Goal: Task Accomplishment & Management: Complete application form

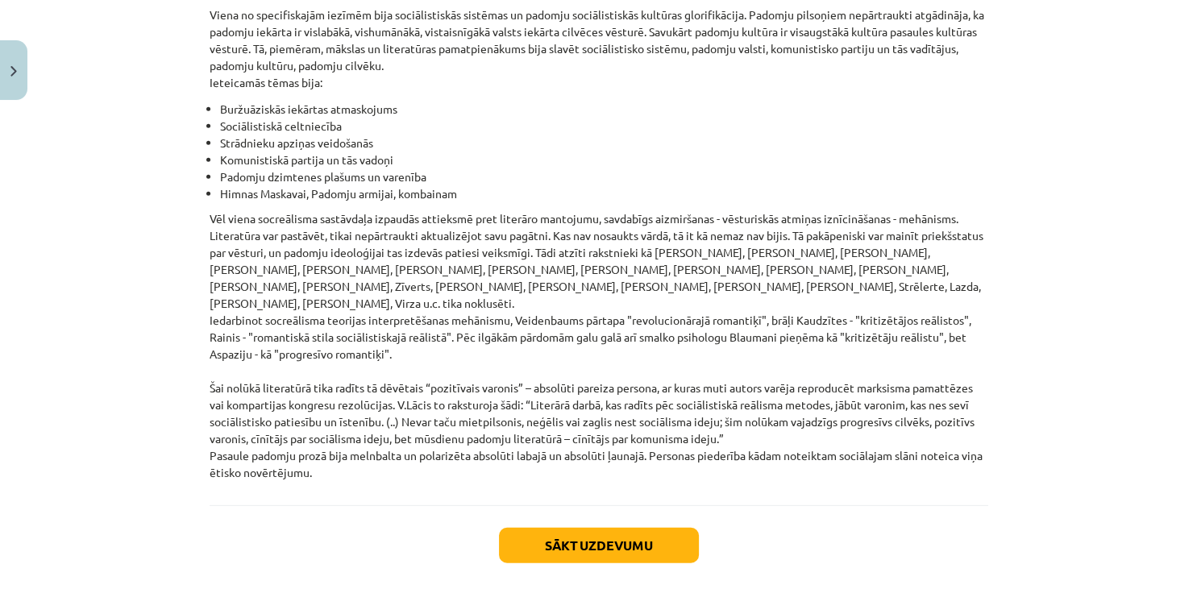
scroll to position [3691, 0]
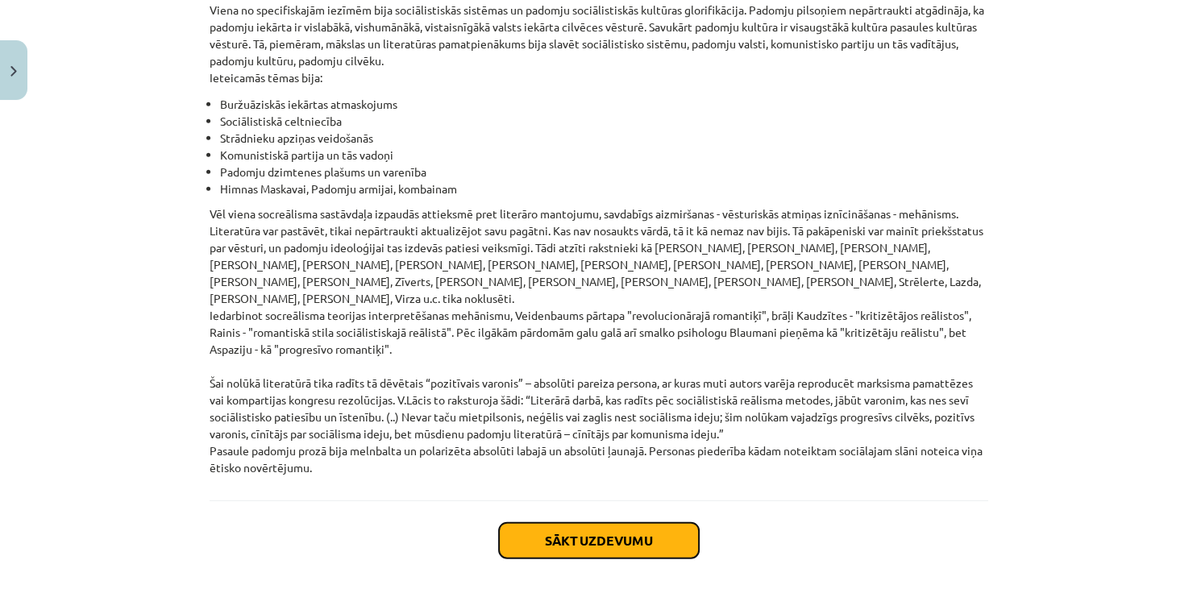
click at [519, 523] on button "Sākt uzdevumu" at bounding box center [599, 540] width 200 height 35
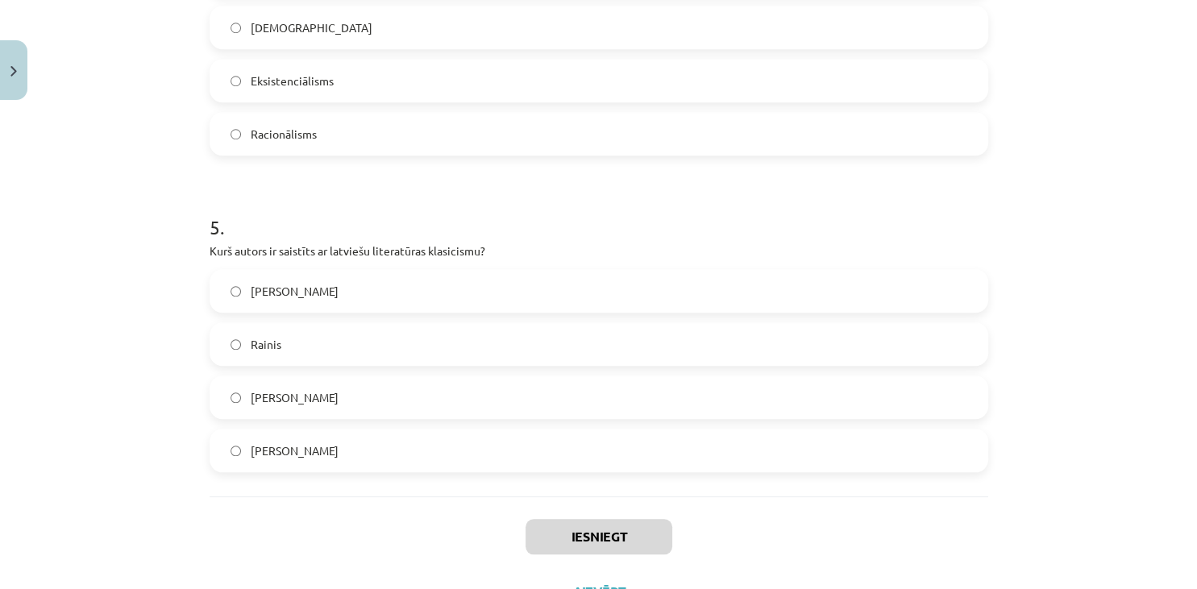
scroll to position [1393, 0]
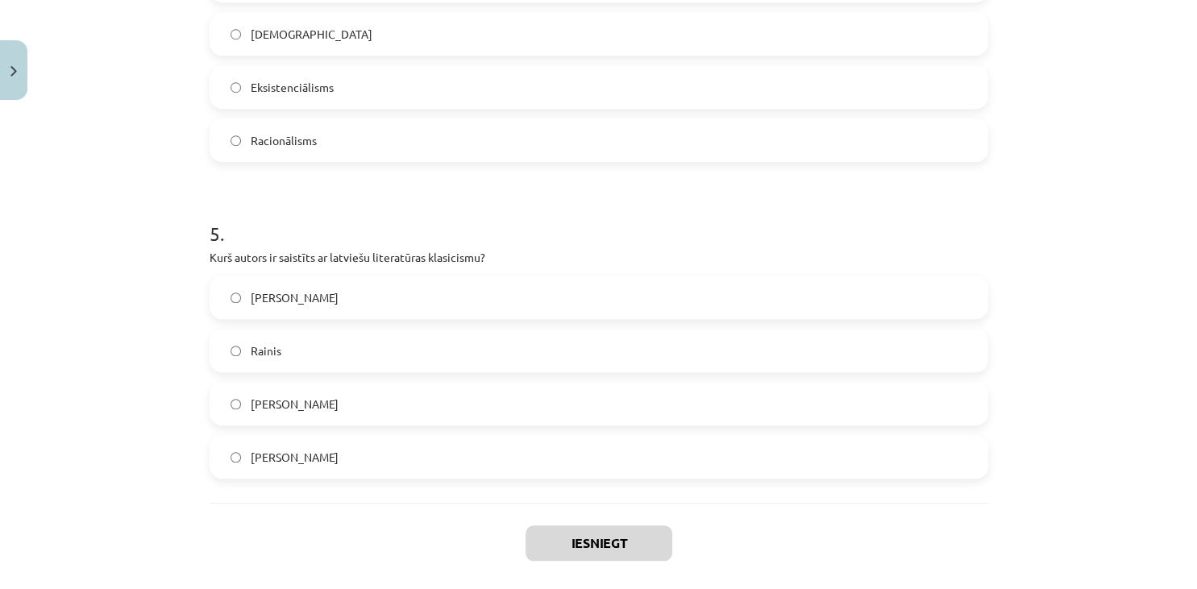
click at [357, 400] on label "Kristofers Fīrekers" at bounding box center [598, 404] width 775 height 40
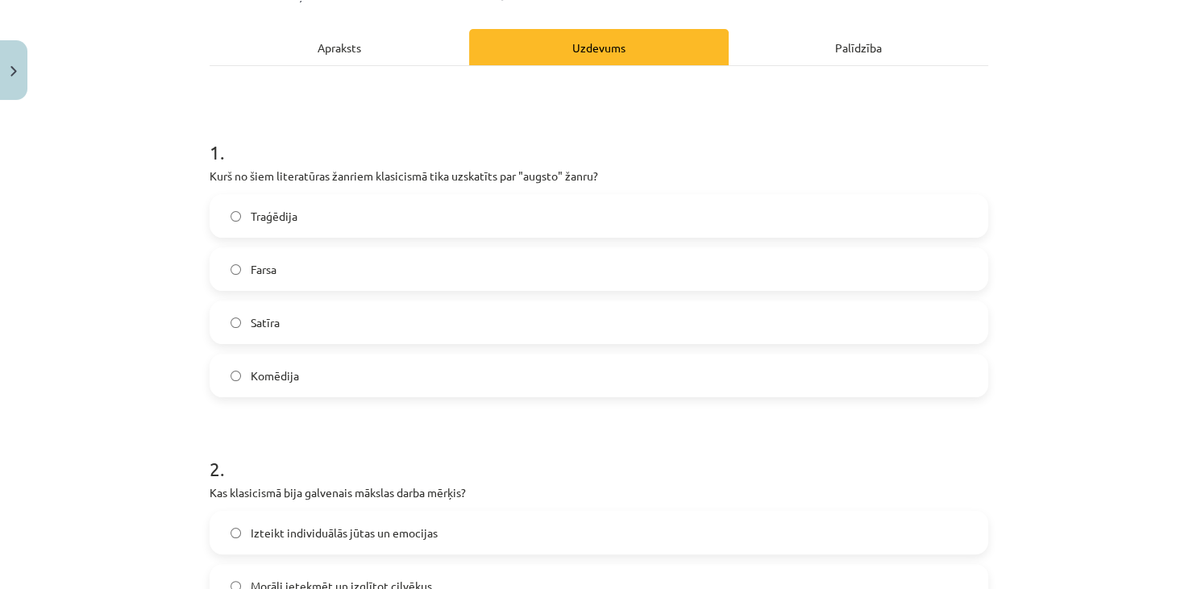
scroll to position [213, 0]
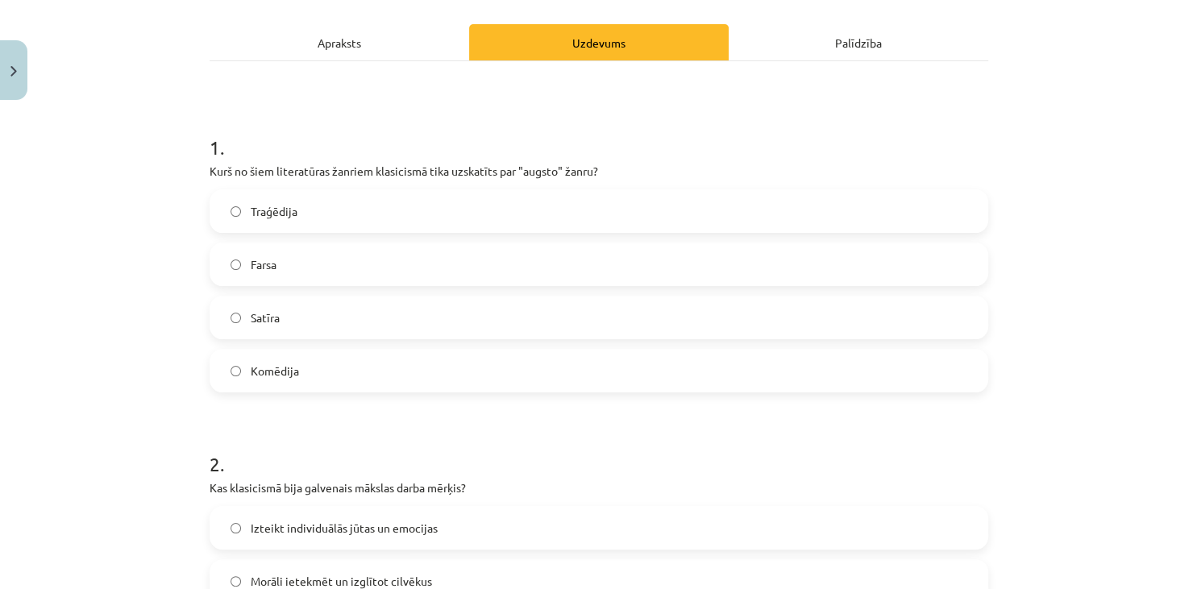
click at [583, 202] on label "Traģēdija" at bounding box center [598, 211] width 775 height 40
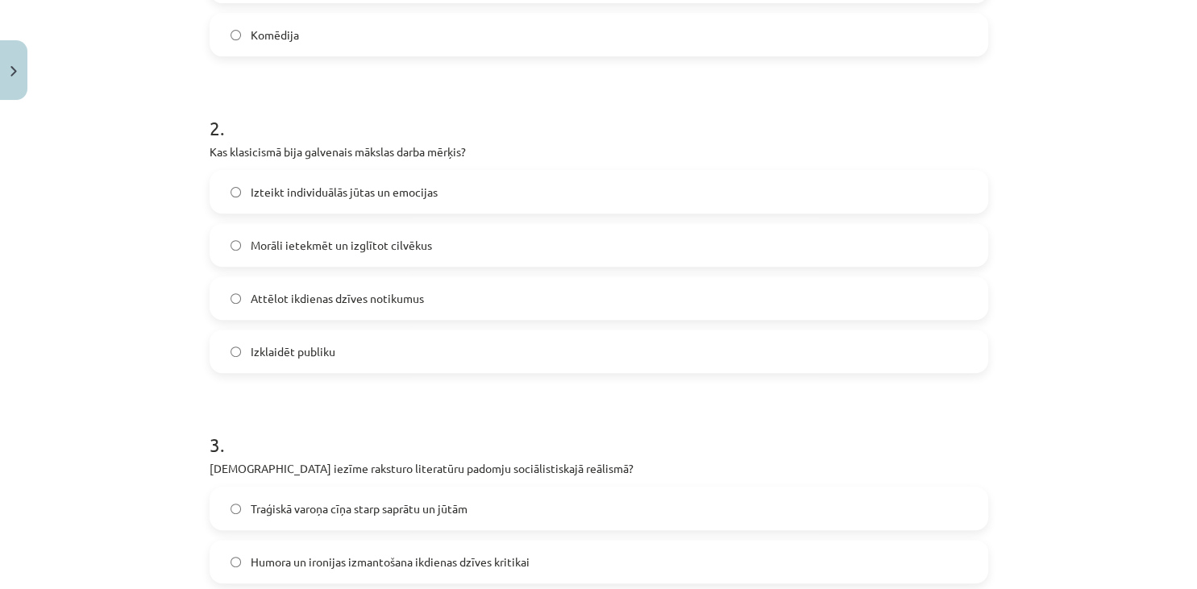
scroll to position [546, 0]
click at [434, 252] on label "Morāli ietekmēt un izglītot cilvēkus" at bounding box center [598, 247] width 775 height 40
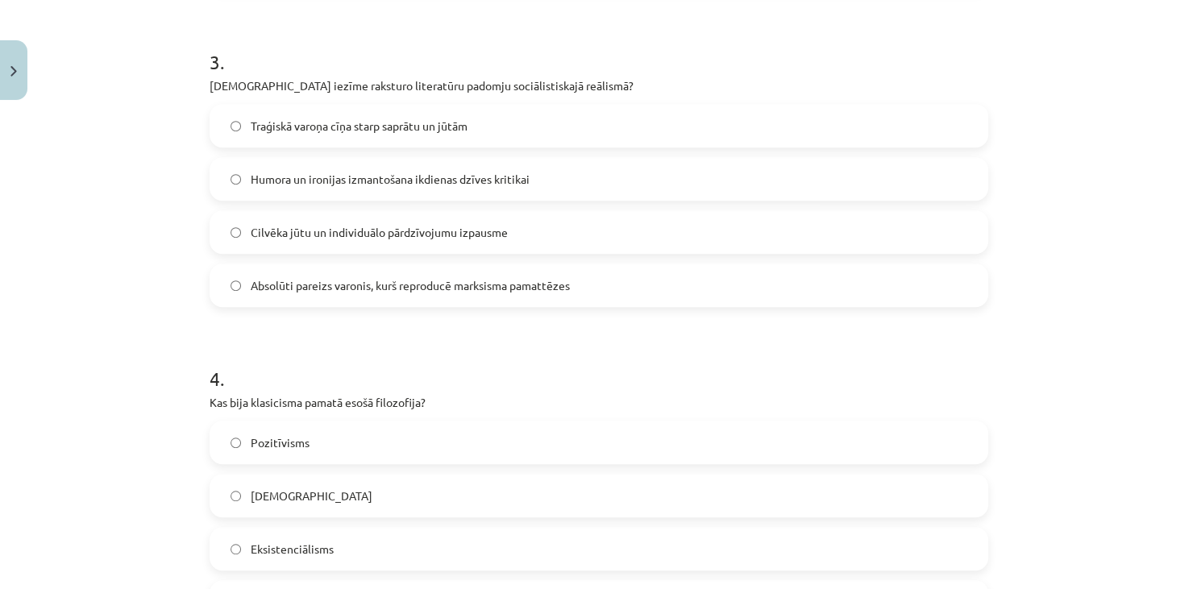
scroll to position [924, 0]
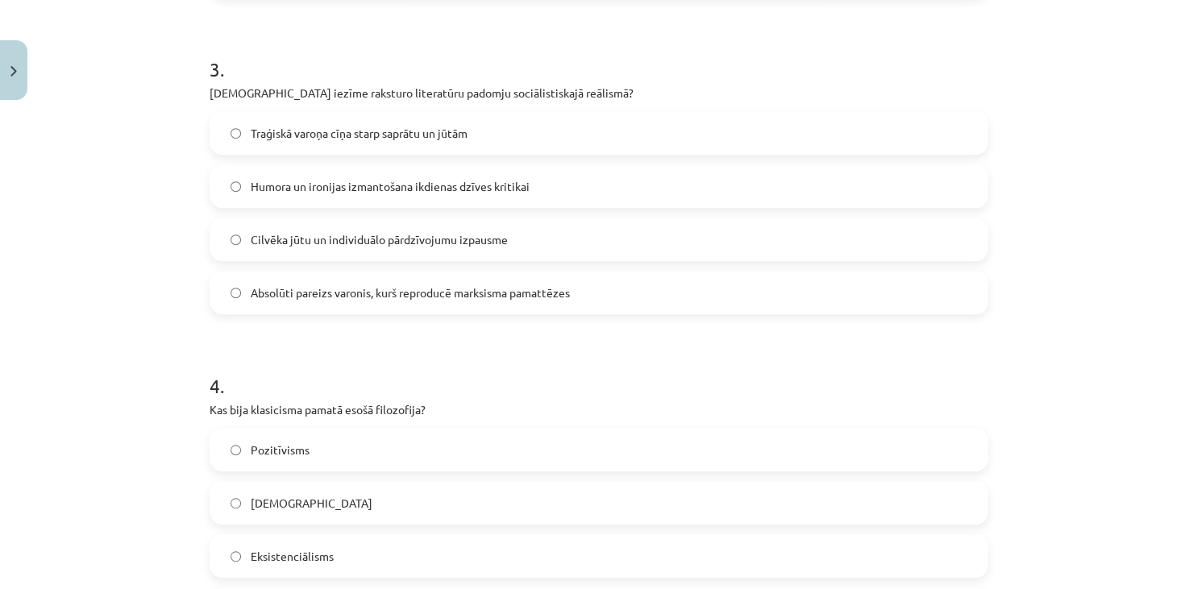
click at [535, 302] on label "Absolūti pareizs varonis, kurš reproducē marksisma pamattēzes" at bounding box center [598, 292] width 775 height 40
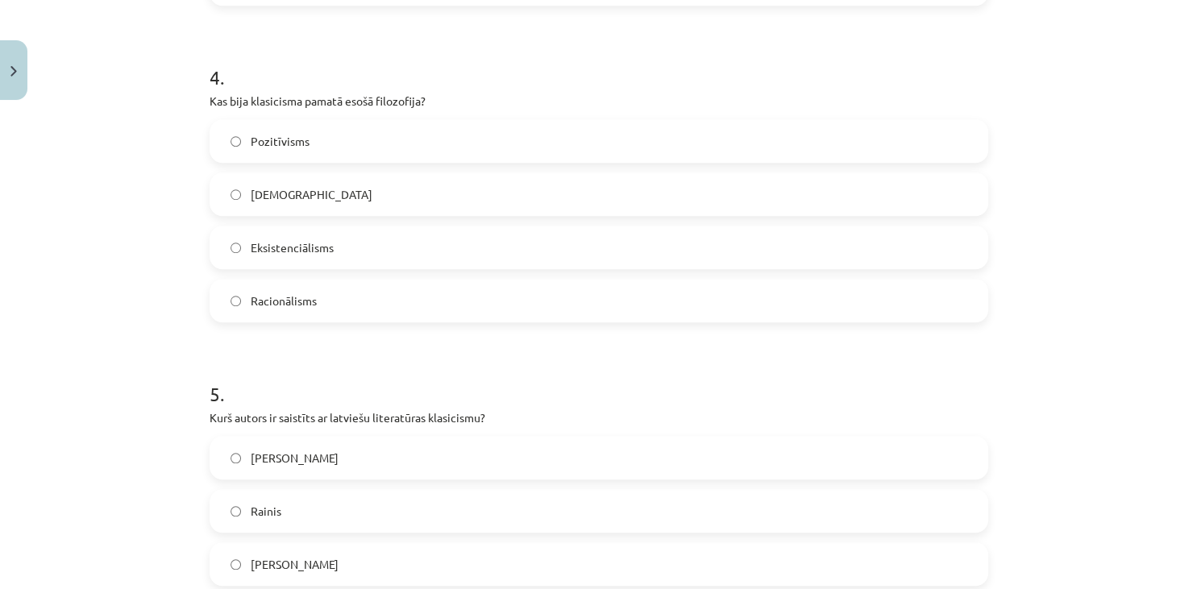
scroll to position [1228, 0]
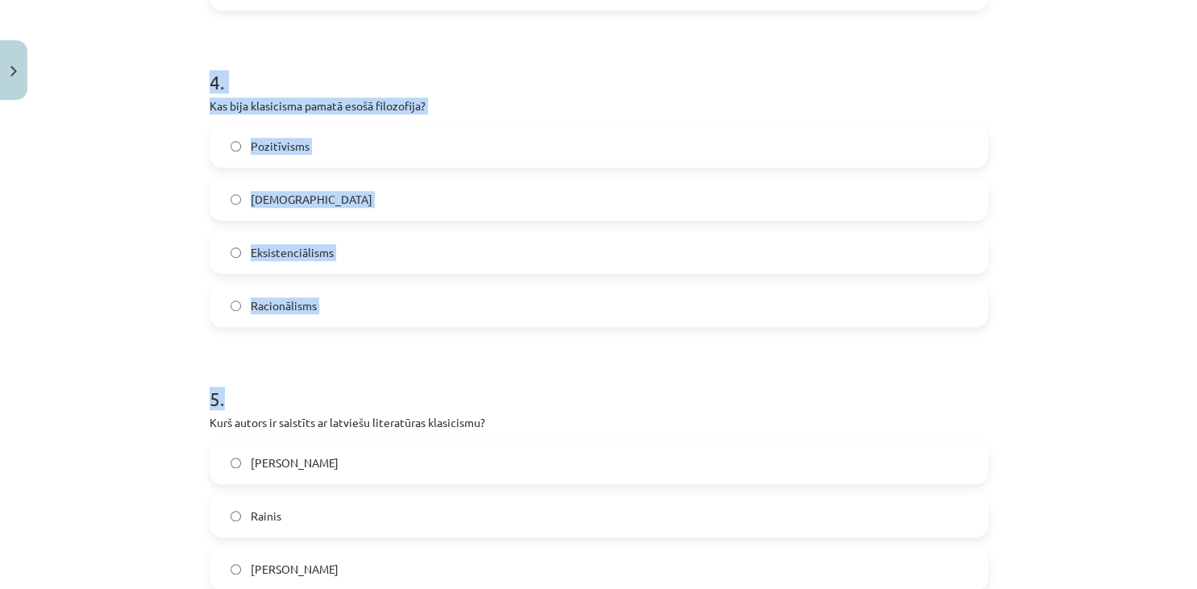
drag, startPoint x: 167, startPoint y: 85, endPoint x: 449, endPoint y: 404, distance: 425.3
click at [449, 404] on div "Mācību tēma: Literatūras i - 11. klases 1.ieskaites mācību materiāls #2 1.tēma.…" at bounding box center [598, 294] width 1197 height 589
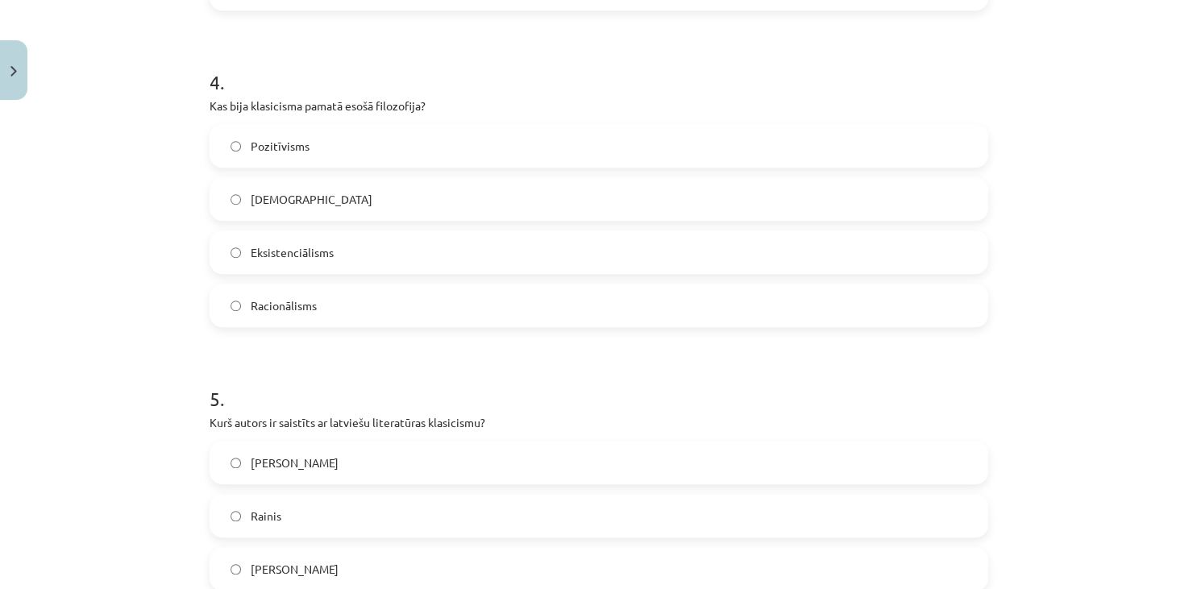
click at [152, 227] on div "Mācību tēma: Literatūras i - 11. klases 1.ieskaites mācību materiāls #2 1.tēma.…" at bounding box center [598, 294] width 1197 height 589
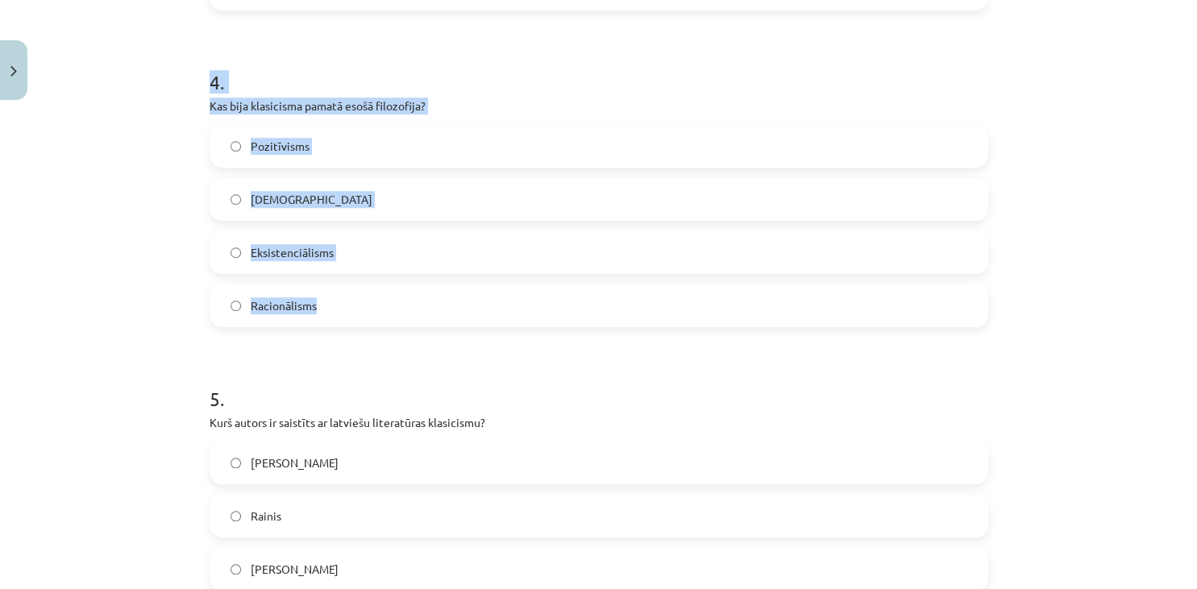
drag, startPoint x: 185, startPoint y: 89, endPoint x: 343, endPoint y: 311, distance: 272.8
click at [343, 311] on div "Mācību tēma: Literatūras i - 11. klases 1.ieskaites mācību materiāls #2 1.tēma.…" at bounding box center [598, 294] width 1197 height 589
copy div "4 . Kas bija klasicisma pamatā esošā filozofija? Pozitīvisms Empīrisms Eksisten…"
click at [510, 44] on h1 "4 ." at bounding box center [599, 68] width 778 height 50
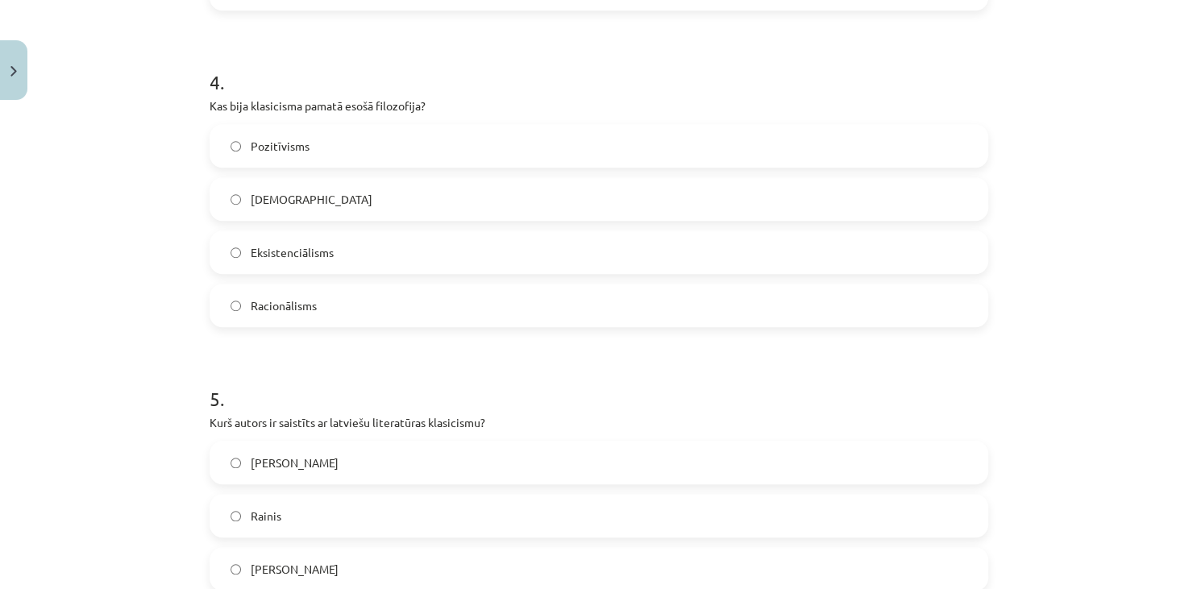
click at [322, 320] on label "Racionālisms" at bounding box center [598, 305] width 775 height 40
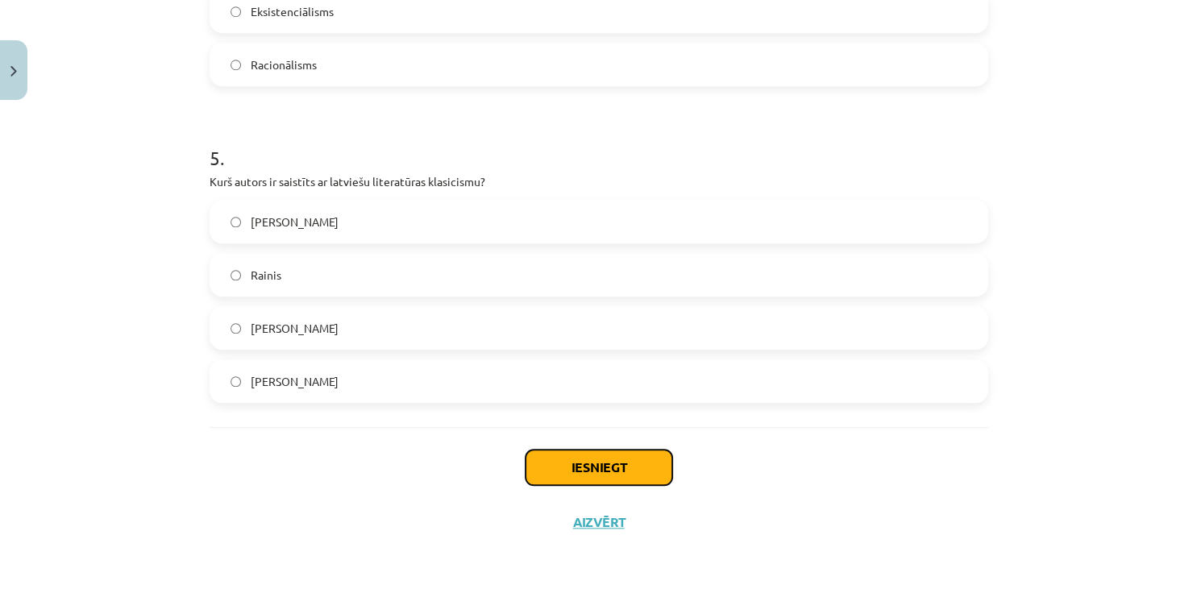
click at [622, 475] on button "Iesniegt" at bounding box center [598, 467] width 147 height 35
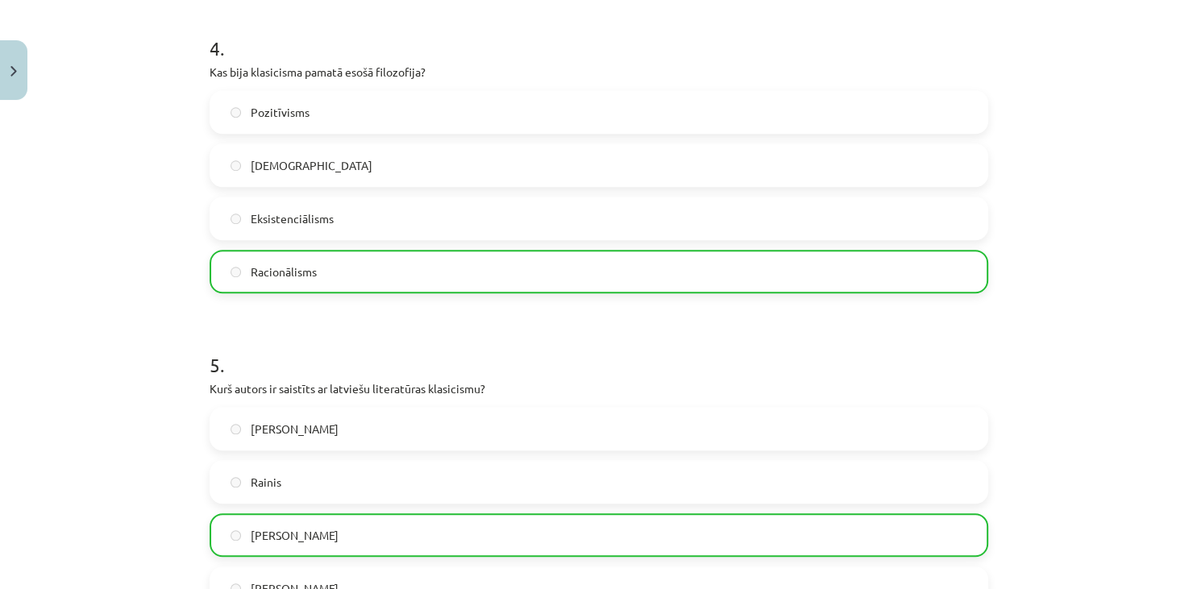
scroll to position [1520, 0]
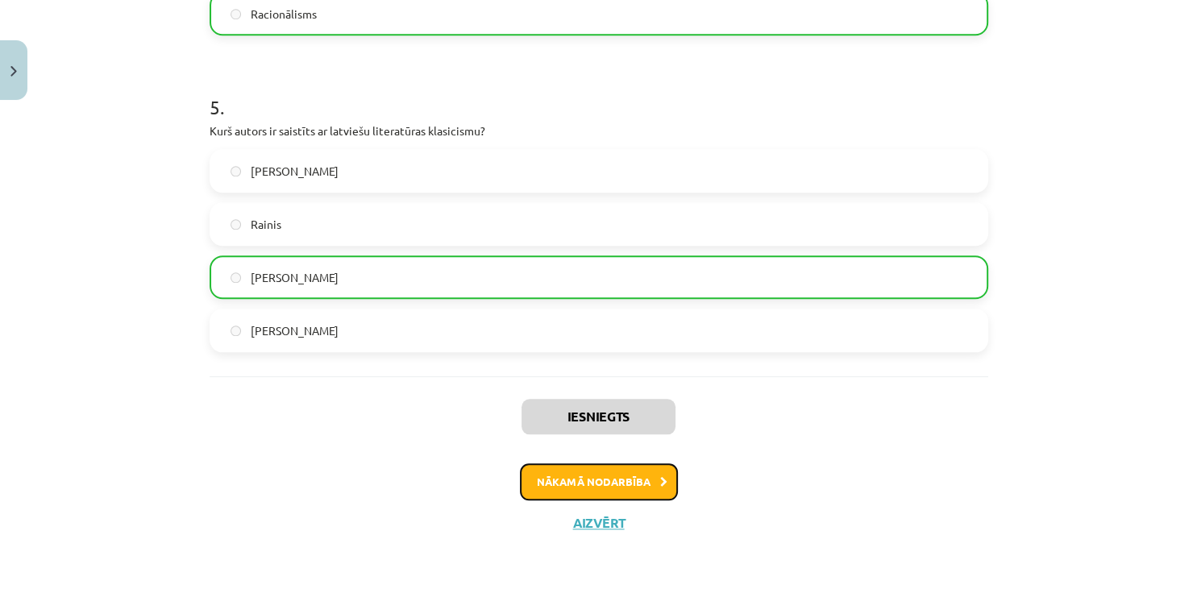
click at [623, 484] on button "Nākamā nodarbība" at bounding box center [599, 481] width 158 height 37
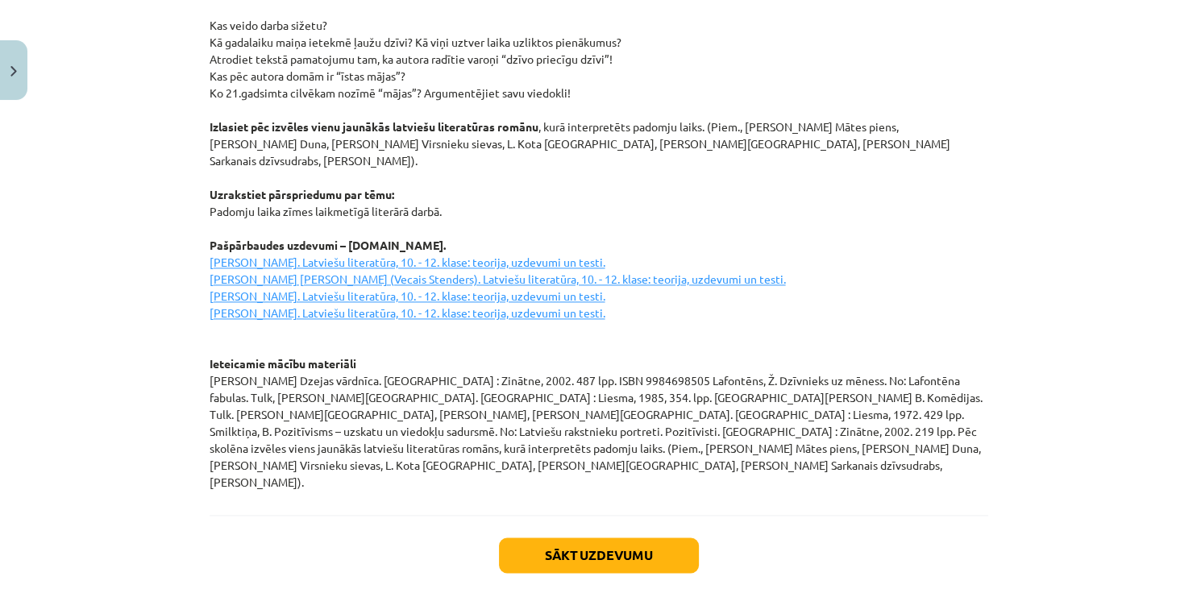
scroll to position [2205, 0]
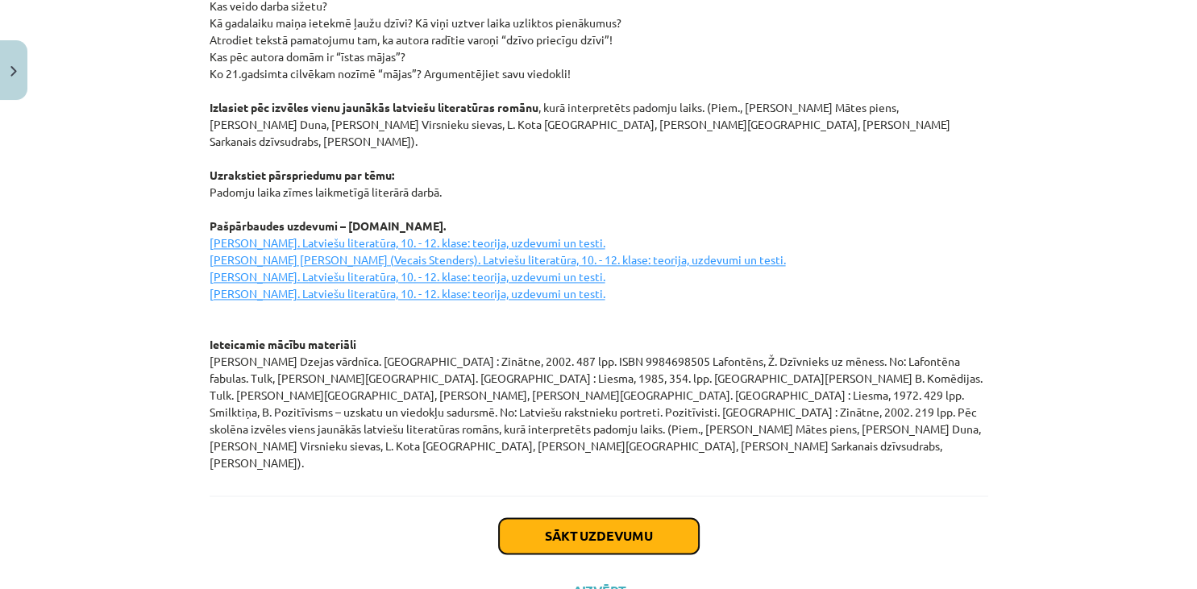
click at [668, 518] on button "Sākt uzdevumu" at bounding box center [599, 535] width 200 height 35
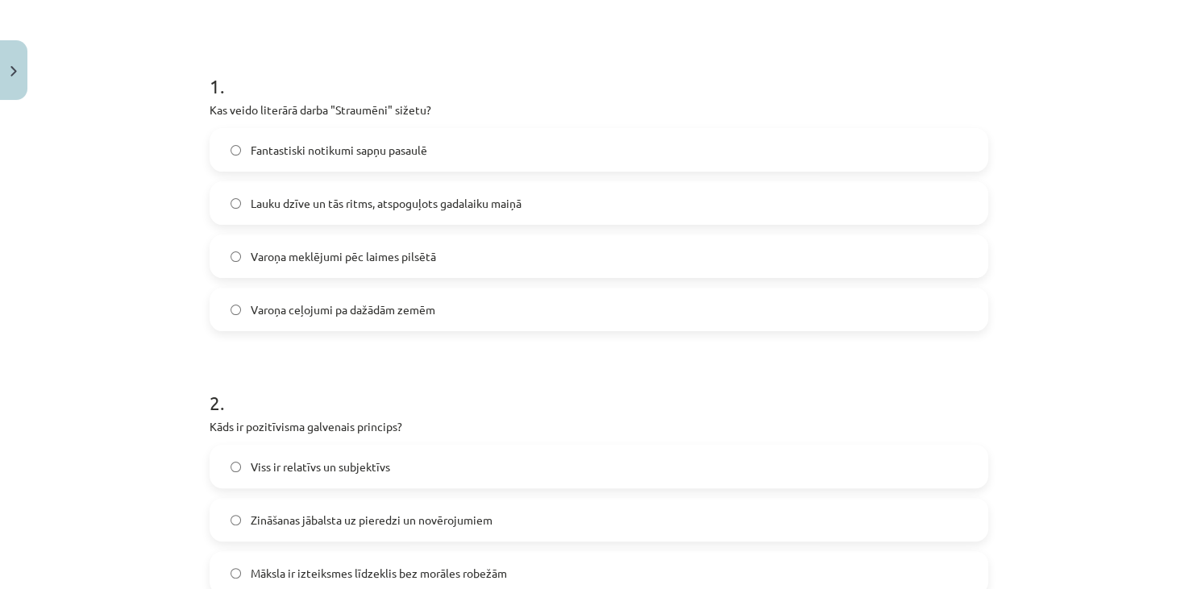
scroll to position [272, 0]
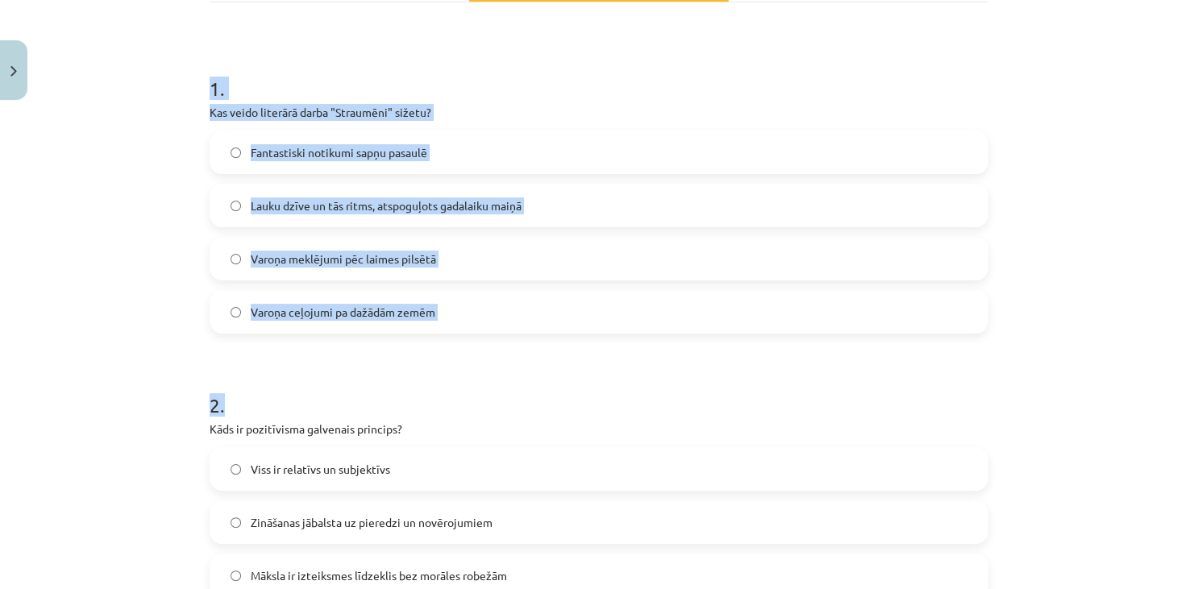
drag, startPoint x: 198, startPoint y: 60, endPoint x: 518, endPoint y: 350, distance: 431.9
click at [518, 351] on div "Mācību tēma: Literatūras i - 11. klases 1.ieskaites mācību materiāls #3 2. tēma…" at bounding box center [598, 294] width 1197 height 589
copy form "1 . Kas veido literārā darba "Straumēni" sižetu? Fantastiski notikumi sapņu pas…"
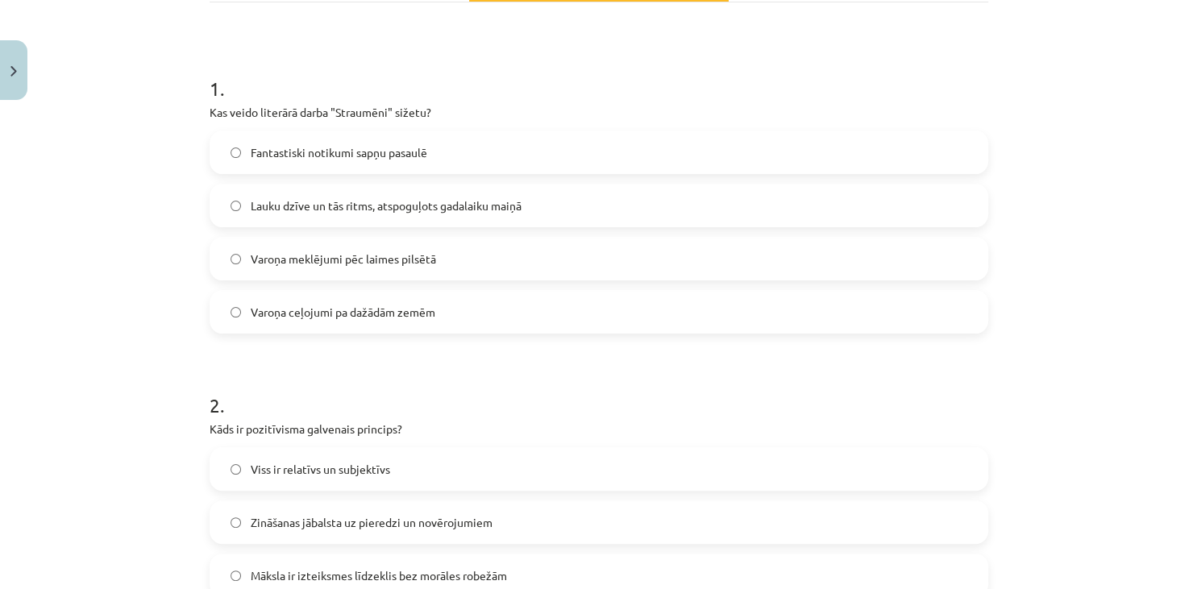
click at [312, 222] on label "Lauku dzīve un tās ritms, atspoguļots gadalaiku maiņā" at bounding box center [598, 205] width 775 height 40
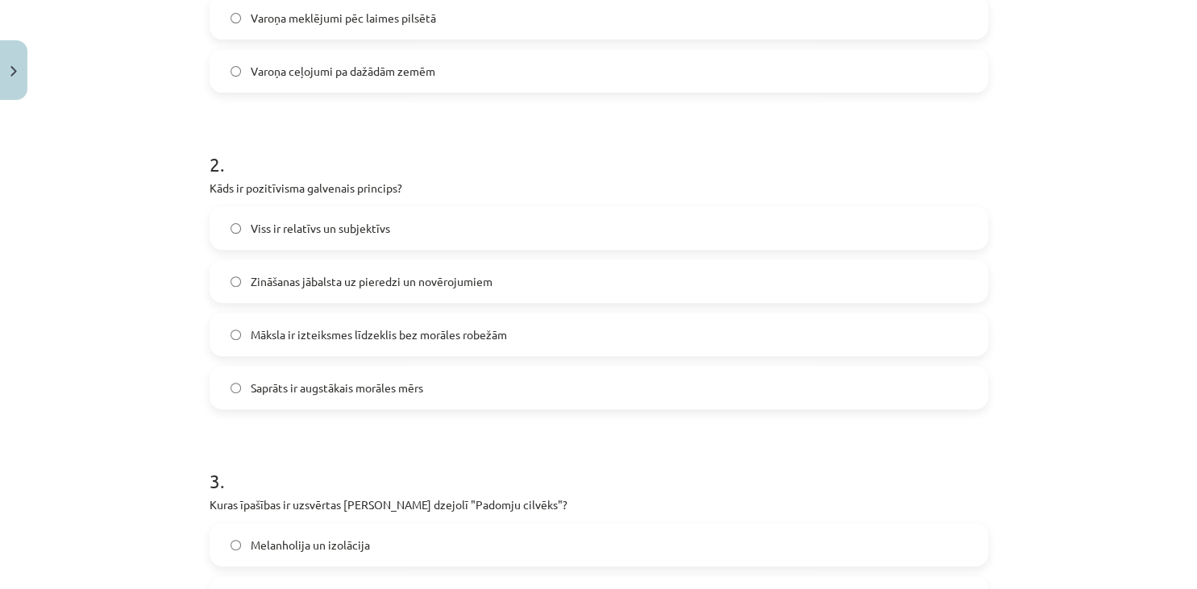
scroll to position [510, 0]
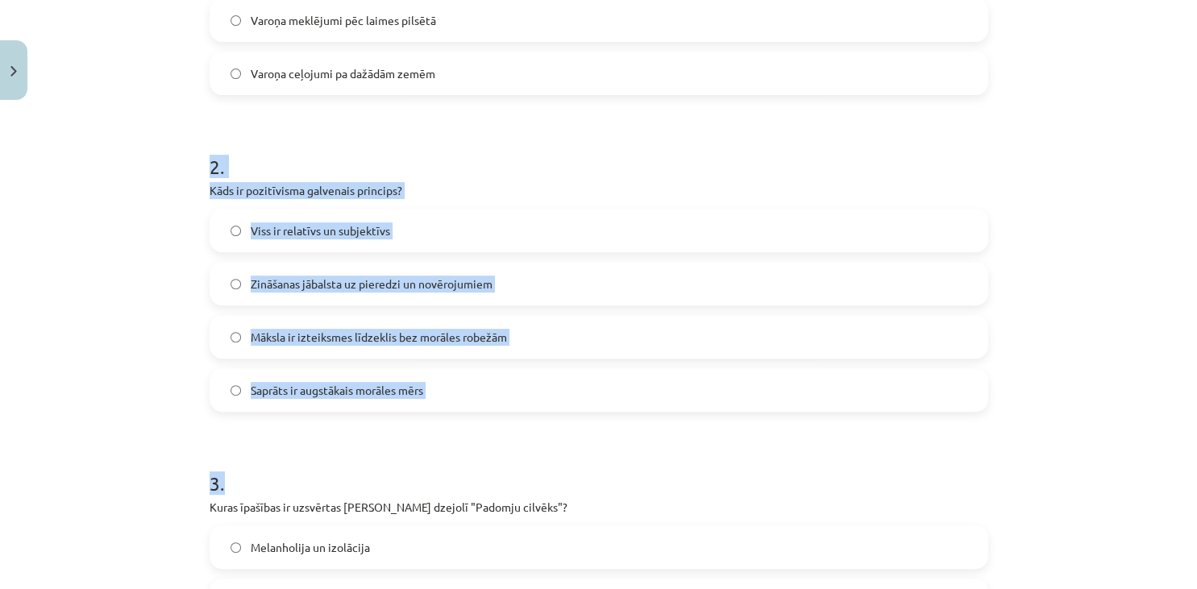
drag, startPoint x: 192, startPoint y: 140, endPoint x: 617, endPoint y: 429, distance: 514.1
click at [617, 429] on div "Mācību tēma: Literatūras i - 11. klases 1.ieskaites mācību materiāls #3 2. tēma…" at bounding box center [598, 294] width 1197 height 589
copy form "2 . Kāds ir pozitīvisma galvenais princips? Viss ir relatīvs un subjektīvs Zinā…"
click at [591, 157] on h1 "2 ." at bounding box center [599, 152] width 778 height 50
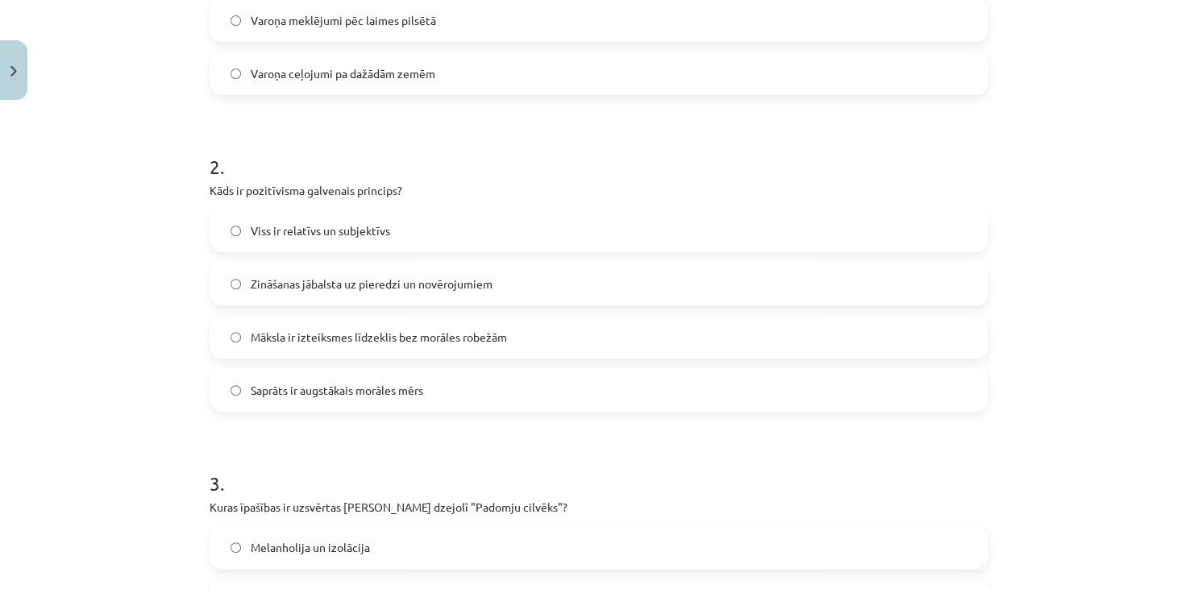
click at [458, 292] on label "Zināšanas jābalsta uz pieredzi un novērojumiem" at bounding box center [598, 284] width 775 height 40
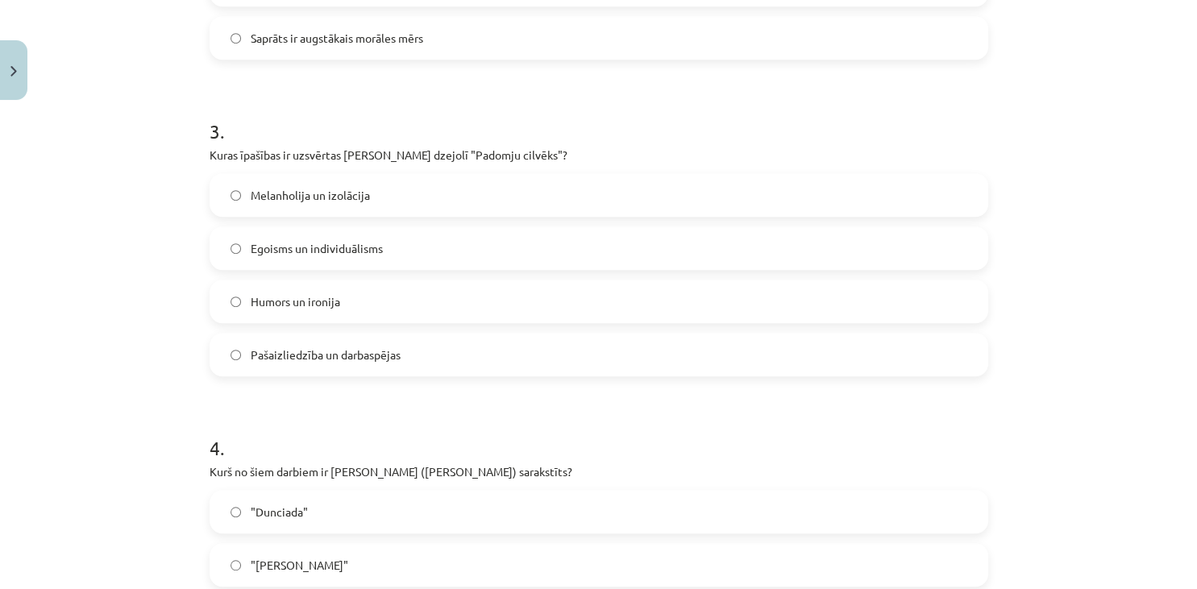
scroll to position [865, 0]
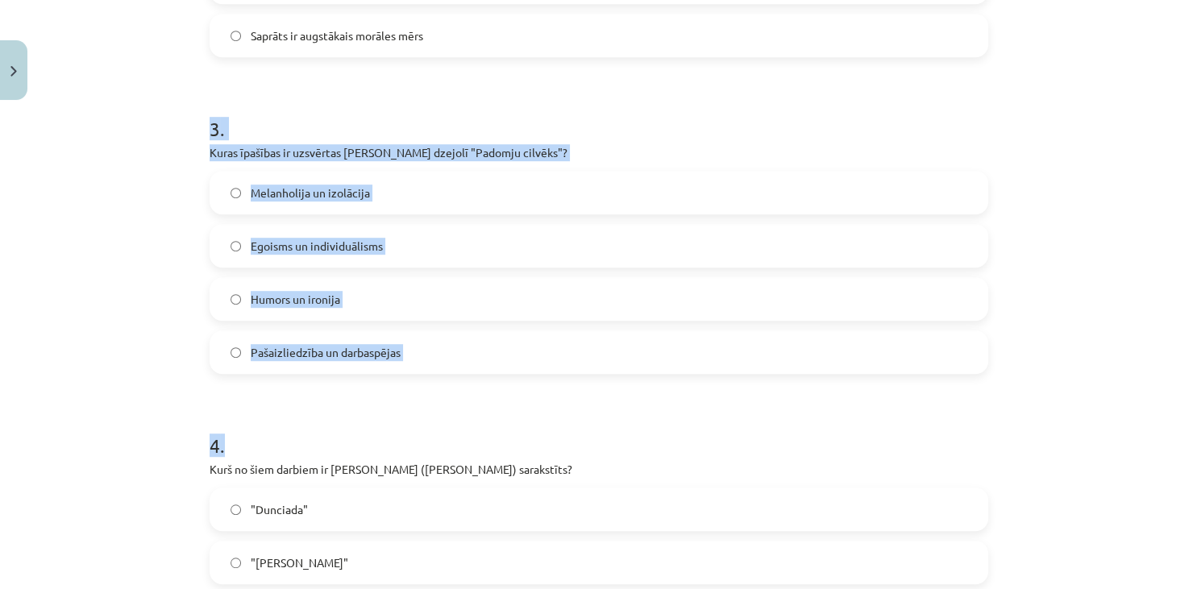
drag, startPoint x: 207, startPoint y: 101, endPoint x: 543, endPoint y: 426, distance: 467.3
click at [543, 426] on div "25 XP Saņemsi Grūts 176 pilda Apraksts Uzdevums Palīdzība 1 . Kas veido literār…" at bounding box center [599, 198] width 798 height 1912
copy form "3 . Kuras īpašības ir uzsvērtas Jāņa Sudrabkalna dzejolī "Padomju cilvēks"? Mel…"
click at [515, 406] on h1 "4 ." at bounding box center [599, 431] width 778 height 50
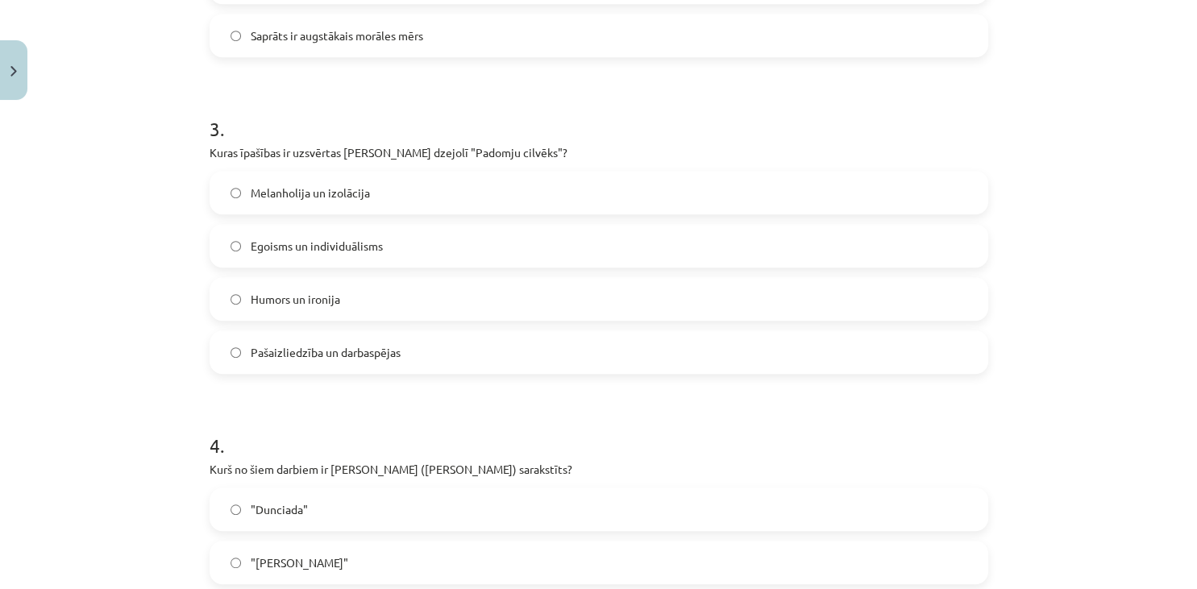
click at [393, 334] on label "Pašaizliedzība un darbaspējas" at bounding box center [598, 352] width 775 height 40
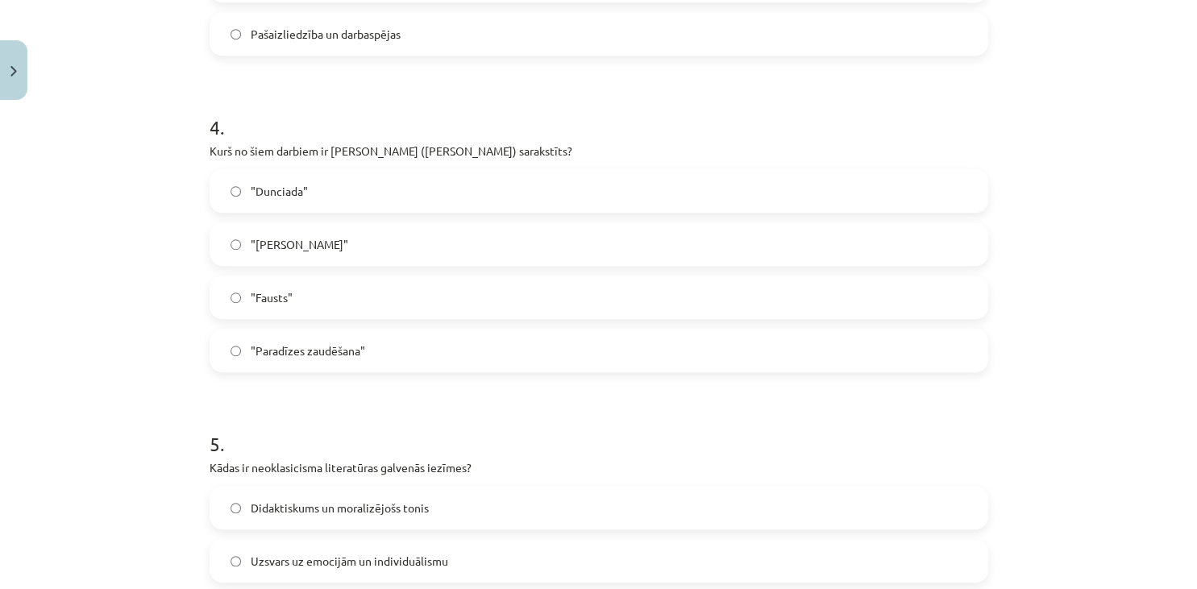
scroll to position [1187, 0]
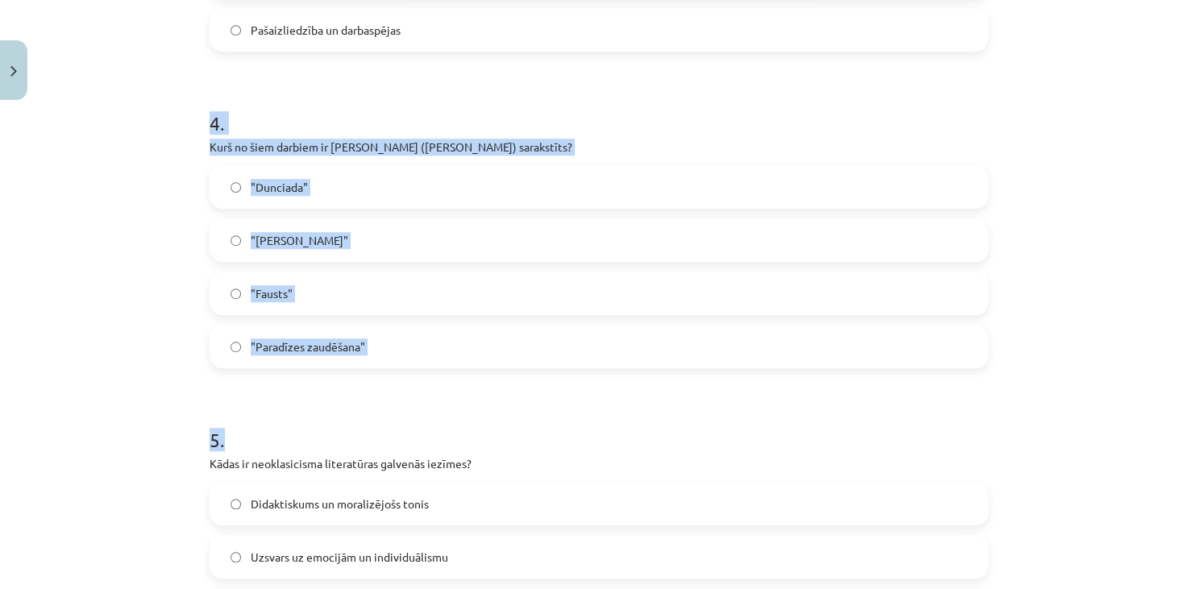
drag, startPoint x: 188, startPoint y: 110, endPoint x: 530, endPoint y: 397, distance: 447.3
click at [530, 397] on div "Mācību tēma: Literatūras i - 11. klases 1.ieskaites mācību materiāls #3 2. tēma…" at bounding box center [598, 294] width 1197 height 589
copy form "4 . Kurš no šiem darbiem ir Aleksandra Pāvesta (Alexander Pope) sarakstīts? "Du…"
click at [657, 100] on h1 "4 ." at bounding box center [599, 109] width 778 height 50
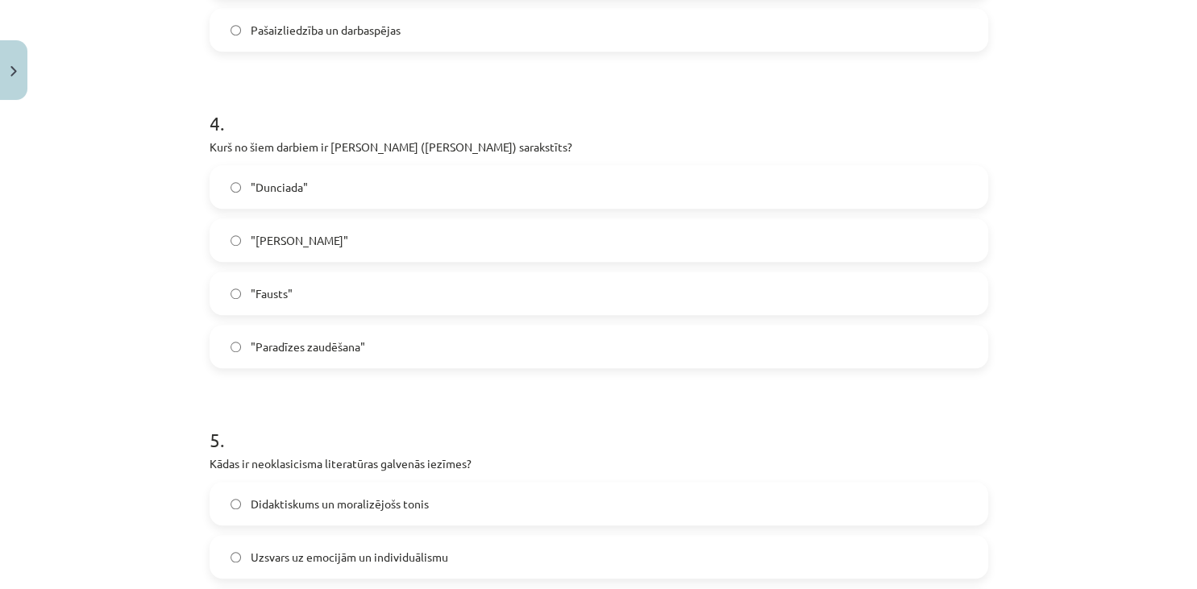
click at [330, 178] on label ""Dunciada"" at bounding box center [598, 187] width 775 height 40
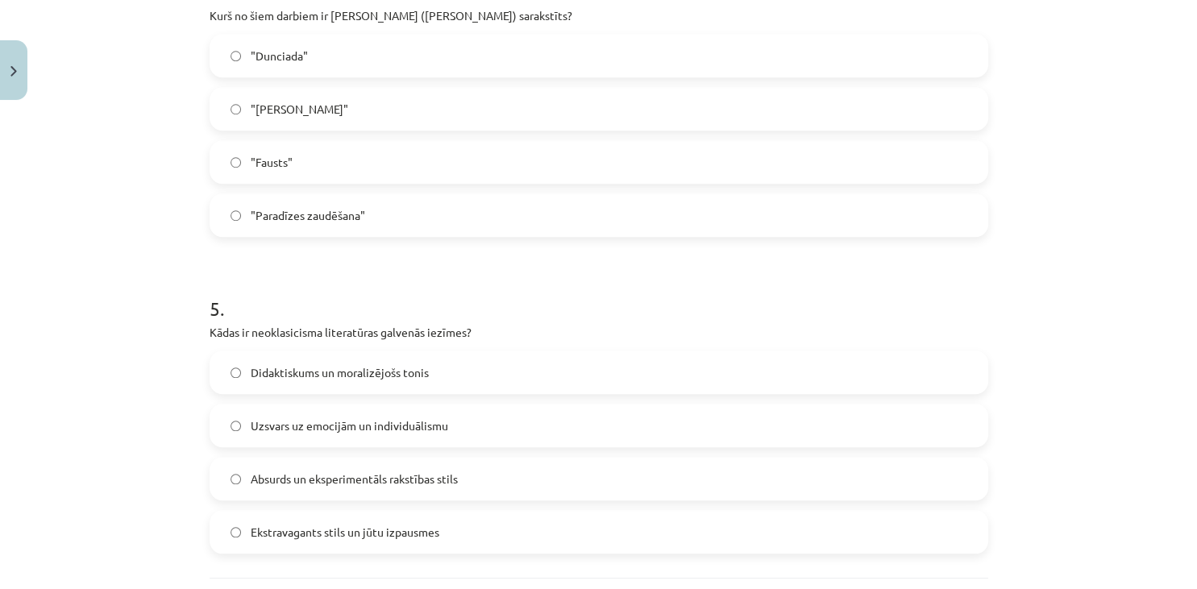
scroll to position [1469, 0]
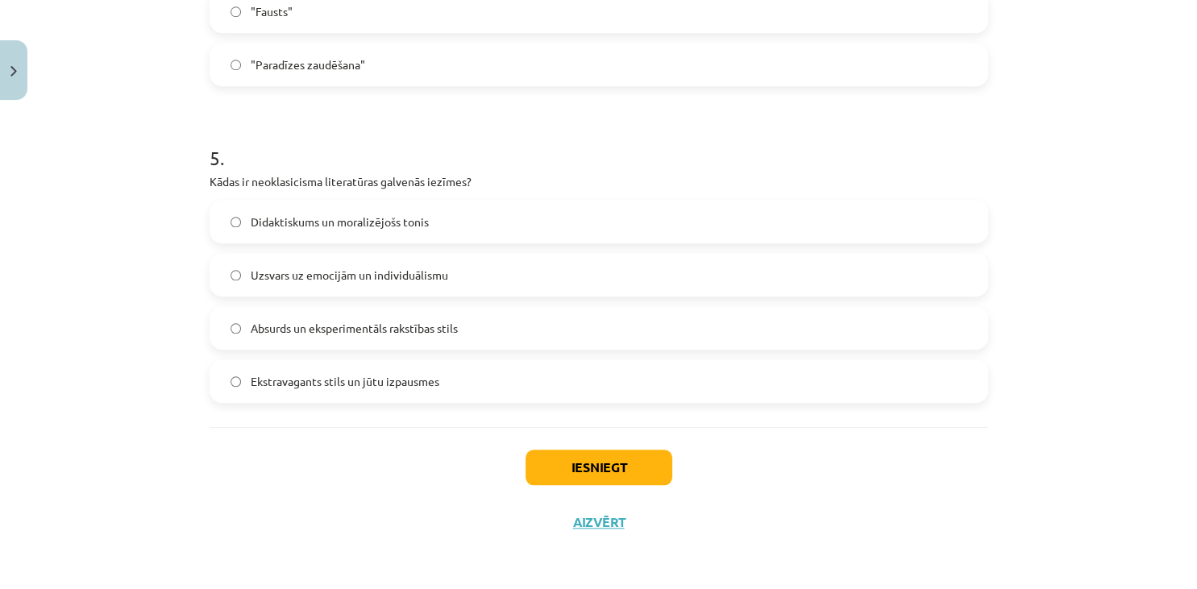
click at [511, 218] on label "Didaktiskums un moralizējošs tonis" at bounding box center [598, 221] width 775 height 40
click at [534, 471] on button "Iesniegt" at bounding box center [598, 467] width 147 height 35
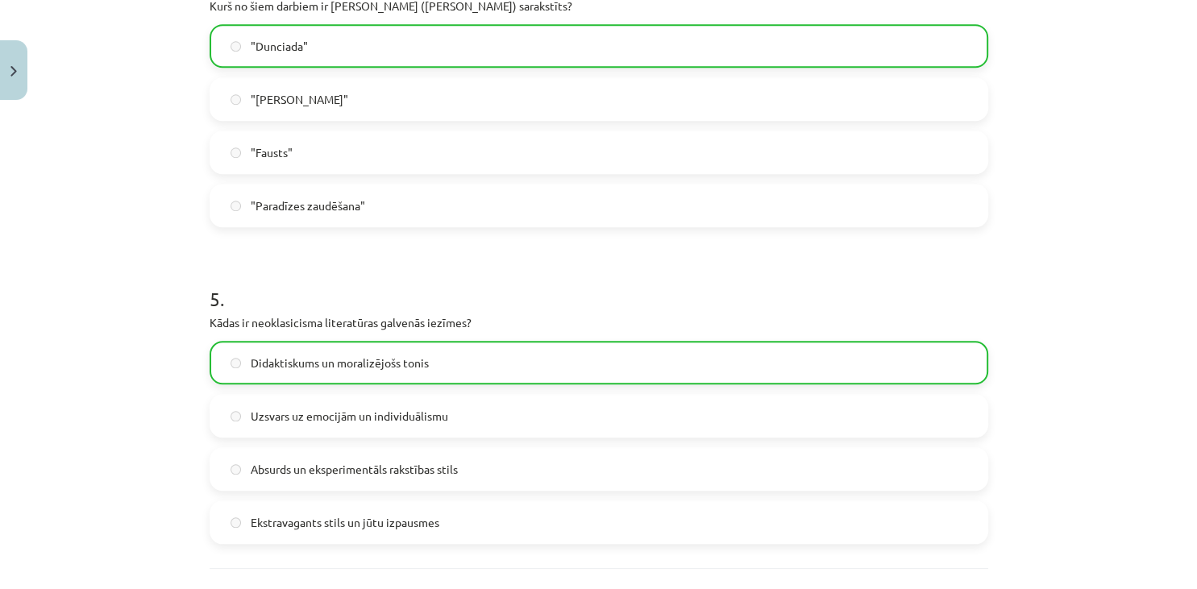
scroll to position [1520, 0]
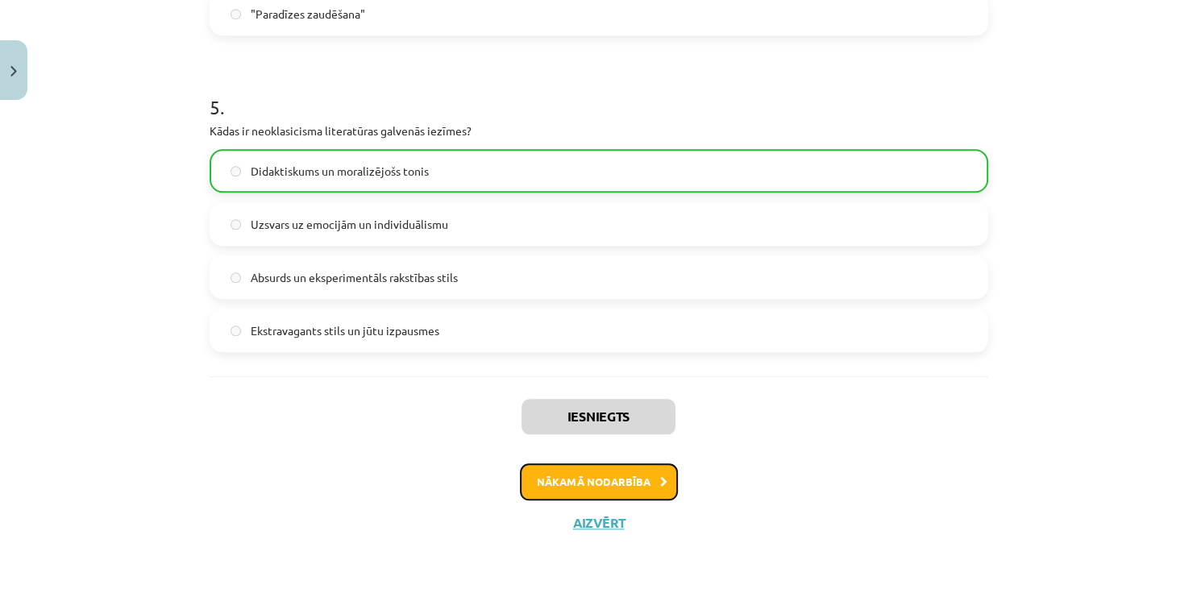
click at [639, 490] on button "Nākamā nodarbība" at bounding box center [599, 481] width 158 height 37
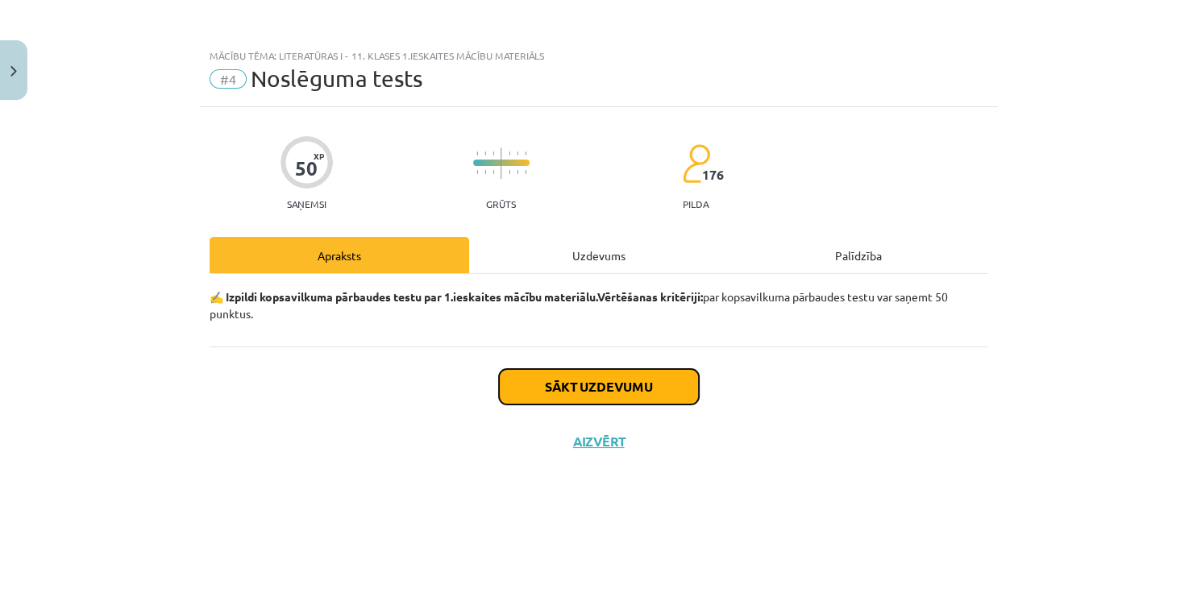
click at [603, 387] on button "Sākt uzdevumu" at bounding box center [599, 386] width 200 height 35
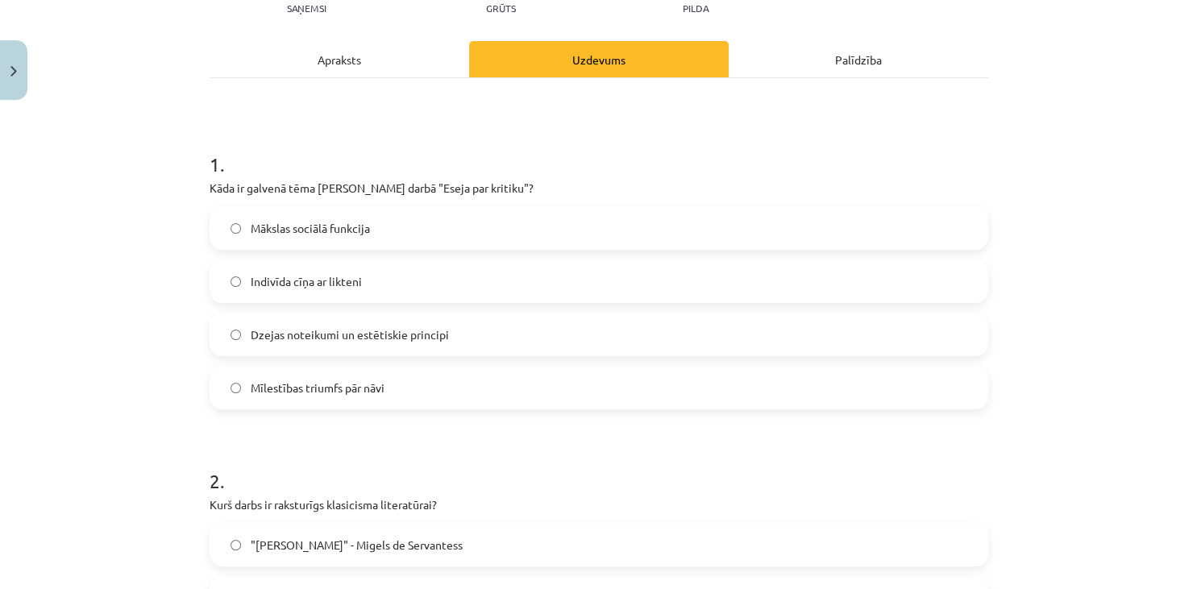
scroll to position [277, 0]
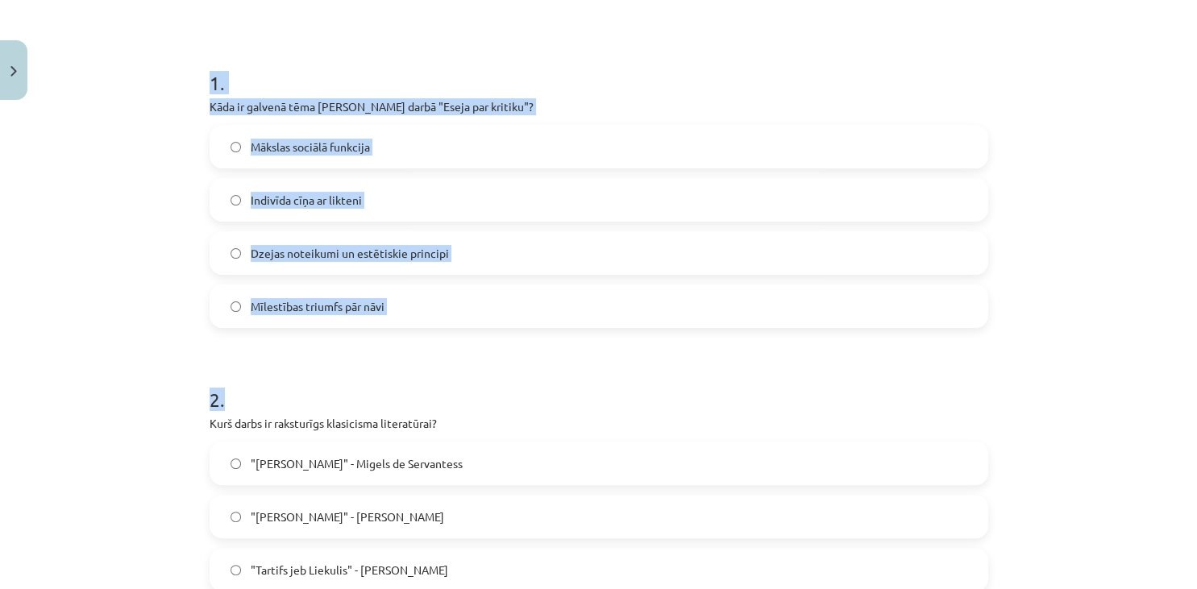
drag, startPoint x: 190, startPoint y: 69, endPoint x: 401, endPoint y: 372, distance: 369.3
click at [401, 373] on div "Mācību tēma: Literatūras i - 11. klases 1.ieskaites mācību materiāls #4 Noslēgu…" at bounding box center [598, 294] width 1197 height 589
copy form "1 . Kāda ir galvenā tēma Aleksandra Pāvesta darbā "Eseja par kritiku"? Mākslas …"
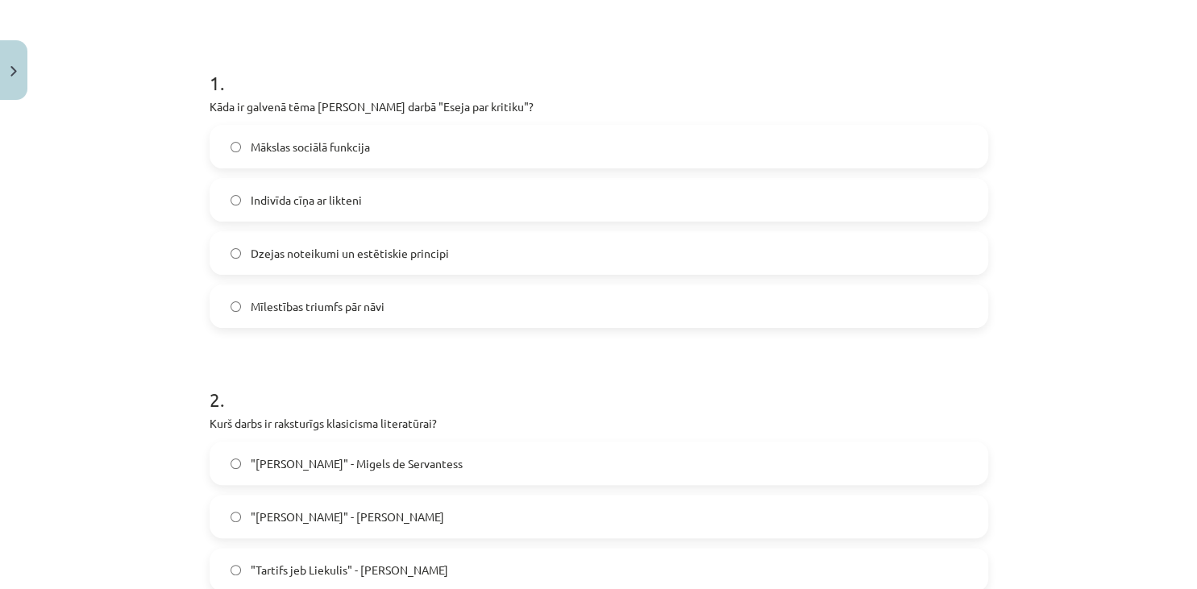
click at [15, 203] on div "Mācību tēma: Literatūras i - 11. klases 1.ieskaites mācību materiāls #4 Noslēgu…" at bounding box center [598, 294] width 1197 height 589
click at [464, 243] on label "Dzejas noteikumi un estētiskie principi" at bounding box center [598, 253] width 775 height 40
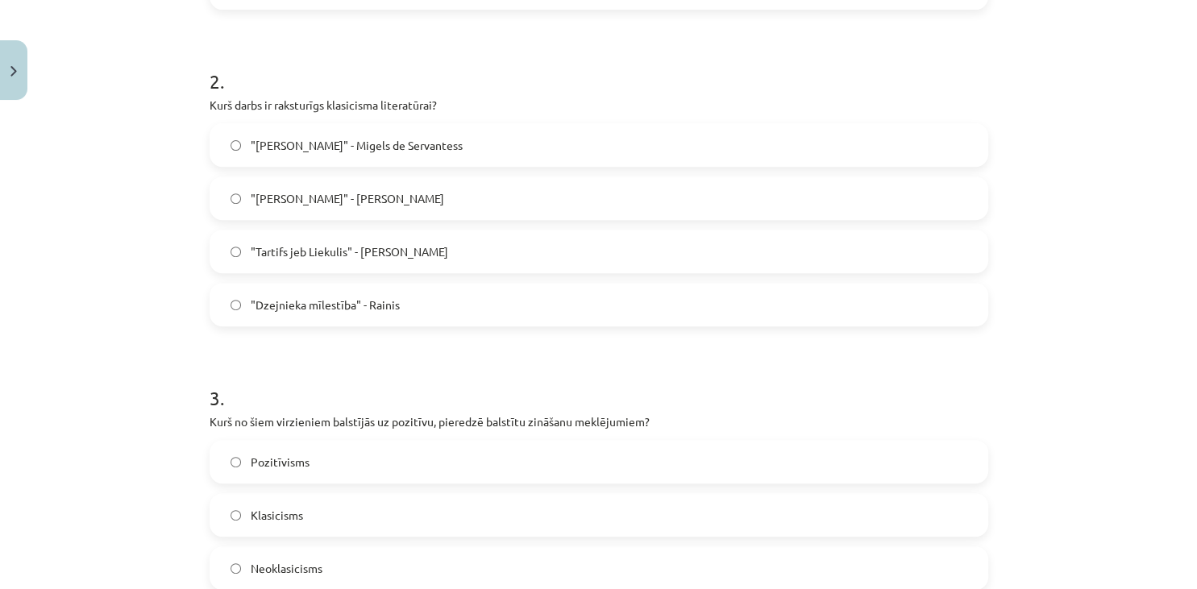
scroll to position [604, 0]
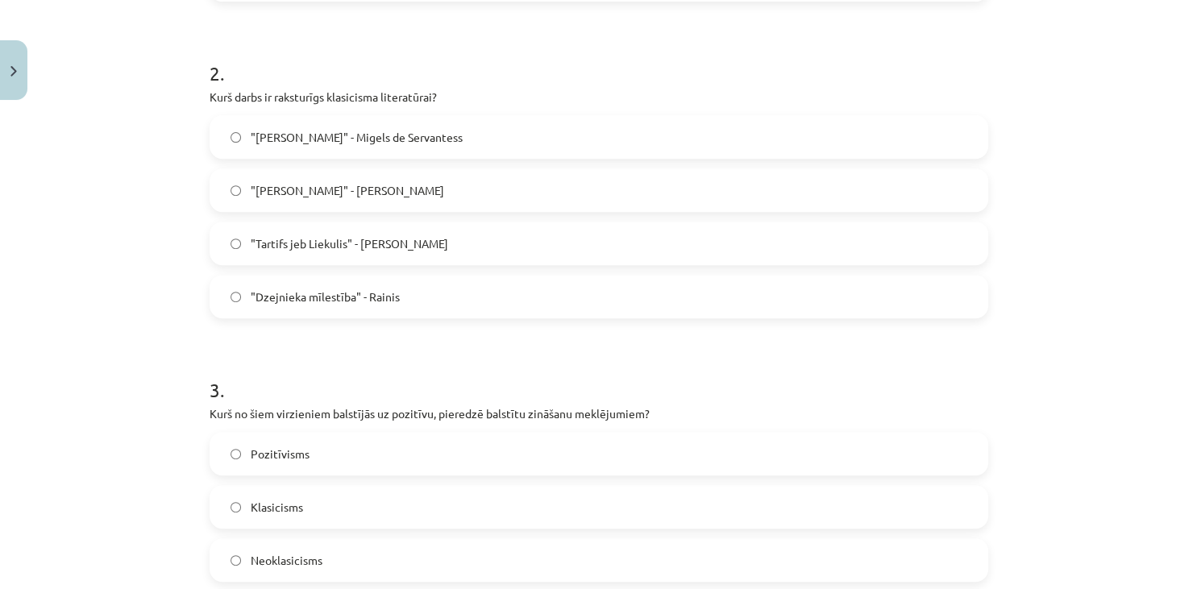
click at [356, 236] on span ""Tartifs jeb Liekulis" - Žans Batists Moljērs" at bounding box center [349, 243] width 197 height 17
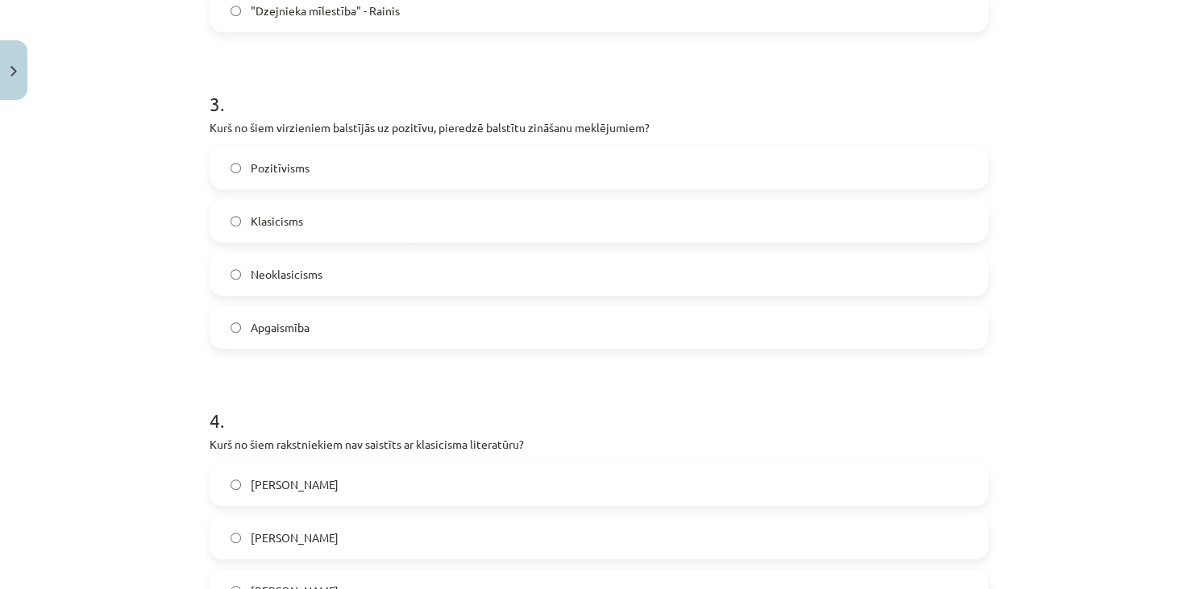
scroll to position [898, 0]
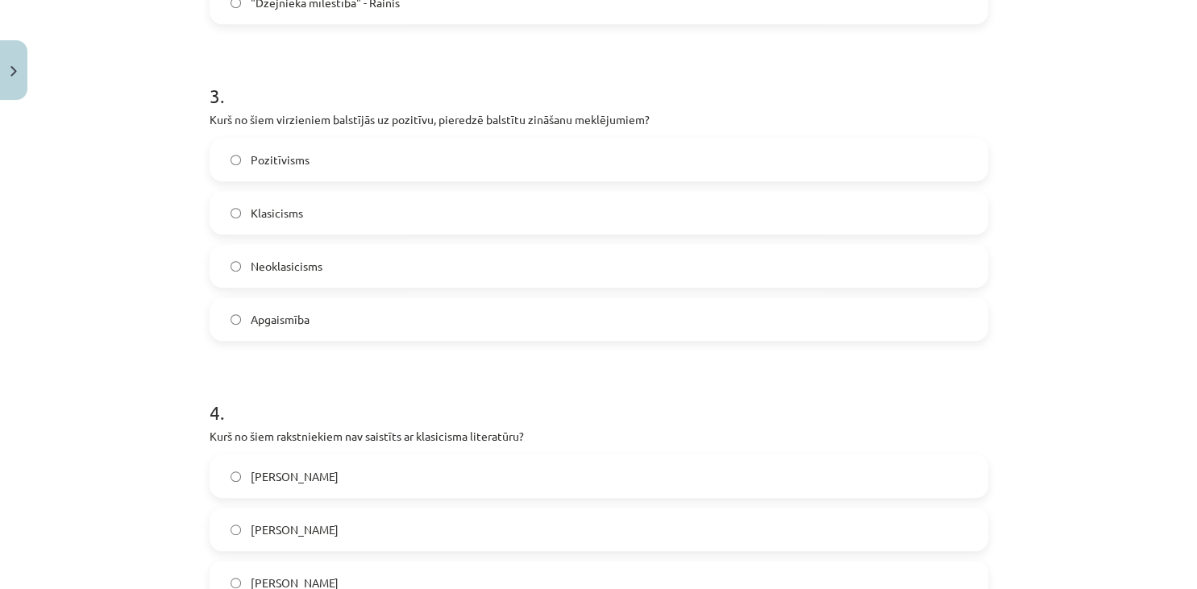
click at [455, 167] on label "Pozitīvisms" at bounding box center [598, 159] width 775 height 40
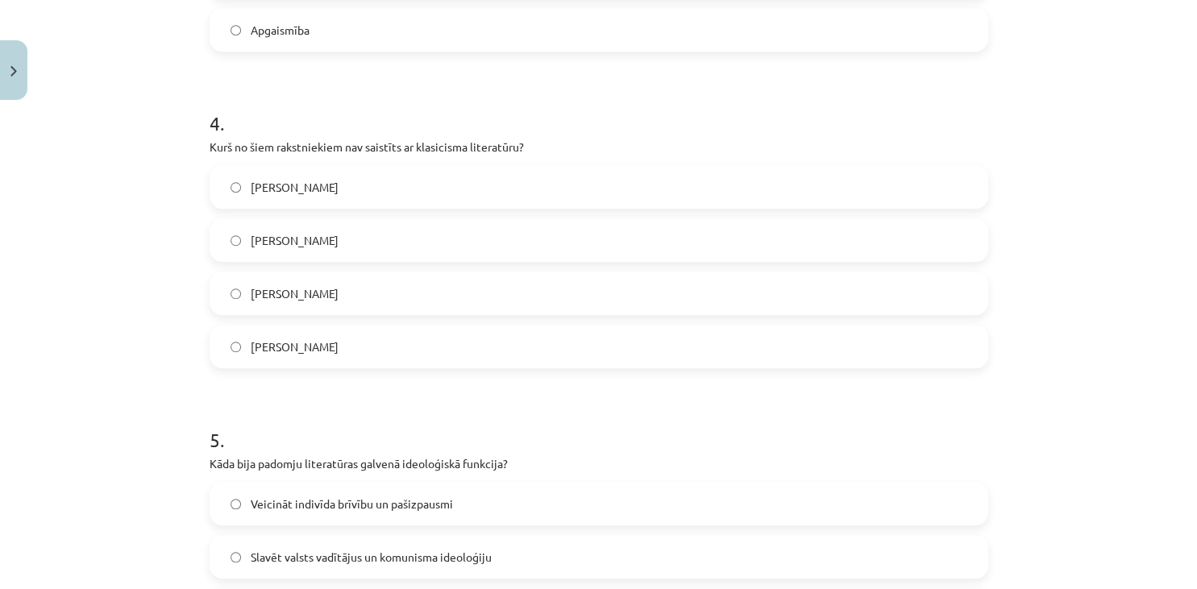
scroll to position [1215, 0]
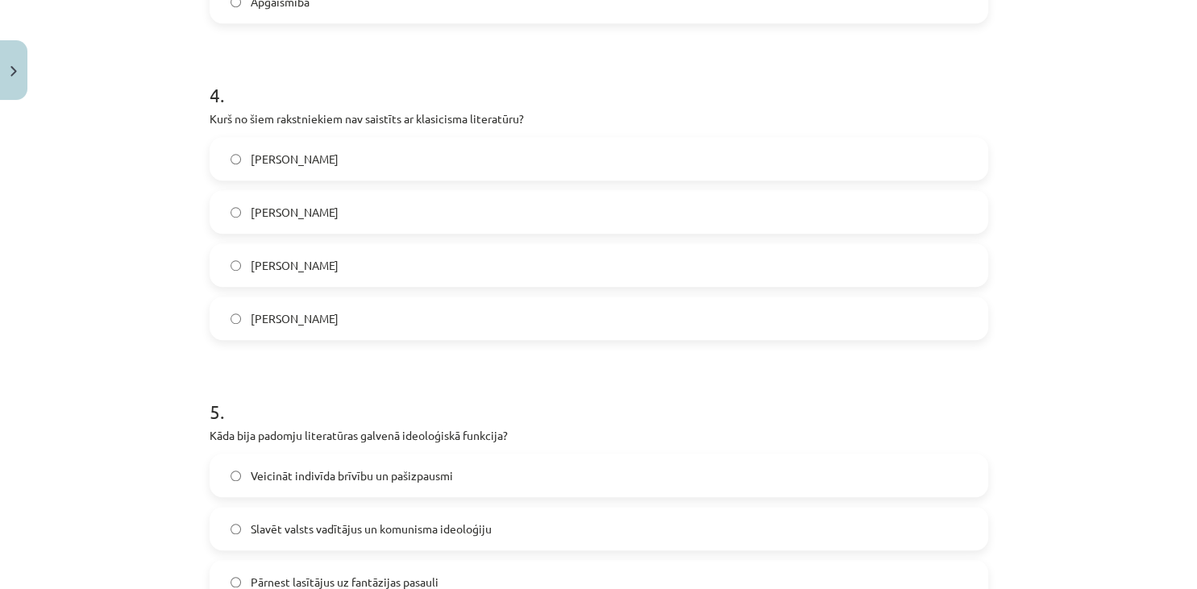
click at [278, 196] on label "Nikolā Bualo" at bounding box center [598, 212] width 775 height 40
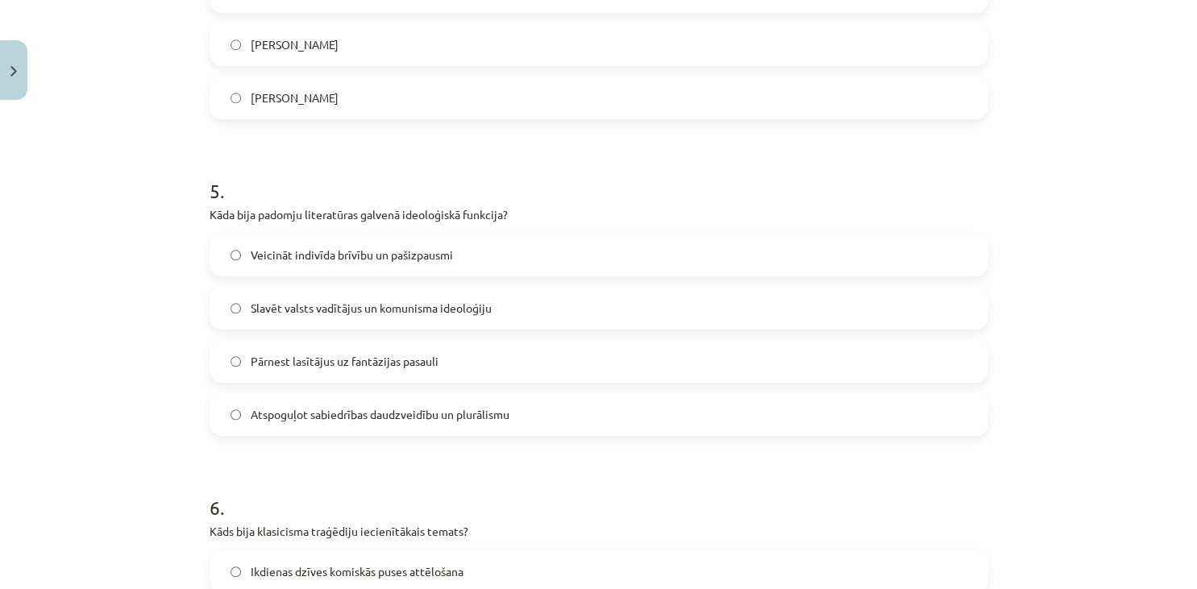
scroll to position [1497, 0]
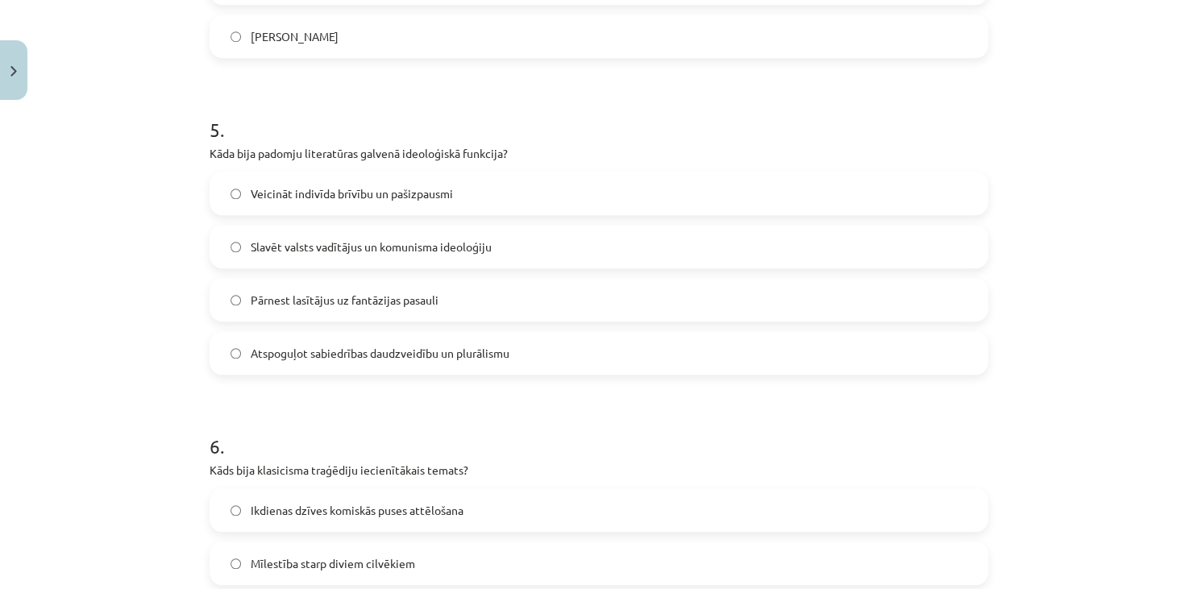
click at [542, 222] on div "Veicināt indivīda brīvību un pašizpausmi Slavēt valsts vadītājus un komunisma i…" at bounding box center [599, 273] width 778 height 203
click at [511, 236] on label "Slavēt valsts vadītājus un komunisma ideoloģiju" at bounding box center [598, 246] width 775 height 40
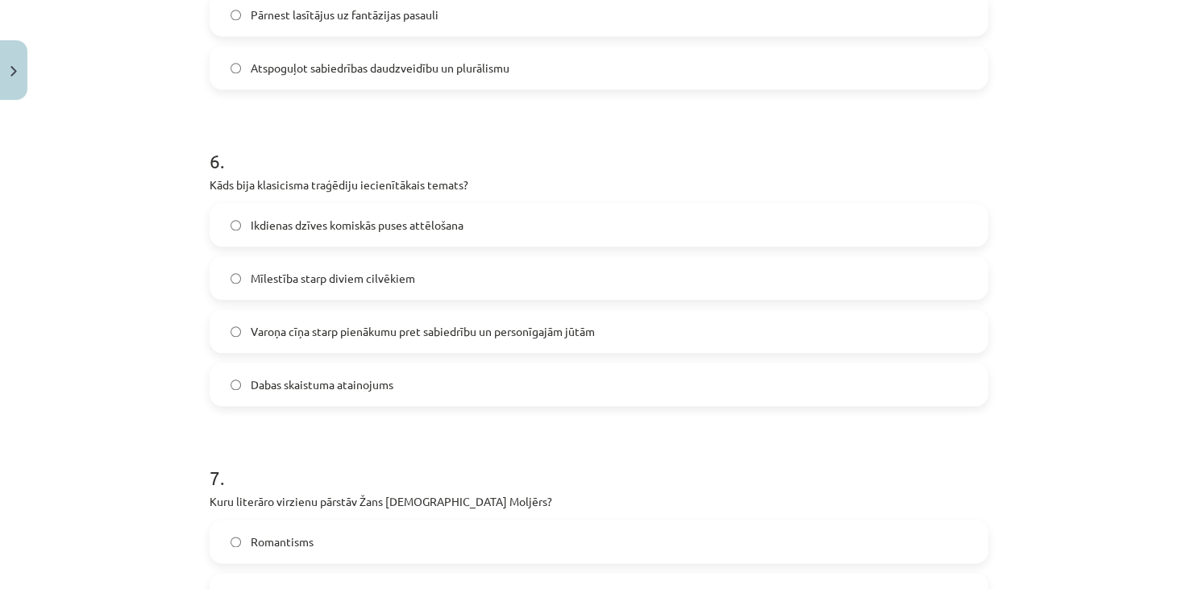
scroll to position [1800, 0]
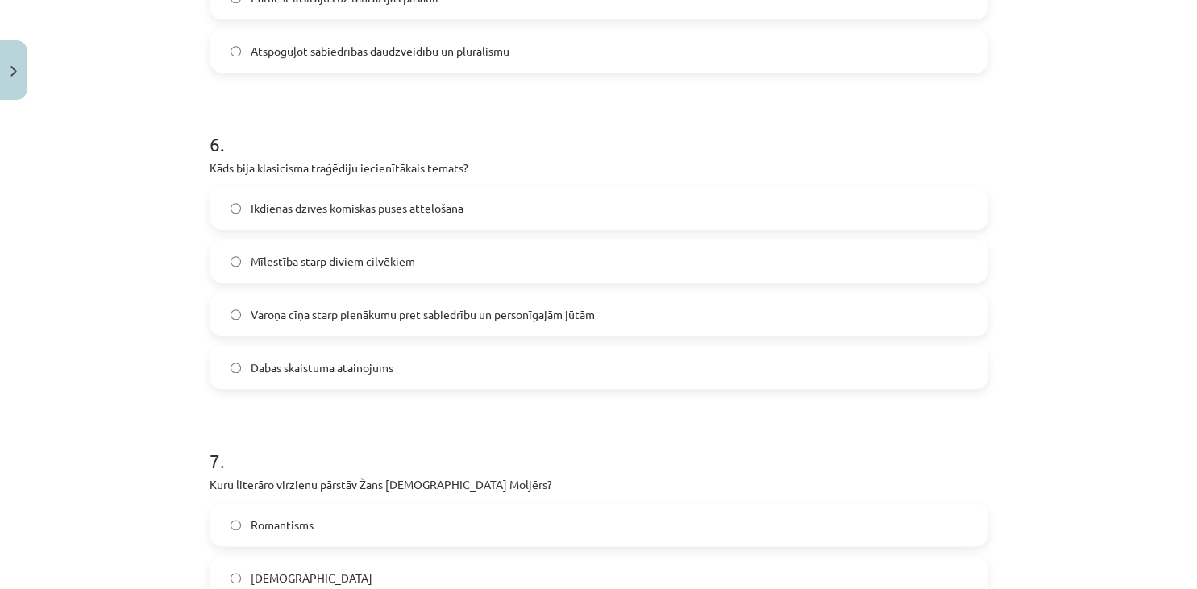
click at [700, 305] on label "Varoņa cīņa starp pienākumu pret sabiedrību un personīgajām jūtām" at bounding box center [598, 314] width 775 height 40
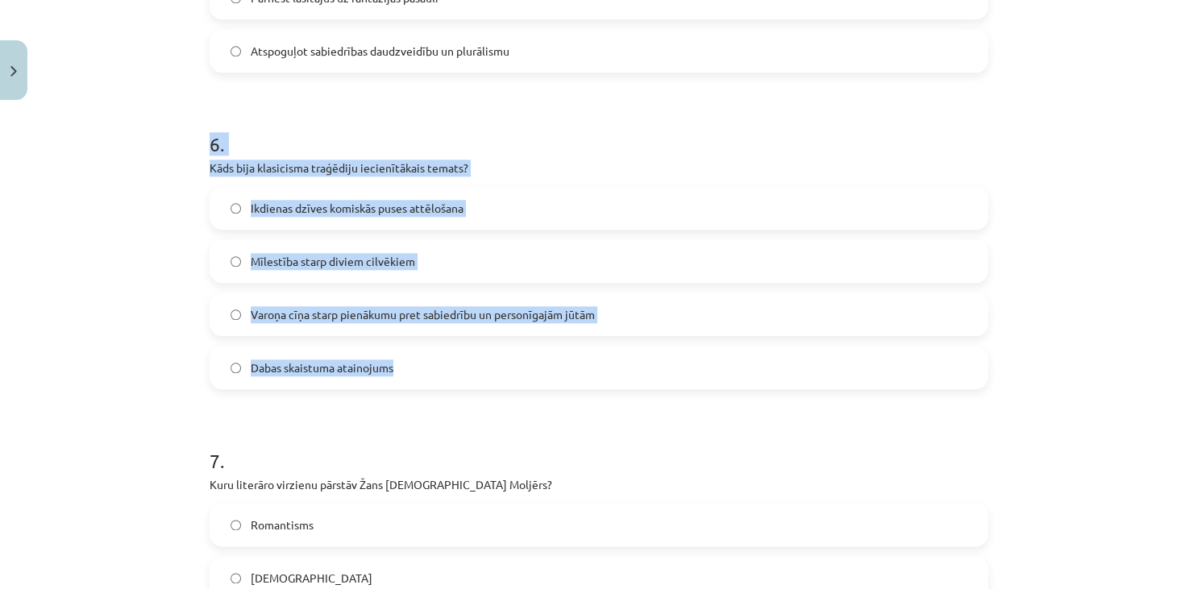
drag, startPoint x: 198, startPoint y: 115, endPoint x: 443, endPoint y: 379, distance: 359.8
click at [443, 379] on div "Mācību tēma: Literatūras i - 11. klases 1.ieskaites mācību materiāls #4 Noslēgu…" at bounding box center [598, 294] width 1197 height 589
copy div "6 . Kāds bija klasicisma traģēdiju iecienītākais temats? Ikdienas dzīves komisk…"
click at [518, 124] on h1 "6 ." at bounding box center [599, 130] width 778 height 50
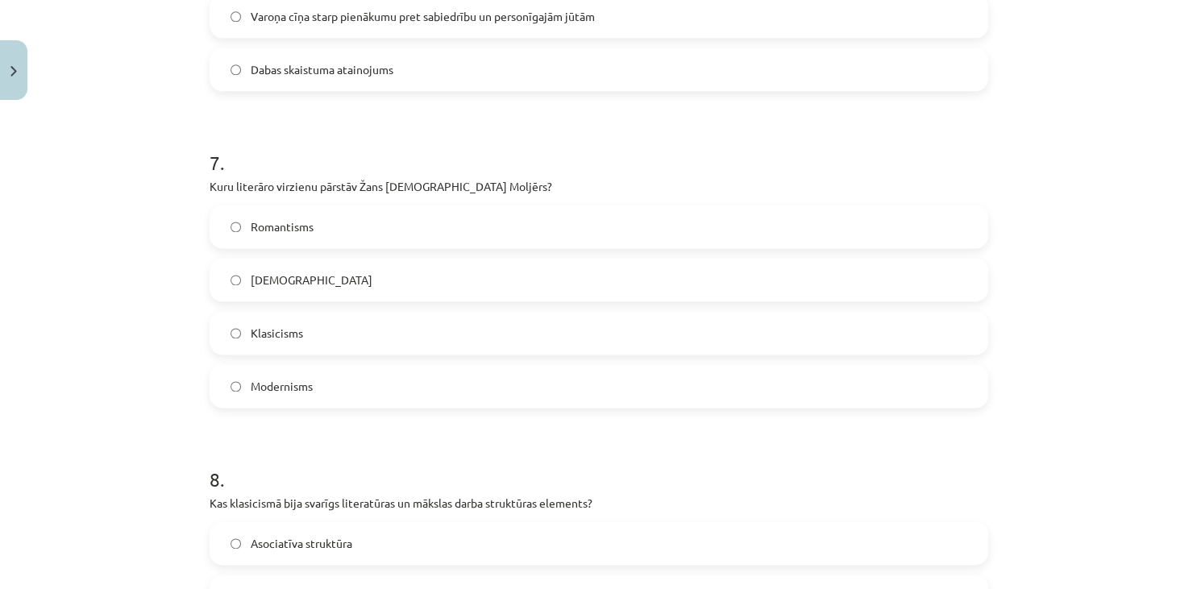
scroll to position [2147, 0]
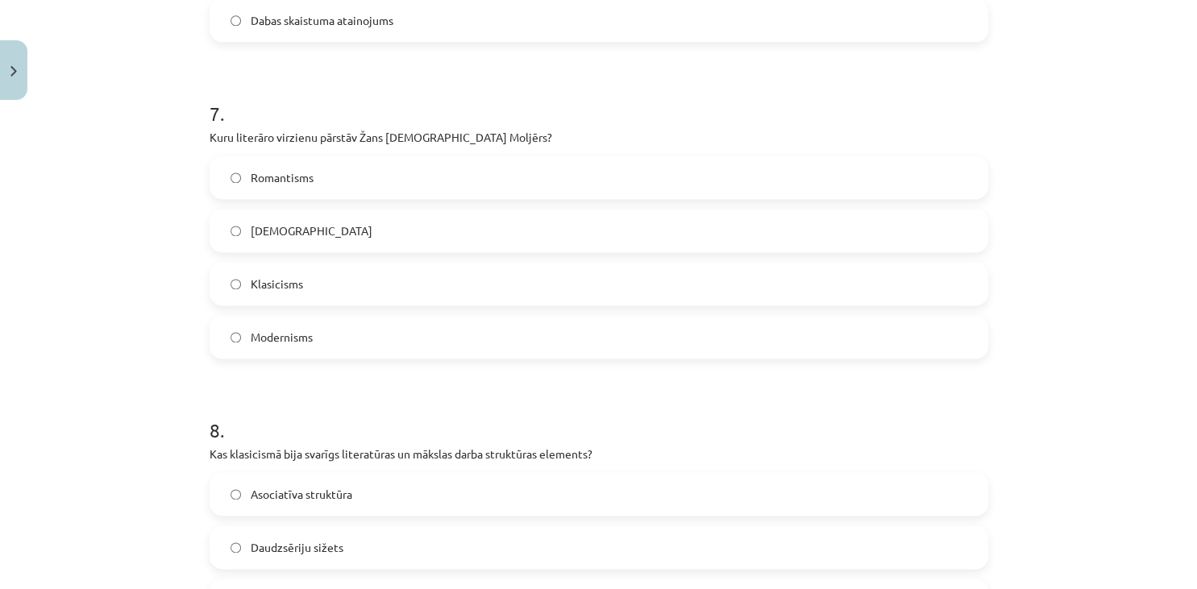
click at [855, 270] on label "Klasicisms" at bounding box center [598, 284] width 775 height 40
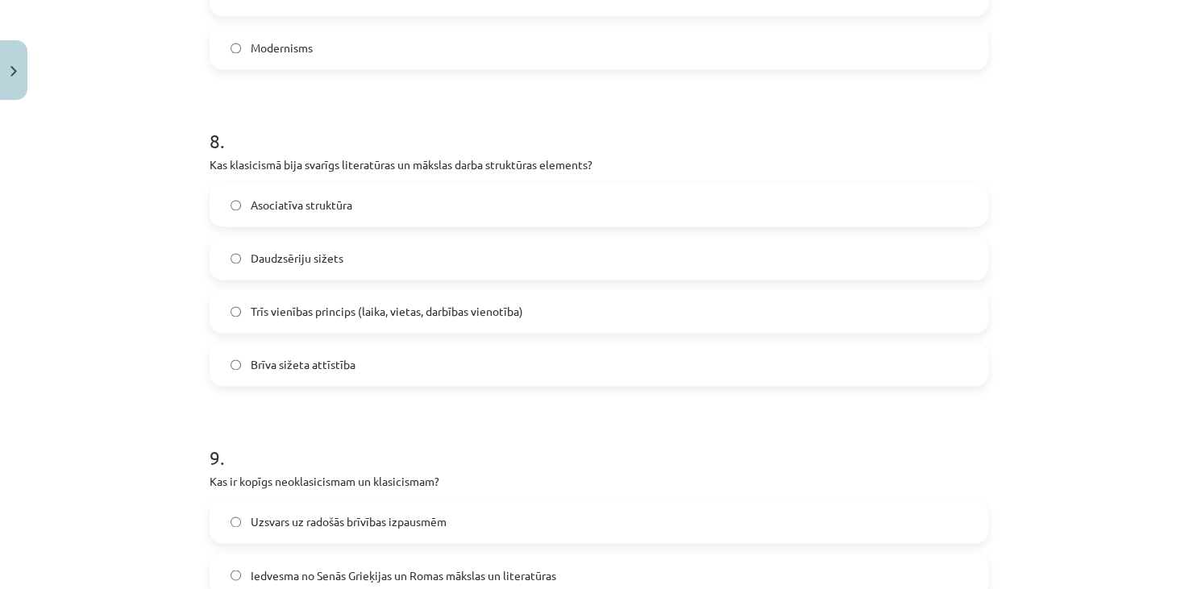
scroll to position [2440, 0]
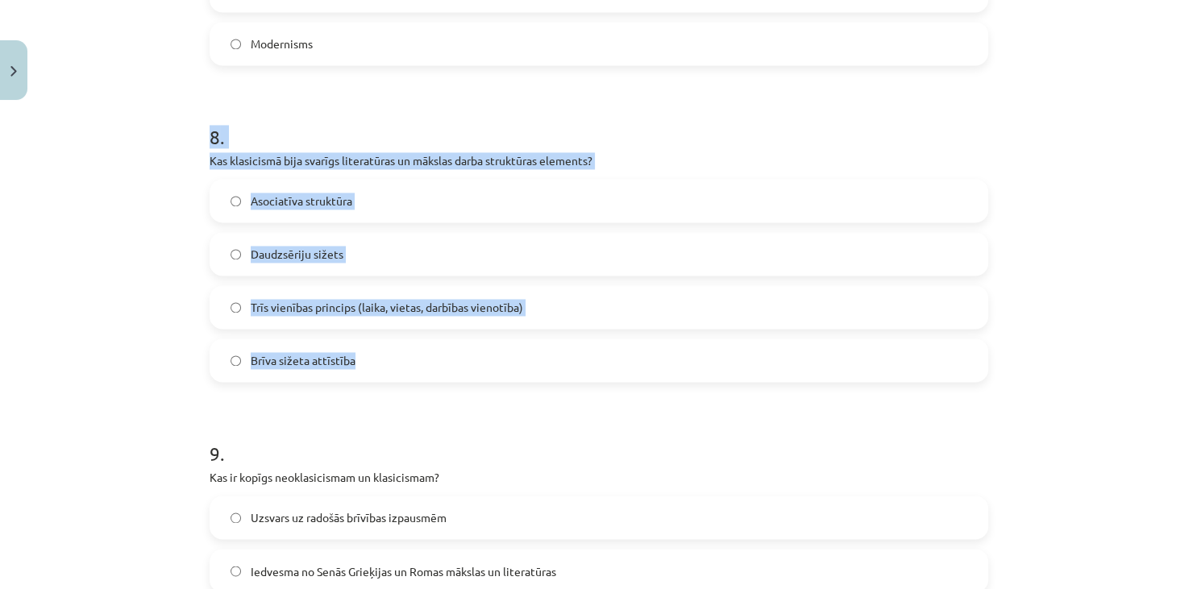
drag, startPoint x: 156, startPoint y: 142, endPoint x: 382, endPoint y: 386, distance: 332.5
click at [382, 387] on div "Mācību tēma: Literatūras i - 11. klases 1.ieskaites mācību materiāls #4 Noslēgu…" at bounding box center [598, 294] width 1197 height 589
copy div "8 . Kas klasicismā bija svarīgs literatūras un mākslas darba struktūras element…"
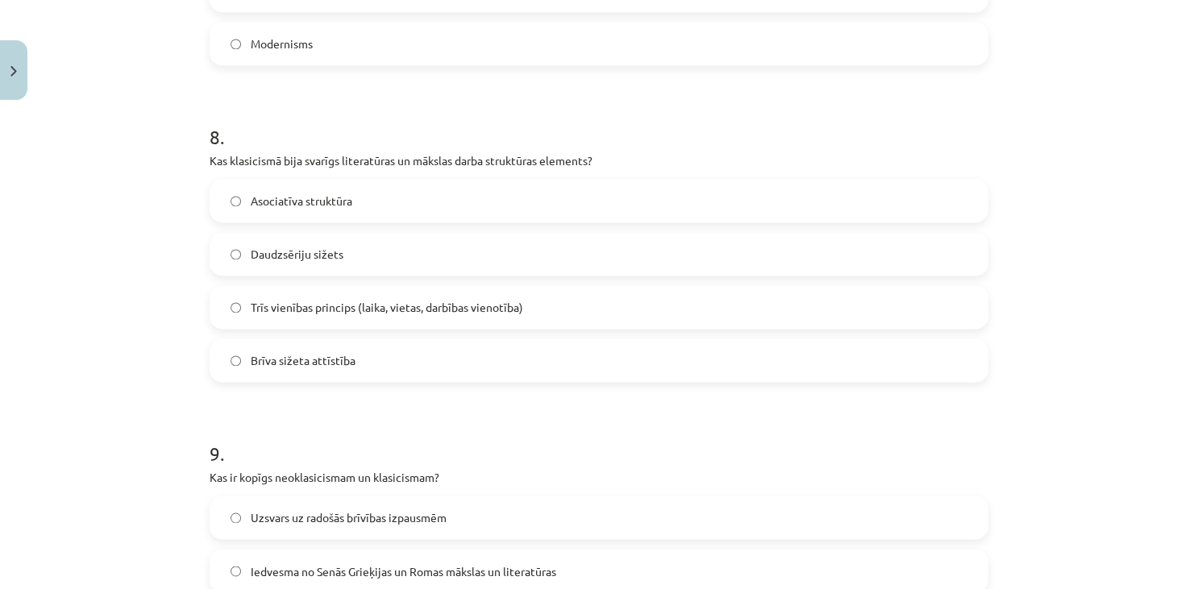
click at [131, 247] on div "Mācību tēma: Literatūras i - 11. klases 1.ieskaites mācību materiāls #4 Noslēgu…" at bounding box center [598, 294] width 1197 height 589
click at [415, 299] on span "Trīs vienības princips (laika, vietas, darbības vienotība)" at bounding box center [387, 307] width 272 height 17
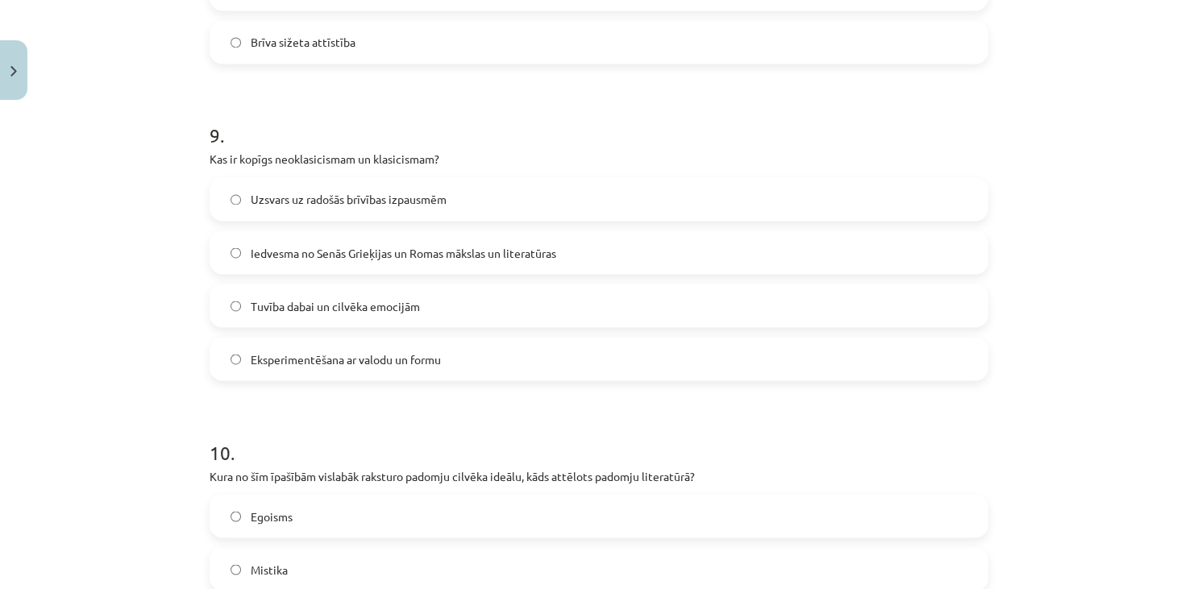
scroll to position [2775, 0]
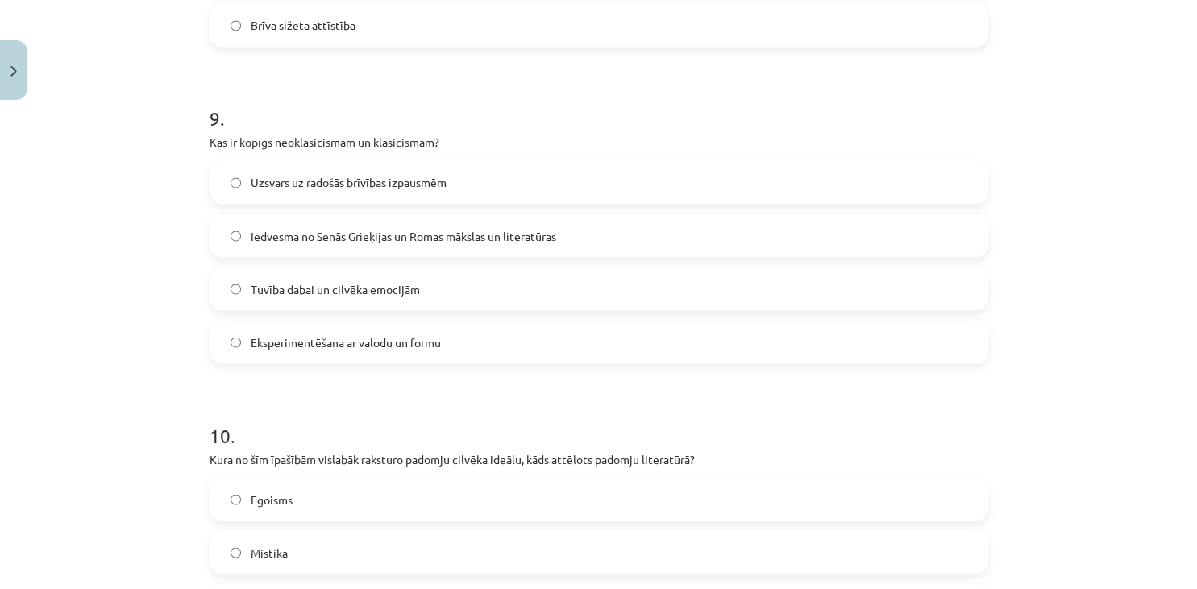
click at [579, 222] on label "Iedvesma no Senās Grieķijas un Romas mākslas un literatūras" at bounding box center [598, 235] width 775 height 40
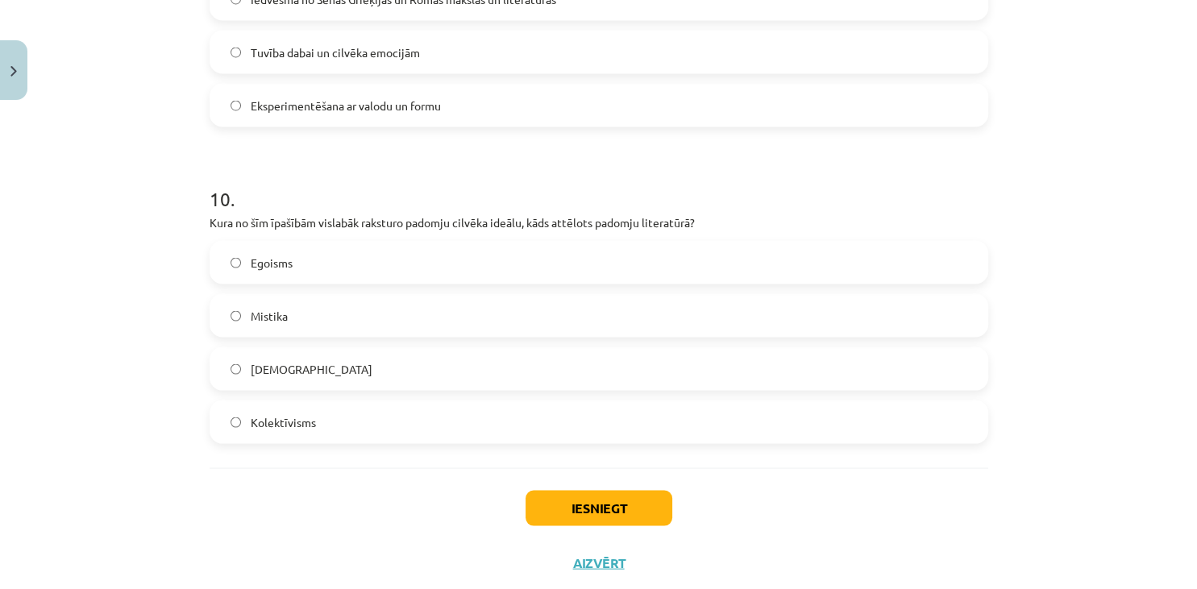
scroll to position [3053, 0]
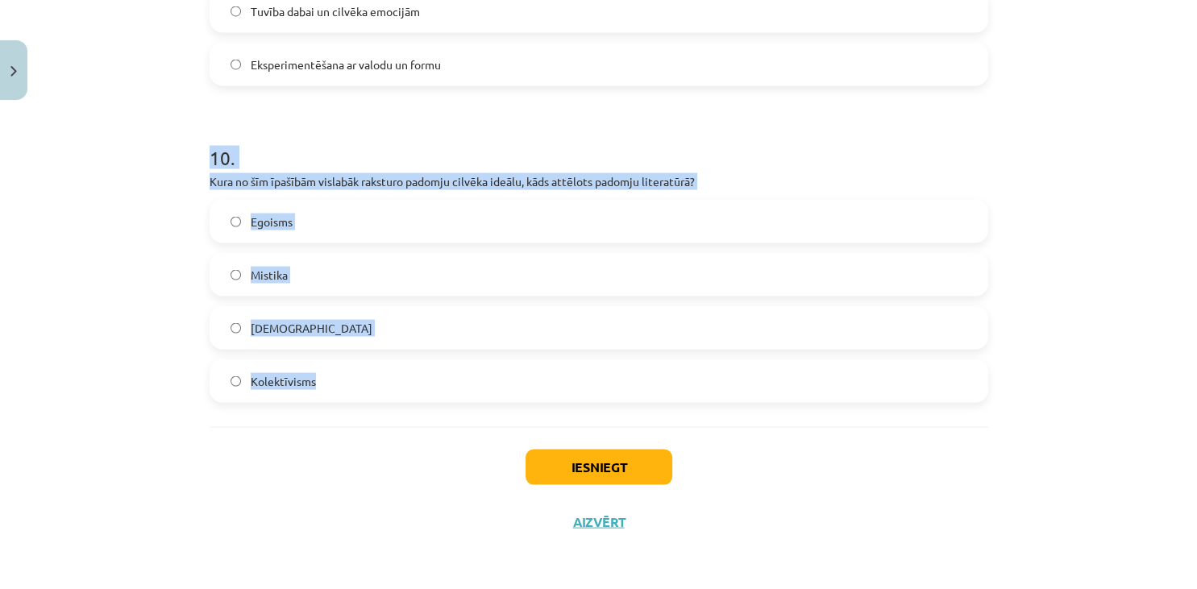
drag, startPoint x: 197, startPoint y: 153, endPoint x: 348, endPoint y: 386, distance: 277.4
click at [348, 386] on div "Mācību tēma: Literatūras i - 11. klases 1.ieskaites mācību materiāls #4 Noslēgu…" at bounding box center [598, 294] width 1197 height 589
copy div "10 . Kura no šīm īpašībām vislabāk raksturo padomju cilvēka ideālu, kāds attēlo…"
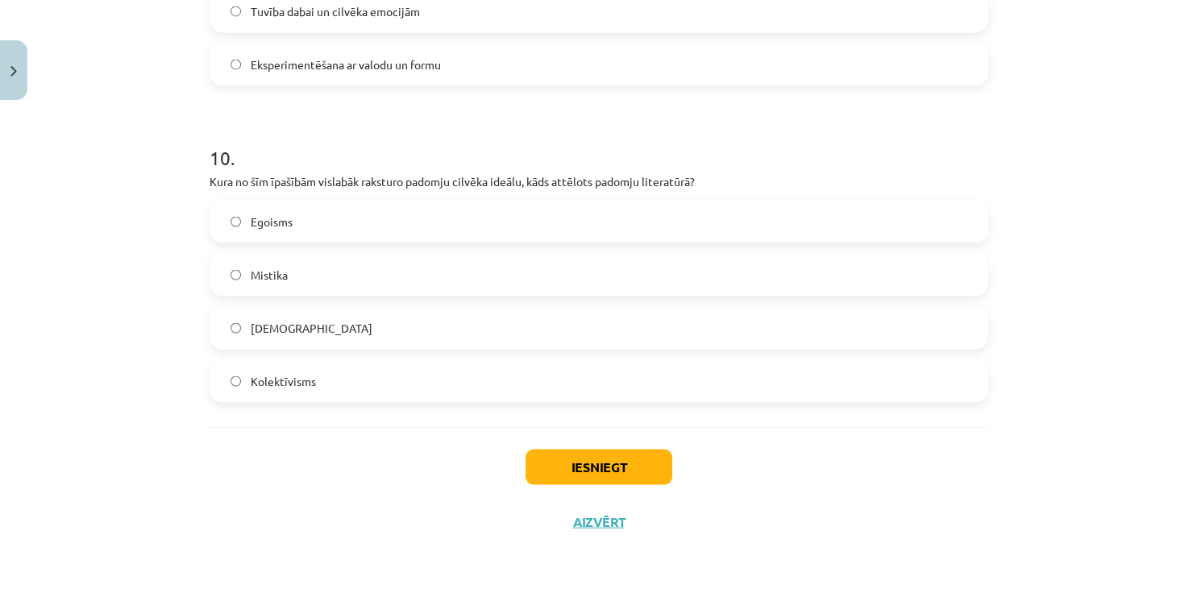
click at [308, 480] on div "Iesniegt Aizvērt" at bounding box center [599, 483] width 778 height 113
click at [298, 379] on span "Kolektīvisms" at bounding box center [283, 381] width 65 height 17
click at [625, 452] on button "Iesniegt" at bounding box center [598, 467] width 147 height 35
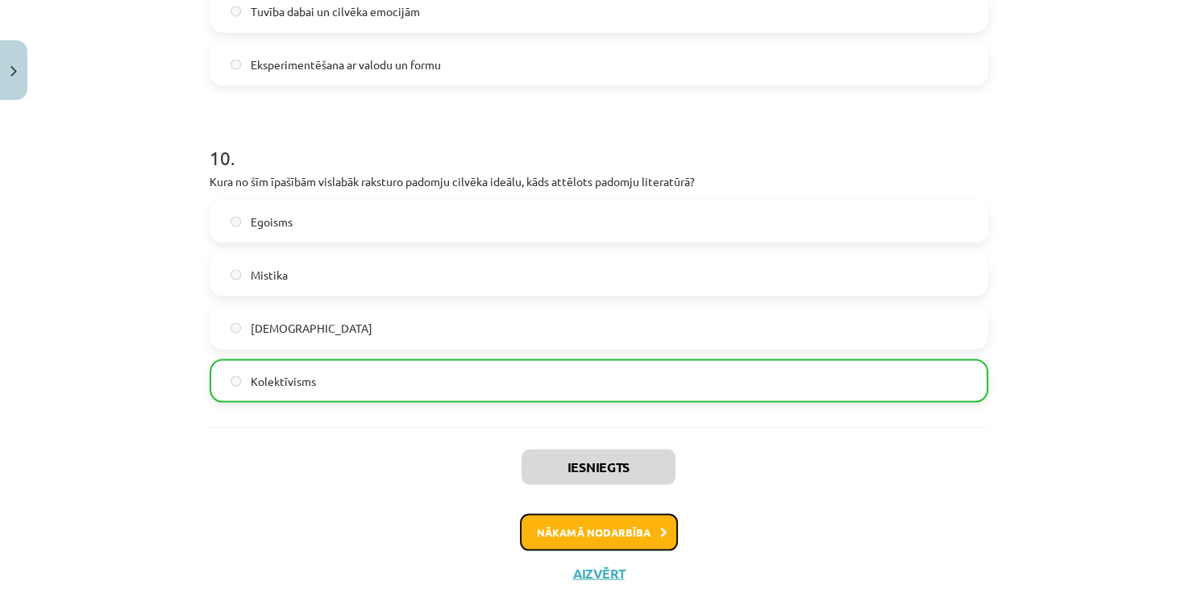
click at [621, 530] on button "Nākamā nodarbība" at bounding box center [599, 532] width 158 height 37
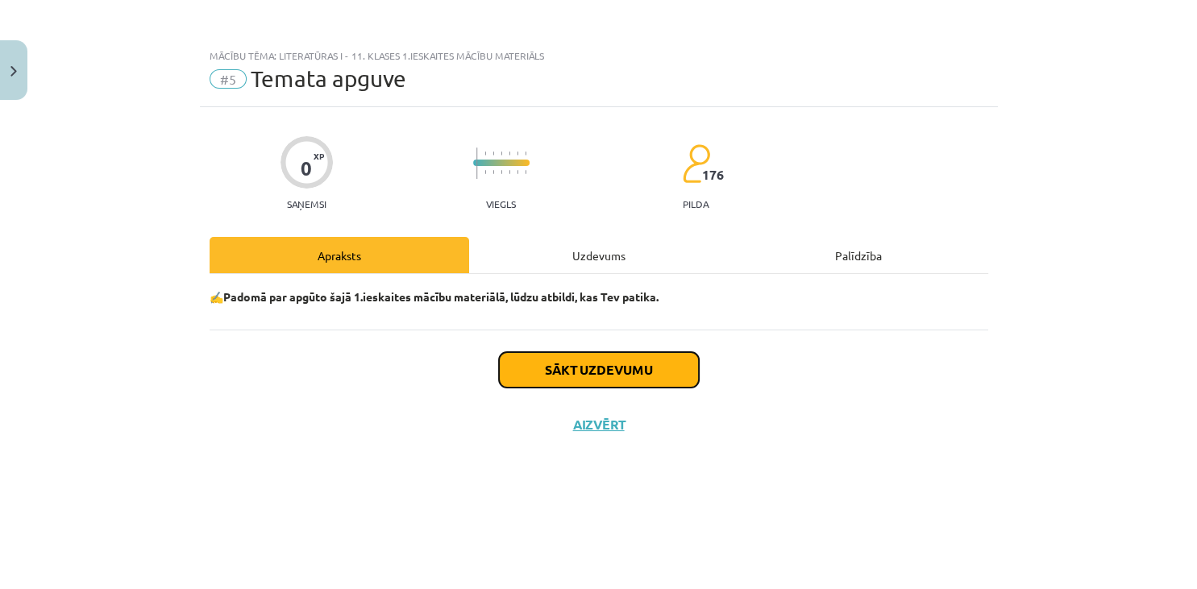
click at [588, 360] on button "Sākt uzdevumu" at bounding box center [599, 369] width 200 height 35
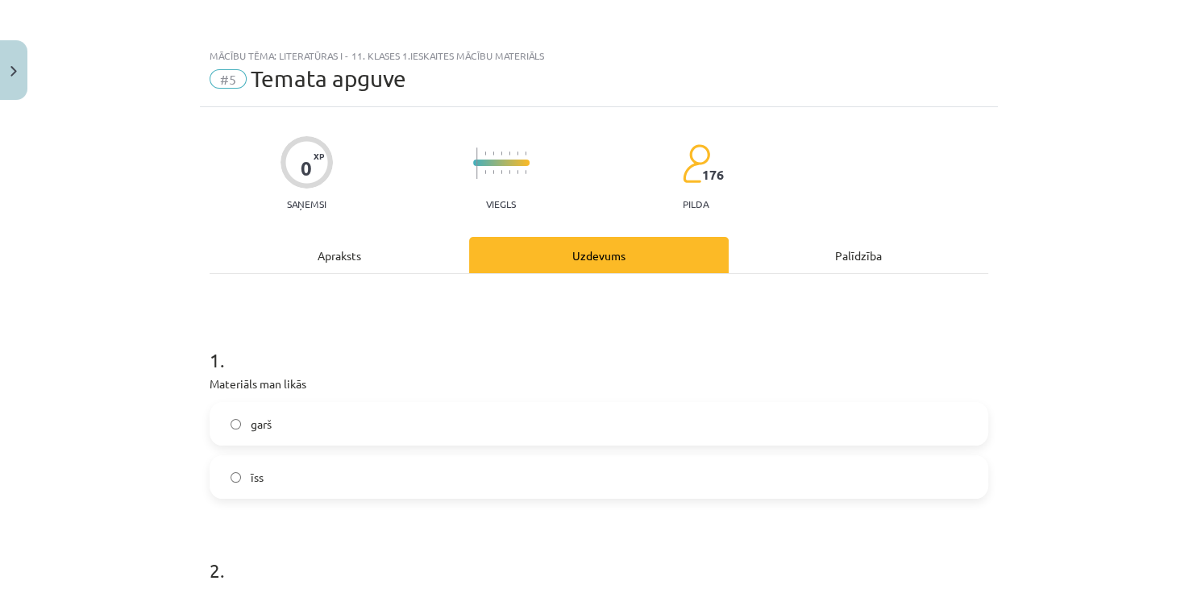
click at [356, 435] on label "garš" at bounding box center [598, 424] width 775 height 40
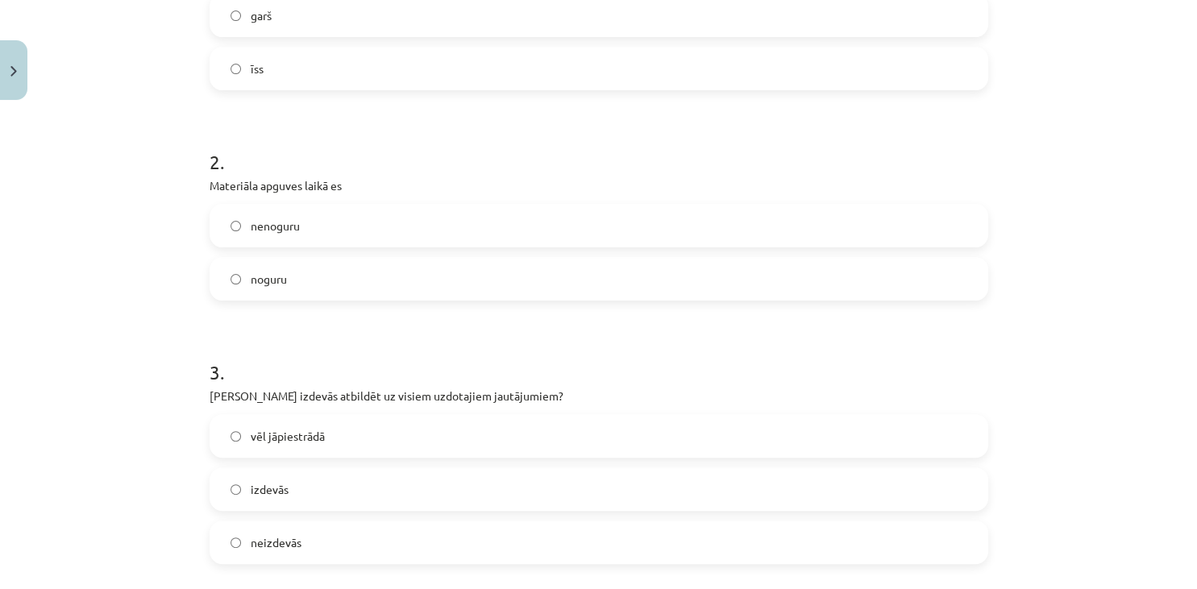
scroll to position [422, 0]
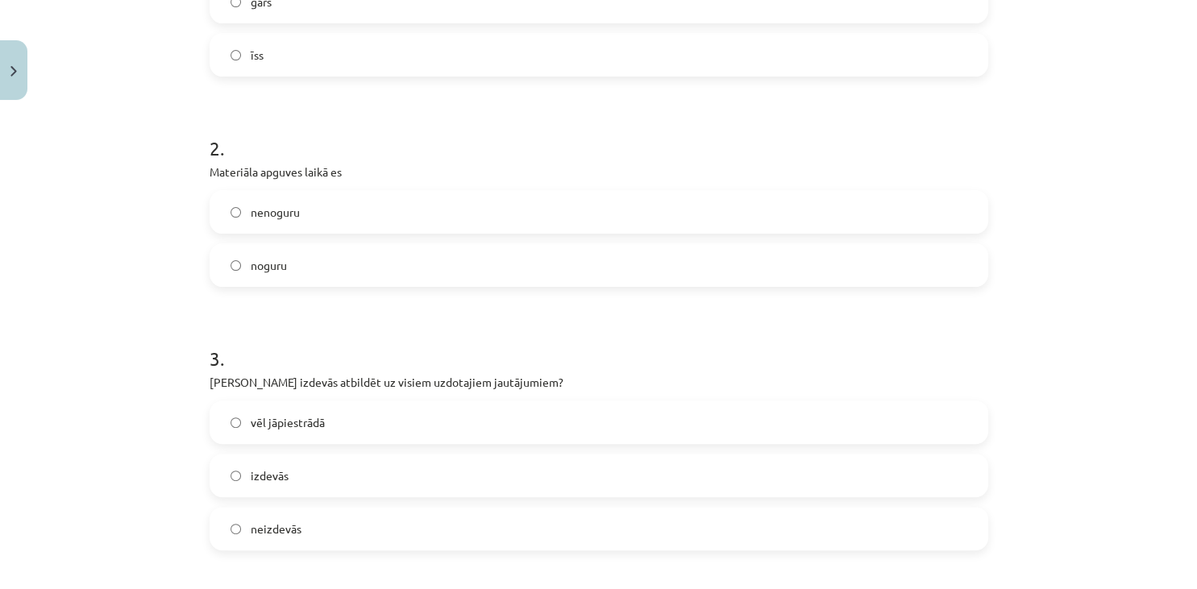
click at [376, 266] on label "noguru" at bounding box center [598, 265] width 775 height 40
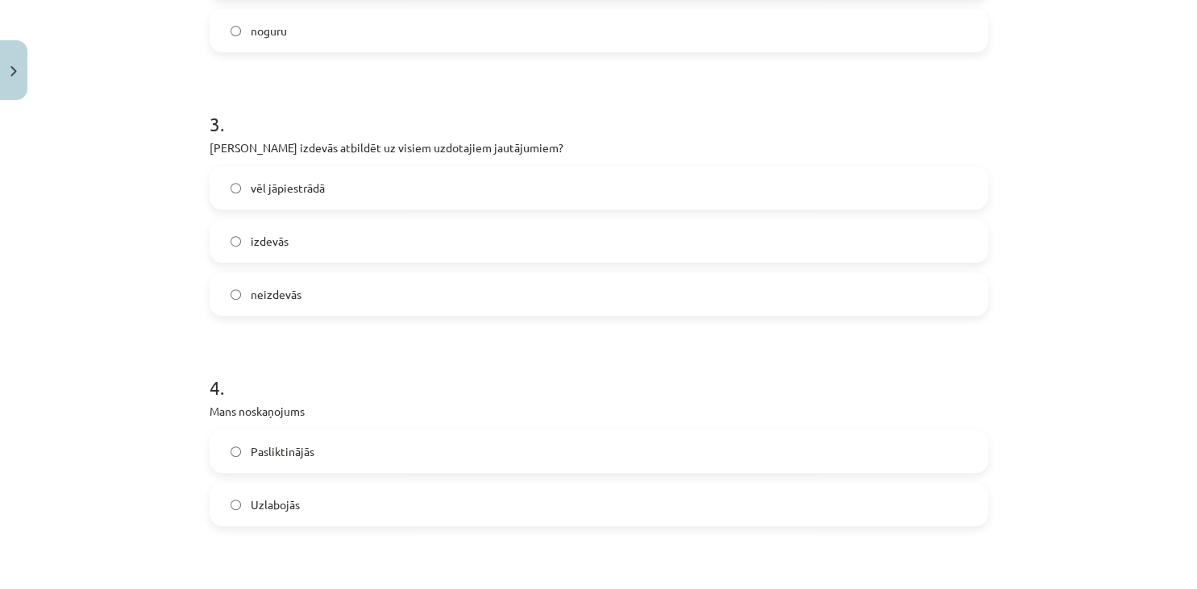
scroll to position [659, 0]
click at [509, 239] on label "izdevās" at bounding box center [598, 238] width 775 height 40
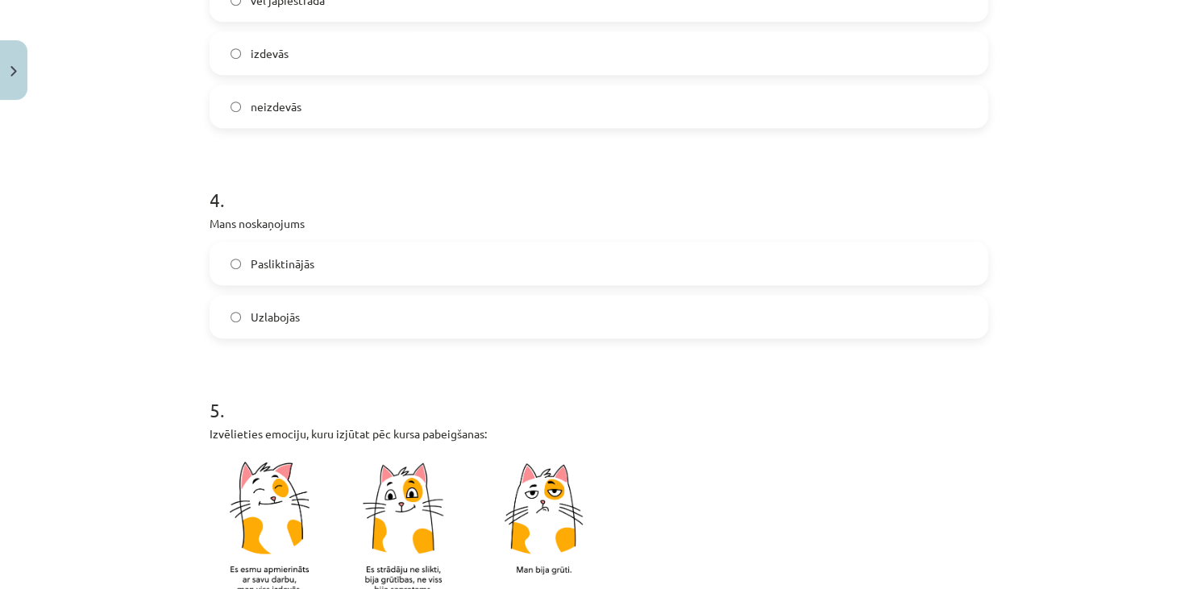
click at [403, 308] on label "Uzlabojās" at bounding box center [598, 317] width 775 height 40
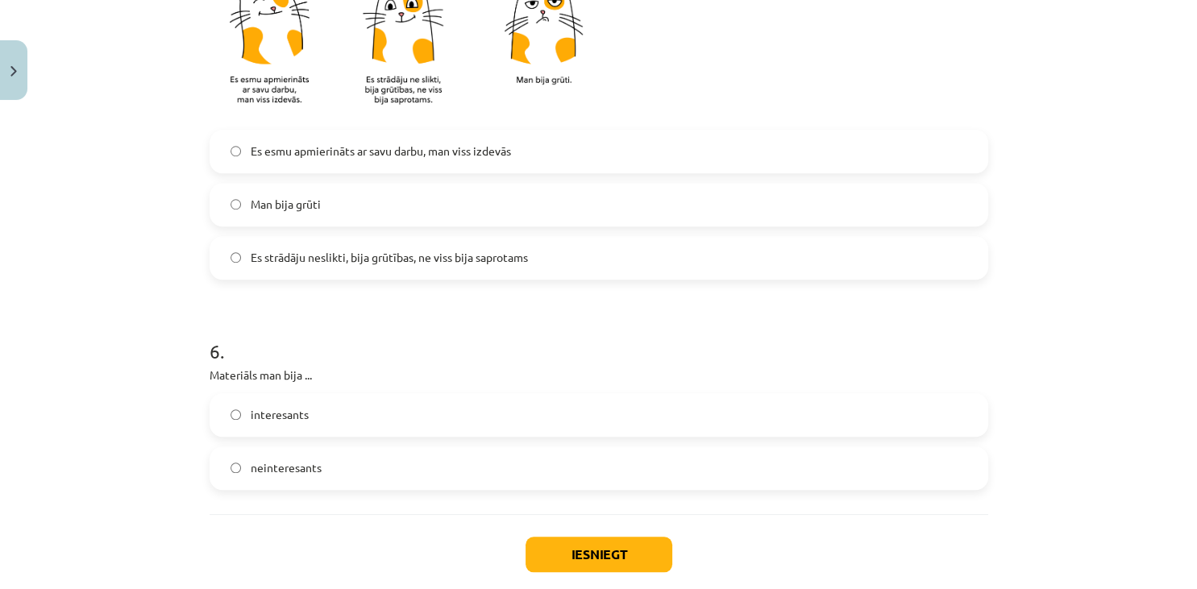
scroll to position [1336, 0]
click at [483, 153] on span "Es esmu apmierināts ar savu darbu, man viss izdevās" at bounding box center [381, 149] width 260 height 17
click at [314, 452] on label "neinteresants" at bounding box center [598, 466] width 775 height 40
click at [590, 551] on button "Iesniegt" at bounding box center [598, 552] width 147 height 35
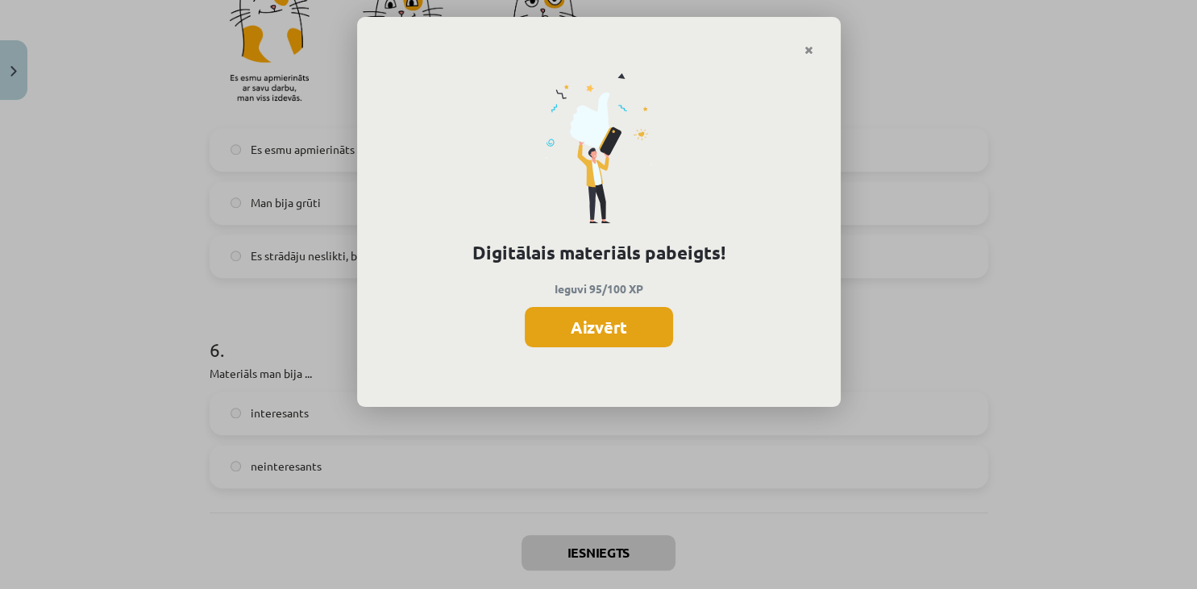
click at [645, 343] on button "Aizvērt" at bounding box center [599, 327] width 148 height 40
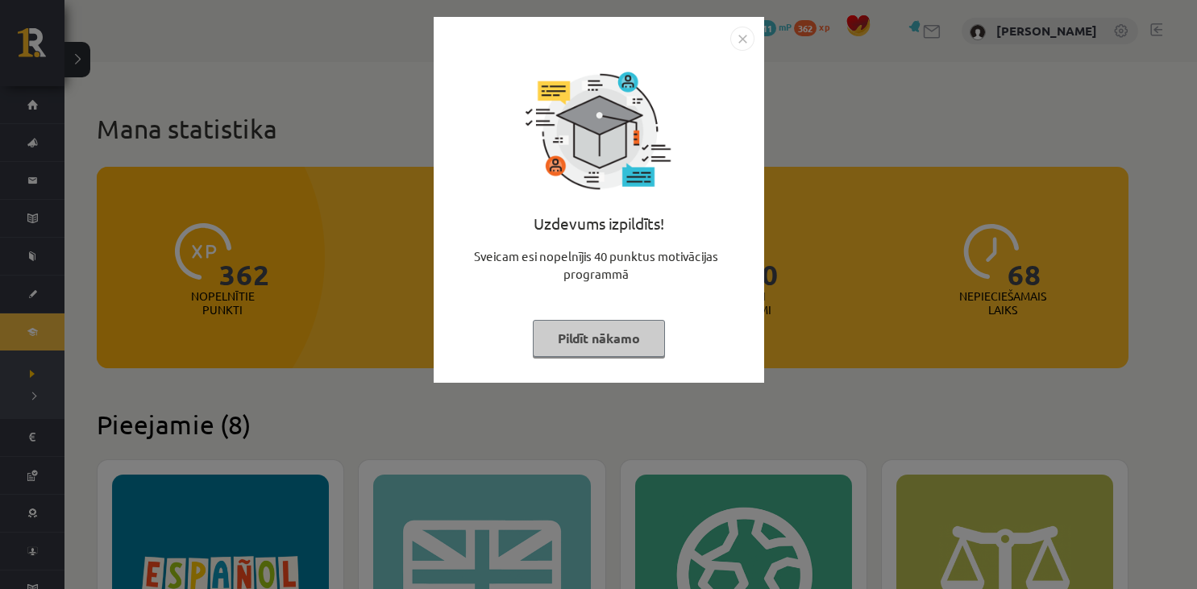
scroll to position [383, 0]
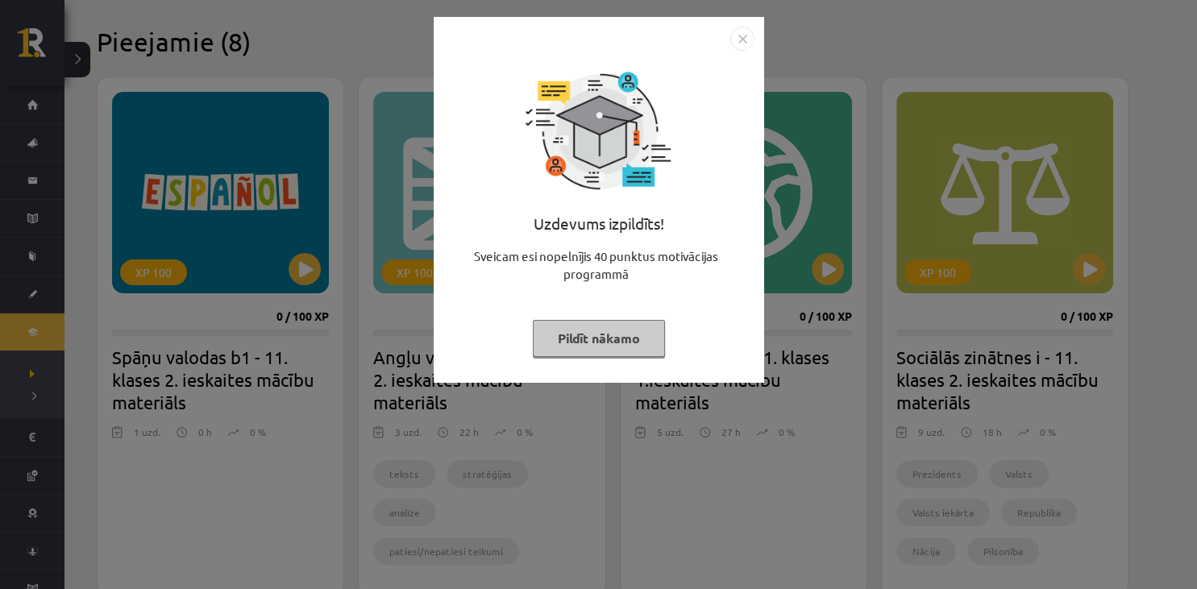
click at [600, 338] on button "Pildīt nākamo" at bounding box center [599, 338] width 132 height 37
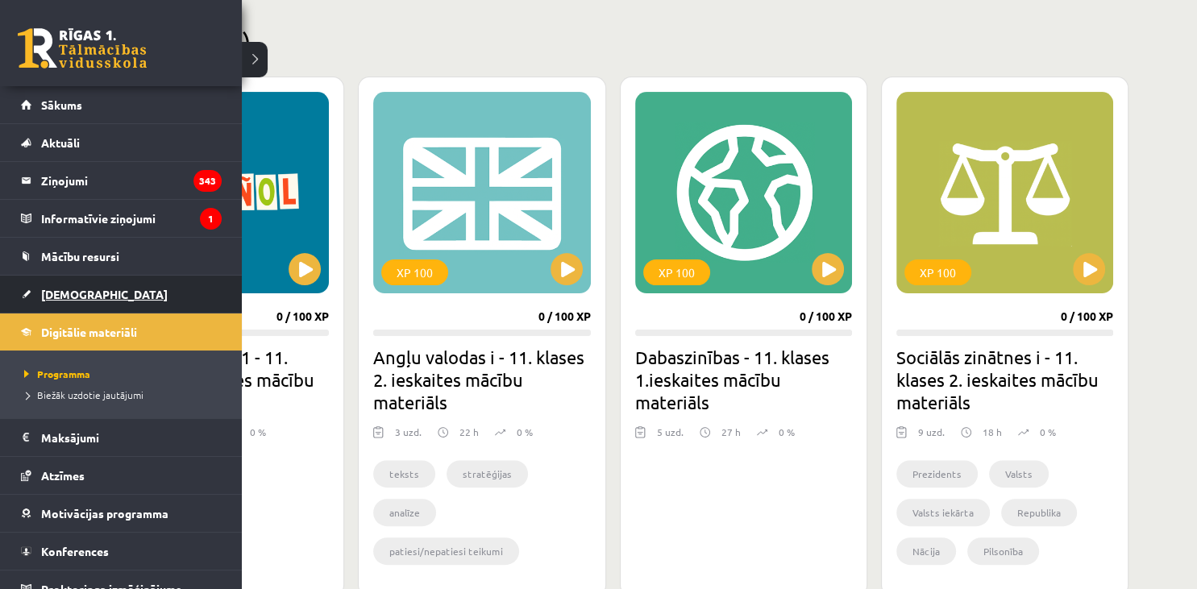
click at [34, 289] on link "[DEMOGRAPHIC_DATA]" at bounding box center [121, 294] width 201 height 37
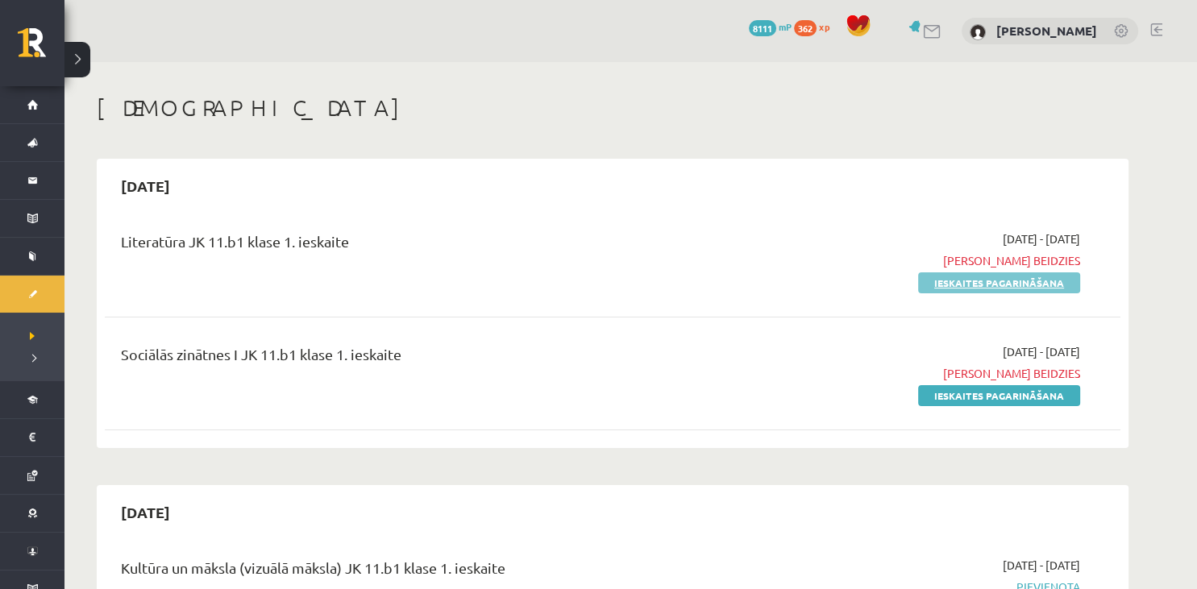
click at [932, 284] on link "Ieskaites pagarināšana" at bounding box center [999, 282] width 162 height 21
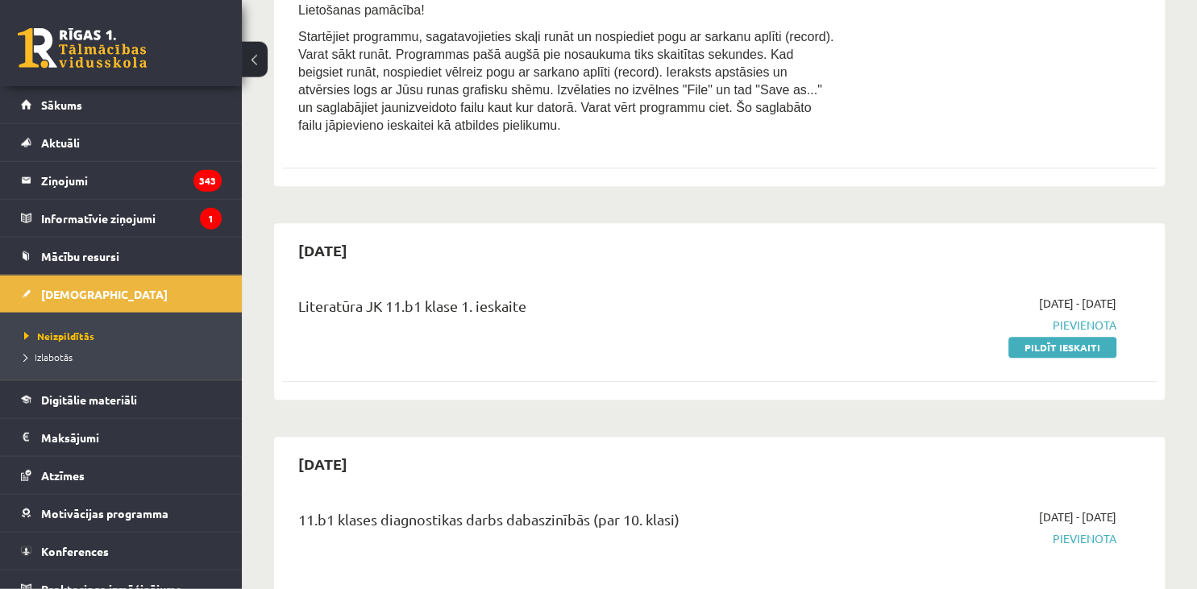
scroll to position [883, 0]
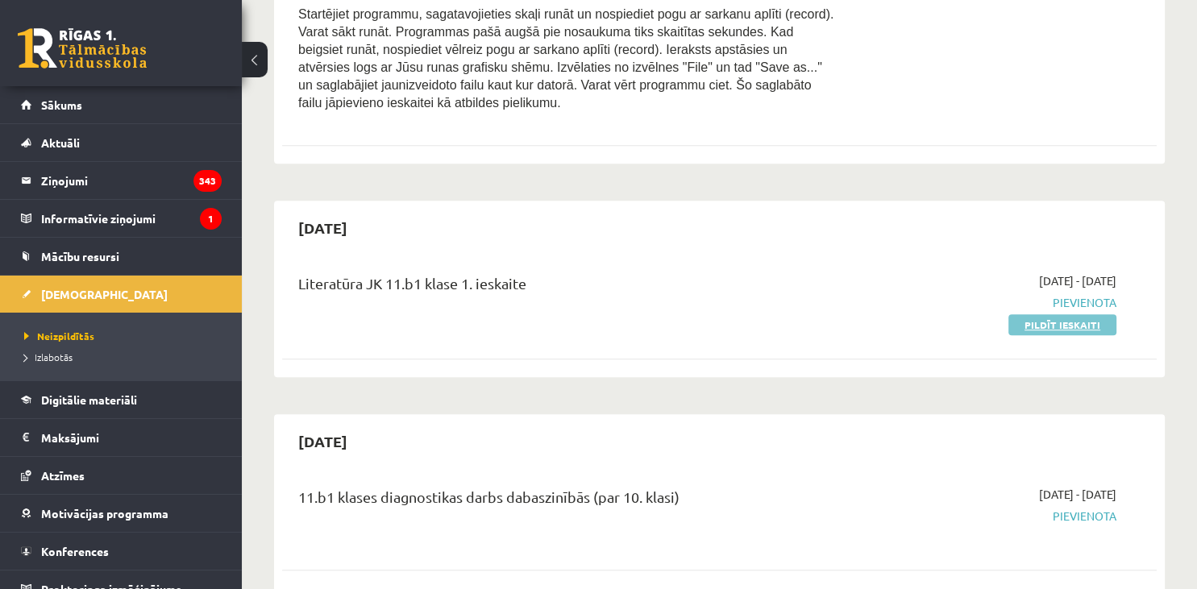
click at [1046, 314] on link "Pildīt ieskaiti" at bounding box center [1062, 324] width 108 height 21
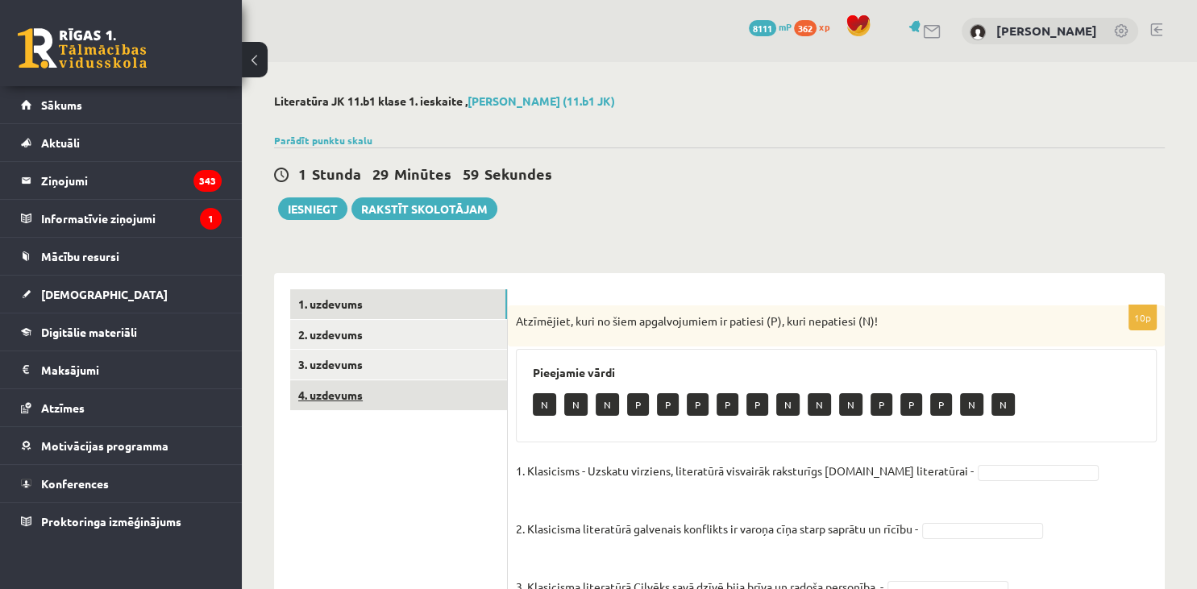
click at [355, 406] on link "4. uzdevums" at bounding box center [398, 395] width 217 height 30
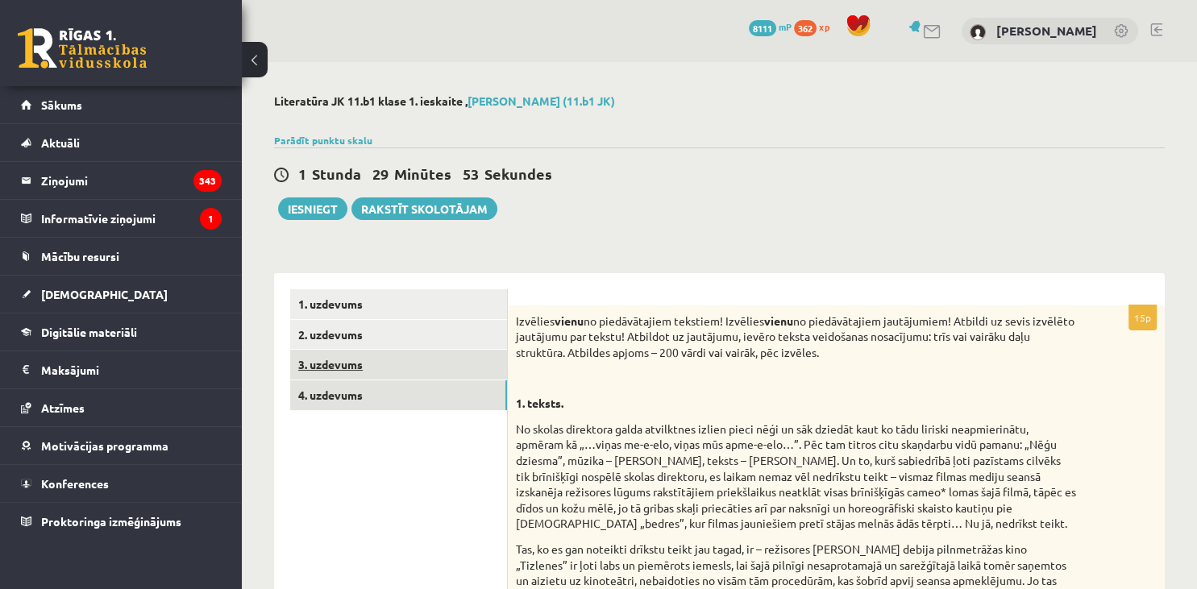
click at [343, 374] on link "3. uzdevums" at bounding box center [398, 365] width 217 height 30
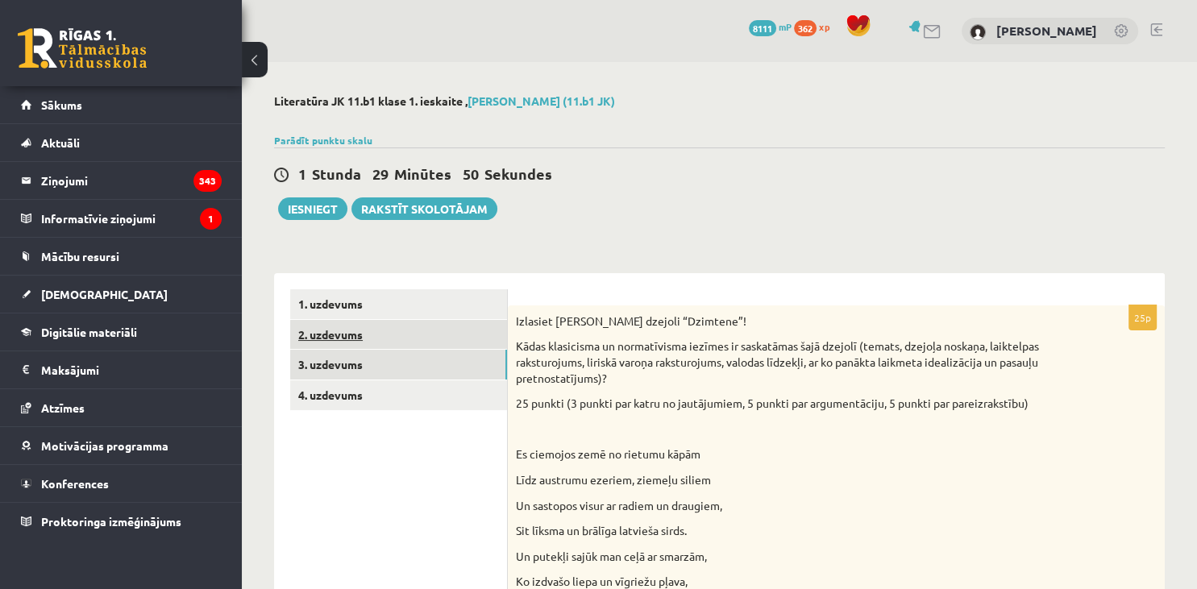
click at [330, 340] on link "2. uzdevums" at bounding box center [398, 335] width 217 height 30
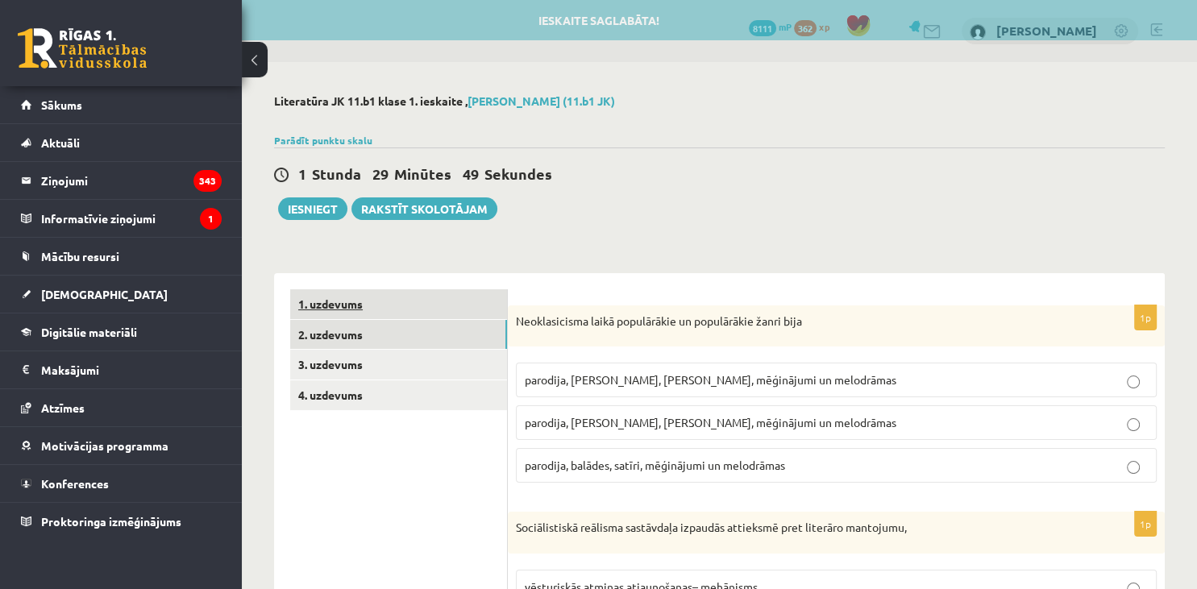
click at [351, 306] on link "1. uzdevums" at bounding box center [398, 304] width 217 height 30
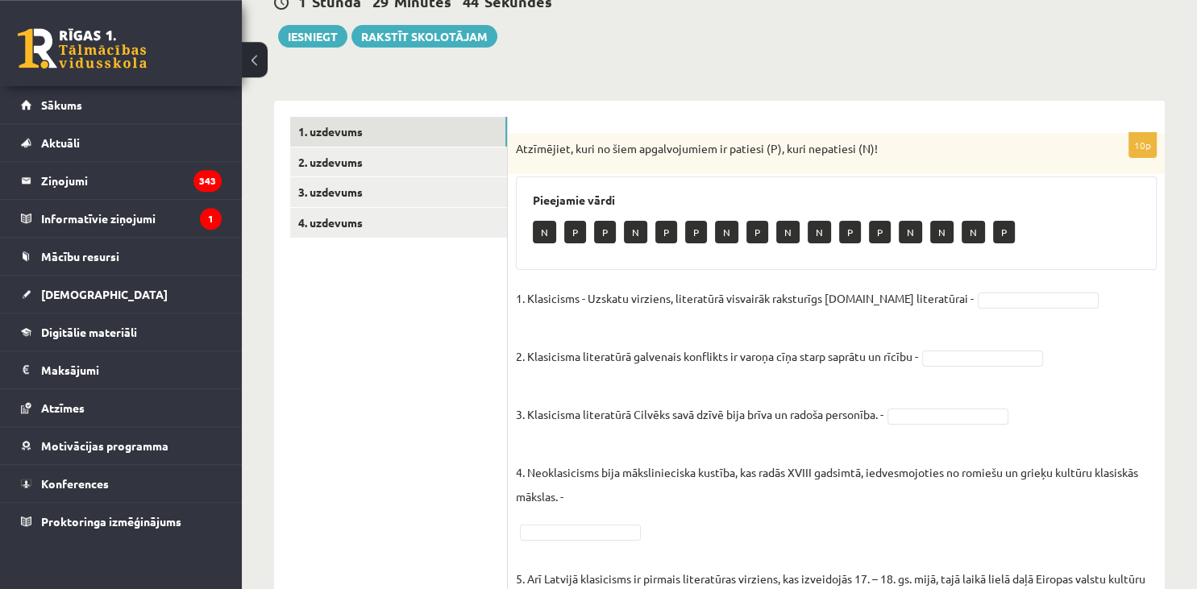
scroll to position [167, 0]
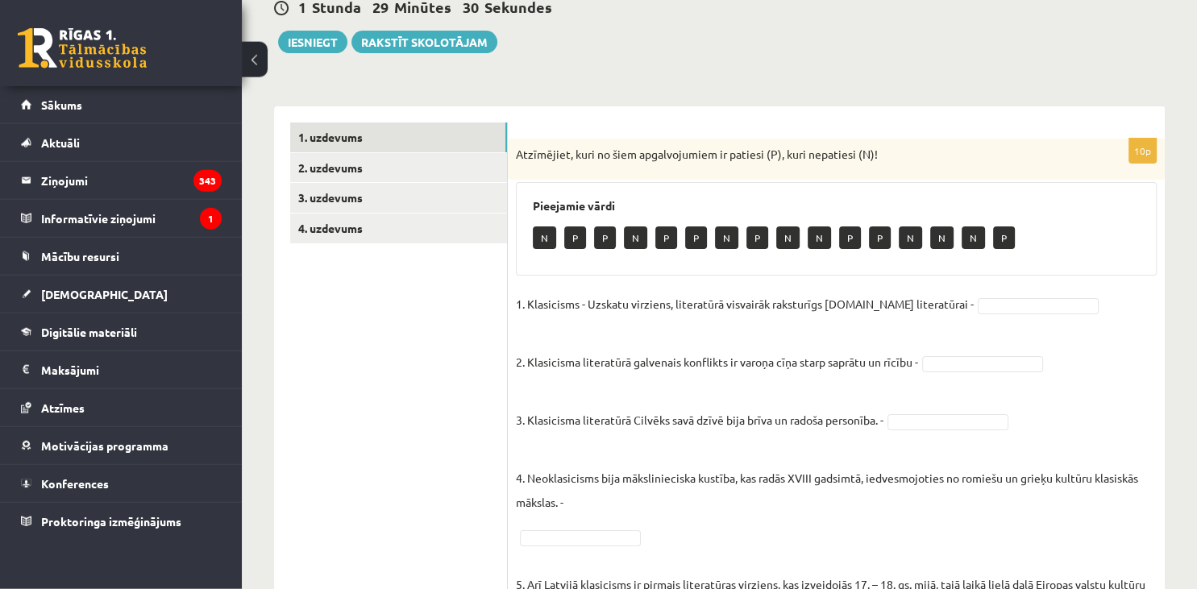
click at [955, 306] on body "0 Dāvanas 8111 mP 362 xp Laura Jevhuta Sākums Aktuāli Kā mācīties eSKOLĀ Kontak…" at bounding box center [598, 127] width 1197 height 589
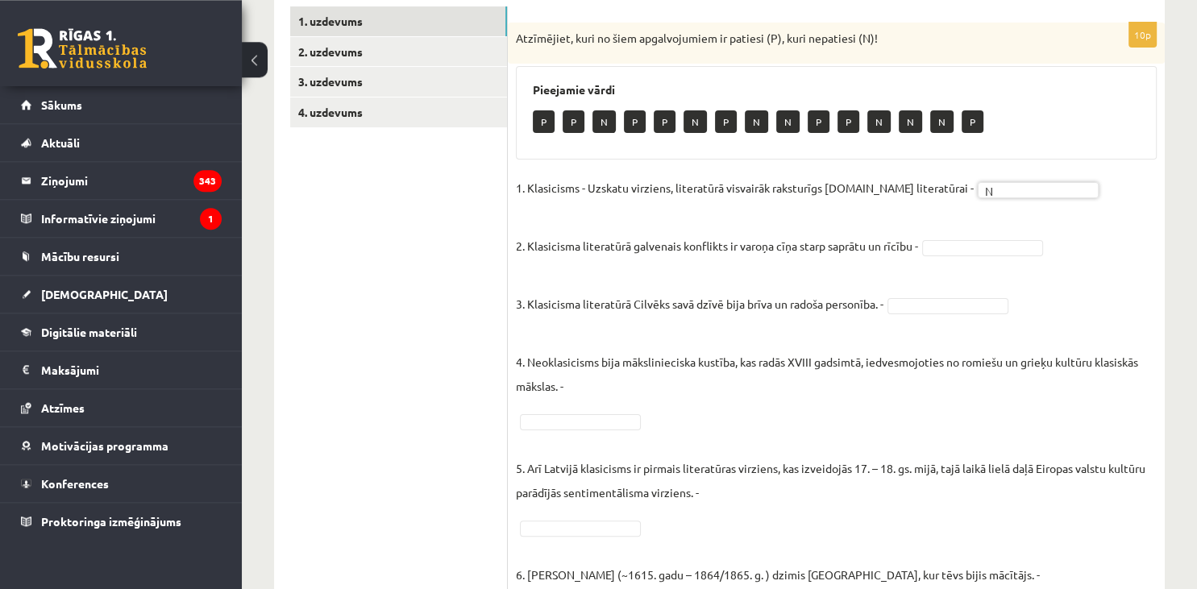
scroll to position [288, 0]
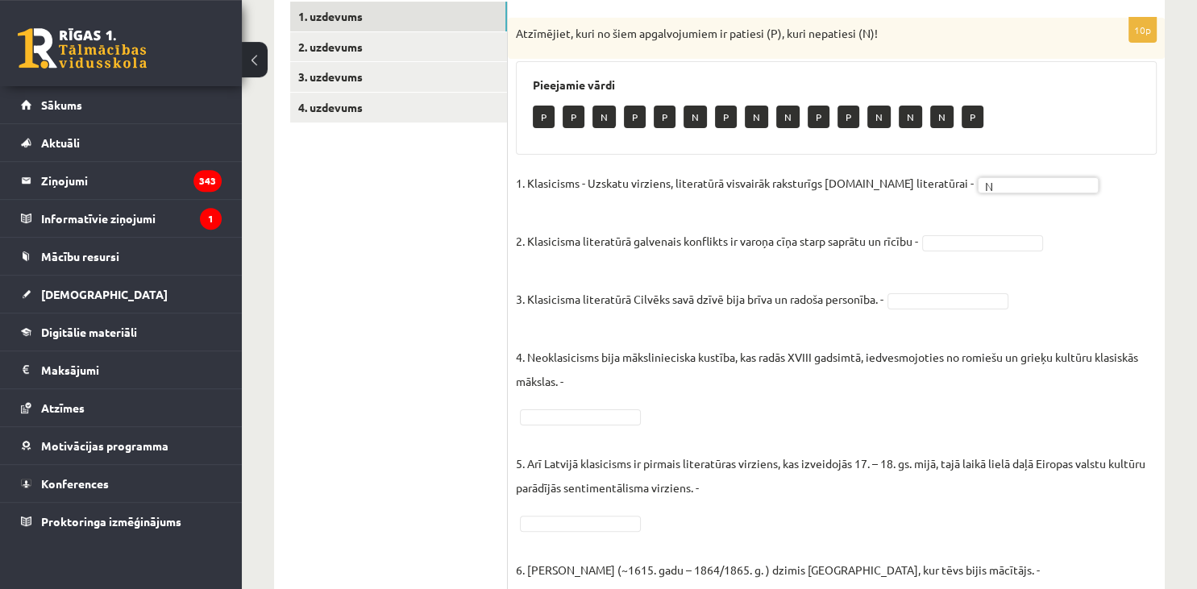
click at [986, 239] on body "0 Dāvanas 8111 mP 362 xp Laura Jevhuta Sākums Aktuāli Kā mācīties eSKOLĀ Kontak…" at bounding box center [598, 6] width 1197 height 589
click at [915, 300] on body "0 Dāvanas 8111 mP 362 xp Laura Jevhuta Sākums Aktuāli Kā mācīties eSKOLĀ Kontak…" at bounding box center [598, 6] width 1197 height 589
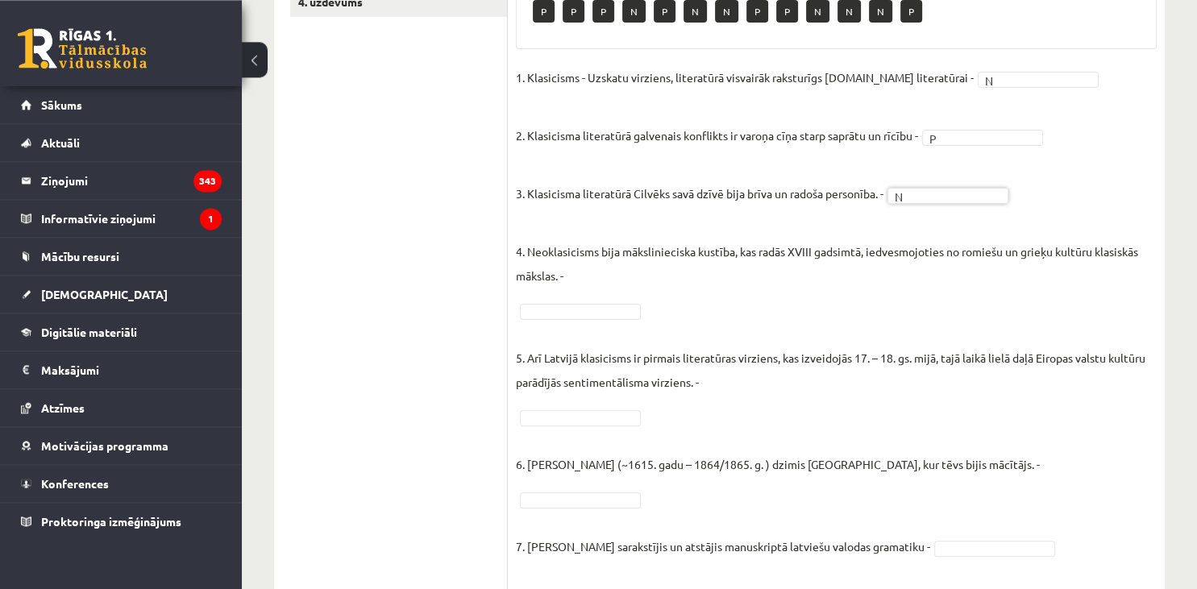
scroll to position [398, 0]
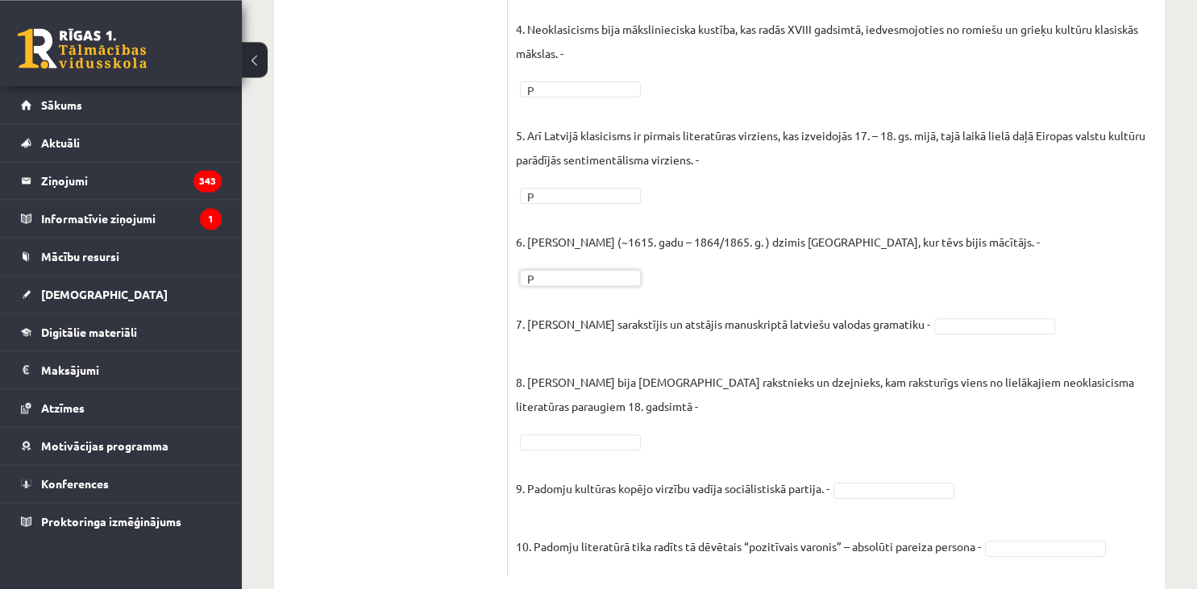
scroll to position [617, 0]
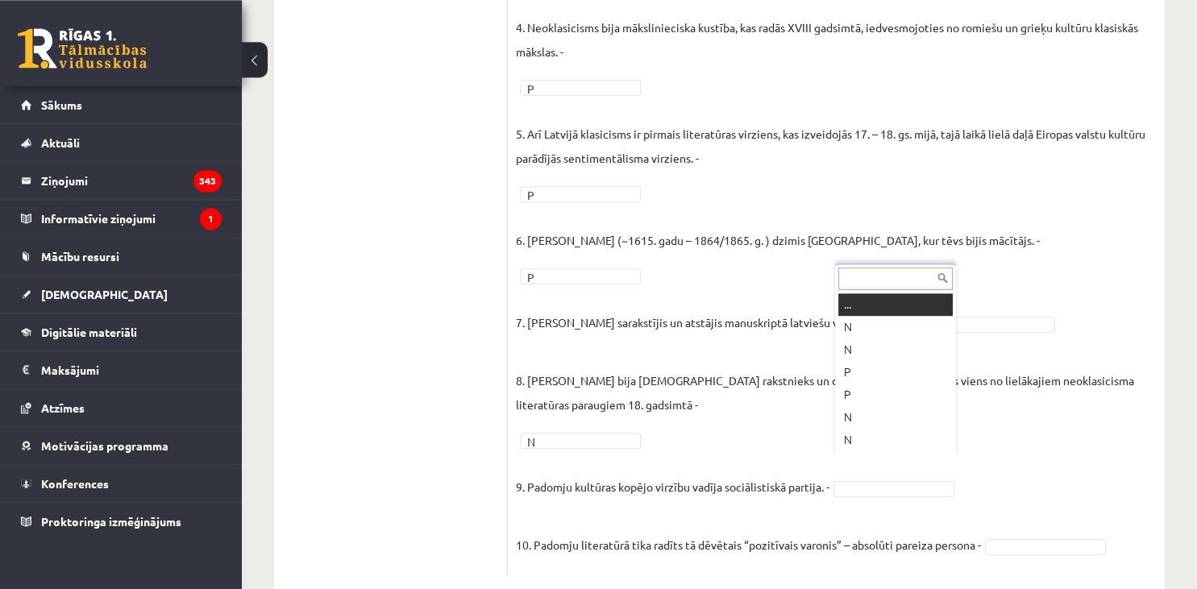
scroll to position [19, 0]
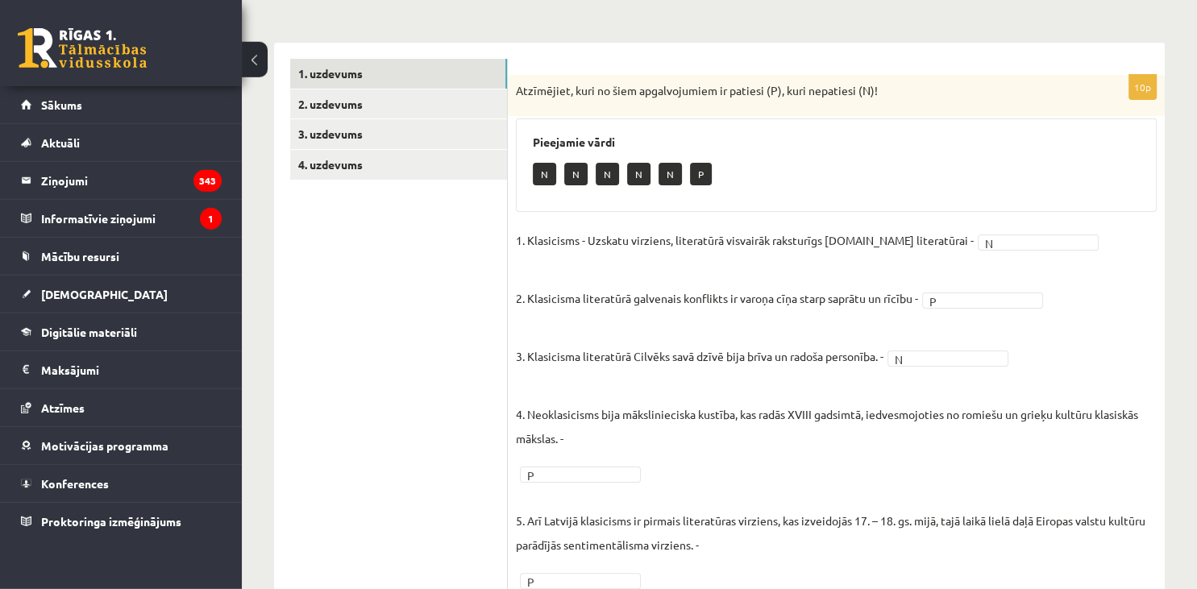
scroll to position [233, 0]
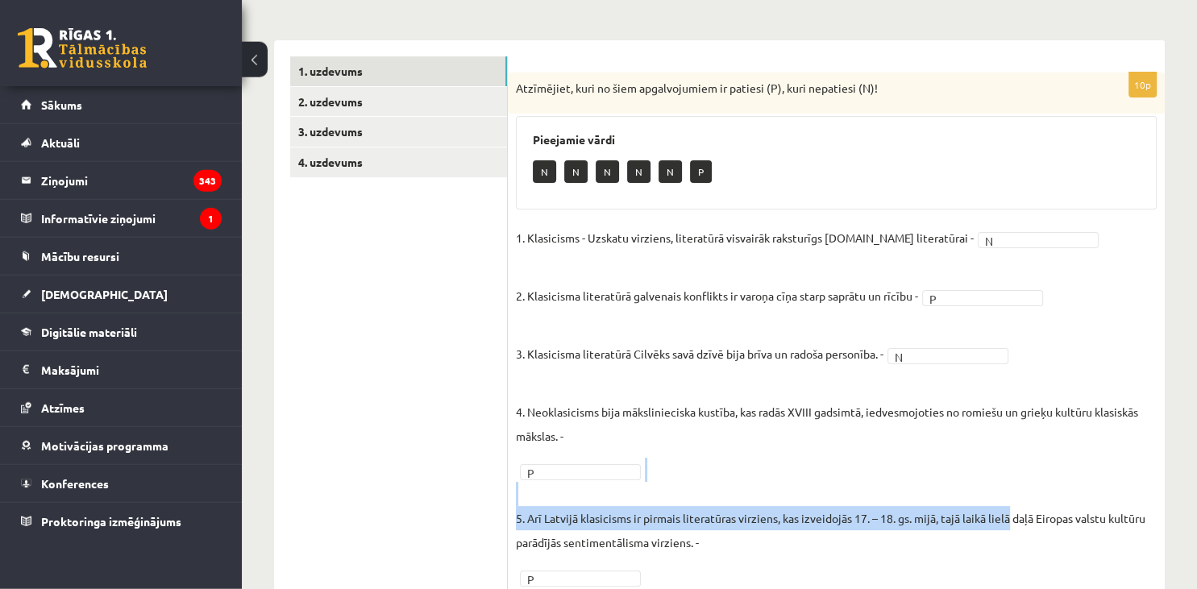
drag, startPoint x: 505, startPoint y: 228, endPoint x: 1012, endPoint y: 508, distance: 578.9
click at [508, 508] on ul "1. uzdevums 2. uzdevums 3. uzdevums 4. uzdevums" at bounding box center [399, 507] width 218 height 903
click at [1055, 152] on div "Pieejamie vārdi N N N N N P" at bounding box center [836, 162] width 641 height 93
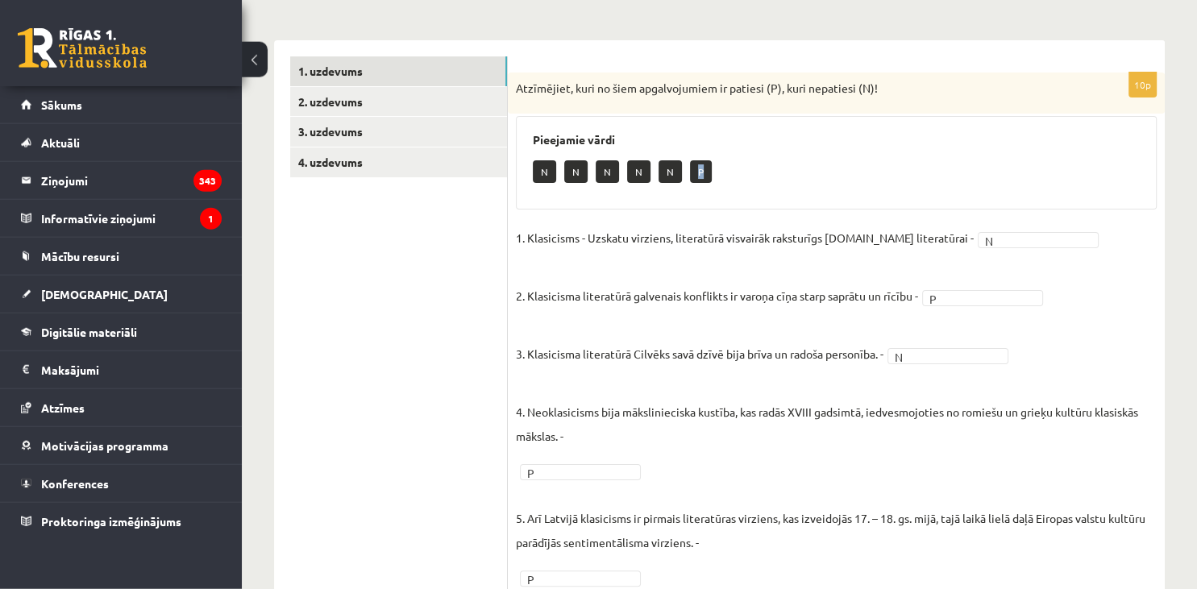
click at [1055, 152] on div "Pieejamie vārdi N N N N N P" at bounding box center [836, 162] width 641 height 93
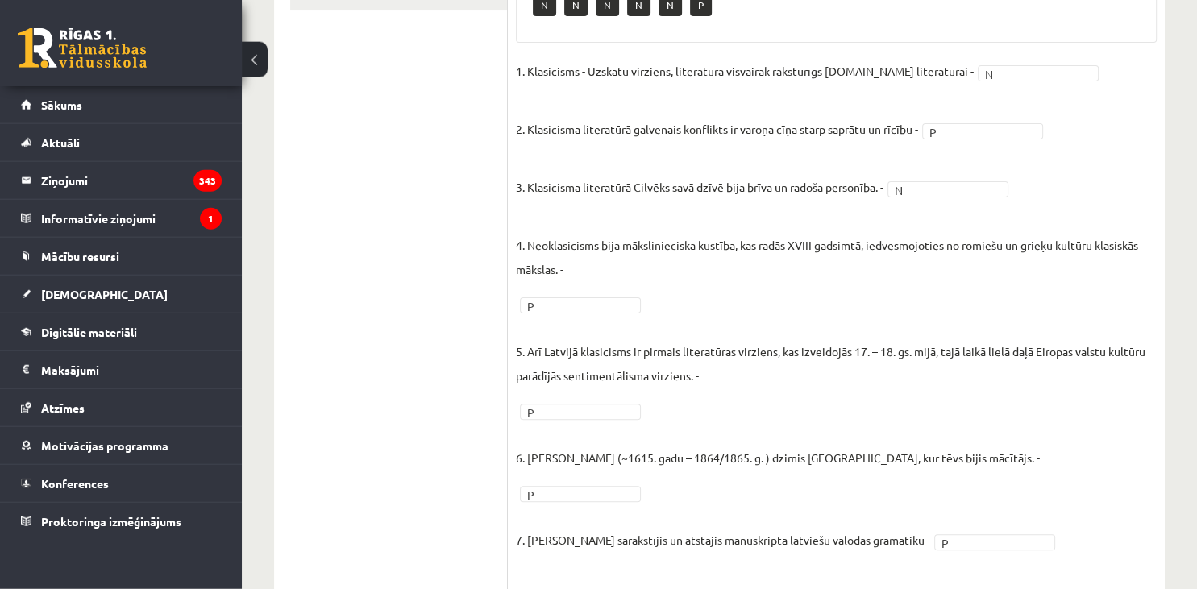
scroll to position [626, 0]
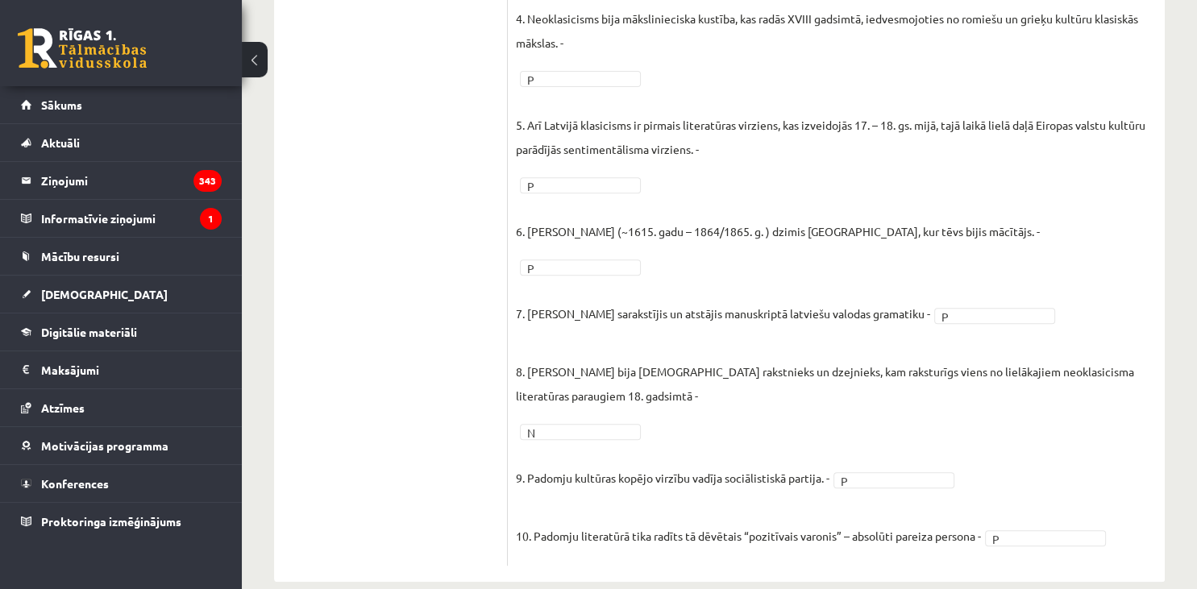
drag, startPoint x: 514, startPoint y: 88, endPoint x: 990, endPoint y: 625, distance: 717.0
copy label
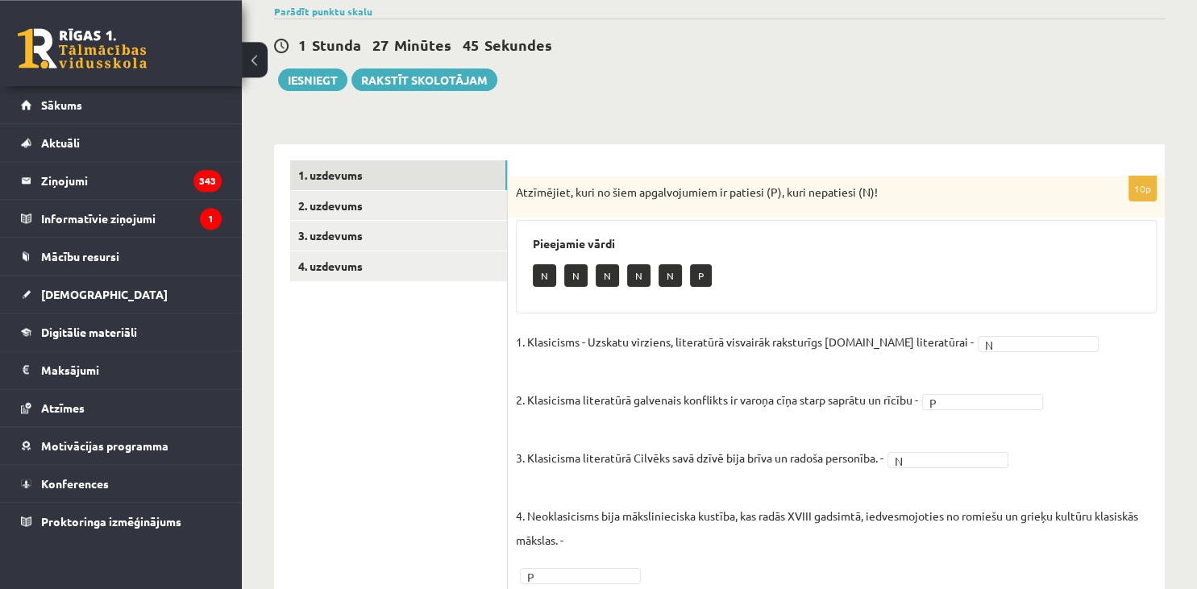
scroll to position [65, 0]
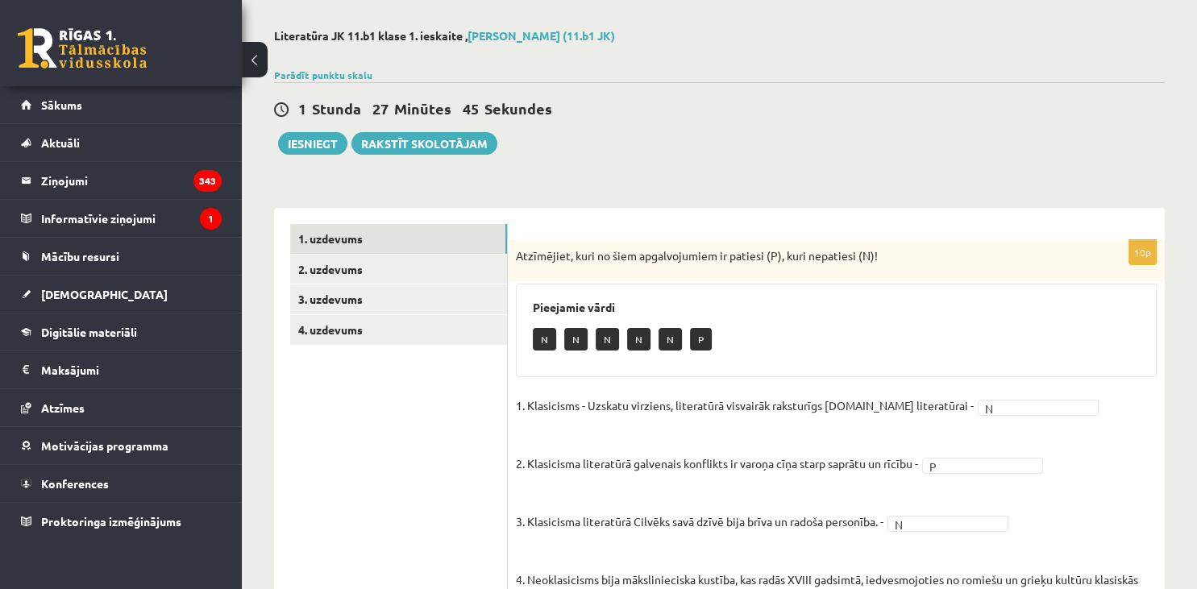
click at [1075, 182] on div "**********" at bounding box center [719, 586] width 955 height 1178
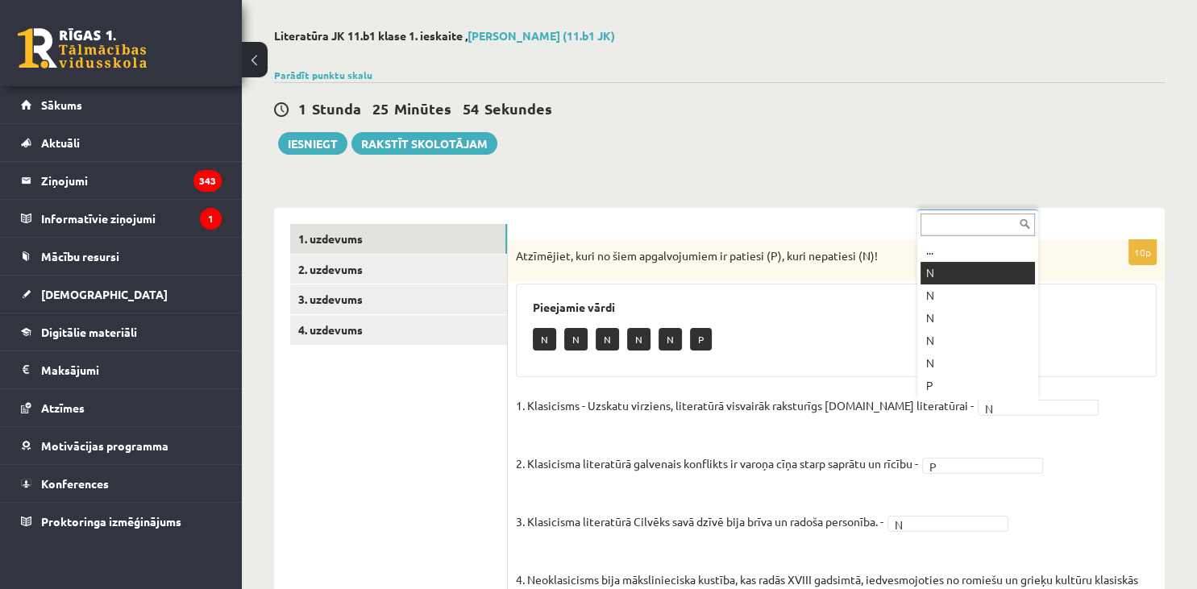
click at [967, 403] on body "0 Dāvanas 8111 mP 362 xp Laura Jevhuta Sākums Aktuāli Kā mācīties eSKOLĀ Kontak…" at bounding box center [598, 229] width 1197 height 589
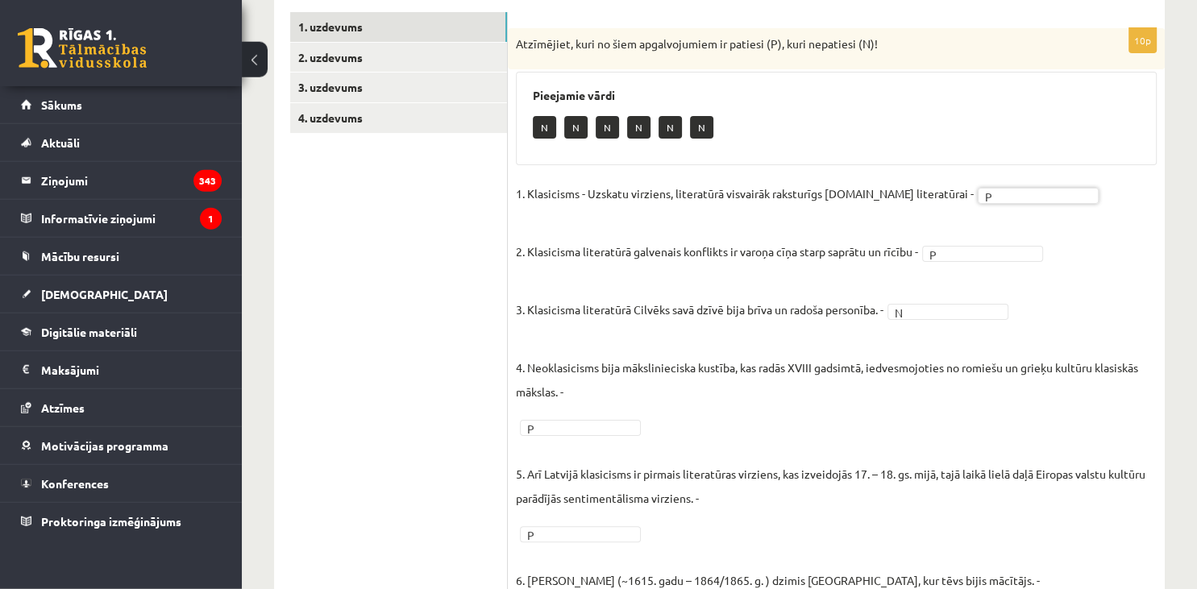
scroll to position [280, 0]
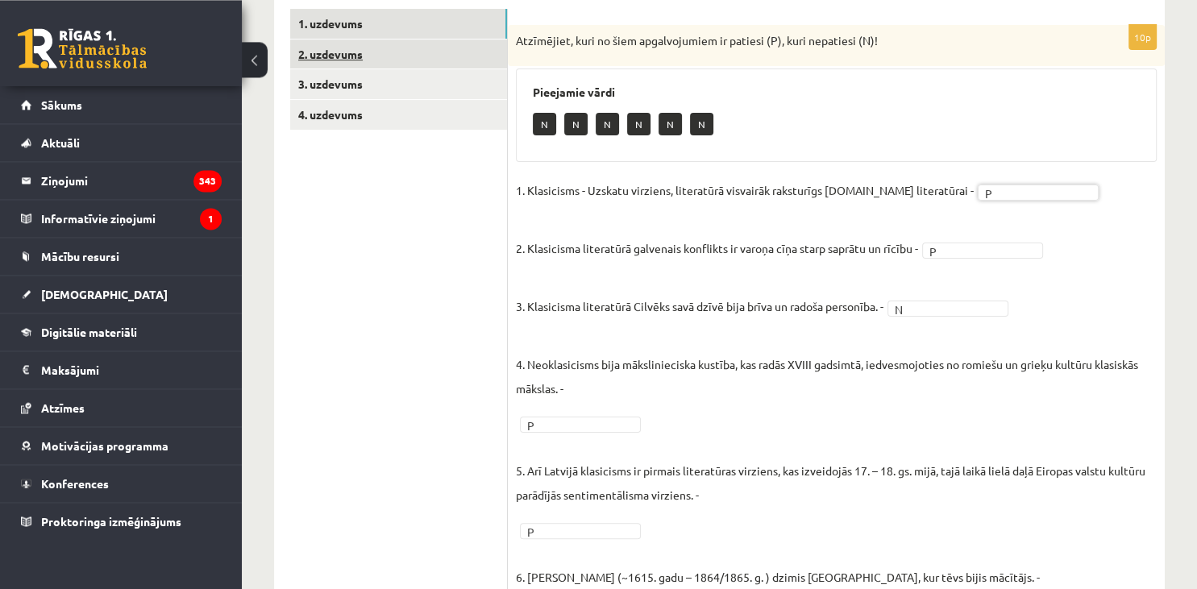
click at [392, 51] on link "2. uzdevums" at bounding box center [398, 54] width 217 height 30
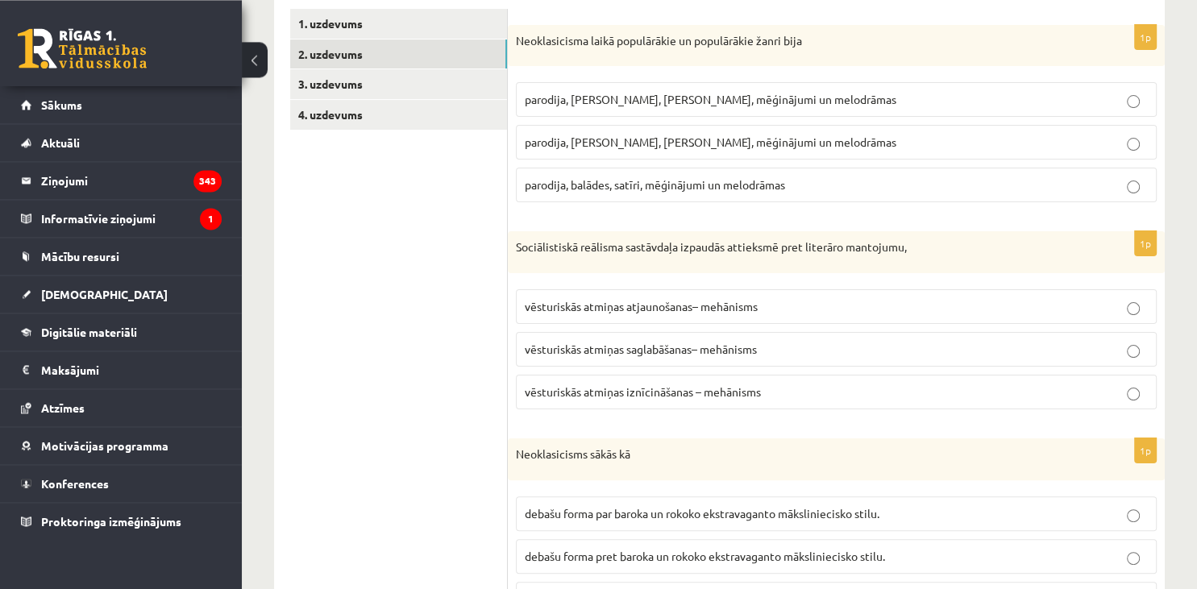
click at [662, 94] on span "parodija, fabulas, satīri, mēģinājumi un melodrāmas" at bounding box center [711, 99] width 372 height 15
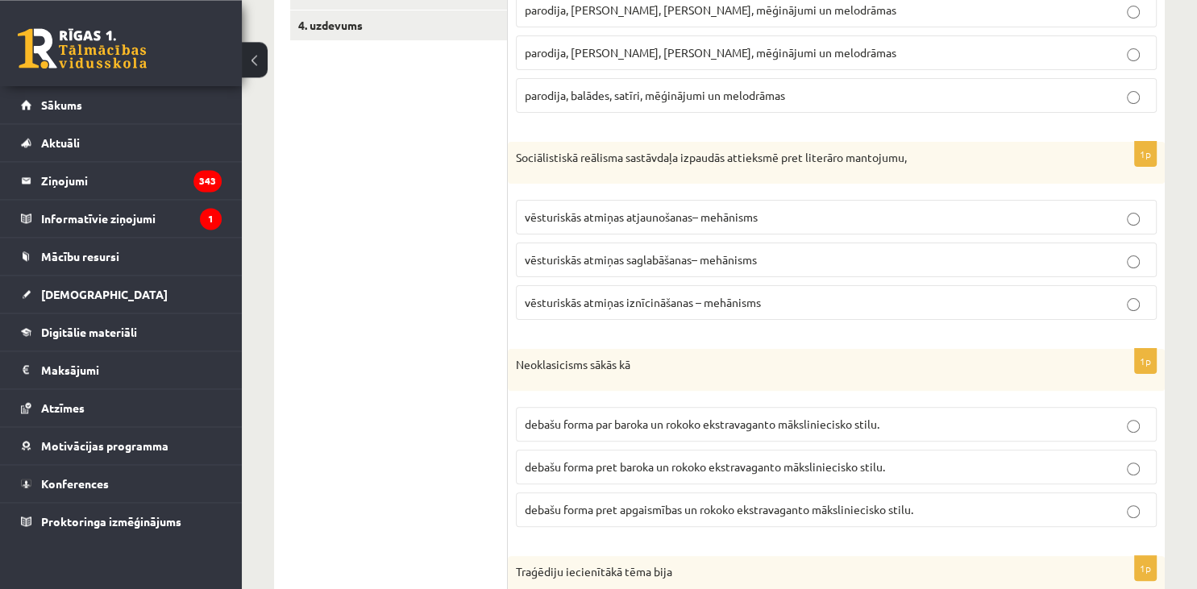
scroll to position [372, 0]
click at [795, 214] on p "vēsturiskās atmiņas atjaunošanas– mehānisms" at bounding box center [836, 214] width 623 height 17
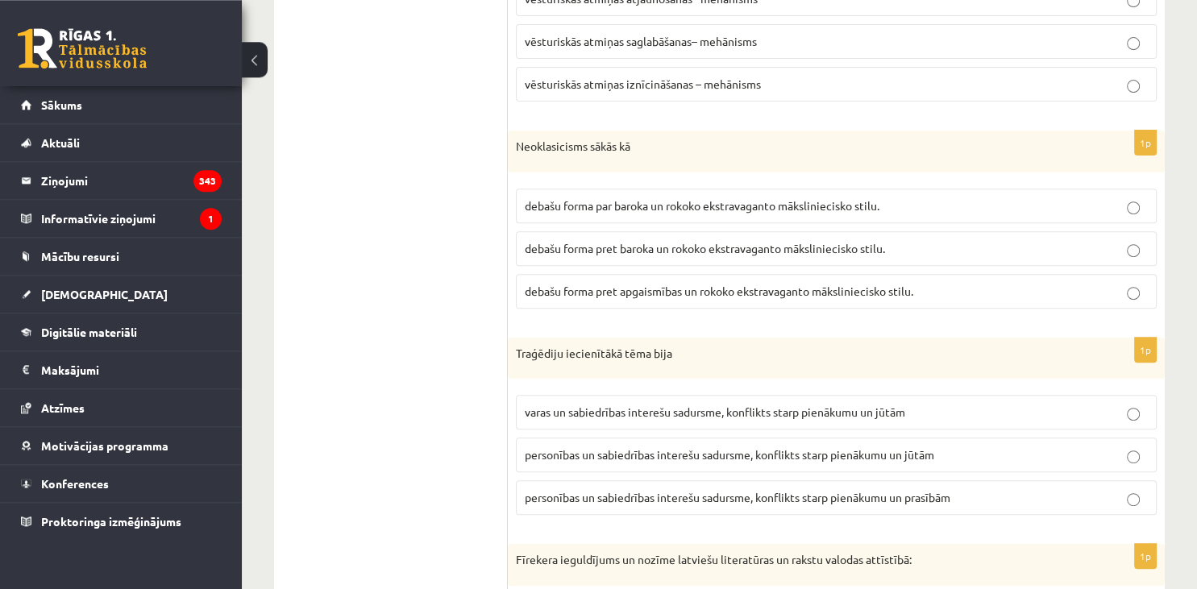
scroll to position [593, 0]
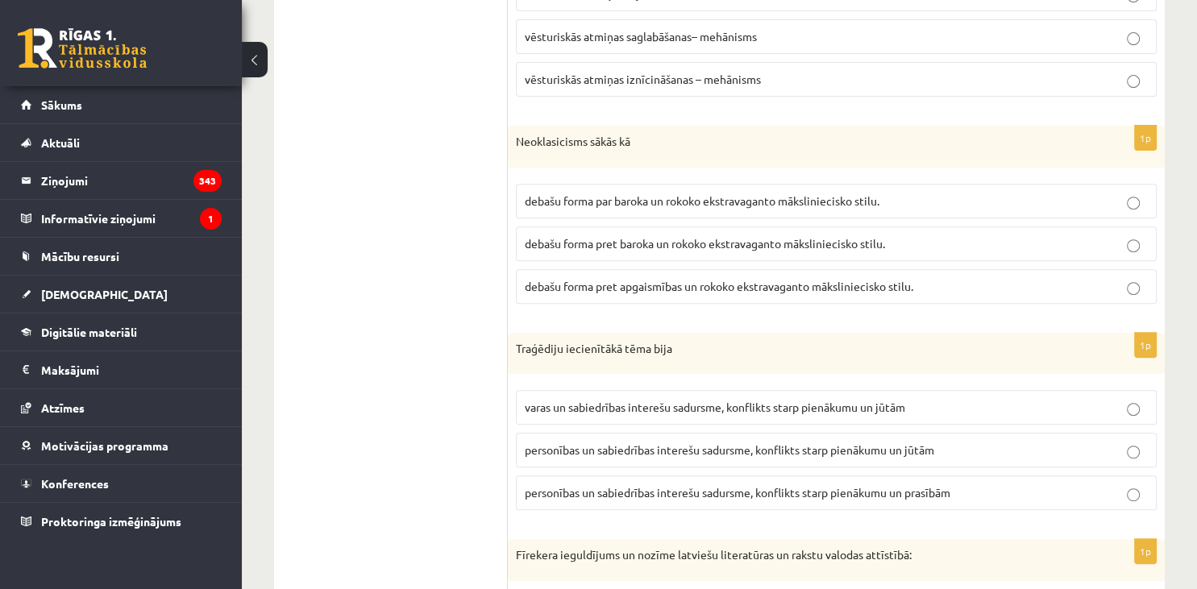
click at [639, 240] on span "debašu forma pret baroka un rokoko ekstravaganto māksliniecisko stilu." at bounding box center [705, 243] width 360 height 15
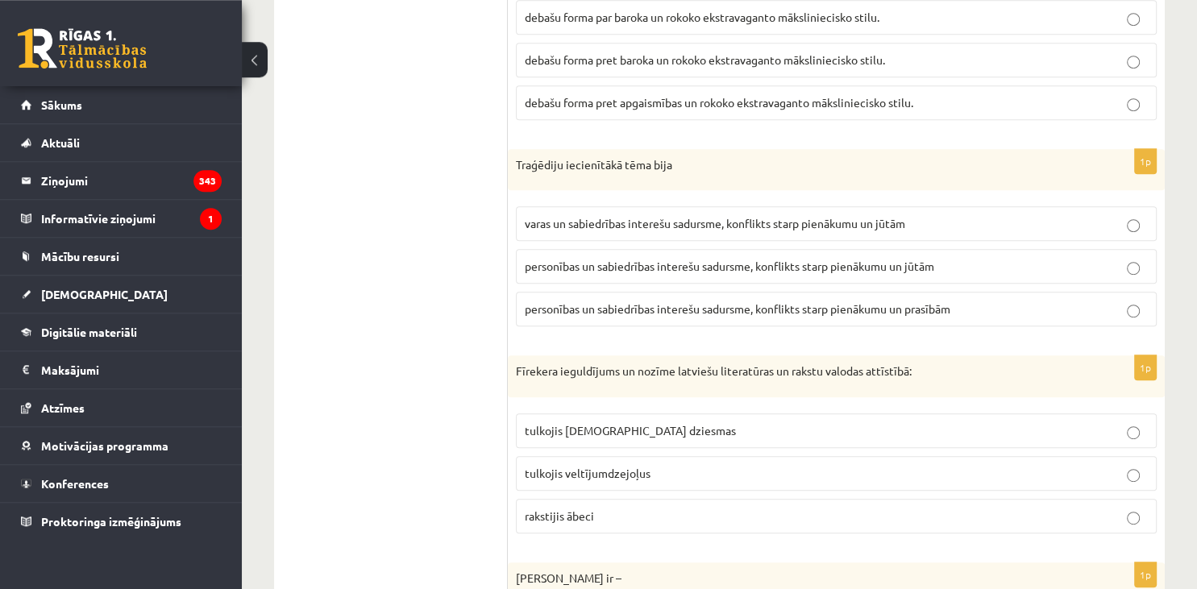
scroll to position [783, 0]
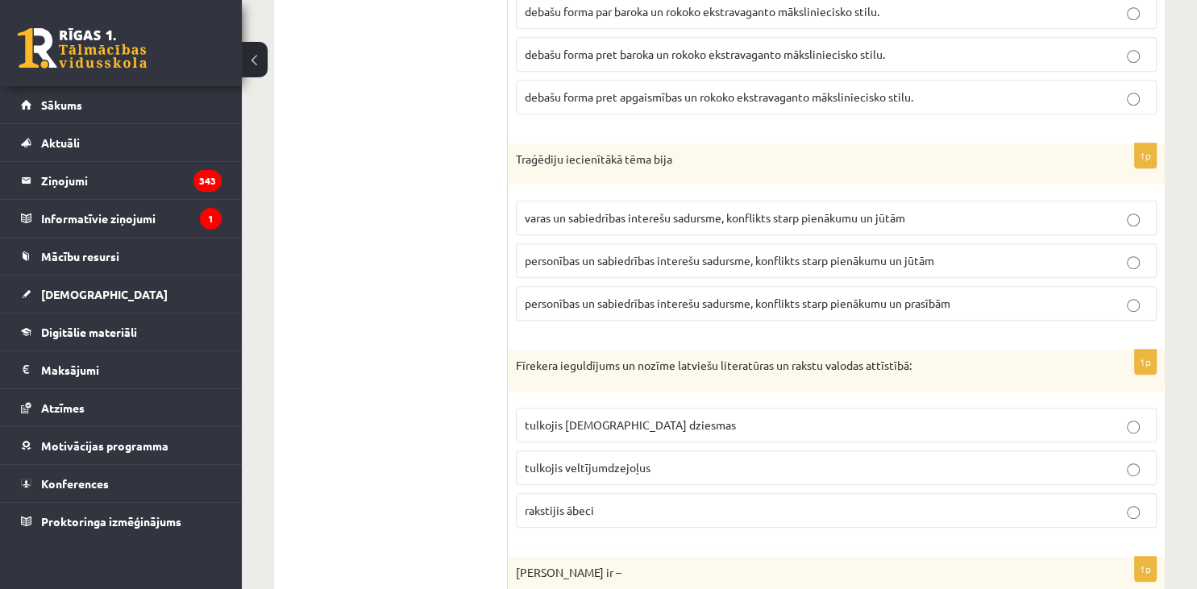
click at [828, 225] on label "varas un sabiedrības interešu sadursme, konflikts starp pienākumu un jūtām" at bounding box center [836, 218] width 641 height 35
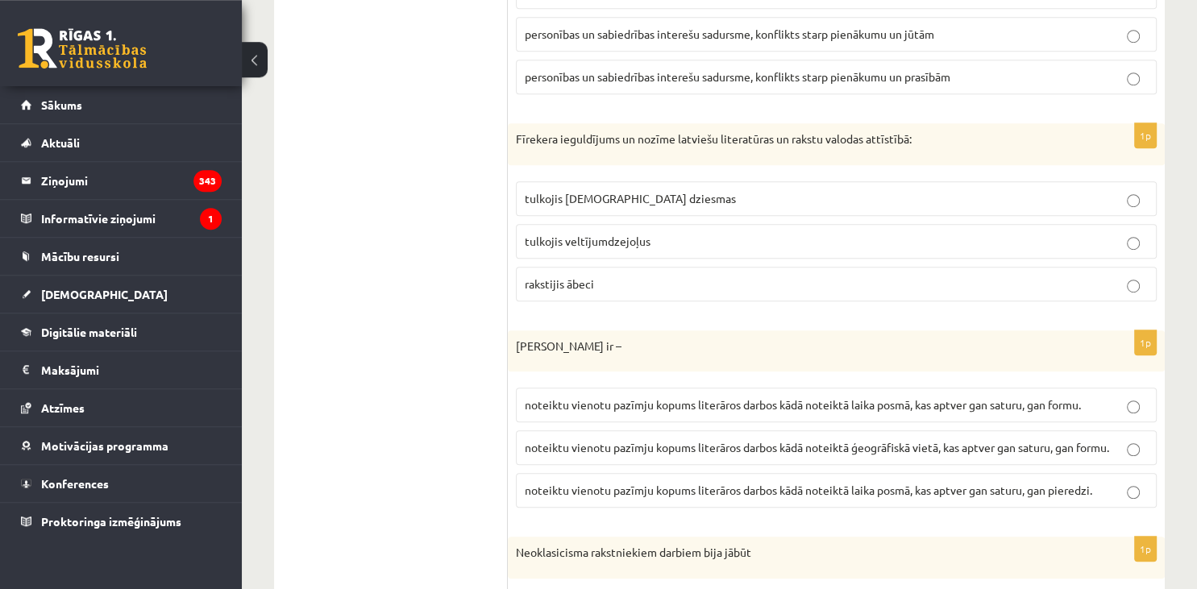
scroll to position [1012, 0]
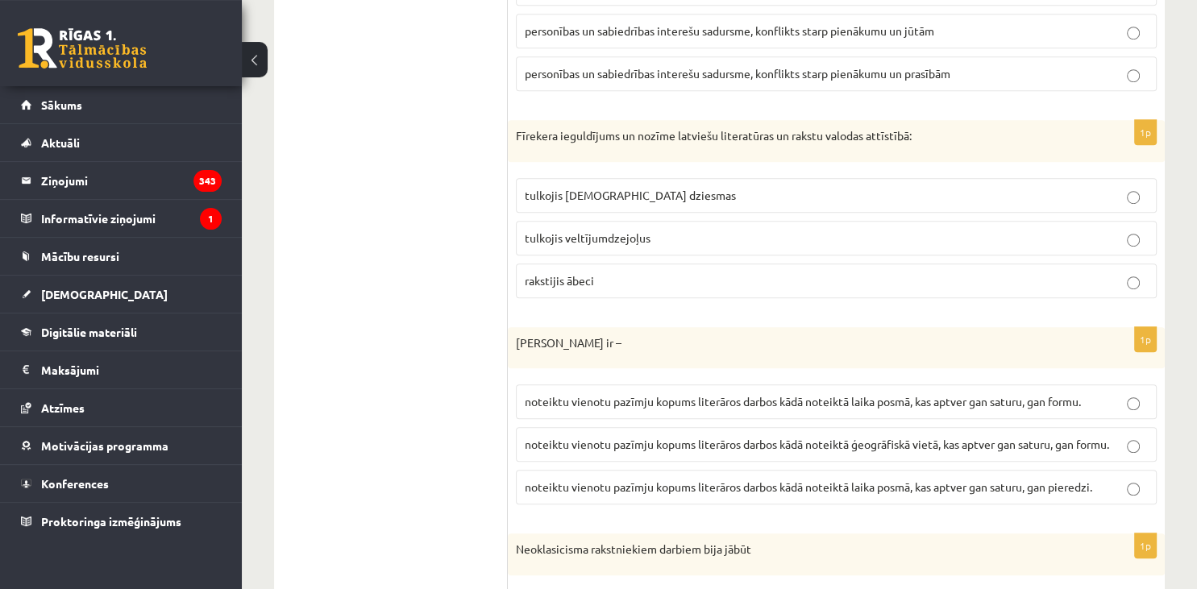
click at [602, 178] on label "tulkojis baznīcas dziesmas" at bounding box center [836, 195] width 641 height 35
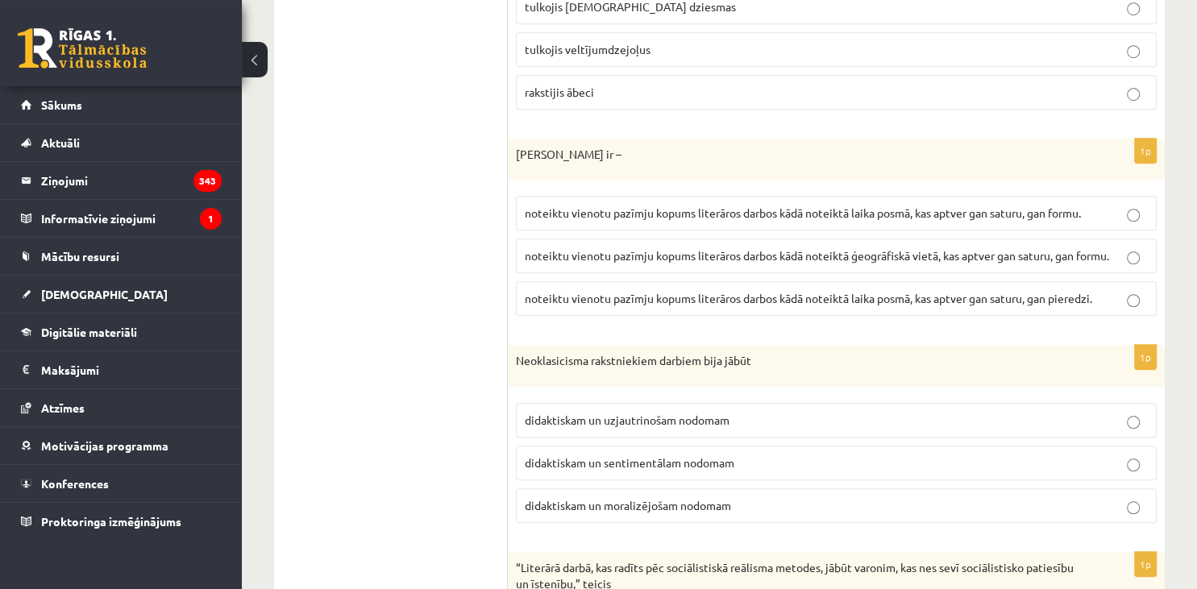
scroll to position [1206, 0]
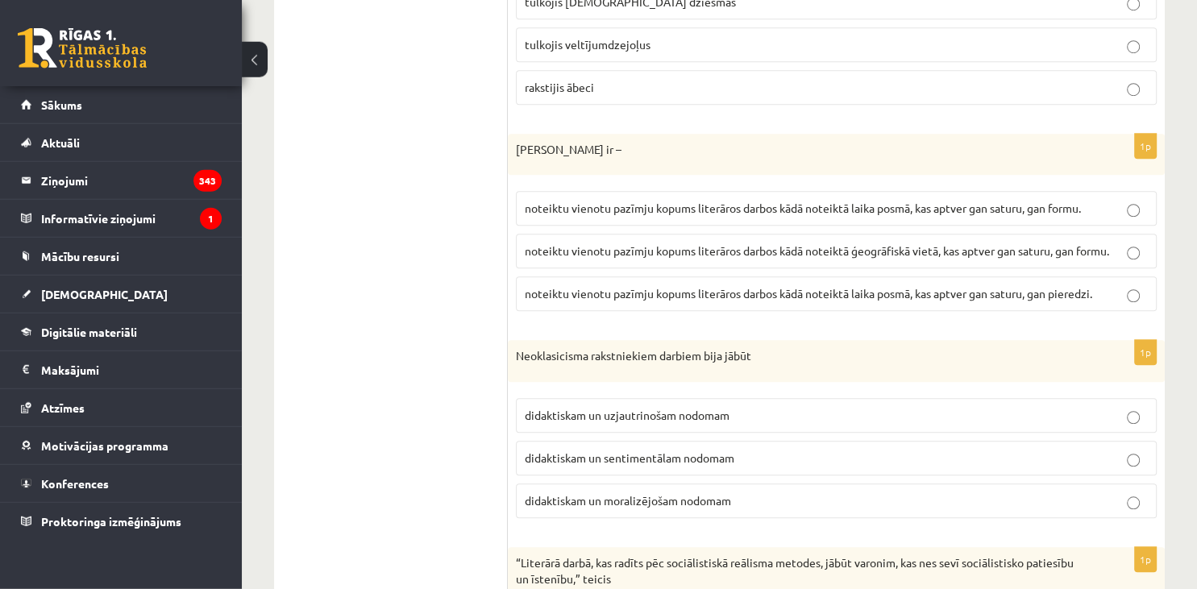
click at [1105, 215] on label "noteiktu vienotu pazīmju kopums literāros darbos kādā noteiktā laika posmā, kas…" at bounding box center [836, 208] width 641 height 35
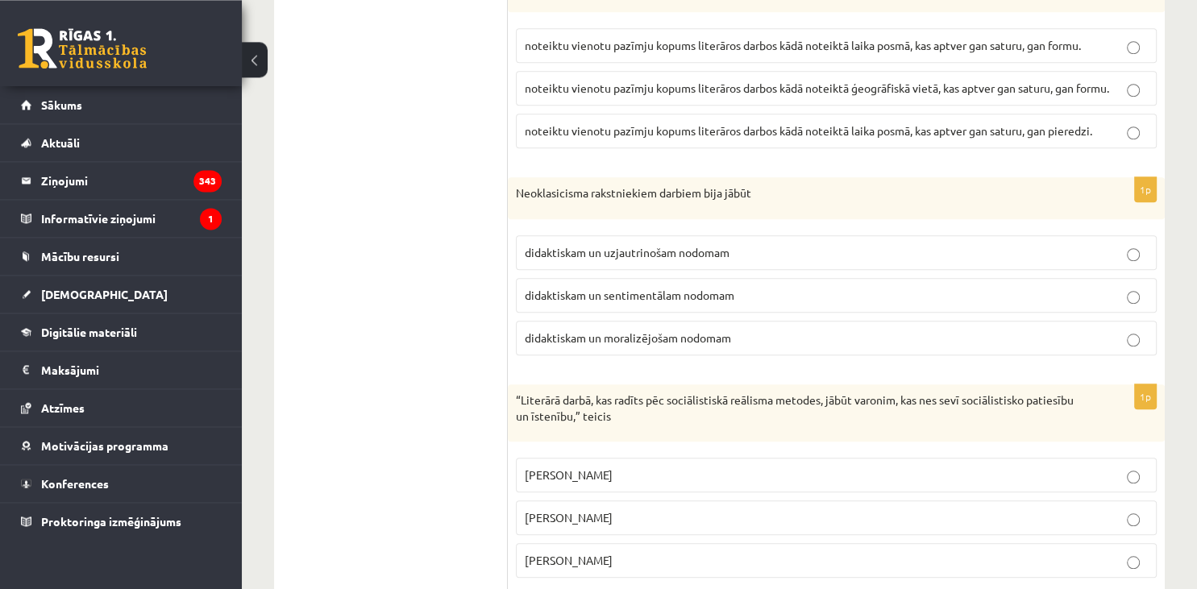
scroll to position [1389, 0]
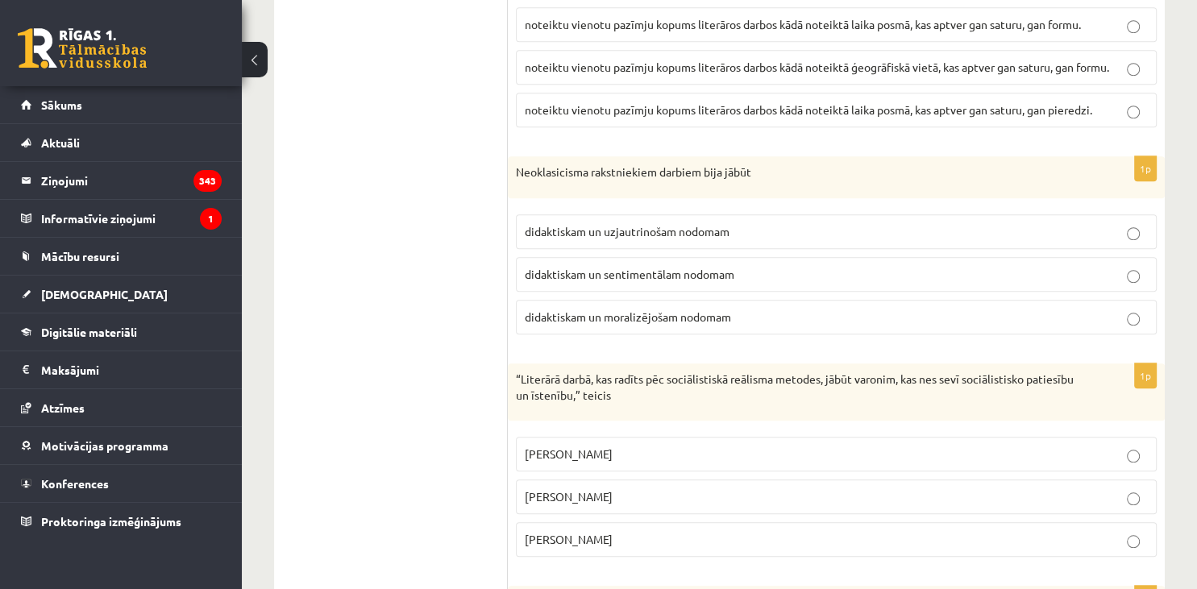
click at [614, 313] on span "didaktiskam un moralizējošam nodomam" at bounding box center [628, 316] width 206 height 15
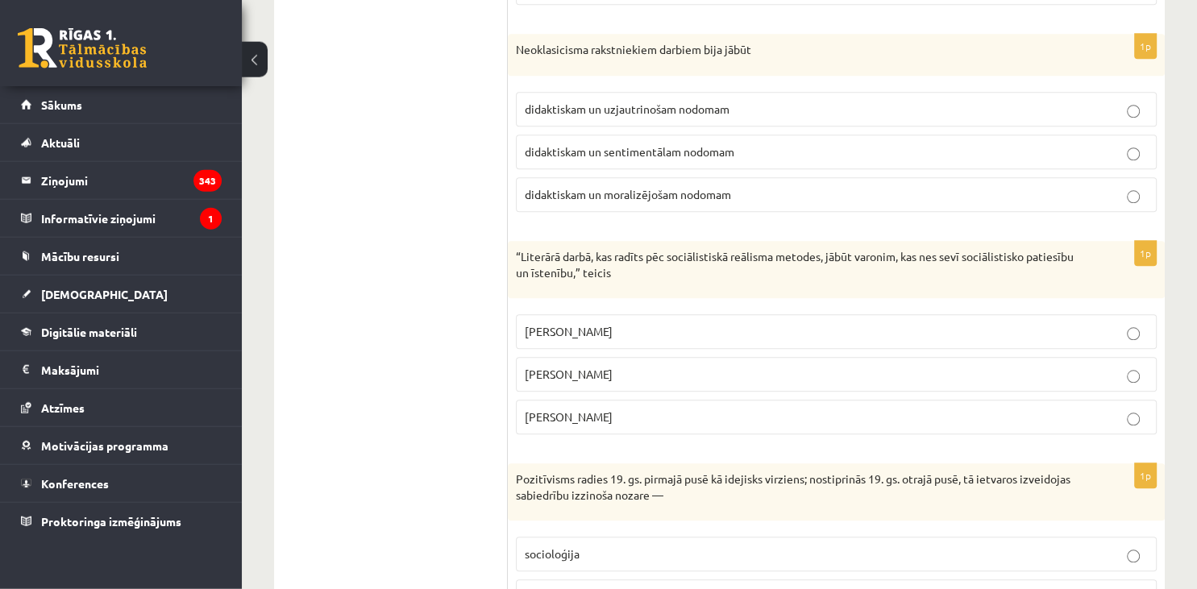
scroll to position [1571, 0]
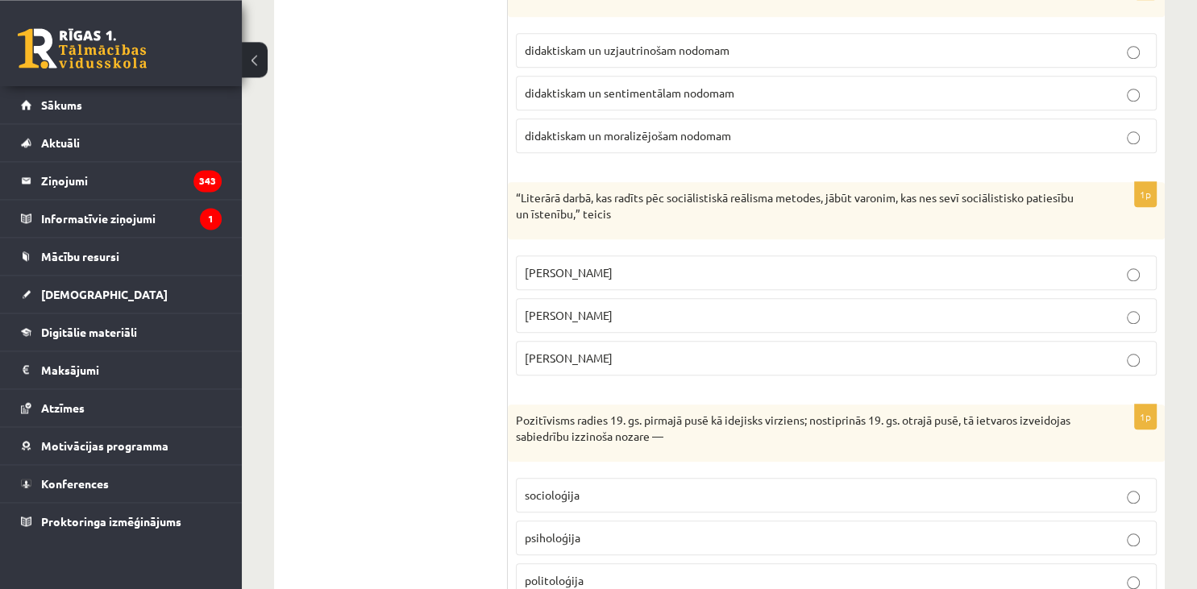
click at [577, 298] on label "Vilis Lācis" at bounding box center [836, 315] width 641 height 35
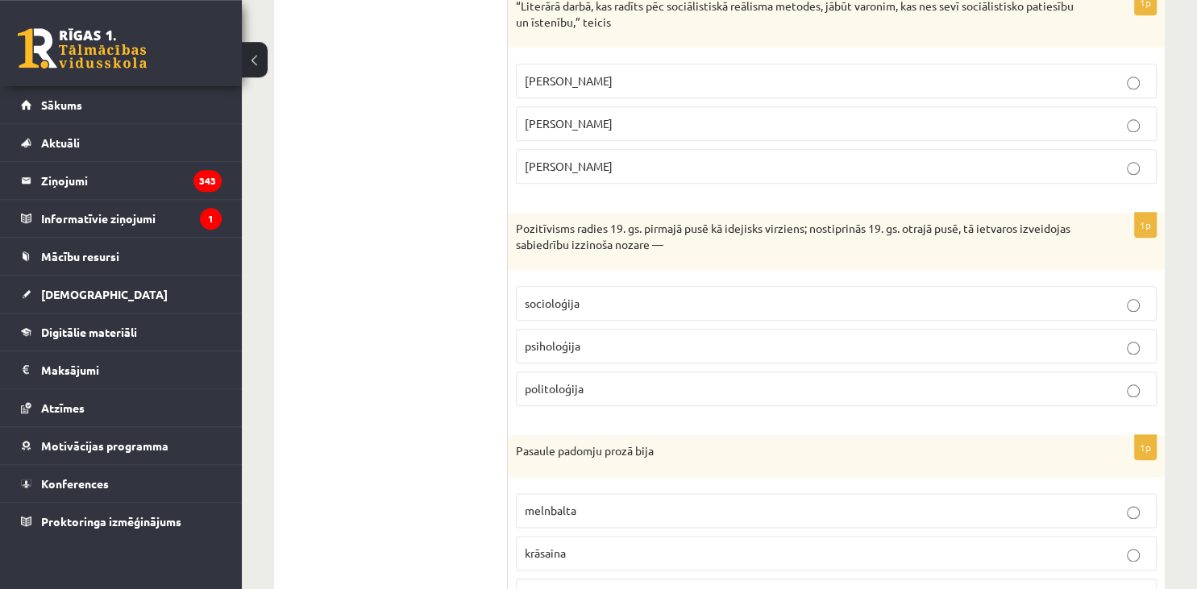
scroll to position [1770, 0]
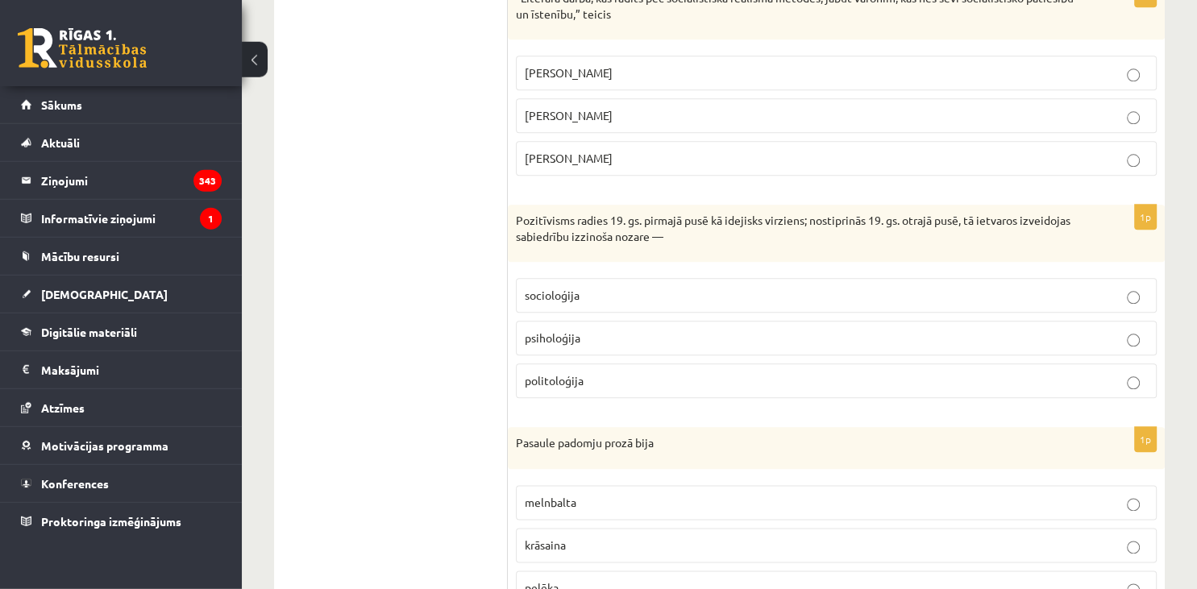
click at [1046, 289] on p "socioloģija" at bounding box center [836, 296] width 623 height 17
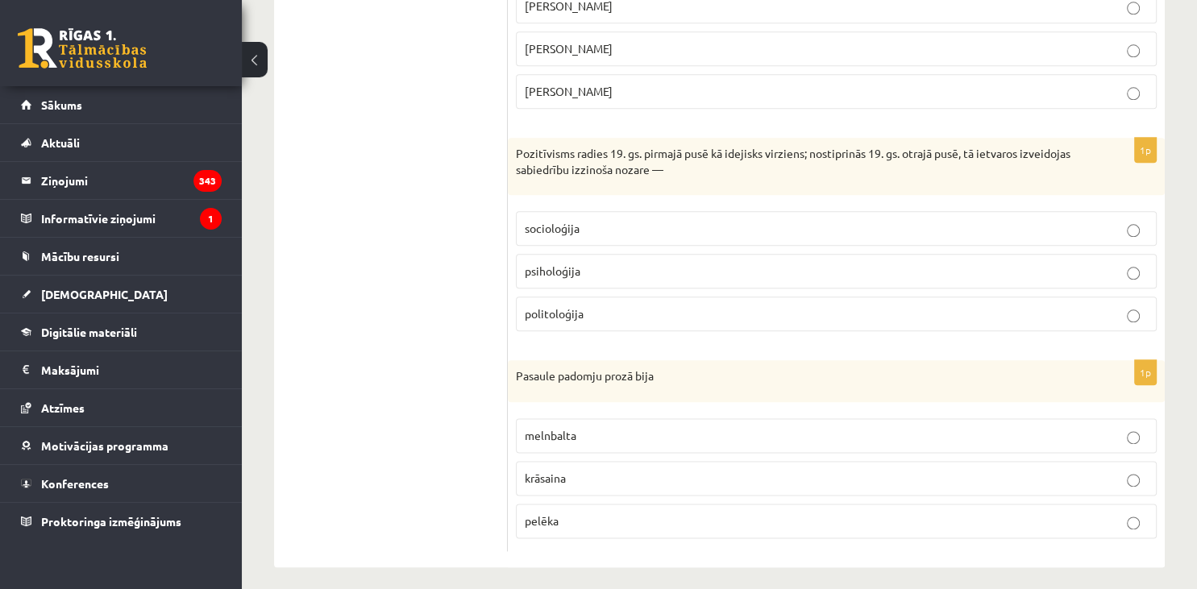
click at [599, 430] on p "melnbalta" at bounding box center [836, 435] width 623 height 17
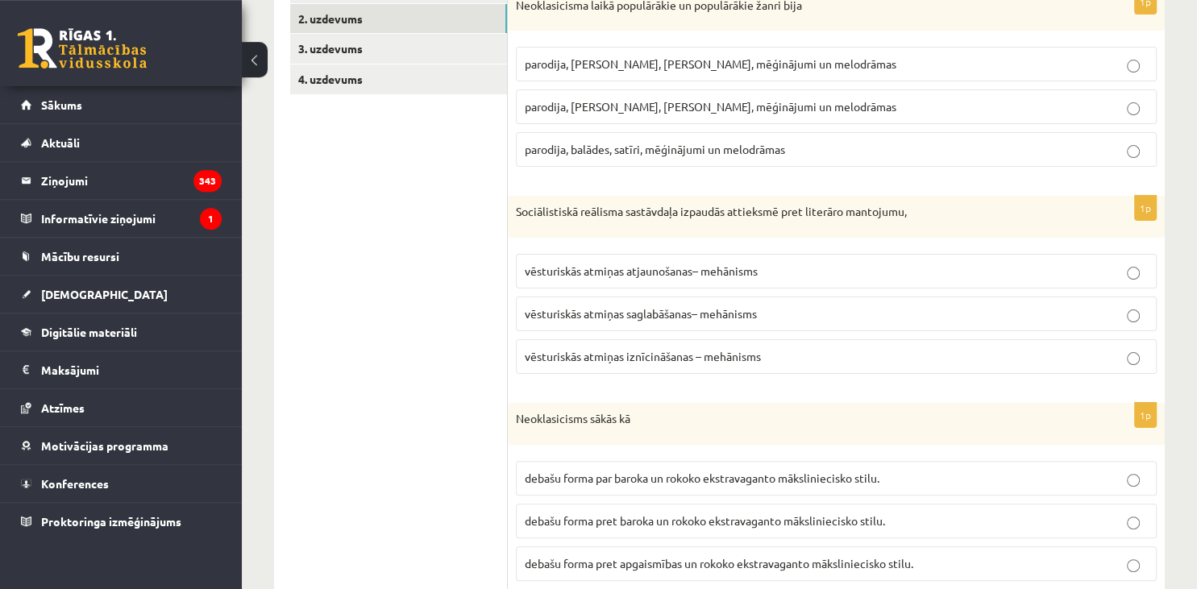
scroll to position [0, 0]
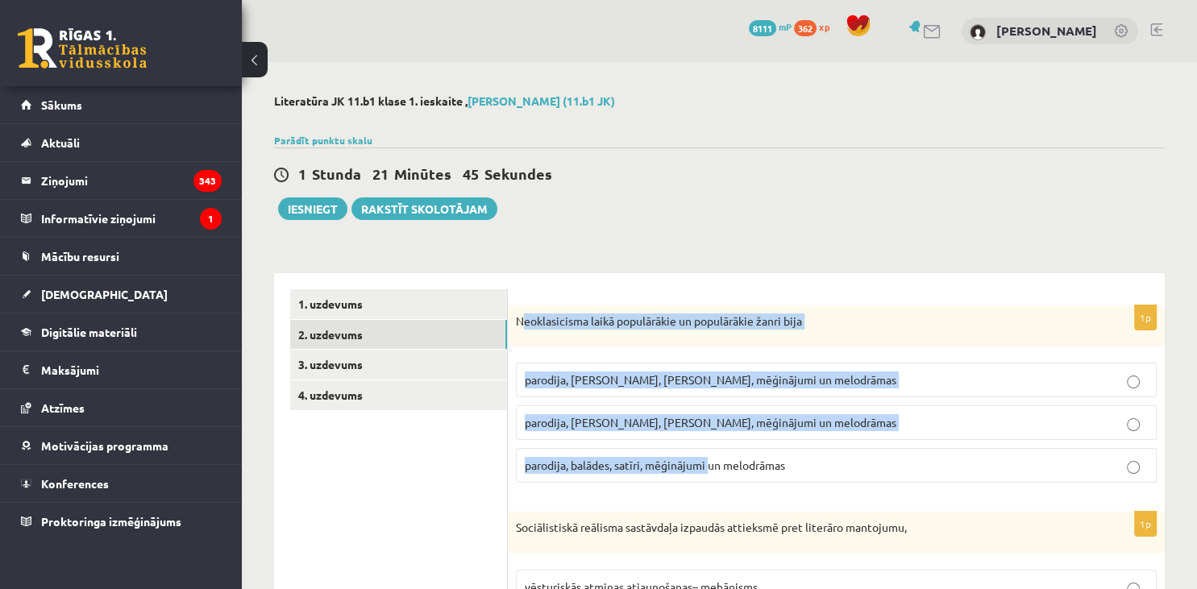
drag, startPoint x: 521, startPoint y: 300, endPoint x: 710, endPoint y: 469, distance: 254.0
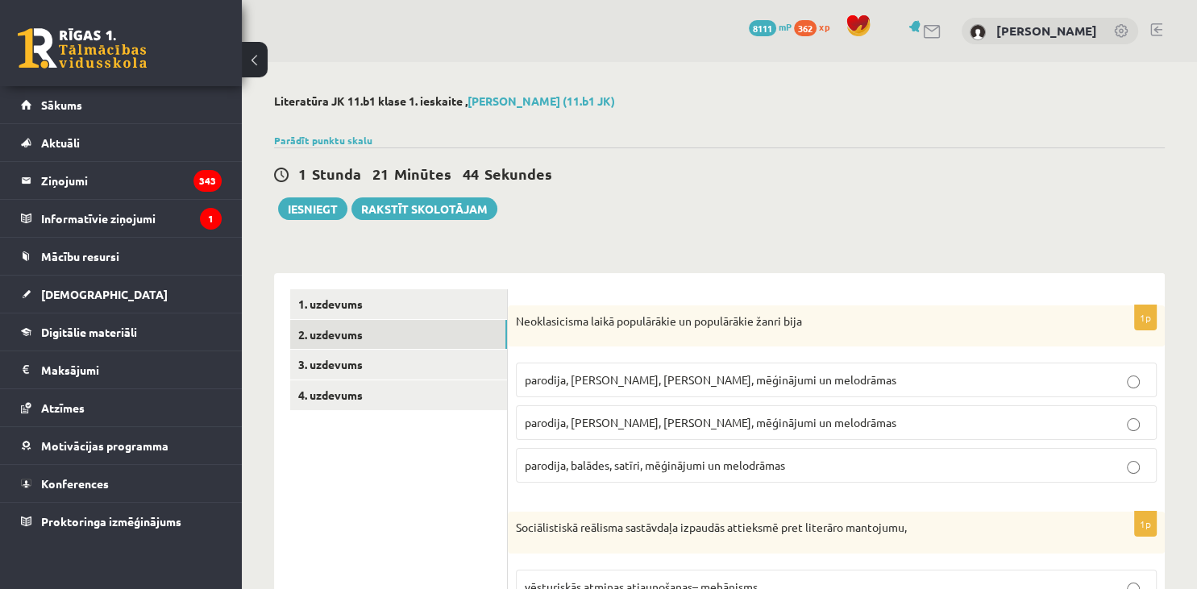
click at [571, 179] on div "1 Stunda 21 Minūtes 44 Sekundes" at bounding box center [719, 174] width 891 height 21
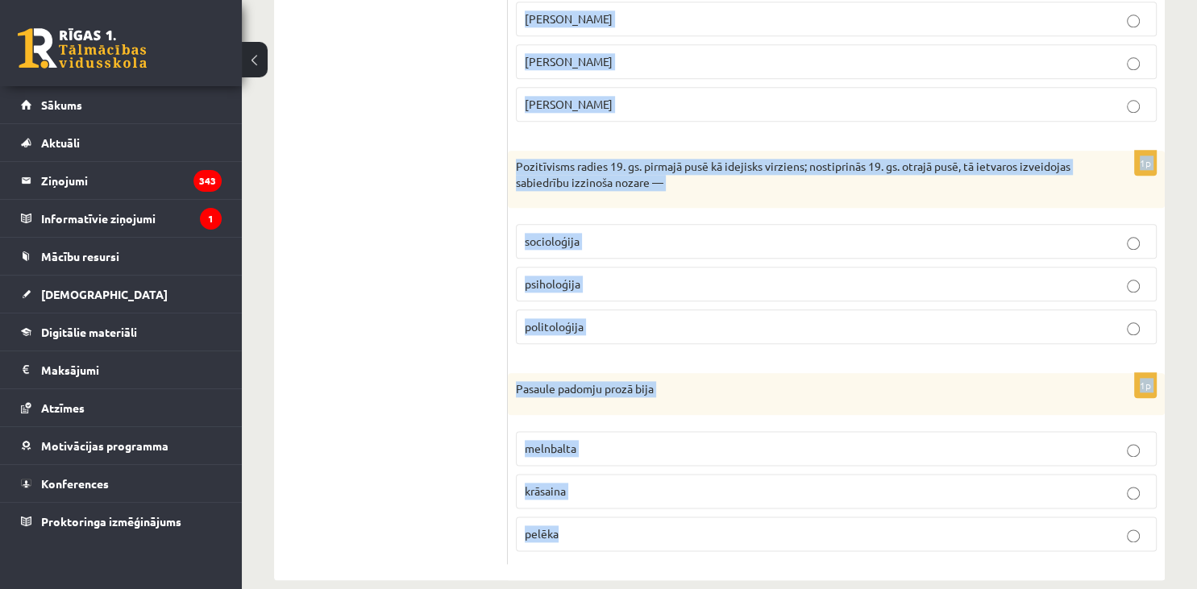
scroll to position [1837, 0]
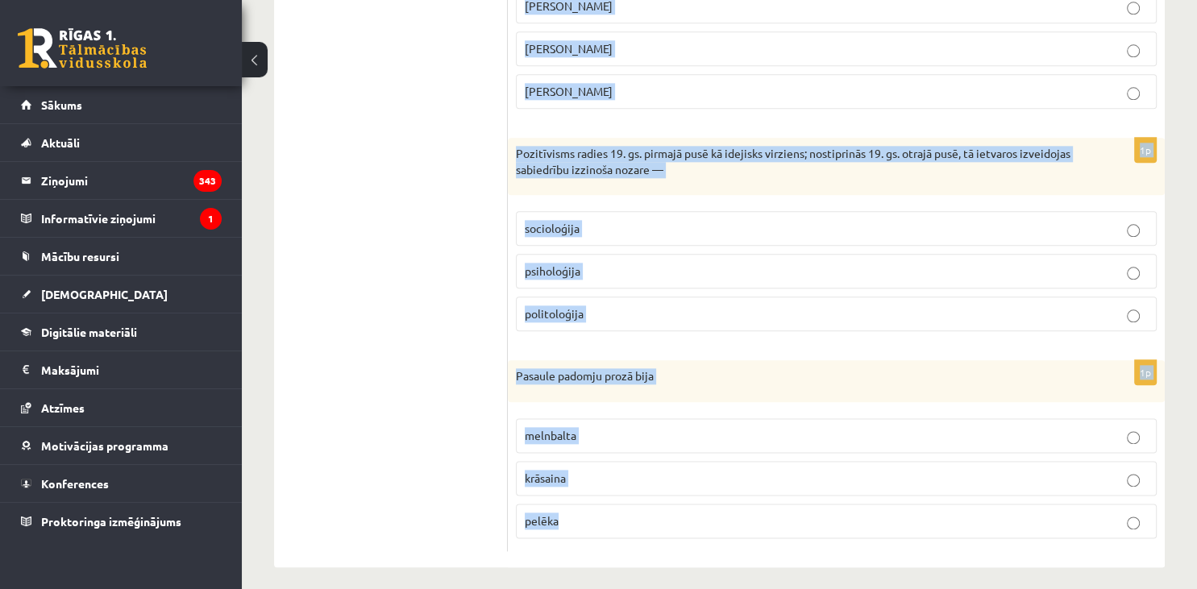
drag, startPoint x: 513, startPoint y: 320, endPoint x: 984, endPoint y: 627, distance: 561.9
copy form "Neoklasicisma laikā populārākie un populārākie žanri bija parodija, fabulas, sa…"
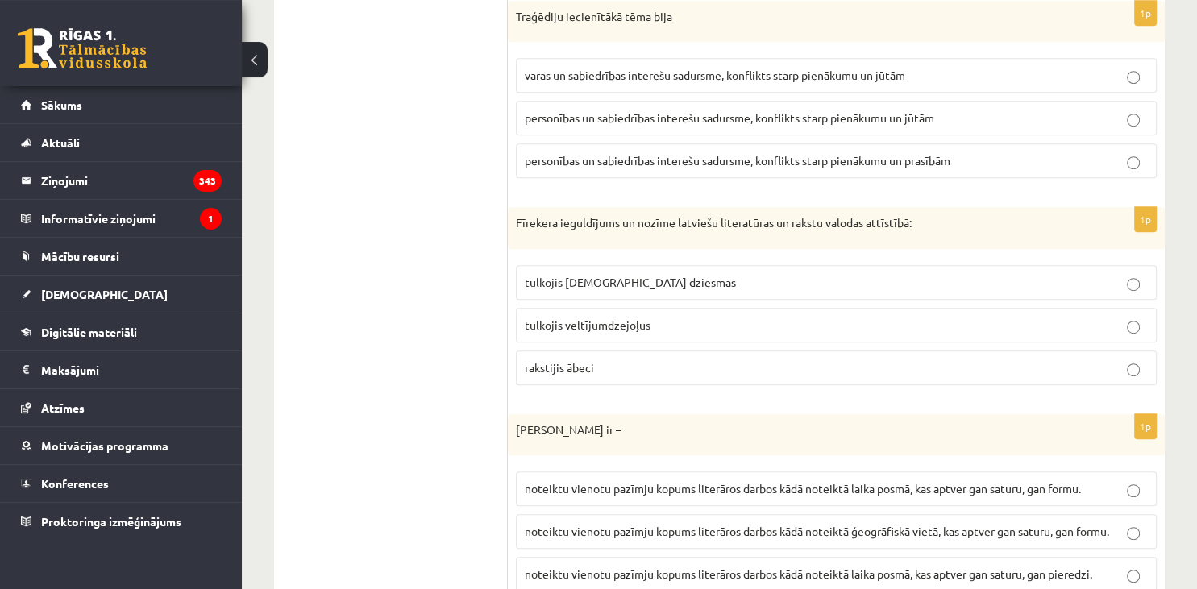
scroll to position [939, 0]
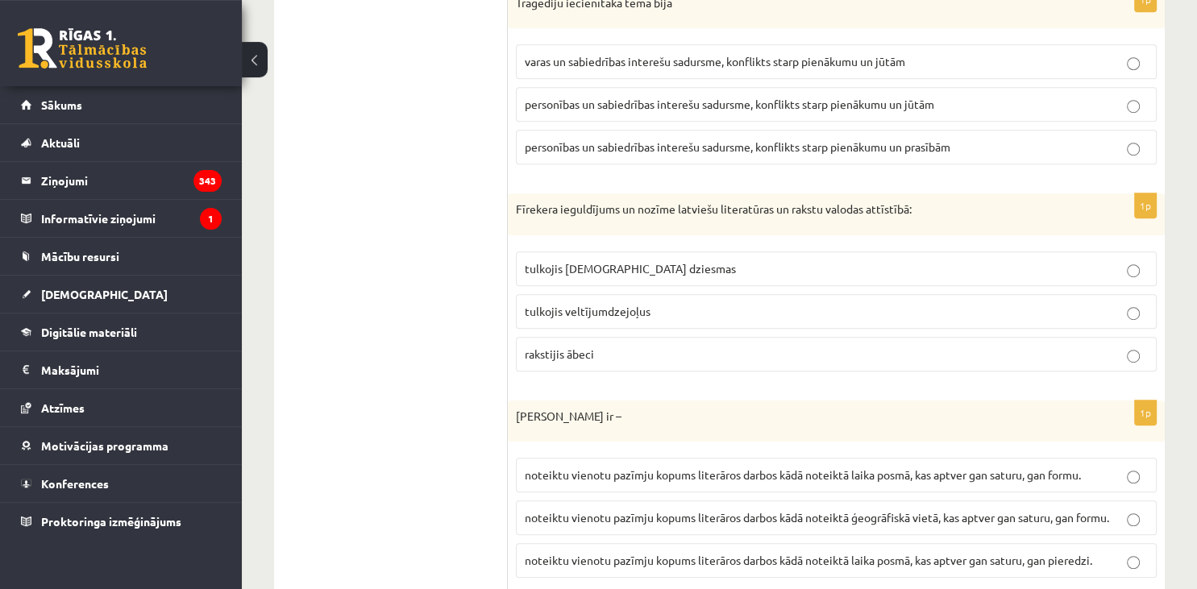
click at [866, 102] on span "personības un sabiedrības interešu sadursme, konflikts starp pienākumu un jūtām" at bounding box center [729, 104] width 409 height 15
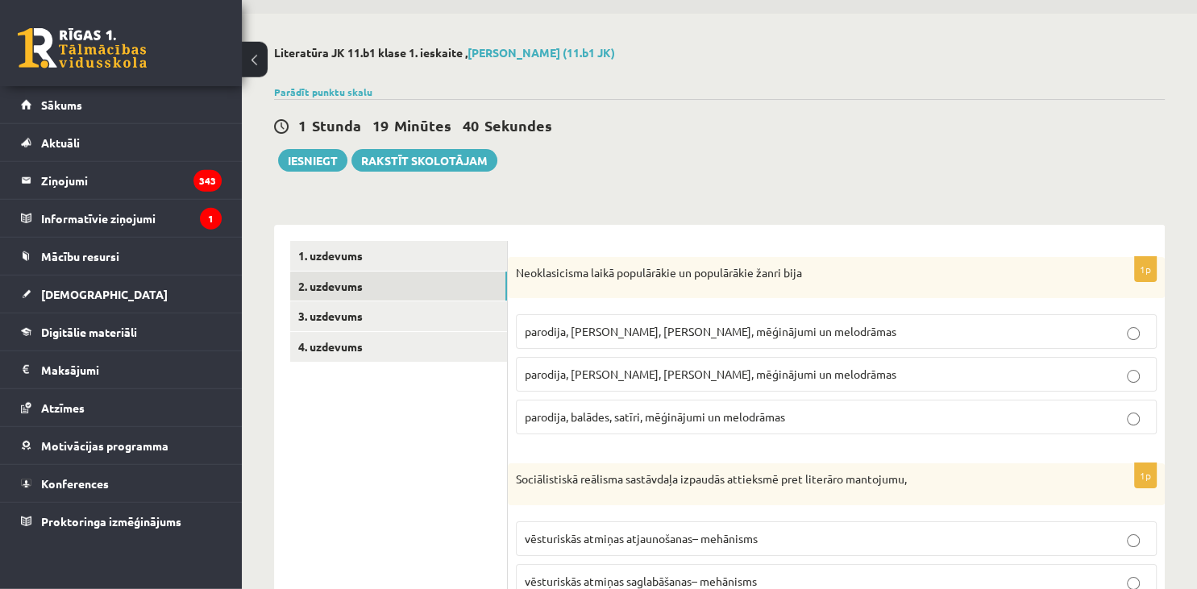
scroll to position [27, 0]
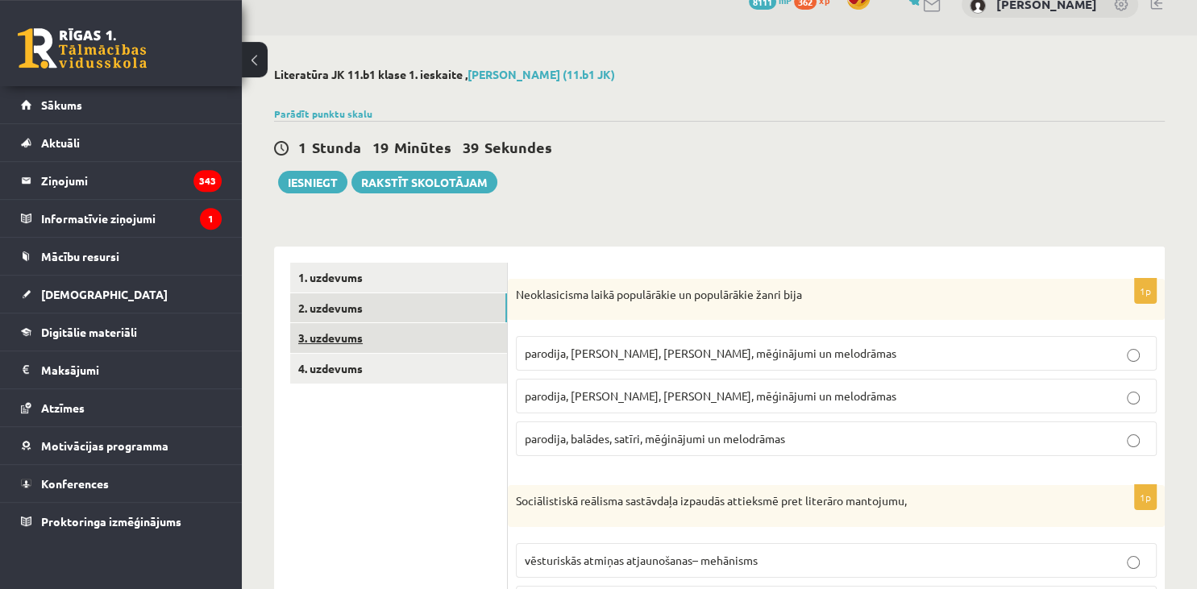
click at [388, 347] on link "3. uzdevums" at bounding box center [398, 338] width 217 height 30
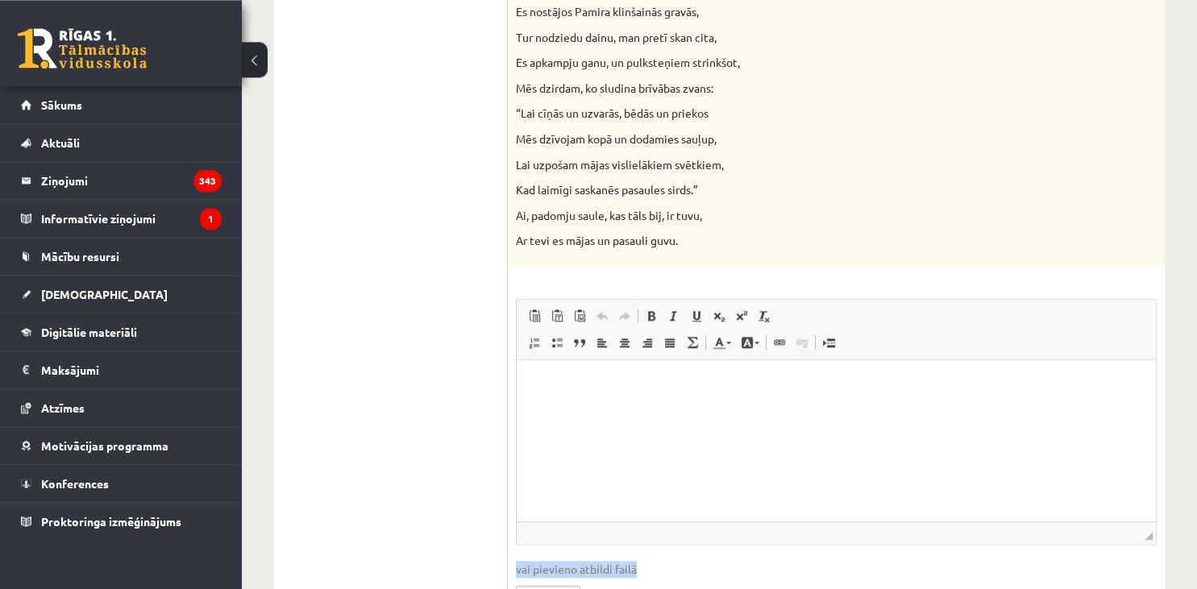
scroll to position [1679, 0]
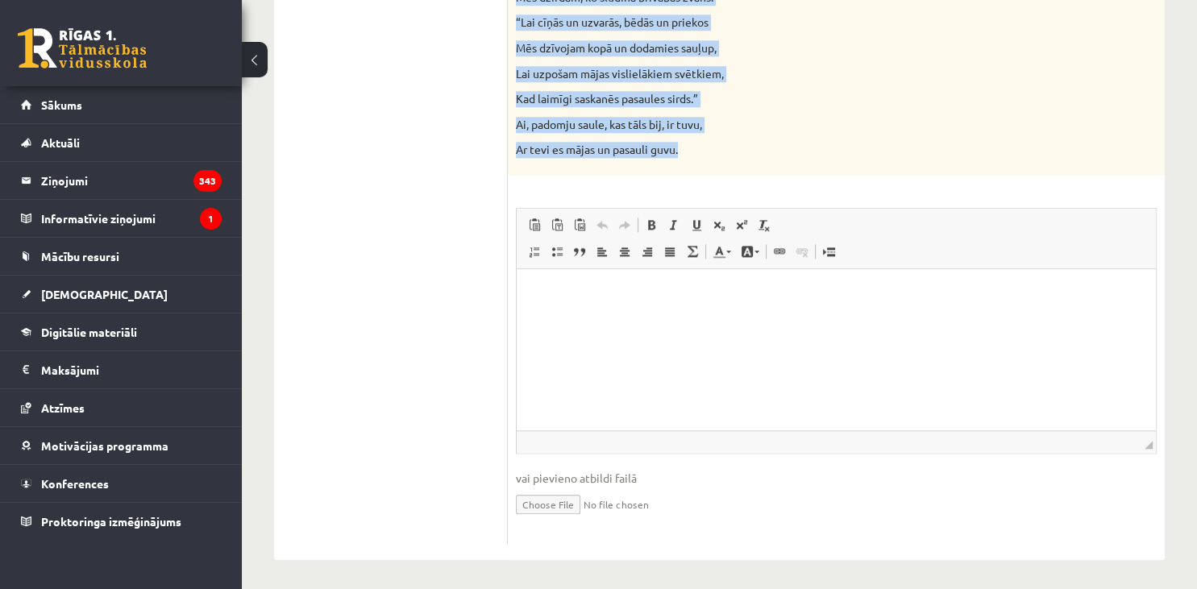
drag, startPoint x: 516, startPoint y: 98, endPoint x: 755, endPoint y: 178, distance: 252.6
click at [877, 52] on p "Mēs dzīvojam kopā un dodamies sauļup," at bounding box center [796, 48] width 560 height 16
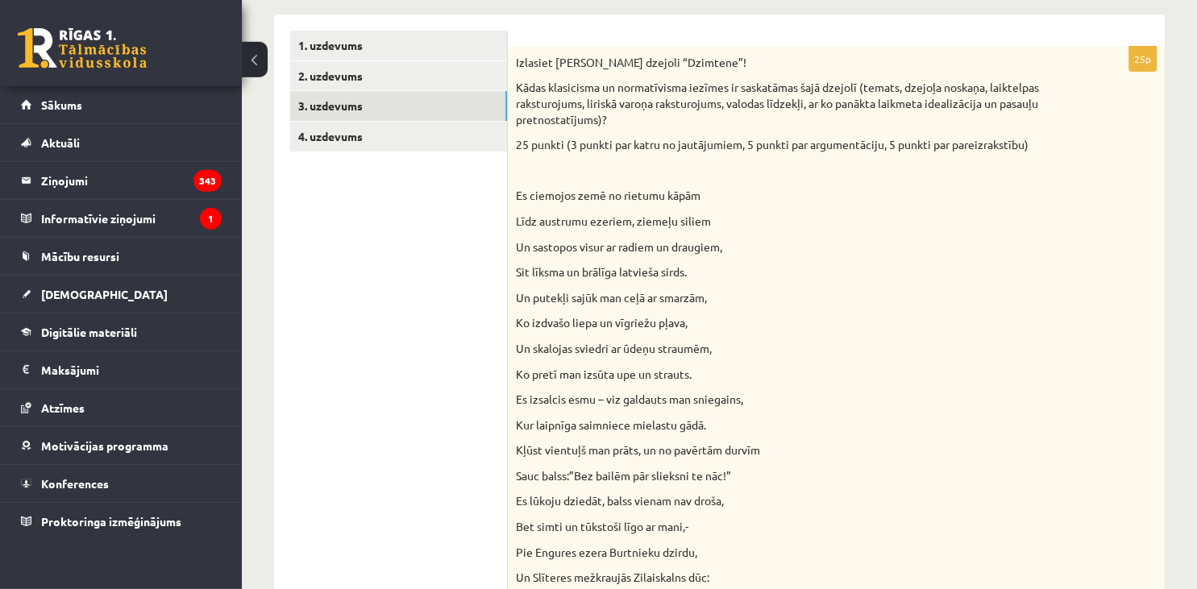
scroll to position [0, 0]
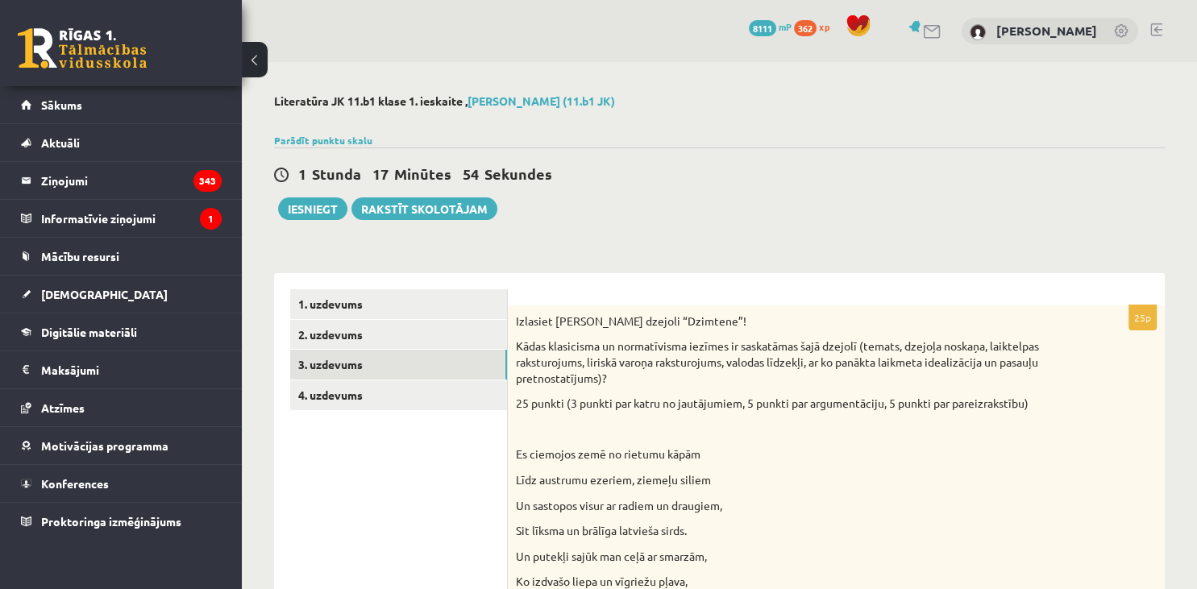
drag, startPoint x: 1189, startPoint y: 330, endPoint x: 1191, endPoint y: 73, distance: 257.9
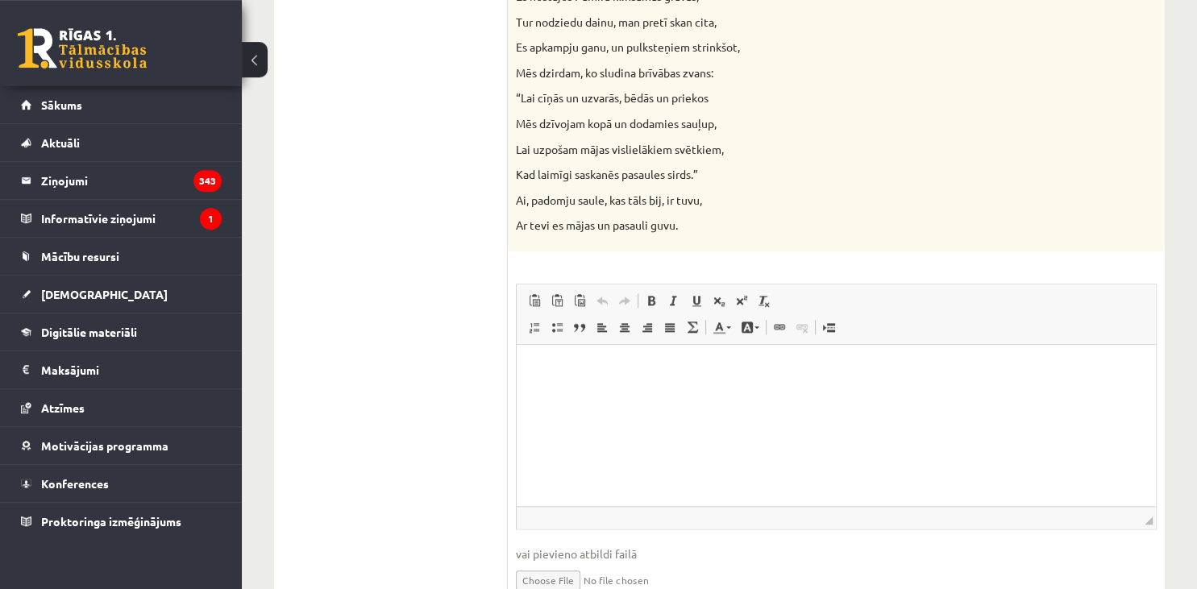
scroll to position [1679, 0]
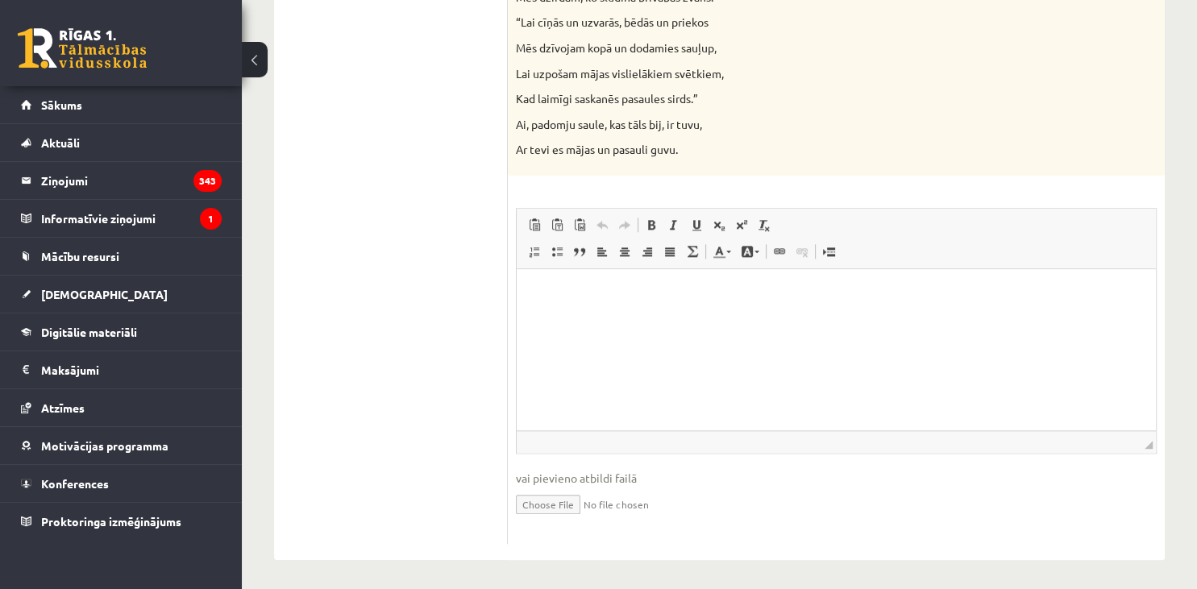
click at [632, 353] on html at bounding box center [836, 349] width 639 height 161
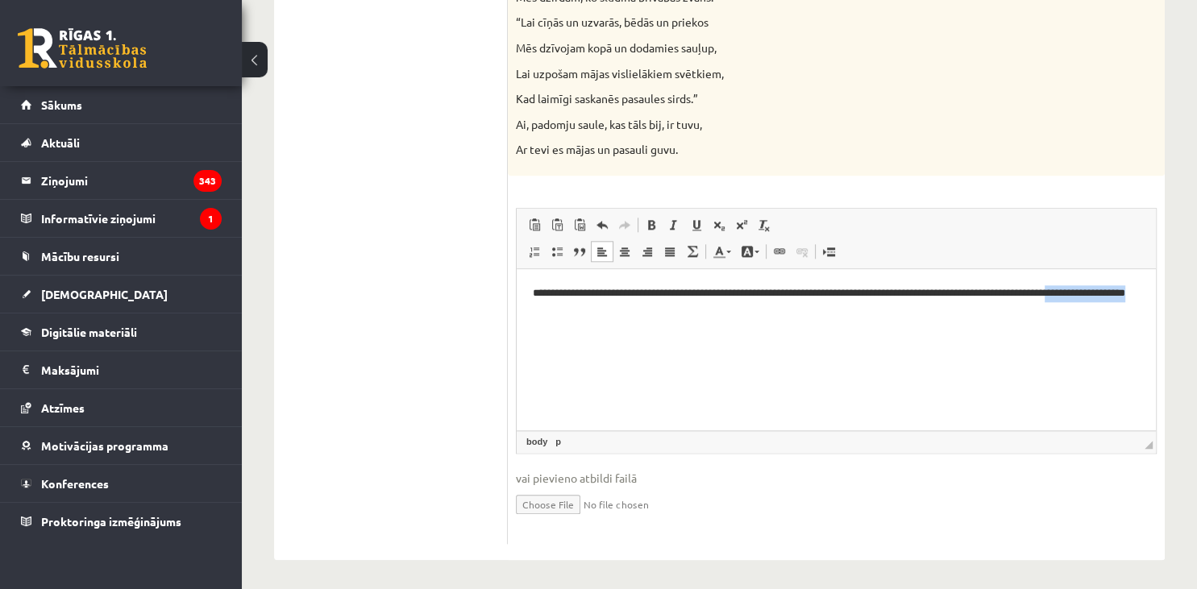
drag, startPoint x: 656, startPoint y: 309, endPoint x: 524, endPoint y: 323, distance: 132.9
click at [524, 323] on html "**********" at bounding box center [836, 349] width 639 height 161
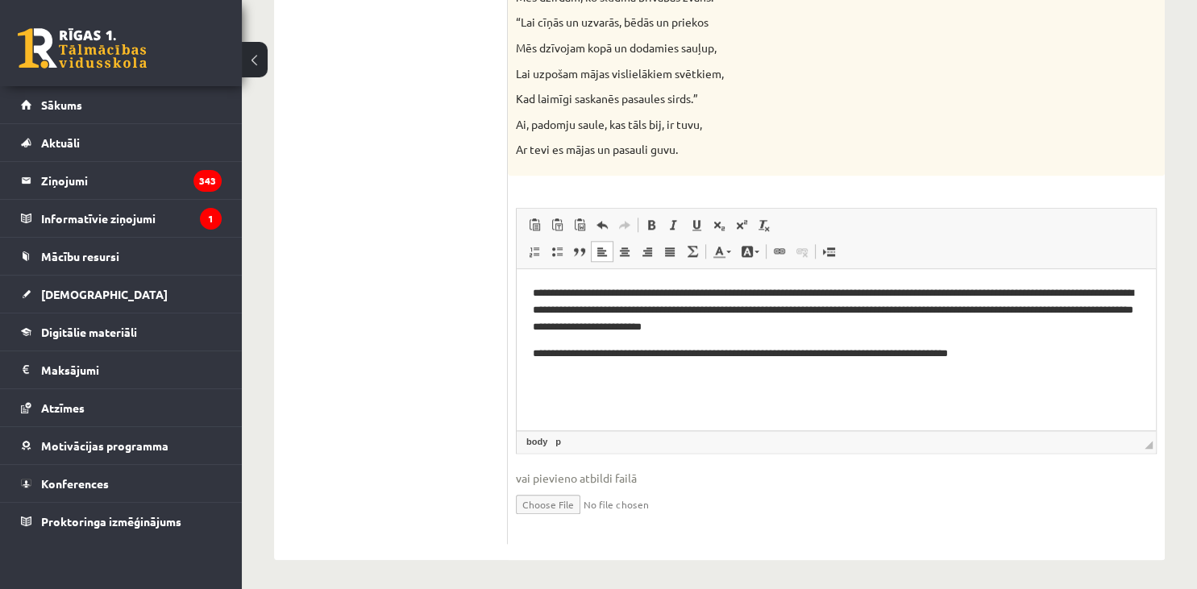
drag, startPoint x: 1196, startPoint y: 583, endPoint x: 1196, endPoint y: 525, distance: 58.0
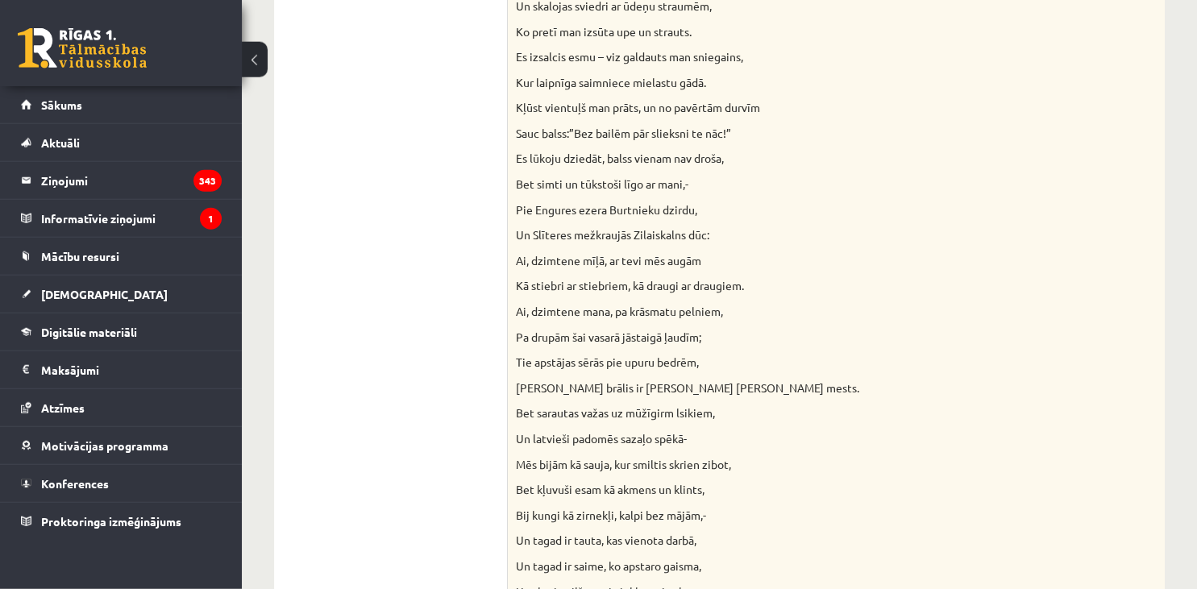
scroll to position [606, 0]
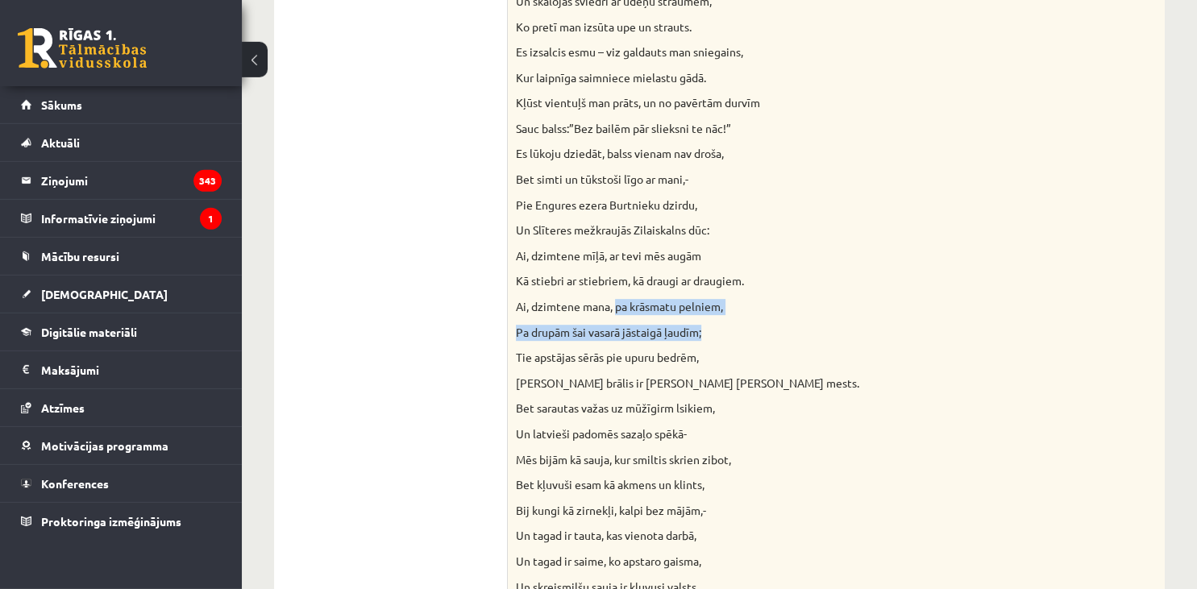
drag, startPoint x: 617, startPoint y: 311, endPoint x: 716, endPoint y: 337, distance: 101.6
click at [716, 337] on div "Izlasiet Jāņa Sudrabkalna dzejoli “Dzimtene”! Kādas klasicisma un normatīvisma …" at bounding box center [836, 474] width 657 height 1550
copy div "pa krāsmatu pelniem, Pa drupām šai vasarā jāstaigā ļaudīm;"
click at [852, 303] on p "Ai, dzimtene mana, pa krāsmatu pelniem," at bounding box center [796, 307] width 560 height 16
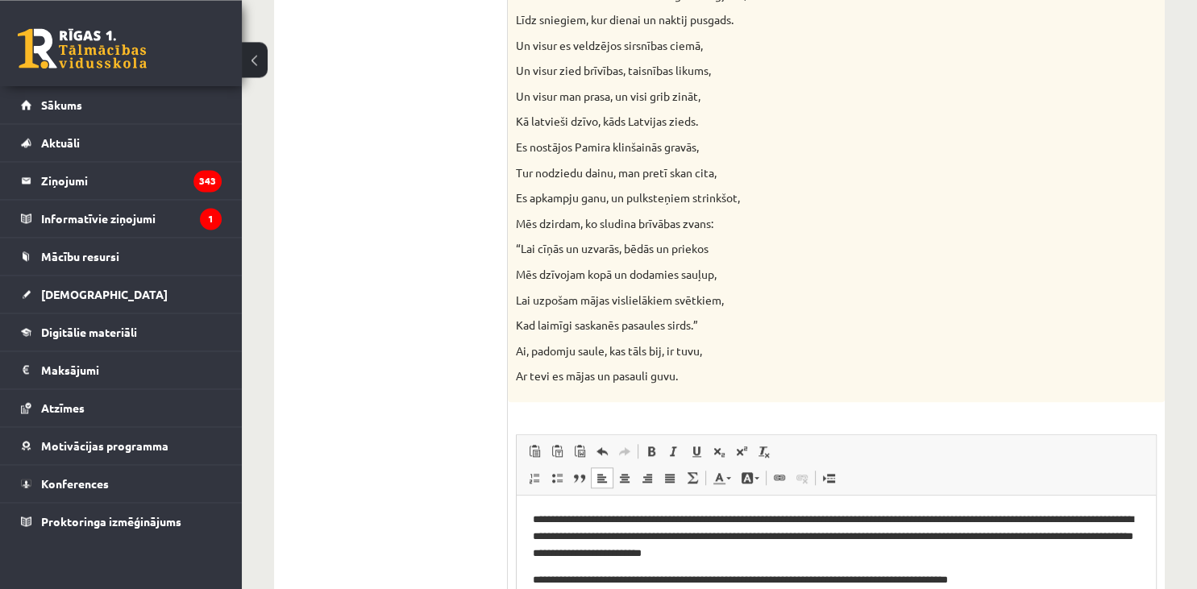
scroll to position [1679, 0]
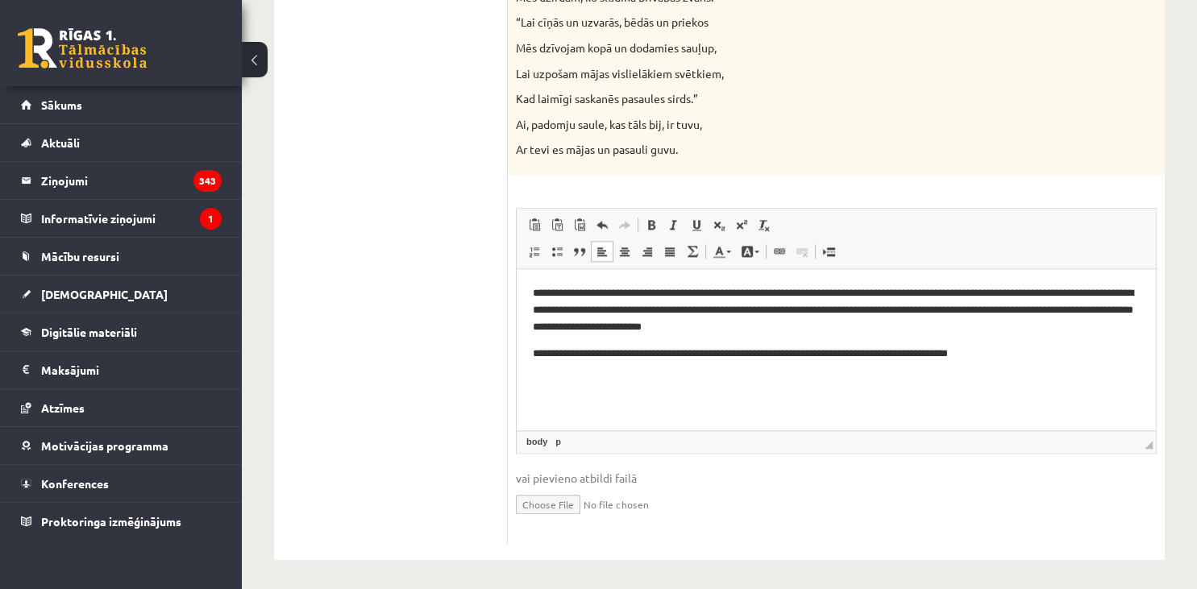
click at [1051, 351] on p "**********" at bounding box center [837, 354] width 608 height 17
click at [527, 381] on html "**********" at bounding box center [836, 349] width 639 height 161
click at [529, 385] on html "**********" at bounding box center [836, 349] width 639 height 161
click at [701, 388] on html "**********" at bounding box center [836, 349] width 639 height 161
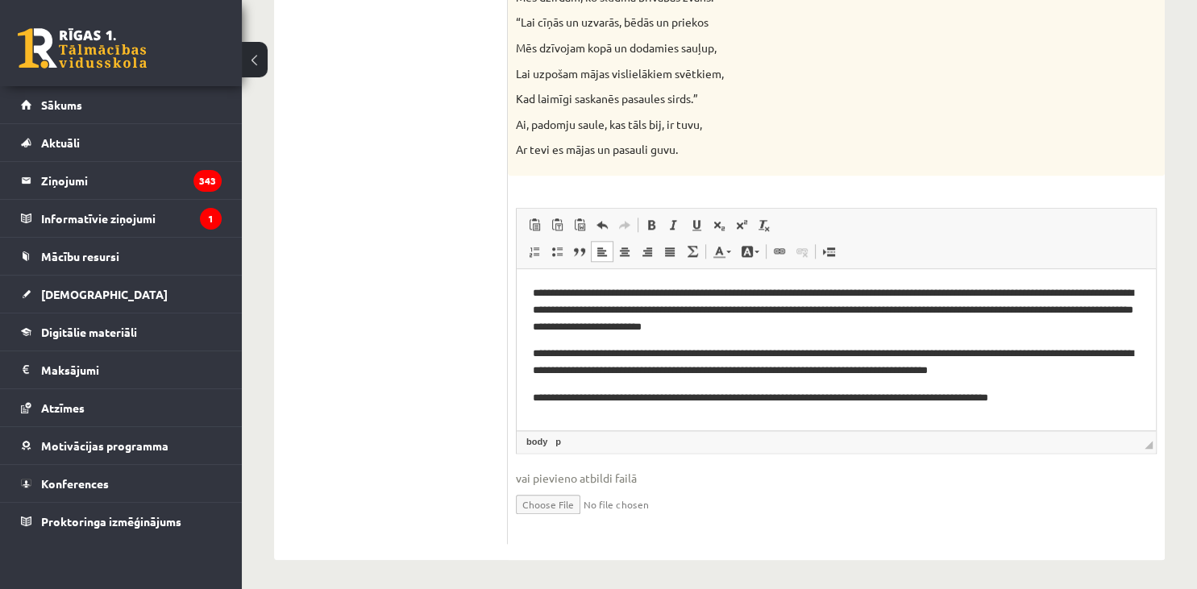
click at [1052, 395] on p "**********" at bounding box center [837, 398] width 608 height 17
click at [1144, 446] on span "◢ Elements path body p" at bounding box center [836, 441] width 639 height 23
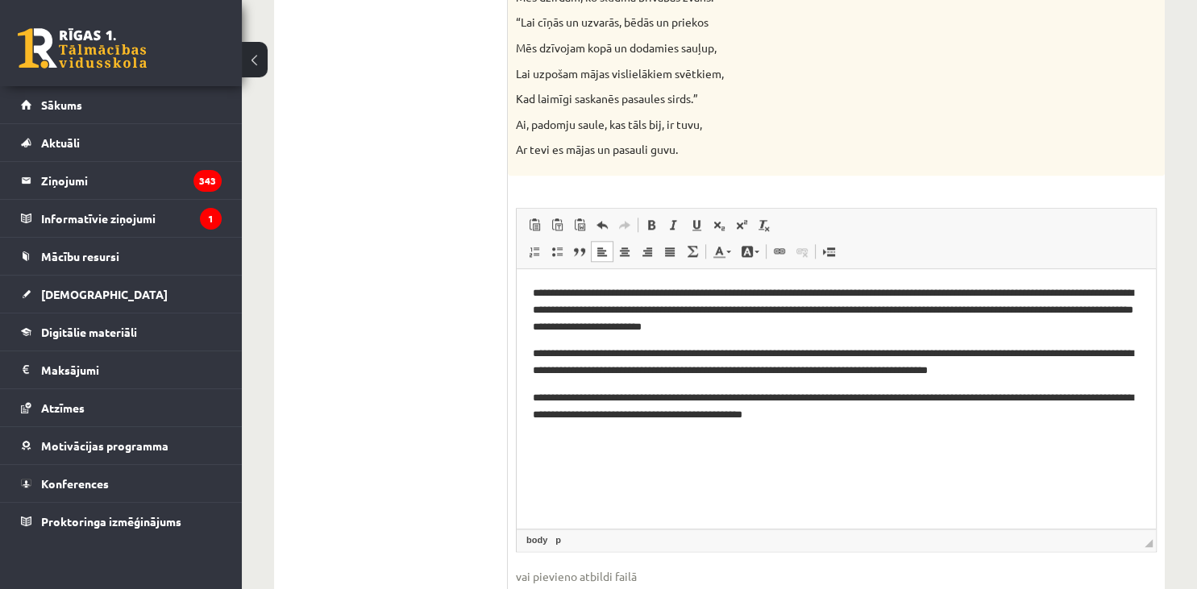
drag, startPoint x: 1148, startPoint y: 444, endPoint x: 1144, endPoint y: 544, distance: 100.0
click at [1144, 544] on span "◢ Elements path body p" at bounding box center [836, 540] width 639 height 23
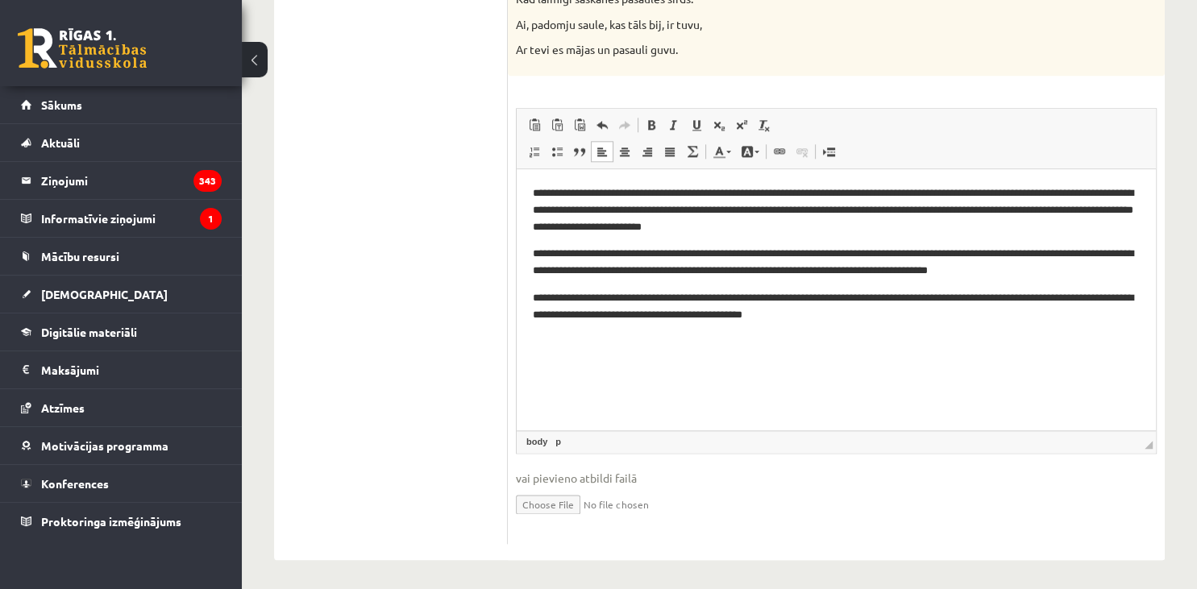
click at [953, 351] on html "**********" at bounding box center [836, 299] width 639 height 261
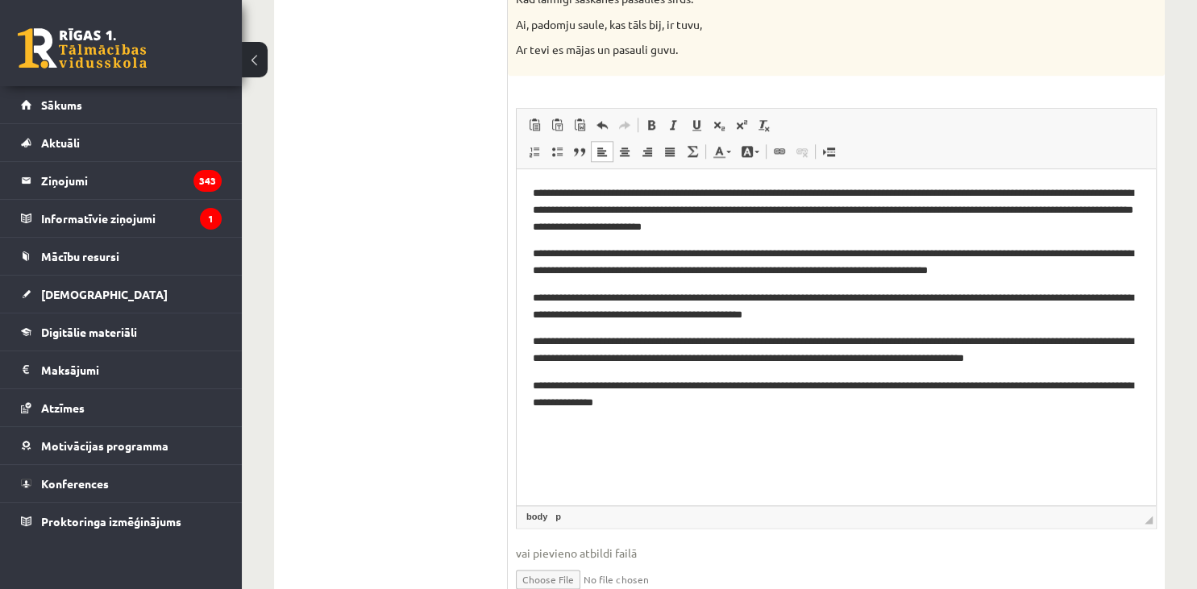
drag, startPoint x: 1146, startPoint y: 443, endPoint x: 1163, endPoint y: 524, distance: 82.3
click at [770, 433] on p "**********" at bounding box center [837, 429] width 608 height 17
click at [819, 447] on html "**********" at bounding box center [836, 340] width 639 height 342
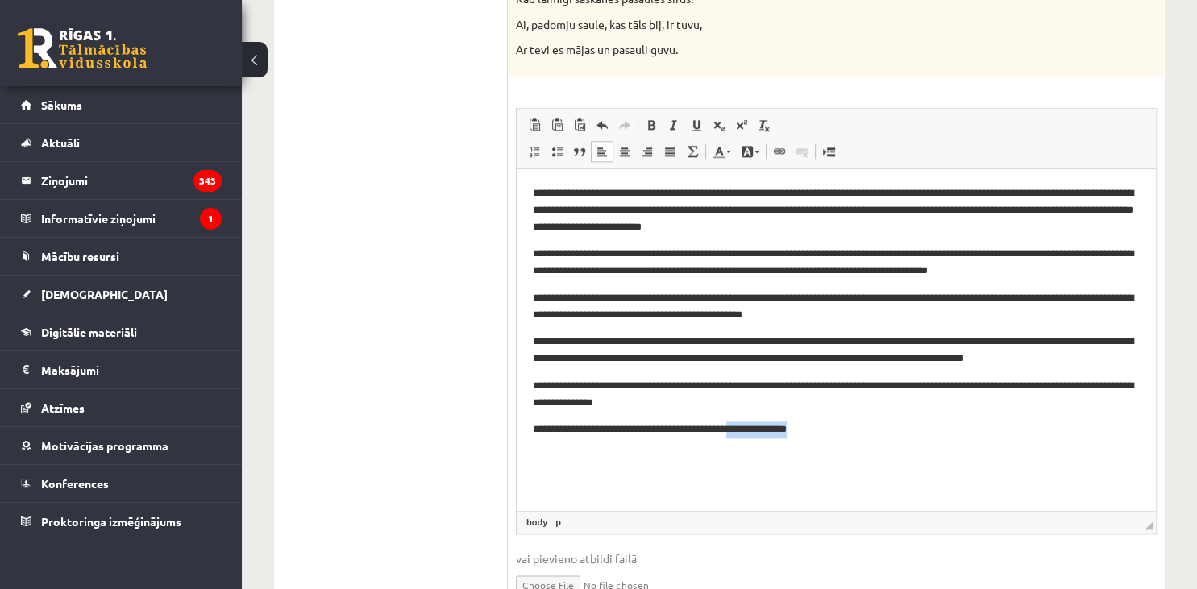
drag, startPoint x: 759, startPoint y: 428, endPoint x: 957, endPoint y: 446, distance: 199.0
click at [957, 446] on html "**********" at bounding box center [836, 340] width 639 height 342
click at [888, 254] on p "**********" at bounding box center [837, 263] width 608 height 34
click at [891, 256] on p "**********" at bounding box center [837, 263] width 608 height 34
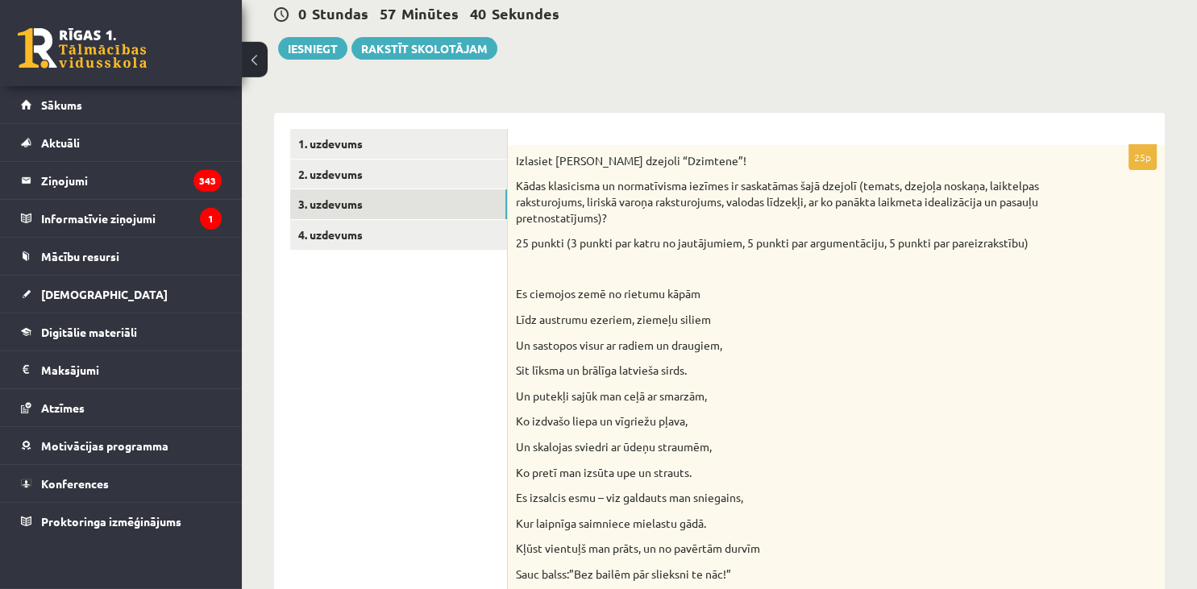
scroll to position [0, 0]
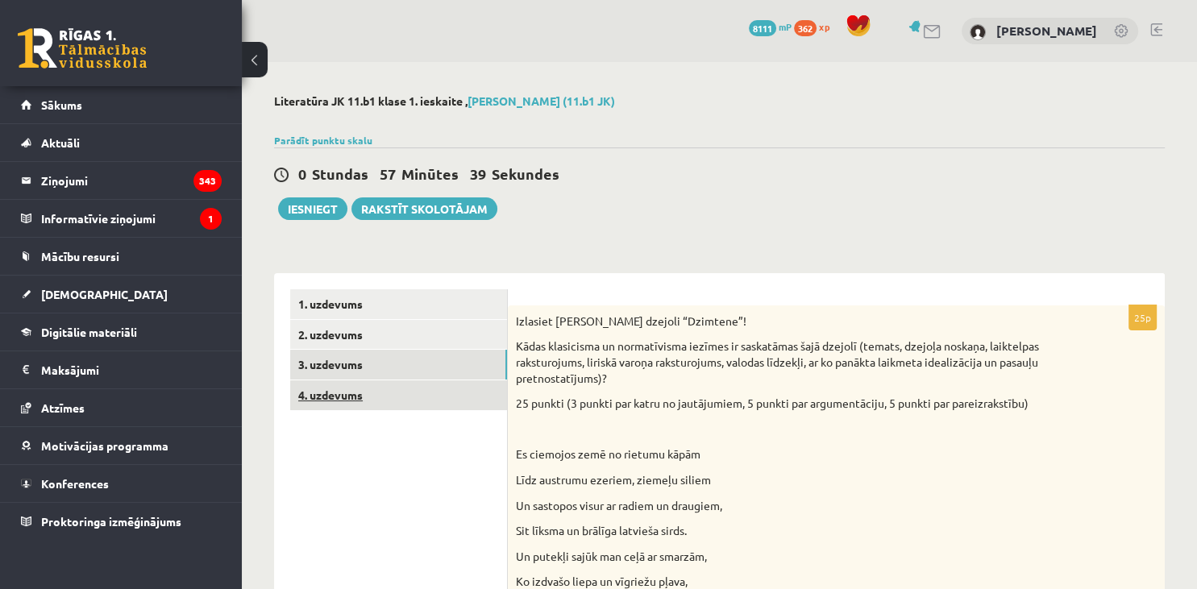
click at [388, 392] on link "4. uzdevums" at bounding box center [398, 395] width 217 height 30
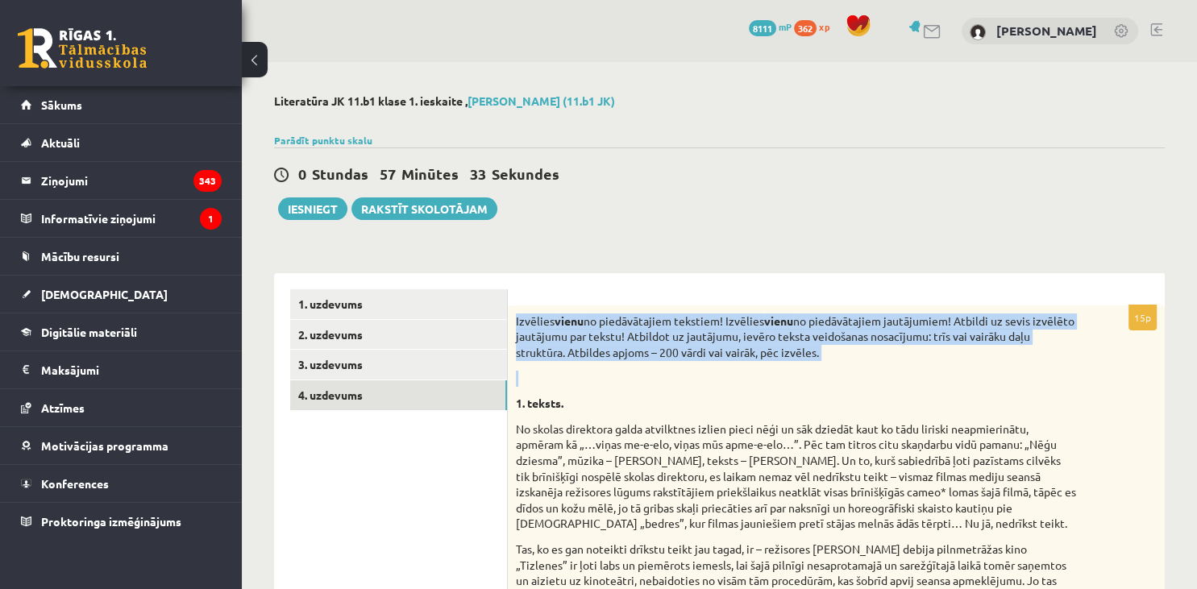
drag, startPoint x: 517, startPoint y: 318, endPoint x: 831, endPoint y: 383, distance: 320.2
copy div "Izvēlies vienu no piedāvātajiem tekstiem! Izvēlies vienu no piedāvātajiem jautā…"
click at [911, 376] on p at bounding box center [796, 379] width 560 height 16
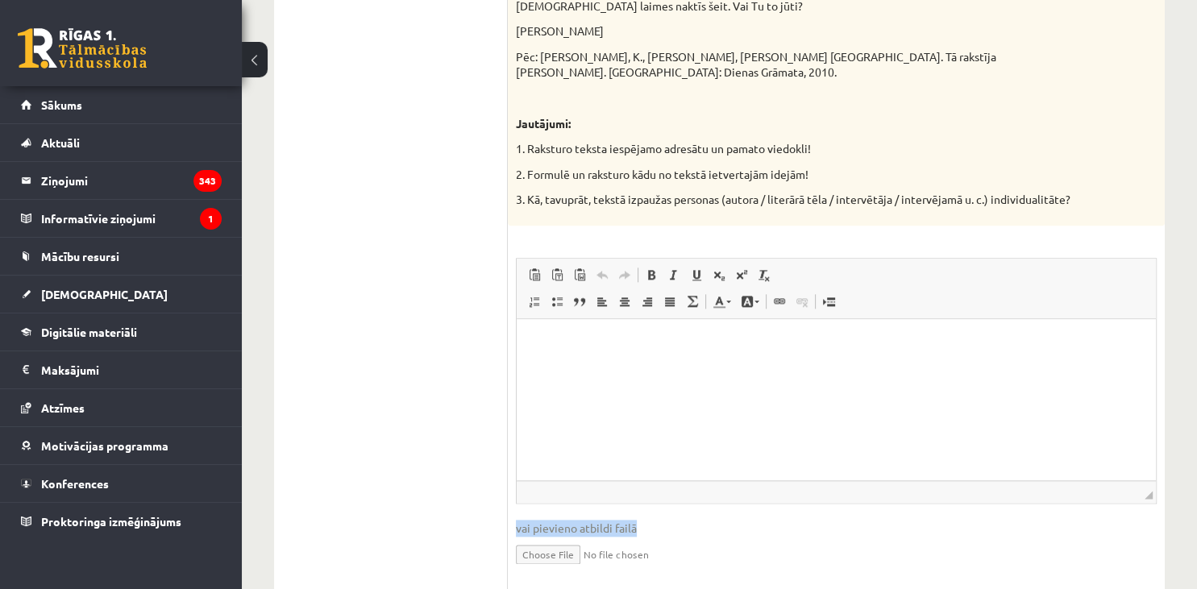
scroll to position [1829, 0]
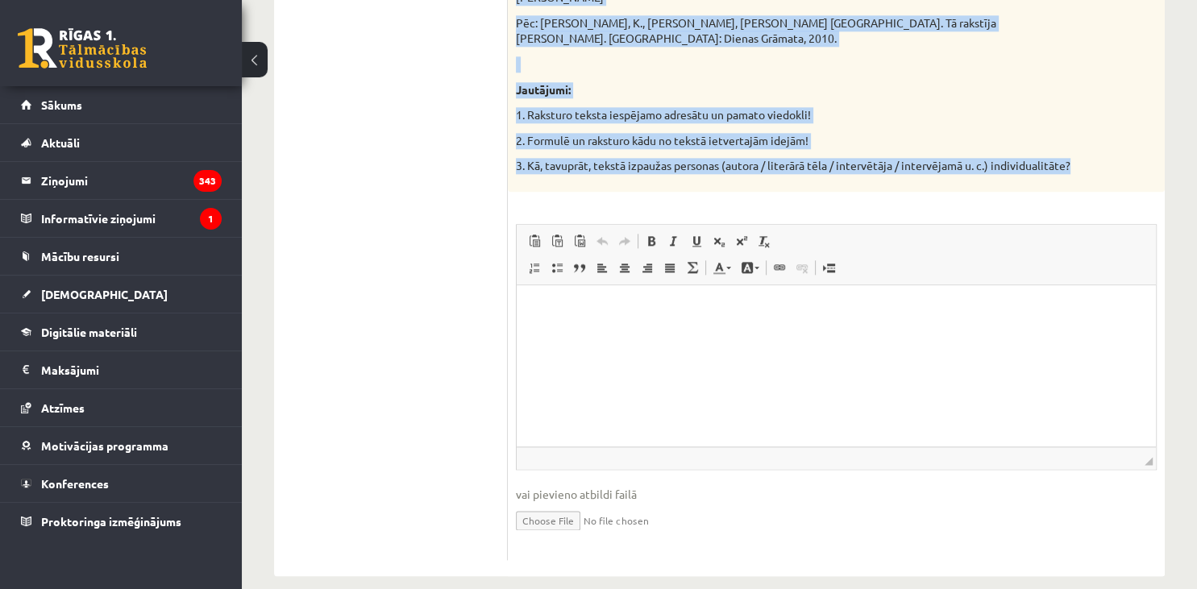
drag, startPoint x: 513, startPoint y: 318, endPoint x: 1090, endPoint y: 160, distance: 599.0
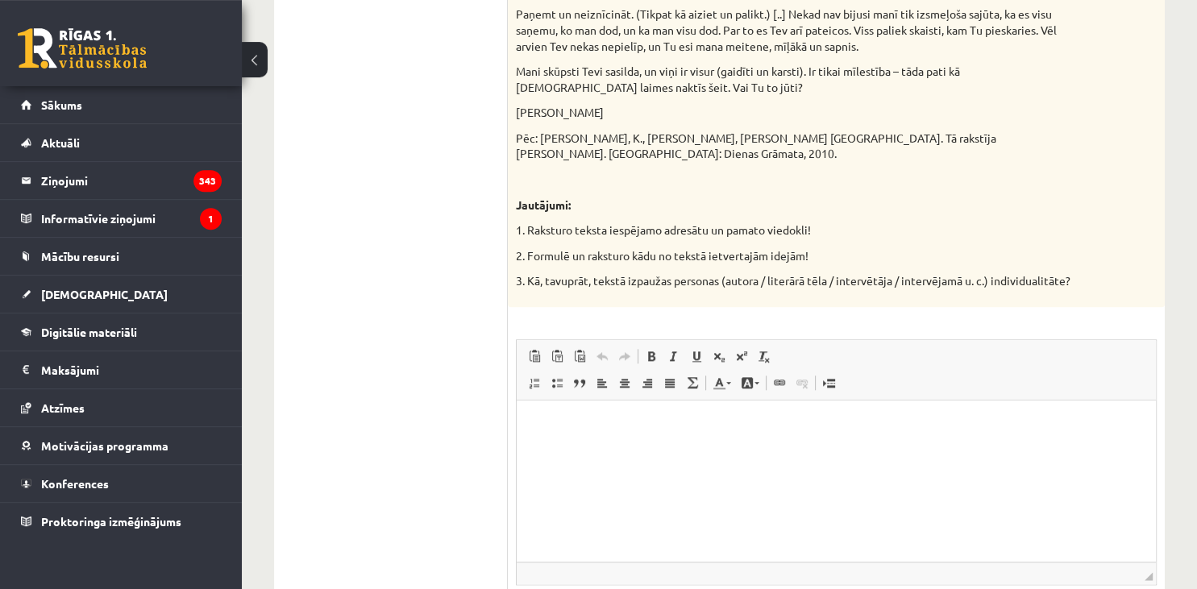
scroll to position [1754, 0]
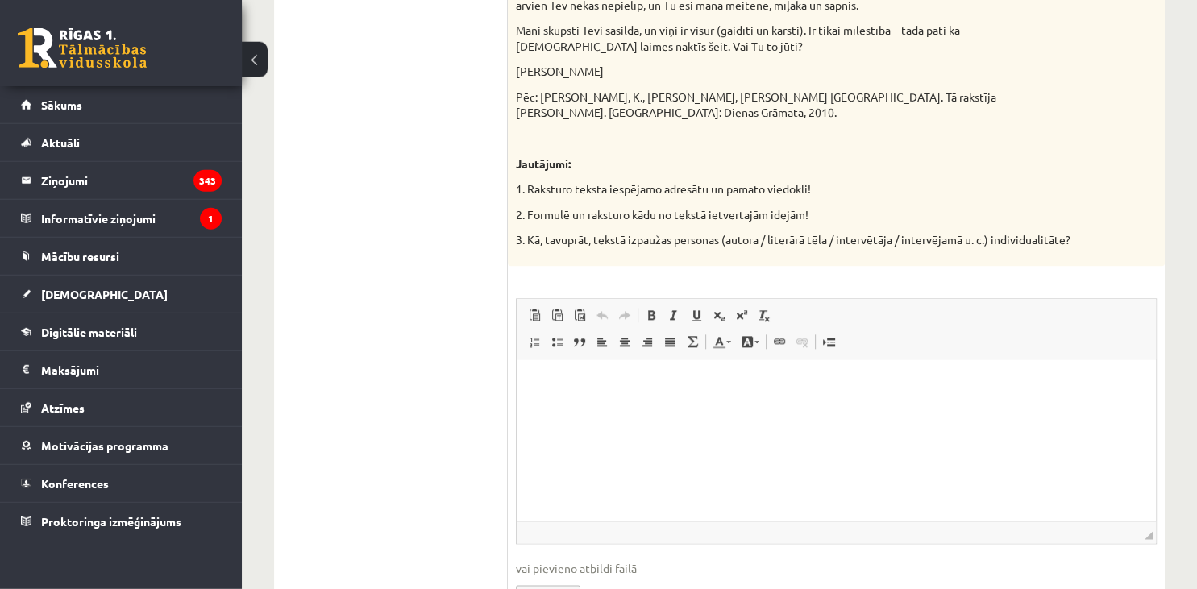
click at [757, 407] on html at bounding box center [836, 439] width 639 height 161
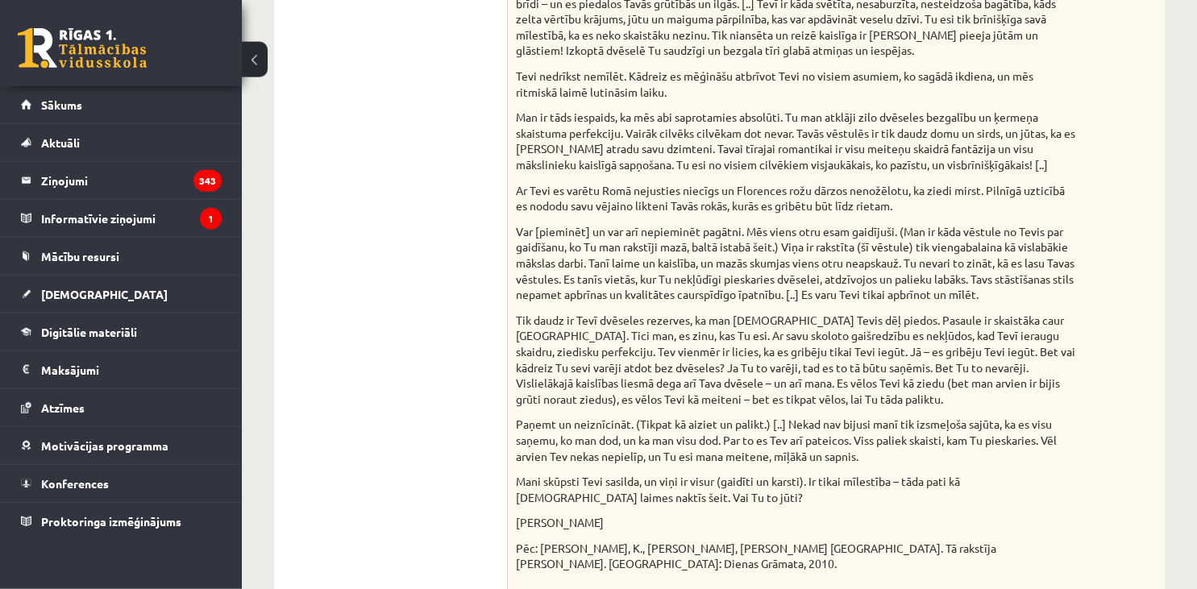
scroll to position [1306, 0]
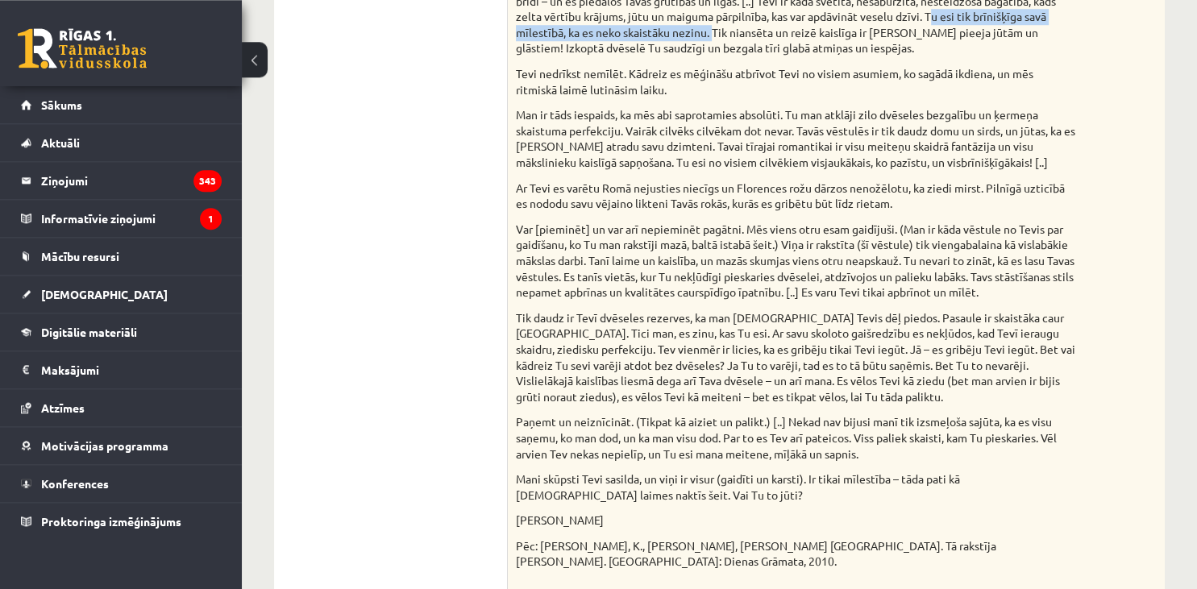
drag, startPoint x: 929, startPoint y: 17, endPoint x: 712, endPoint y: 33, distance: 218.2
click at [712, 33] on p "Es tik ļoti mīlu Tavu dabu un smalkumu, un skaidrību. Tu nekad neesi viena. Tu …" at bounding box center [796, 16] width 560 height 79
copy p "Tu esi tik brīnišķīga savā mīlestībā, ka es neko skaistāku nezinu."
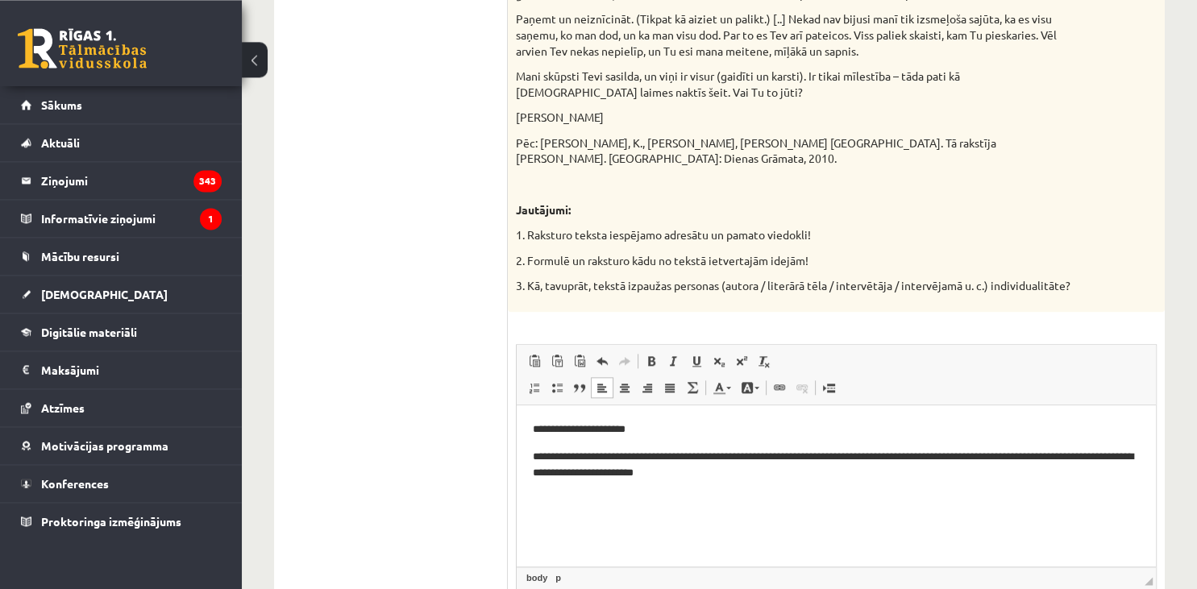
scroll to position [1829, 0]
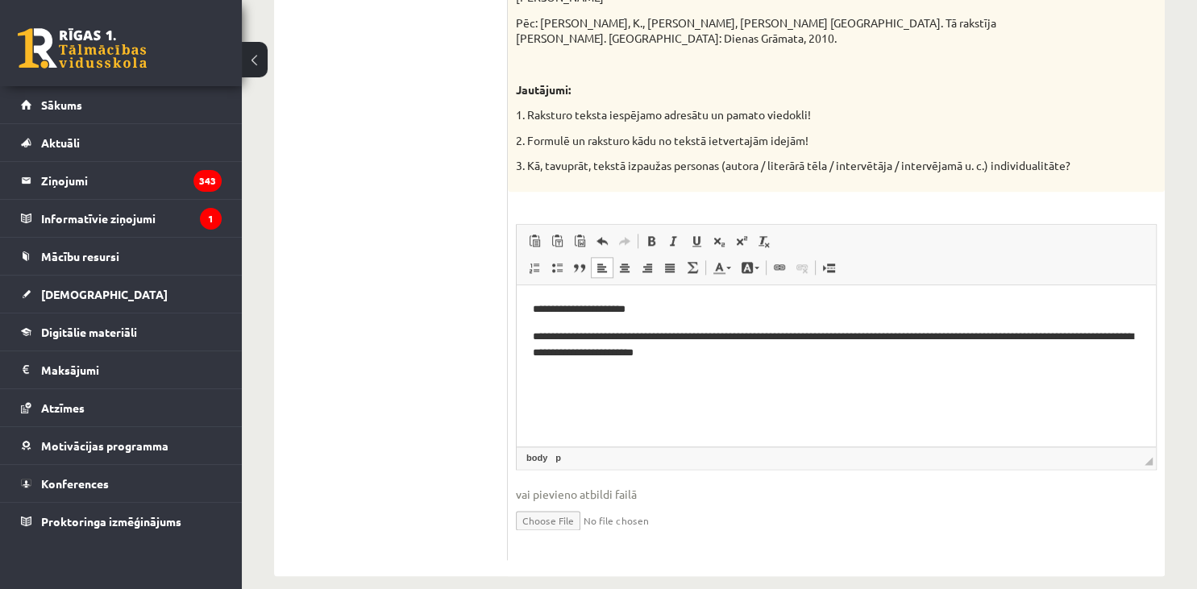
click at [760, 339] on p "**********" at bounding box center [837, 346] width 608 height 34
click at [730, 366] on html "**********" at bounding box center [836, 365] width 639 height 161
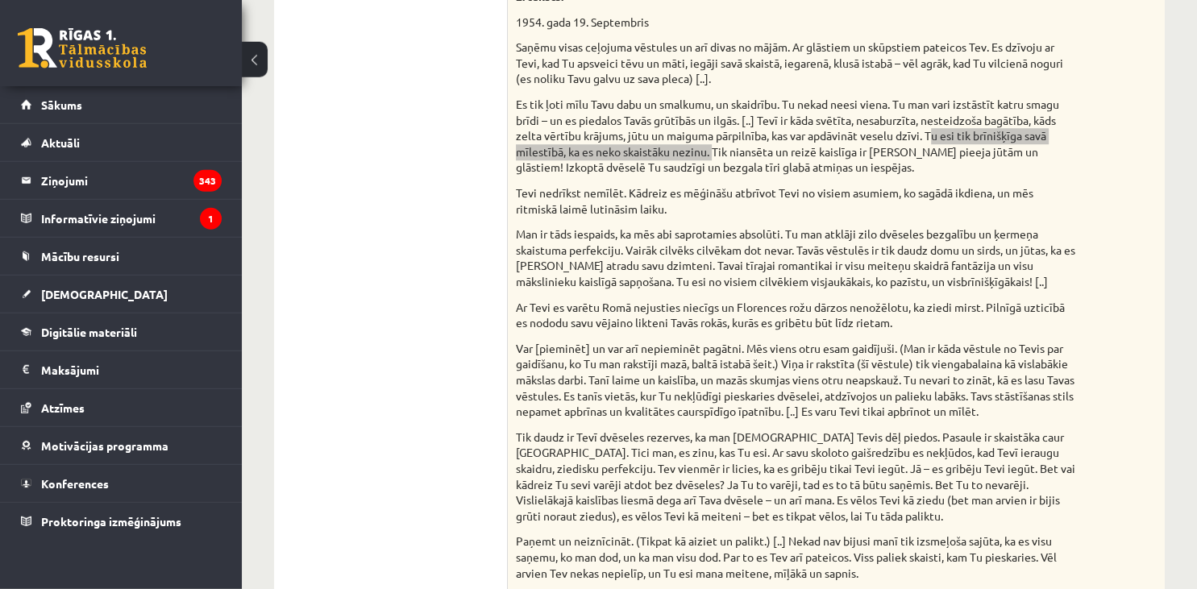
scroll to position [1184, 0]
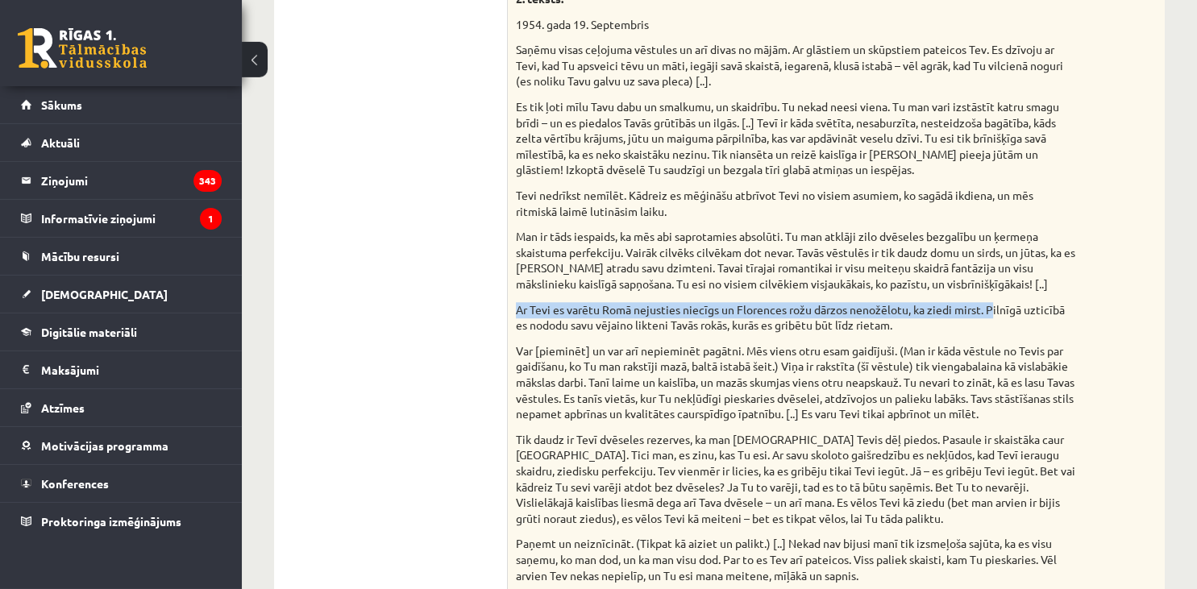
drag, startPoint x: 517, startPoint y: 309, endPoint x: 988, endPoint y: 317, distance: 471.5
click at [988, 317] on p "Ar Tevi es varētu Romā nejusties niecīgs un Florences rožu dārzos nenožēlotu, k…" at bounding box center [796, 317] width 560 height 31
copy p "Ar Tevi es varētu Romā nejusties niecīgs un Florences rožu dārzos nenožēlotu, k…"
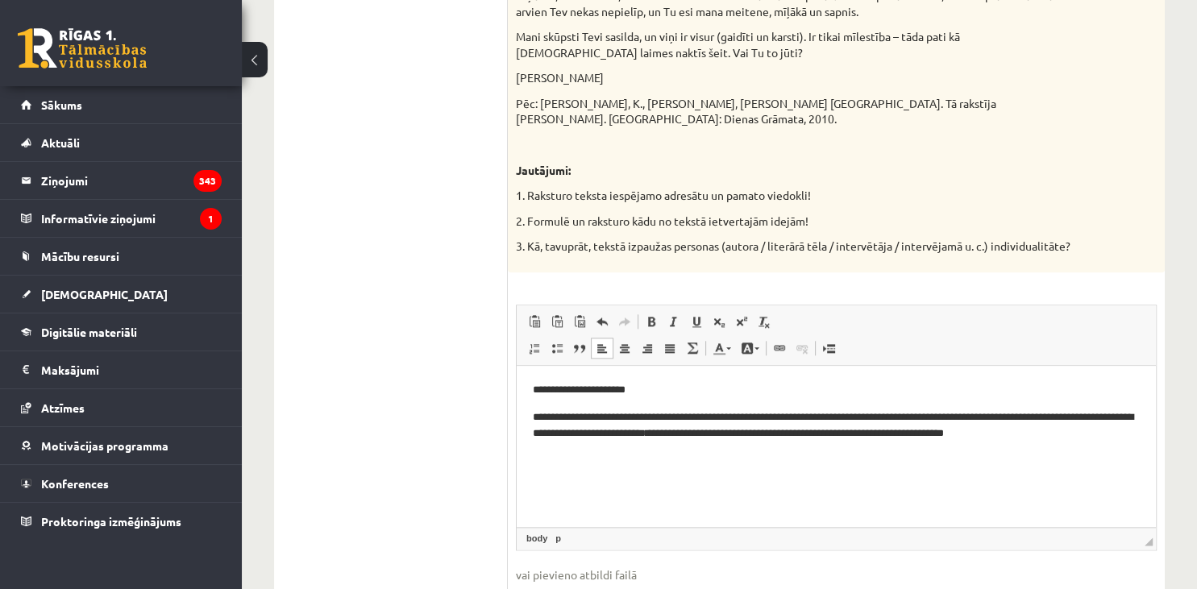
scroll to position [1829, 0]
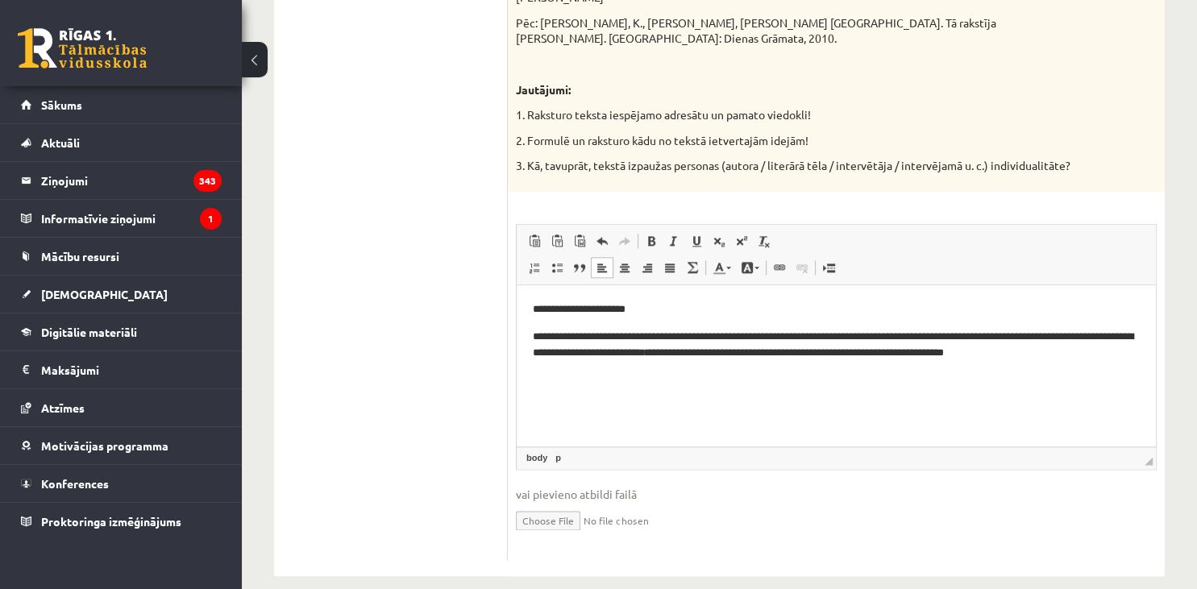
click at [1099, 378] on html "**********" at bounding box center [836, 365] width 639 height 161
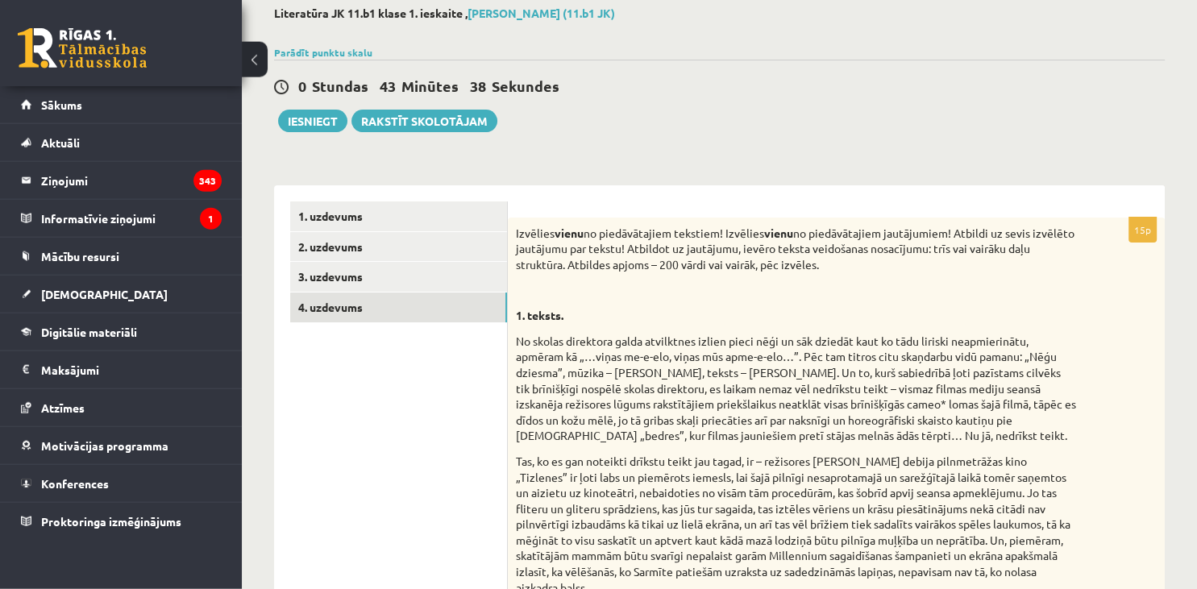
scroll to position [0, 0]
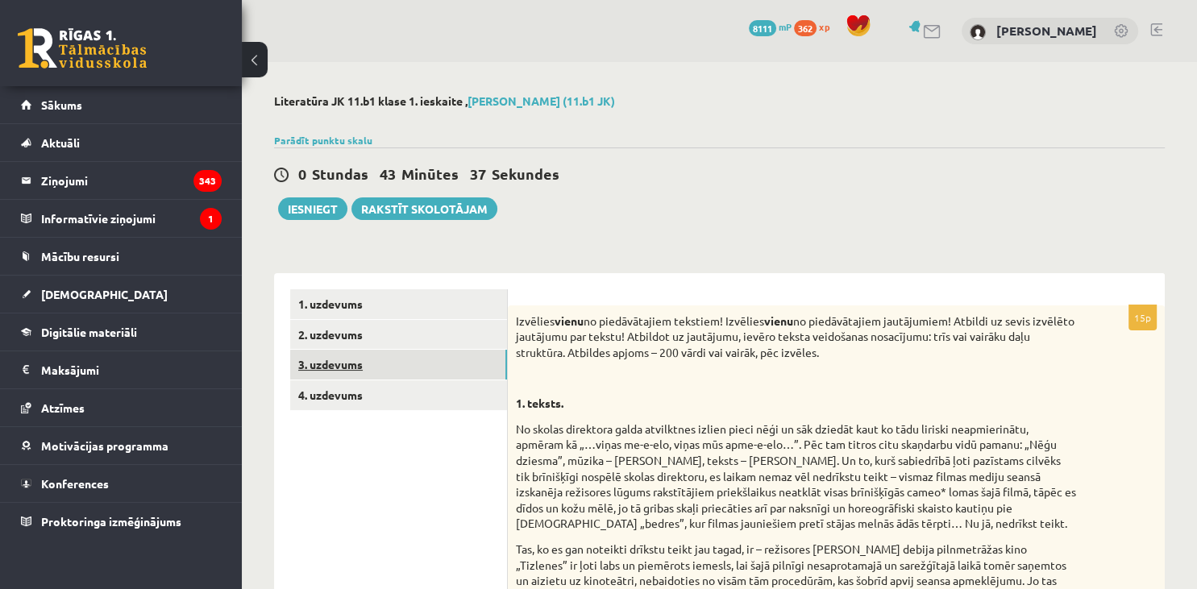
click at [421, 363] on link "3. uzdevums" at bounding box center [398, 365] width 217 height 30
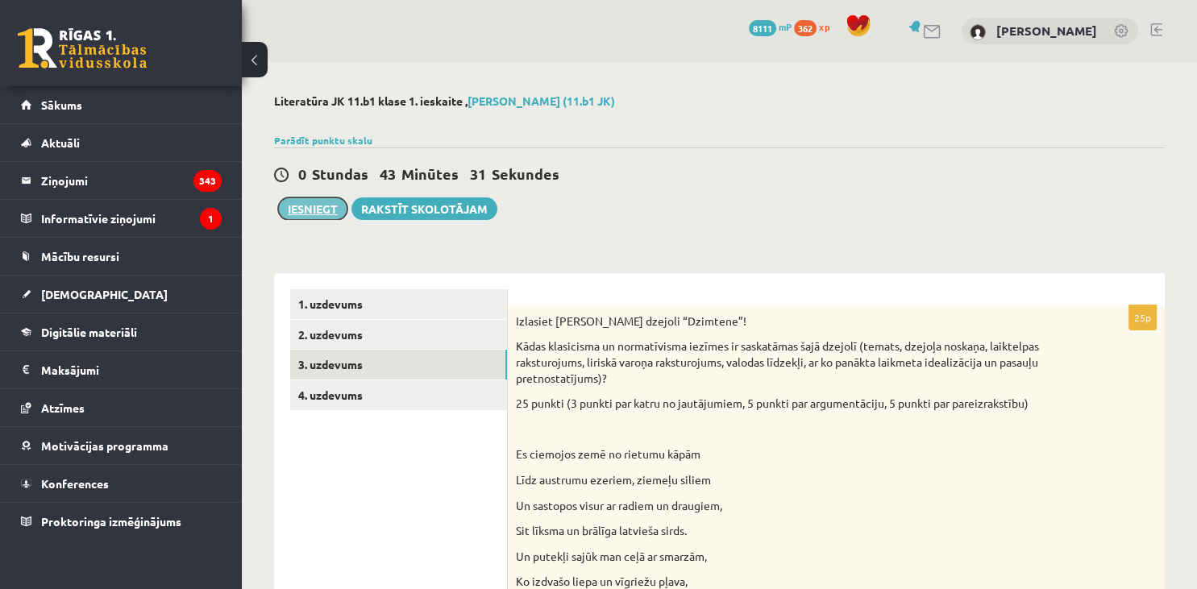
click at [305, 210] on button "Iesniegt" at bounding box center [312, 208] width 69 height 23
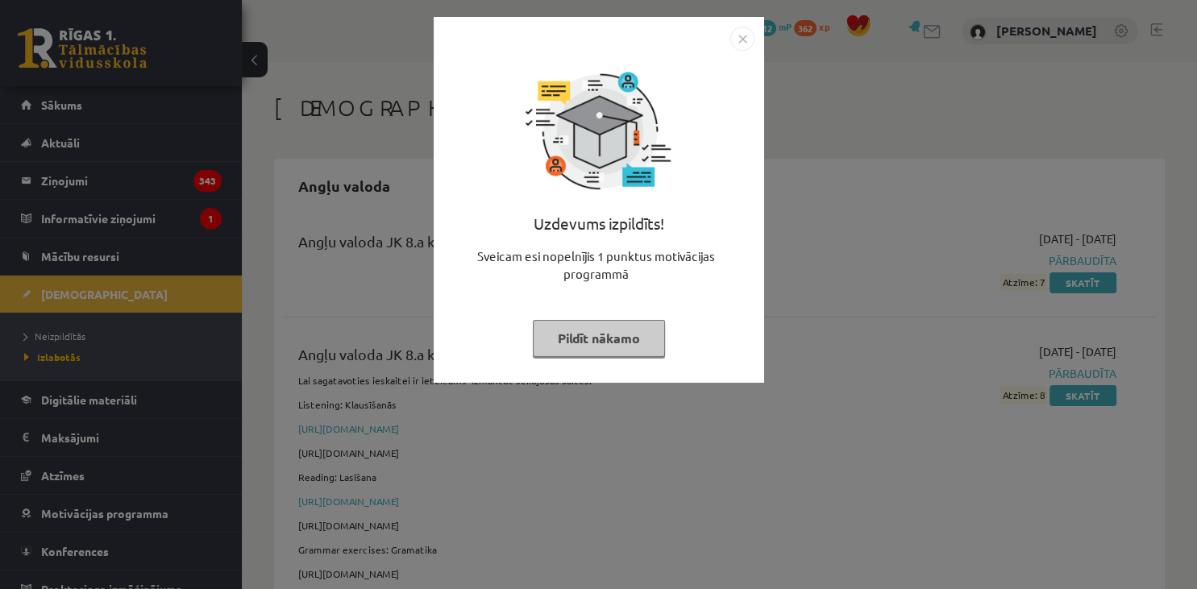
click at [598, 353] on button "Pildīt nākamo" at bounding box center [599, 338] width 132 height 37
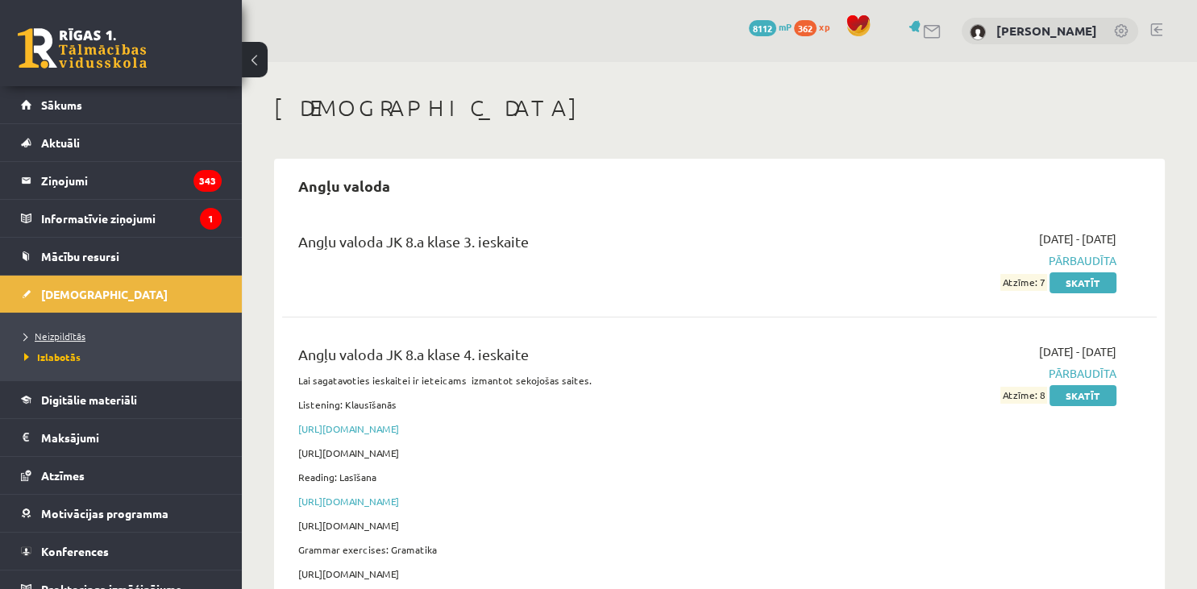
click at [60, 337] on span "Neizpildītās" at bounding box center [54, 336] width 61 height 13
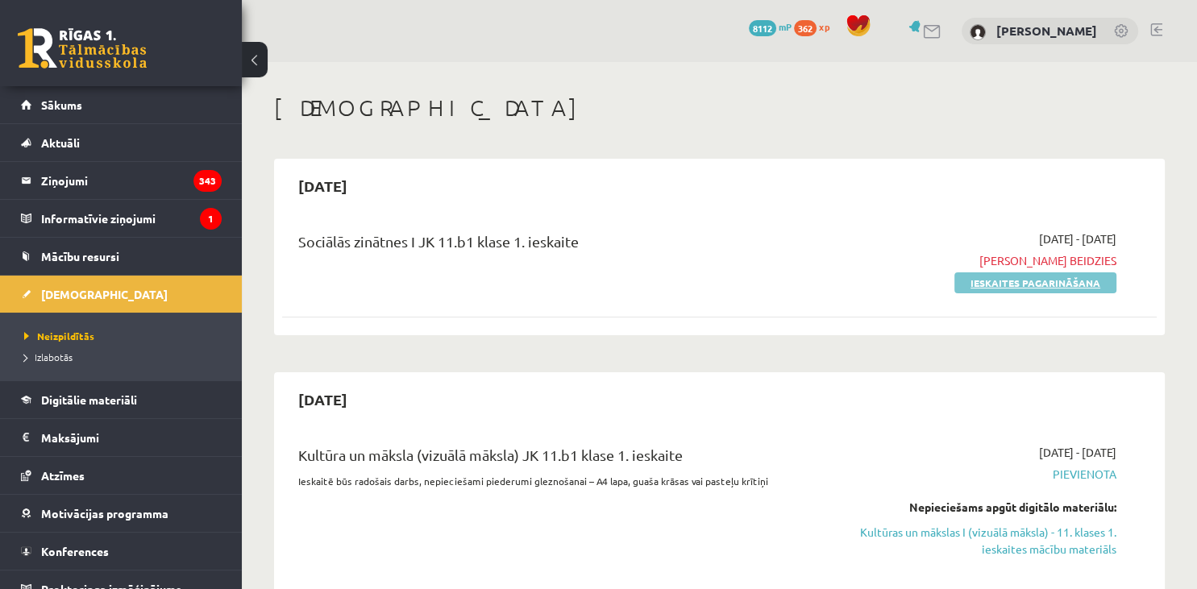
click at [1046, 281] on link "Ieskaites pagarināšana" at bounding box center [1035, 282] width 162 height 21
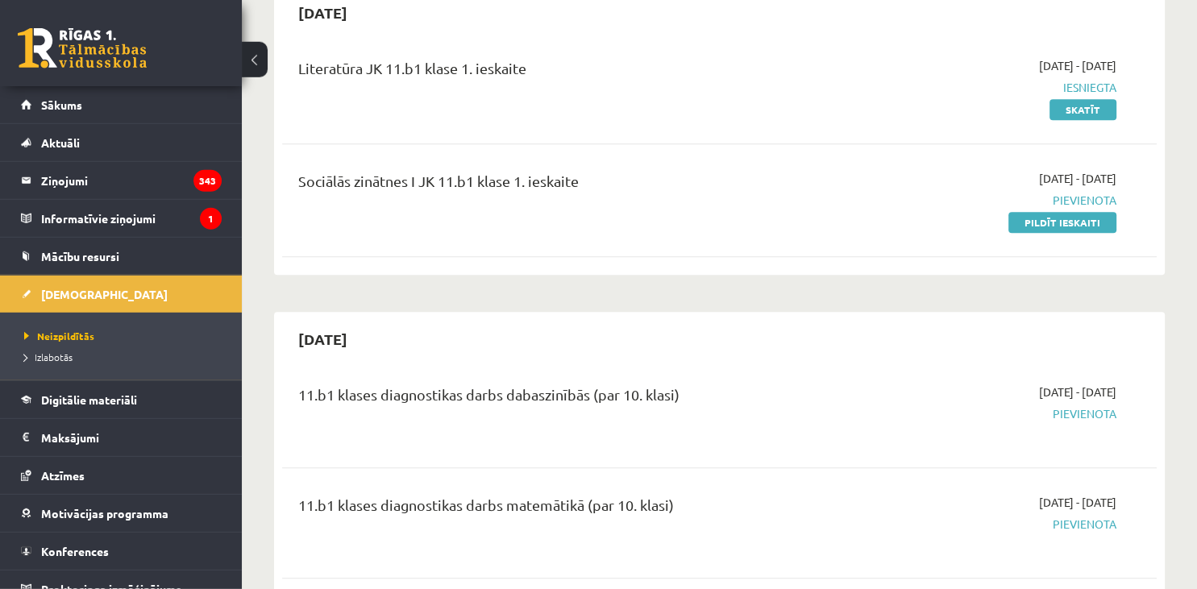
scroll to position [908, 0]
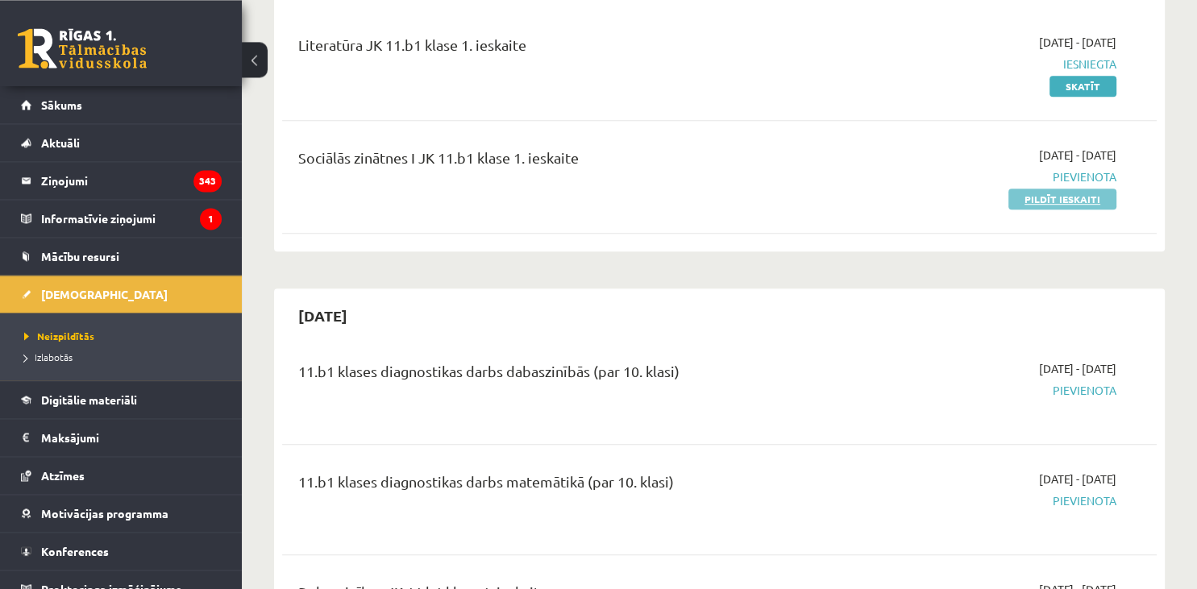
click at [1071, 189] on link "Pildīt ieskaiti" at bounding box center [1062, 199] width 108 height 21
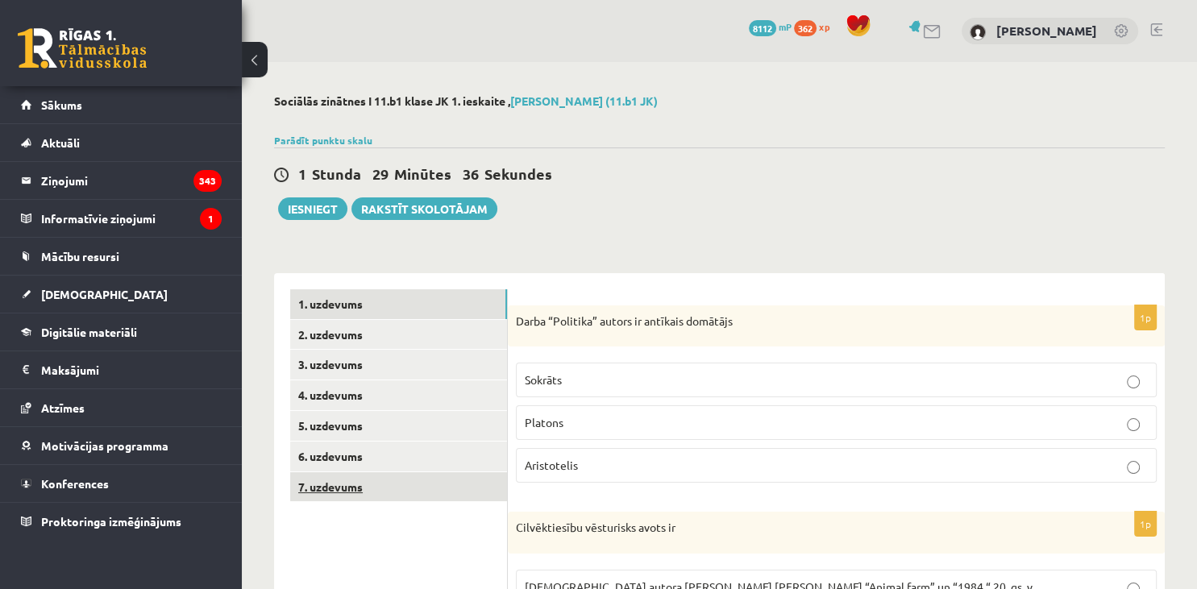
click at [419, 492] on link "7. uzdevums" at bounding box center [398, 487] width 217 height 30
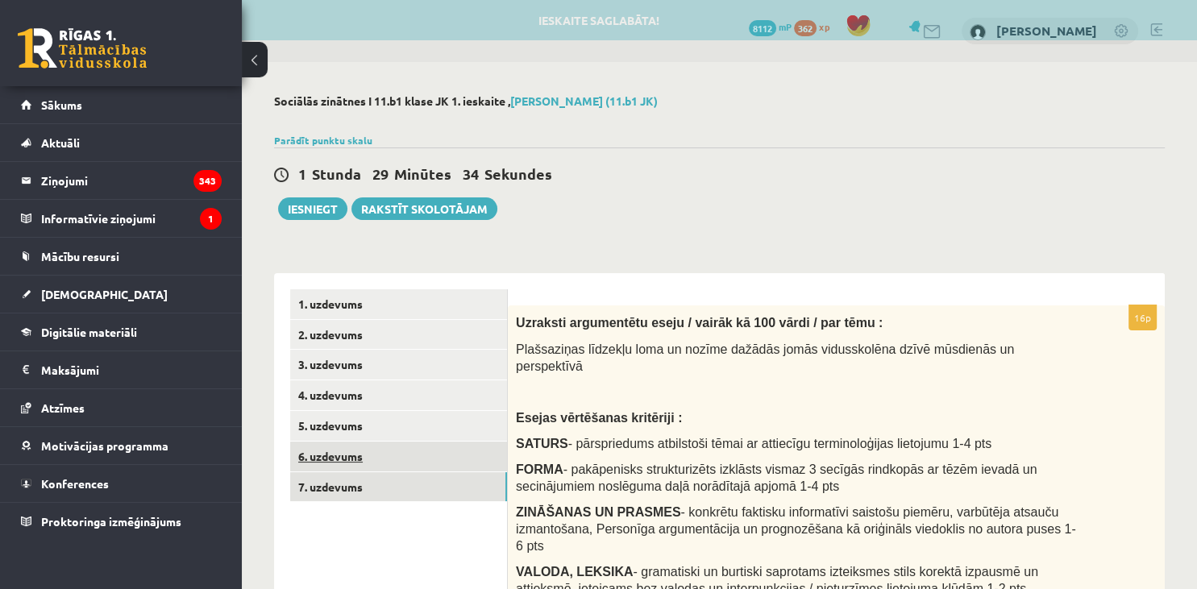
click at [417, 464] on link "6. uzdevums" at bounding box center [398, 457] width 217 height 30
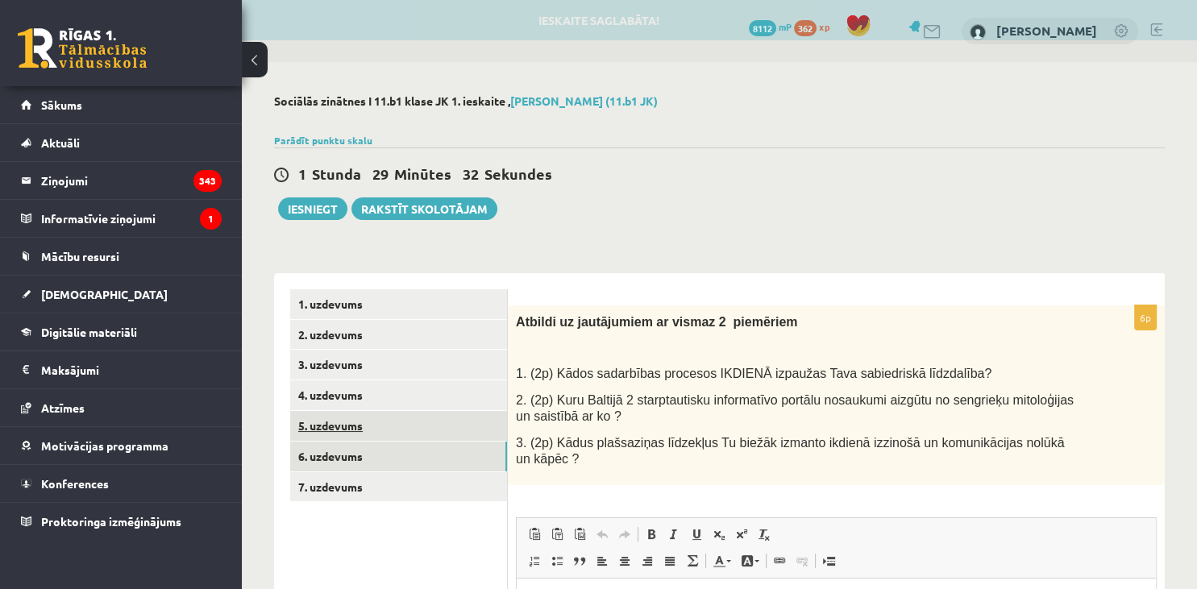
click at [408, 427] on link "5. uzdevums" at bounding box center [398, 426] width 217 height 30
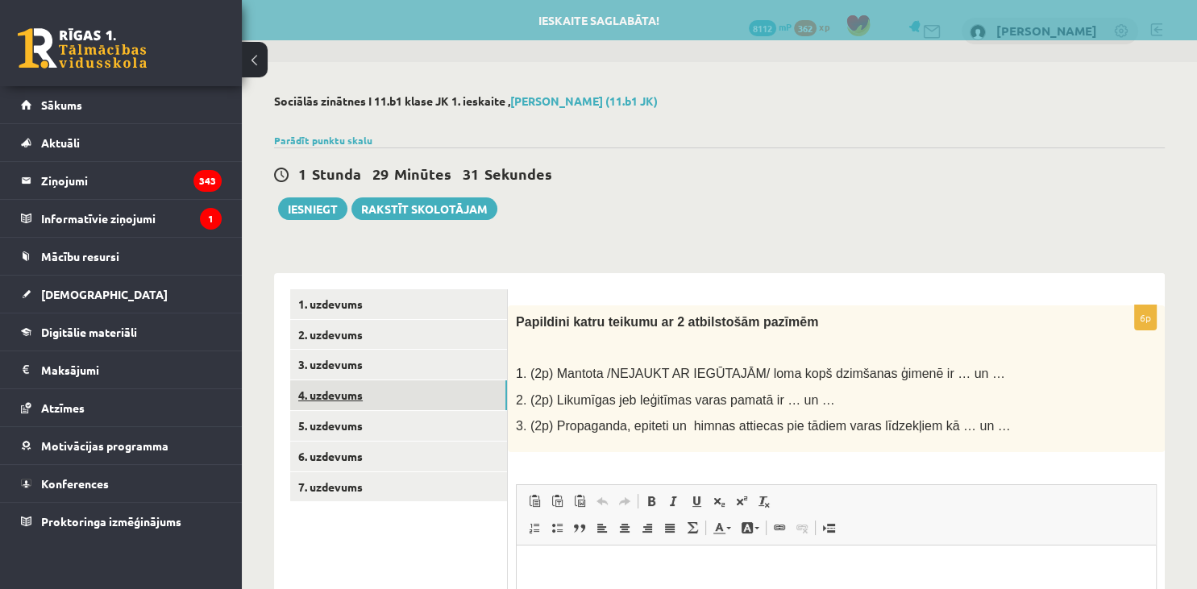
click at [404, 399] on link "4. uzdevums" at bounding box center [398, 395] width 217 height 30
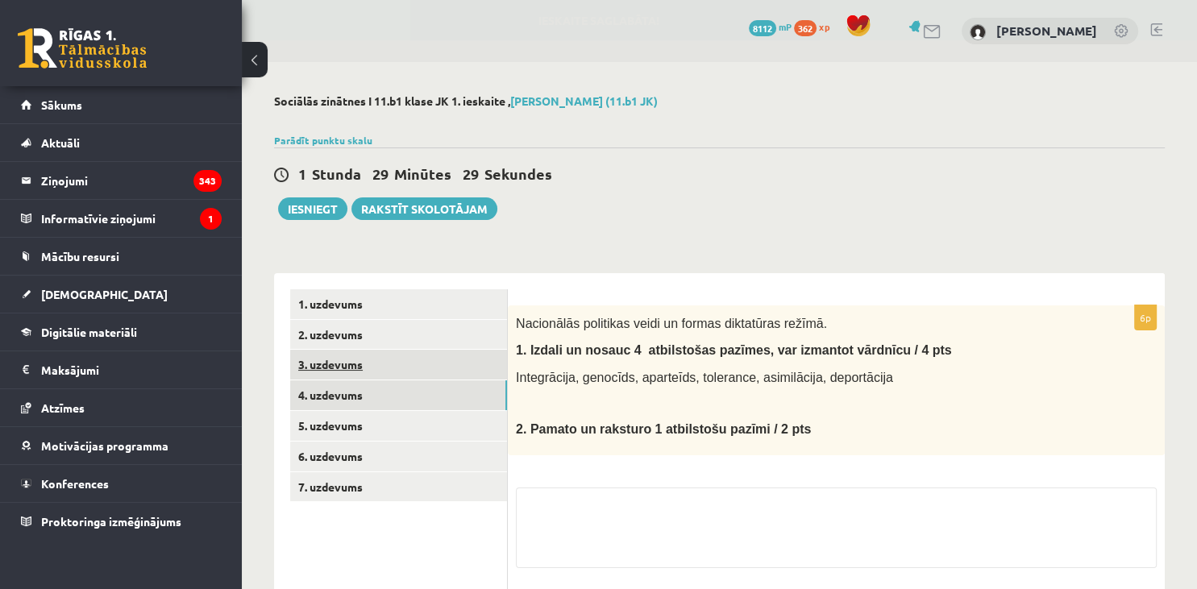
click at [396, 372] on link "3. uzdevums" at bounding box center [398, 365] width 217 height 30
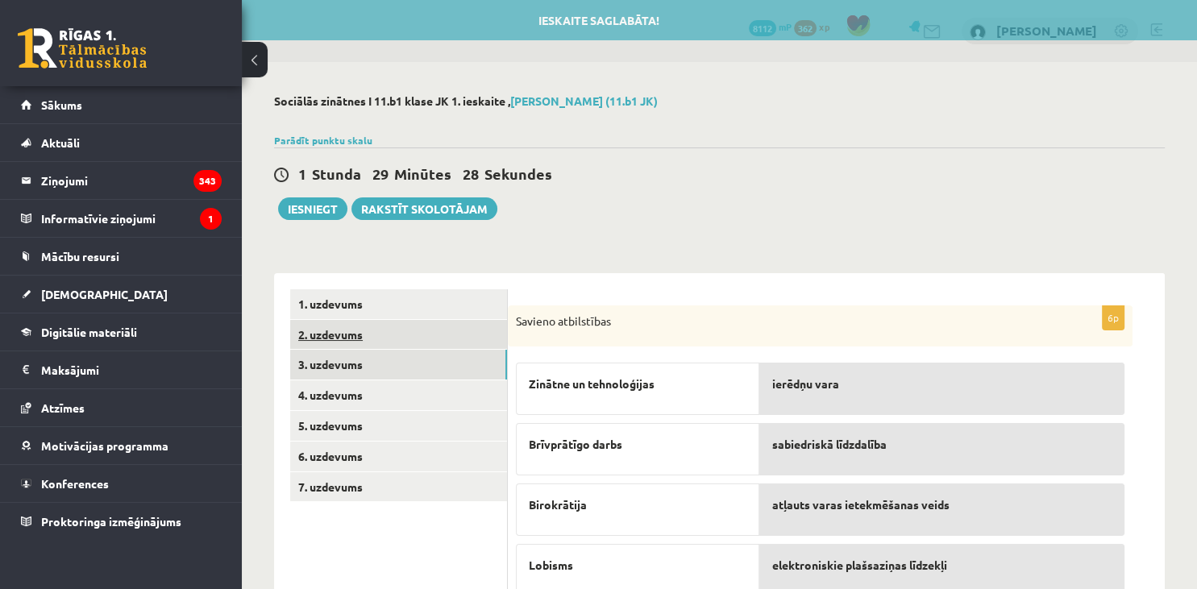
click at [394, 347] on link "2. uzdevums" at bounding box center [398, 335] width 217 height 30
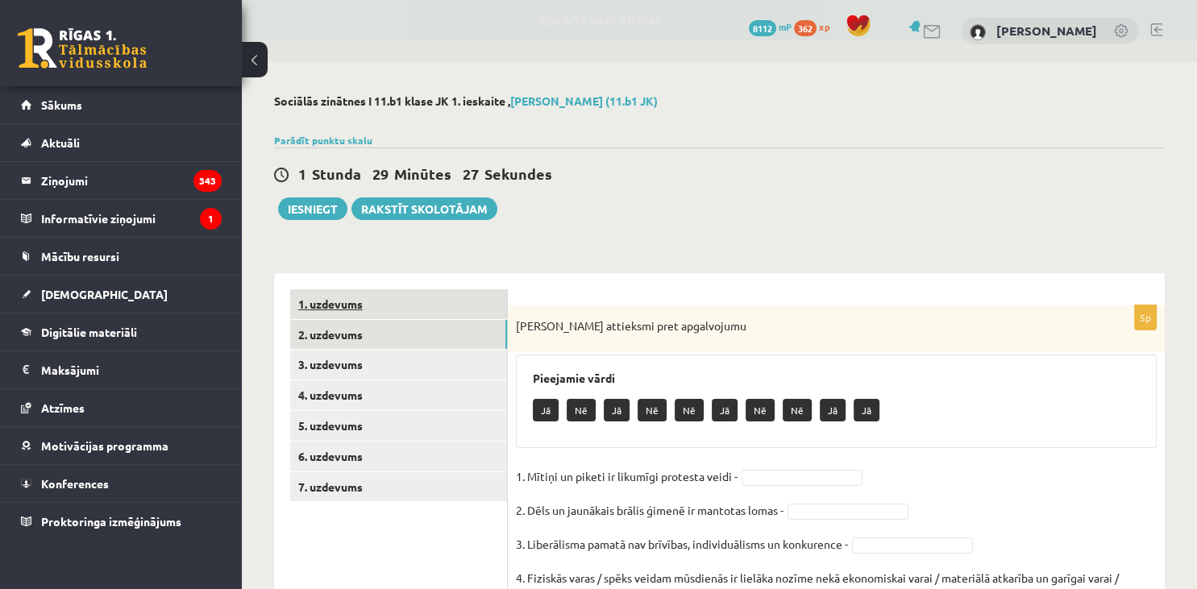
click at [392, 314] on link "1. uzdevums" at bounding box center [398, 304] width 217 height 30
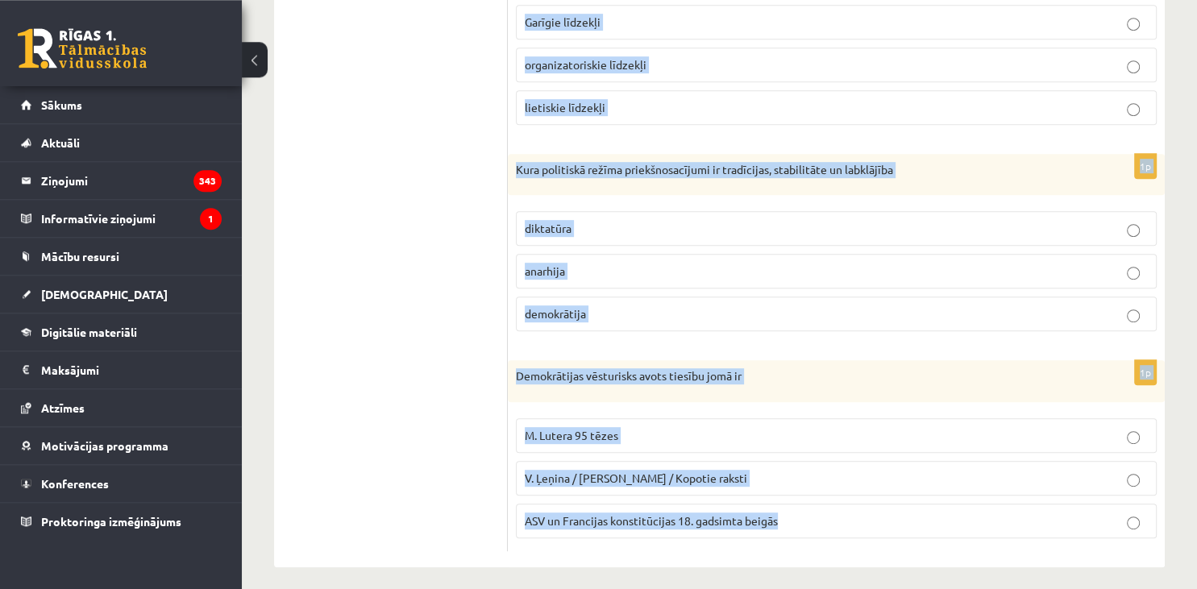
scroll to position [777, 0]
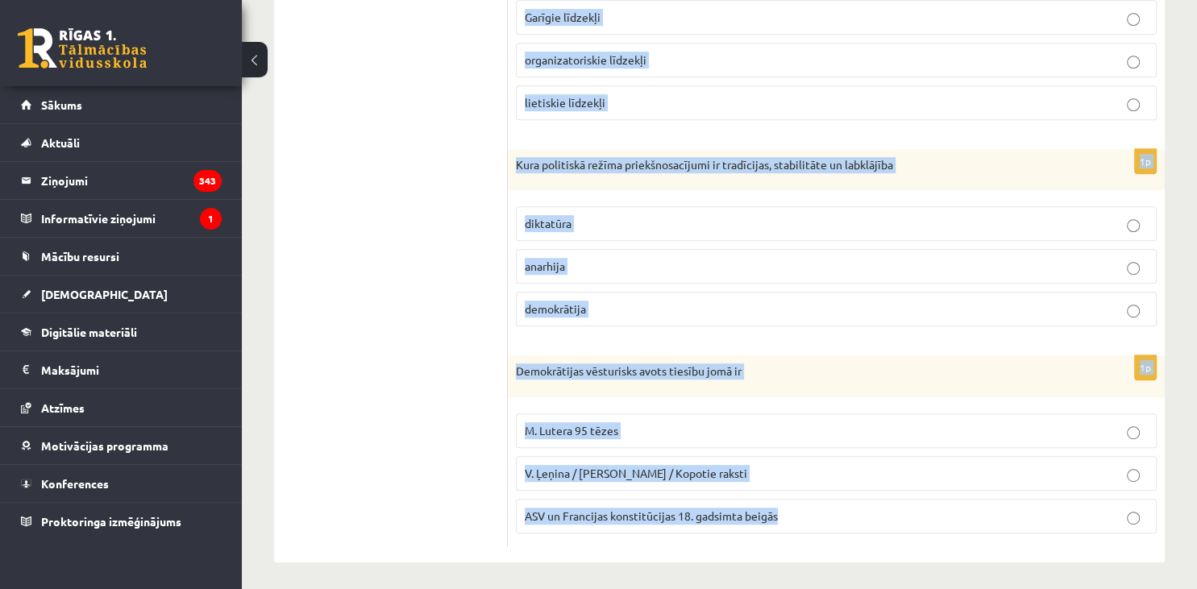
drag, startPoint x: 517, startPoint y: 115, endPoint x: 972, endPoint y: 627, distance: 684.4
copy form "Darba “Politika” autors ir antīkais domātājs Sokrāts Platons Aristotelis 1p Cil…"
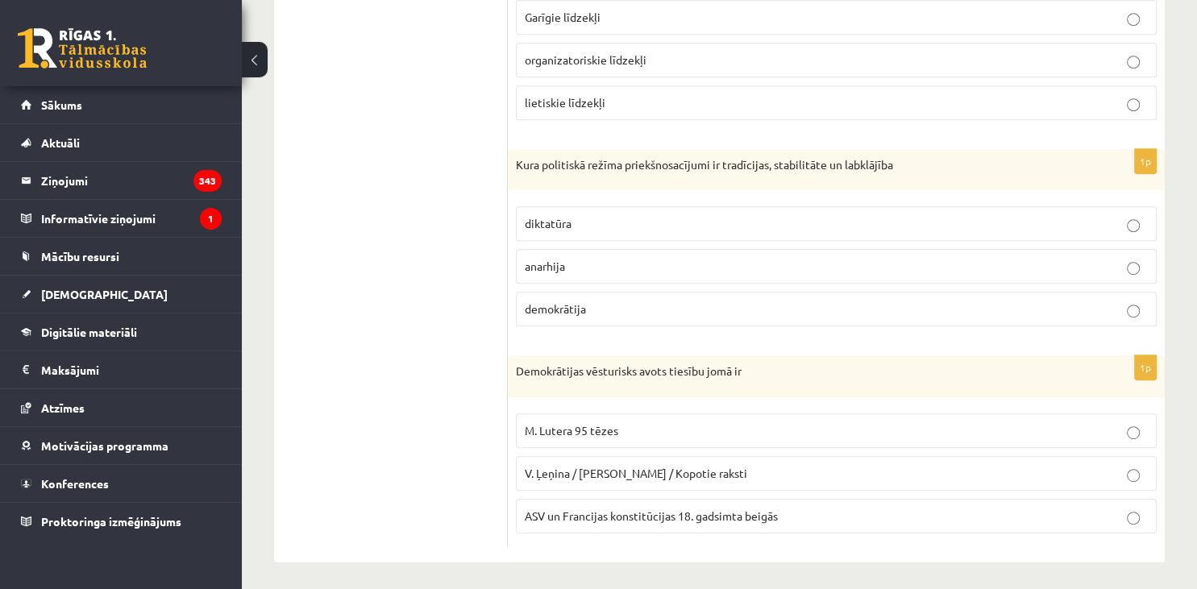
click at [388, 363] on ul "1. uzdevums 2. uzdevums 3. uzdevums 4. uzdevums 5. uzdevums 6. uzdevums 7. uzde…" at bounding box center [399, 29] width 218 height 1034
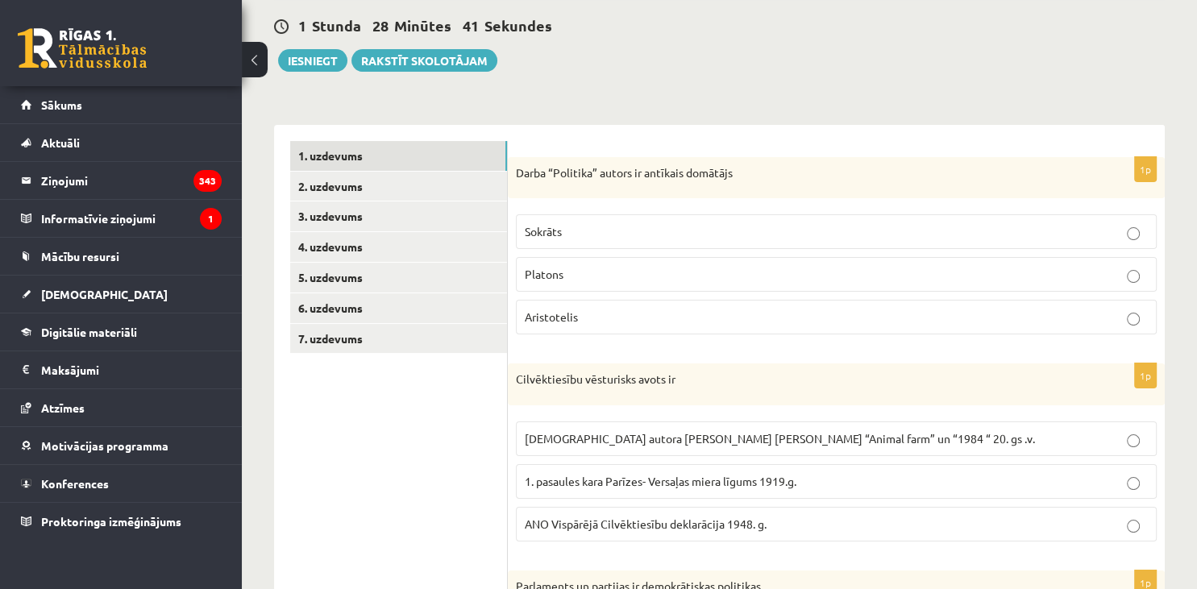
scroll to position [181, 0]
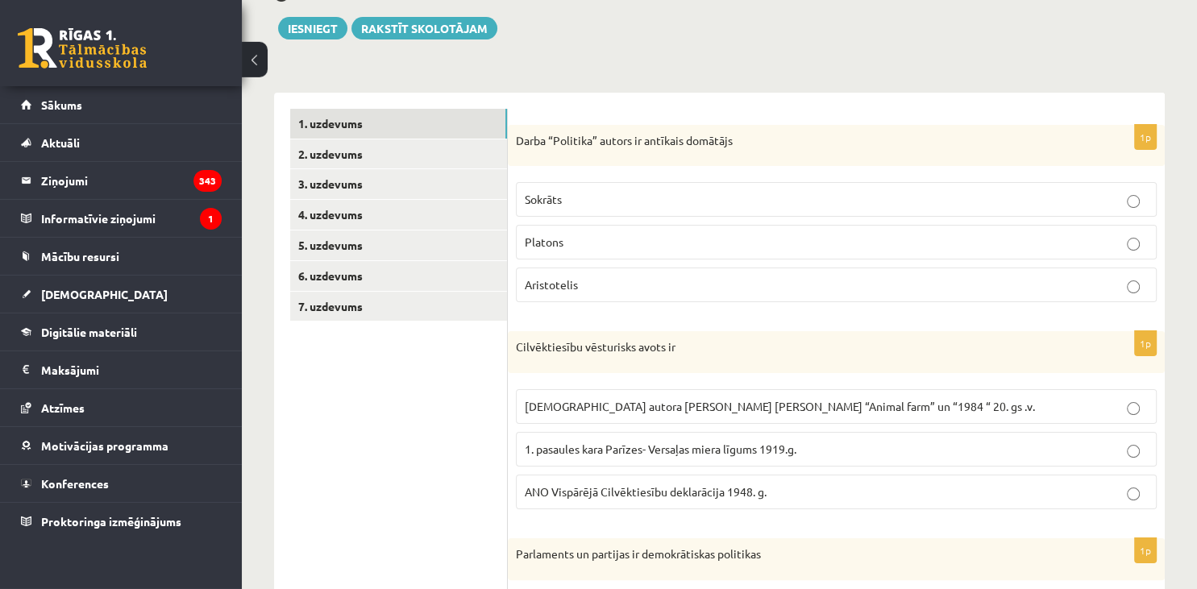
click at [700, 302] on fieldset "Sokrāts Platons Aristotelis" at bounding box center [836, 240] width 641 height 133
click at [704, 289] on p "Aristotelis" at bounding box center [836, 284] width 623 height 17
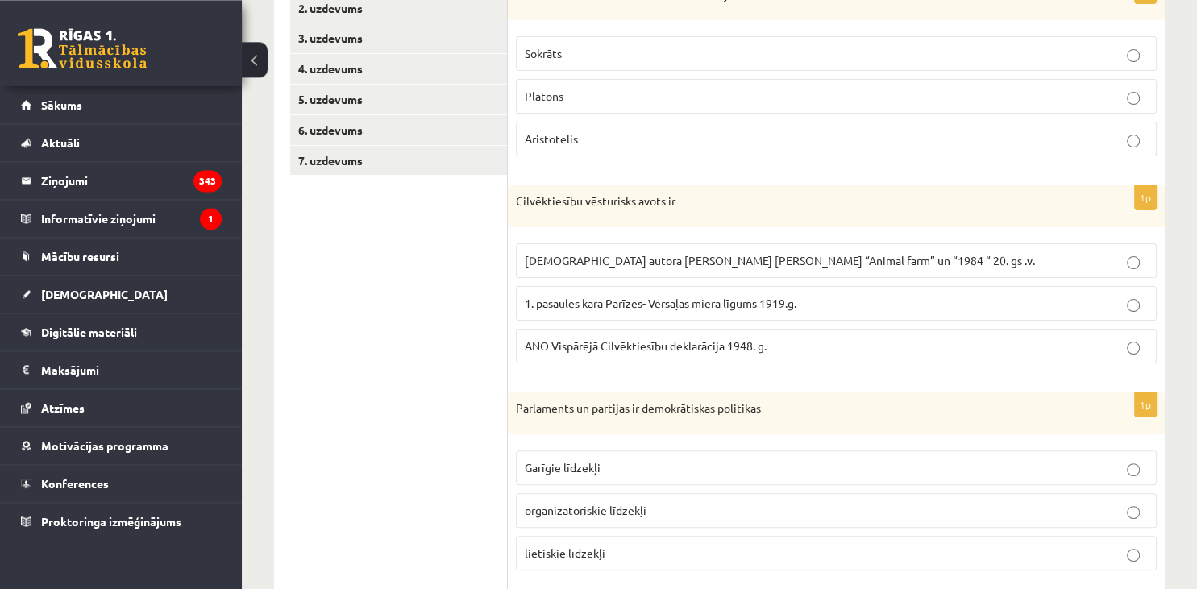
scroll to position [328, 0]
click at [895, 338] on p "ANO Vispārējā Cilvēktiesību deklarācija 1948. g." at bounding box center [836, 344] width 623 height 17
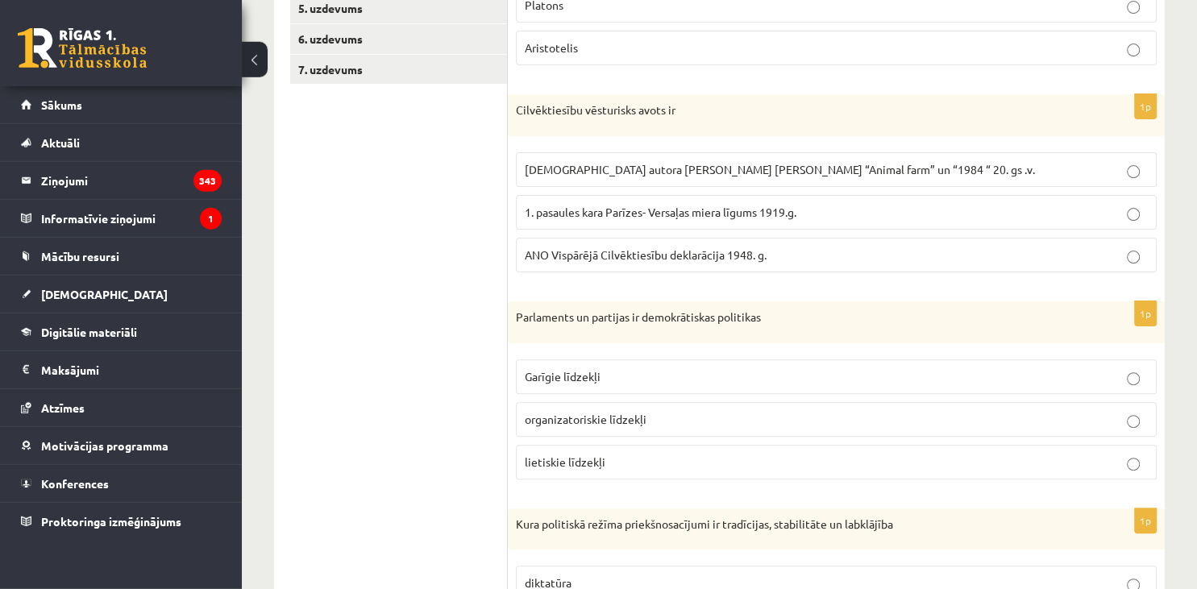
scroll to position [445, 0]
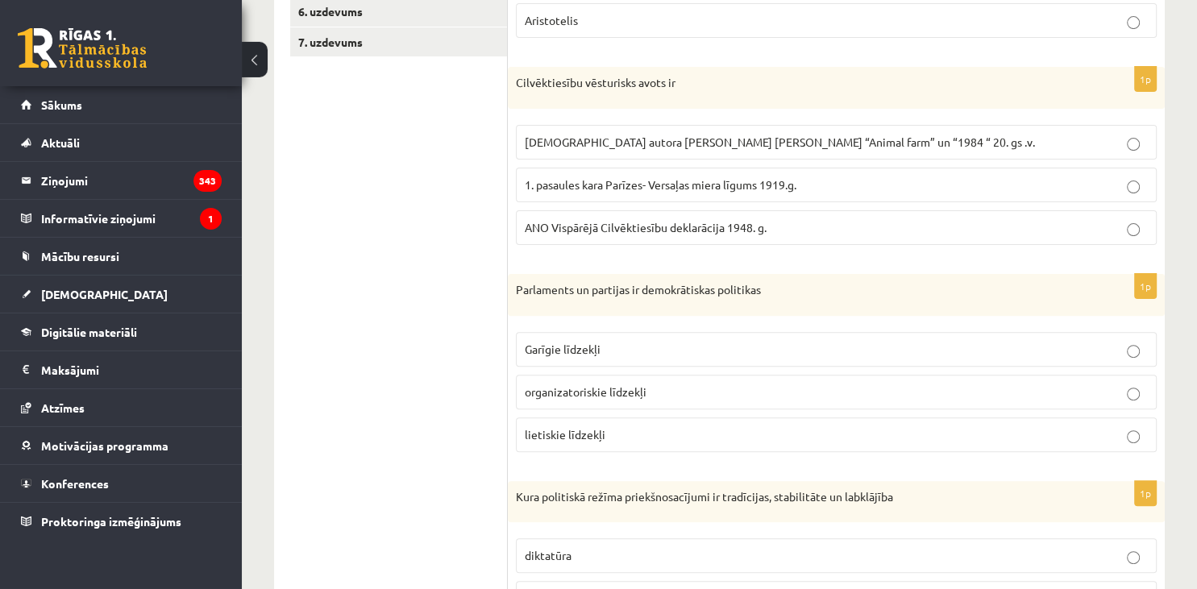
click at [819, 392] on p "organizatoriskie līdzekļi" at bounding box center [836, 392] width 623 height 17
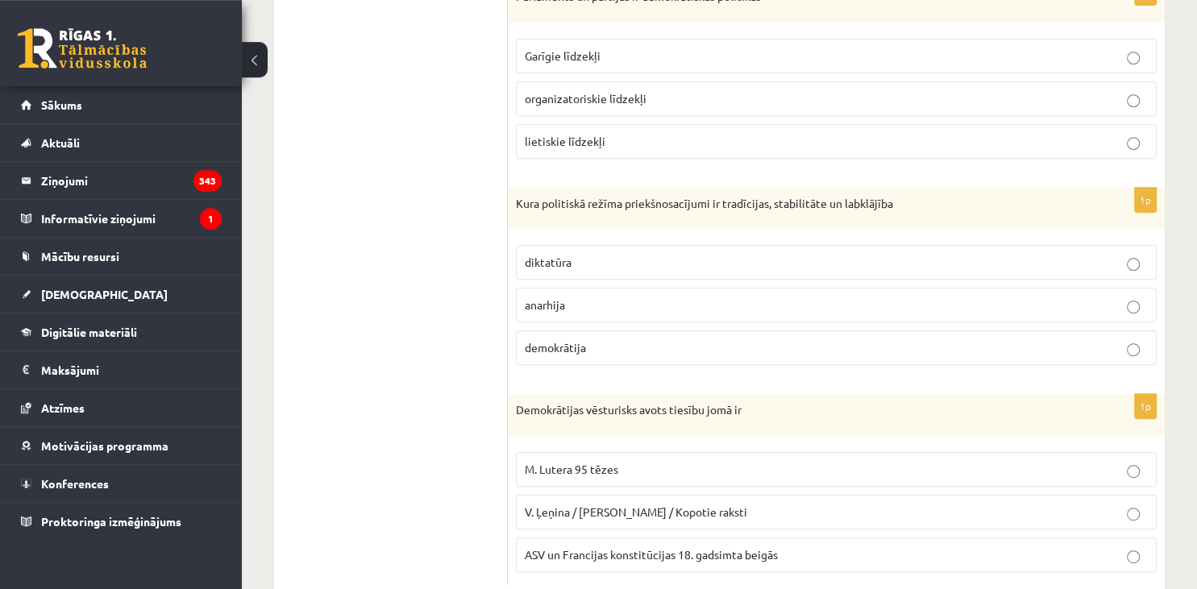
scroll to position [777, 0]
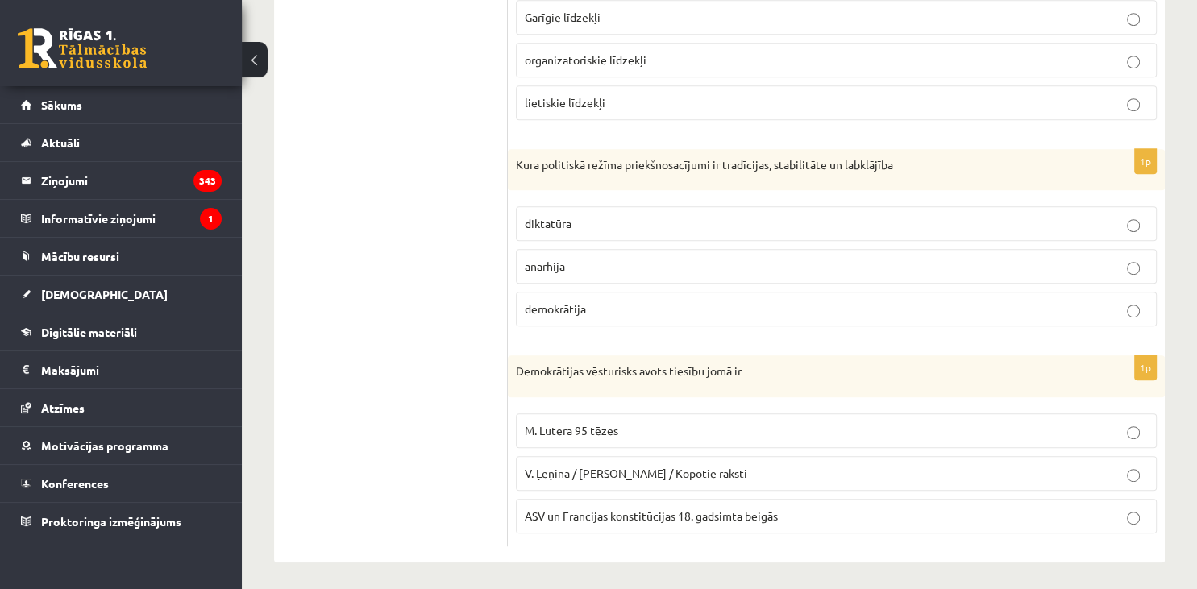
click at [691, 309] on p "demokrātija" at bounding box center [836, 309] width 623 height 17
click at [680, 517] on span "ASV un Francijas konstitūcijas 18. gadsimta beigās" at bounding box center [651, 516] width 253 height 15
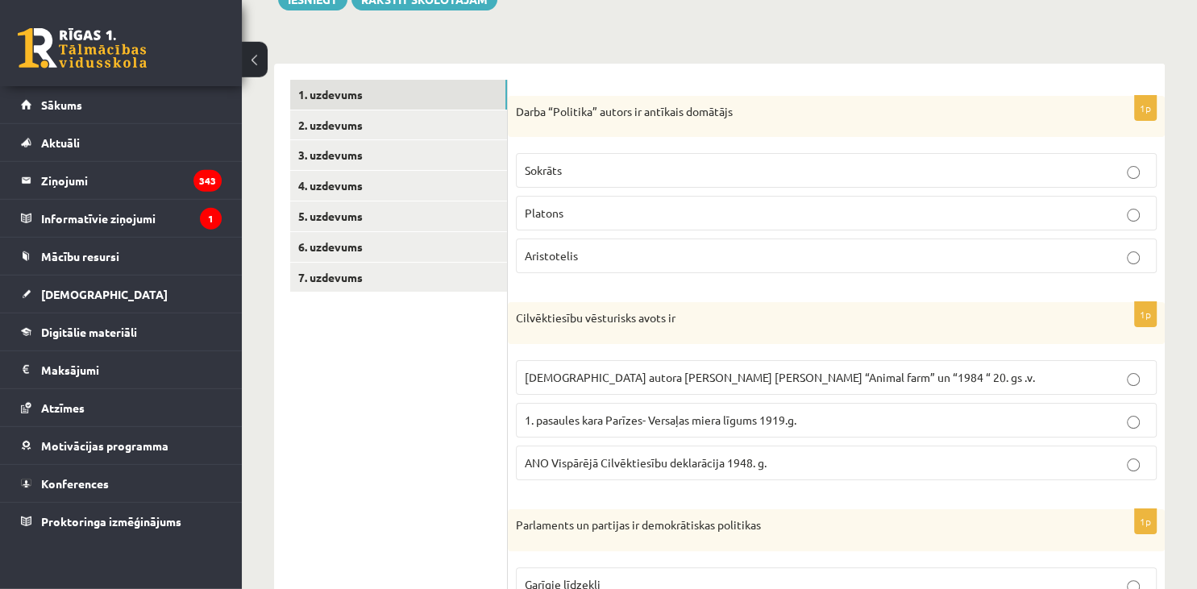
scroll to position [70, 0]
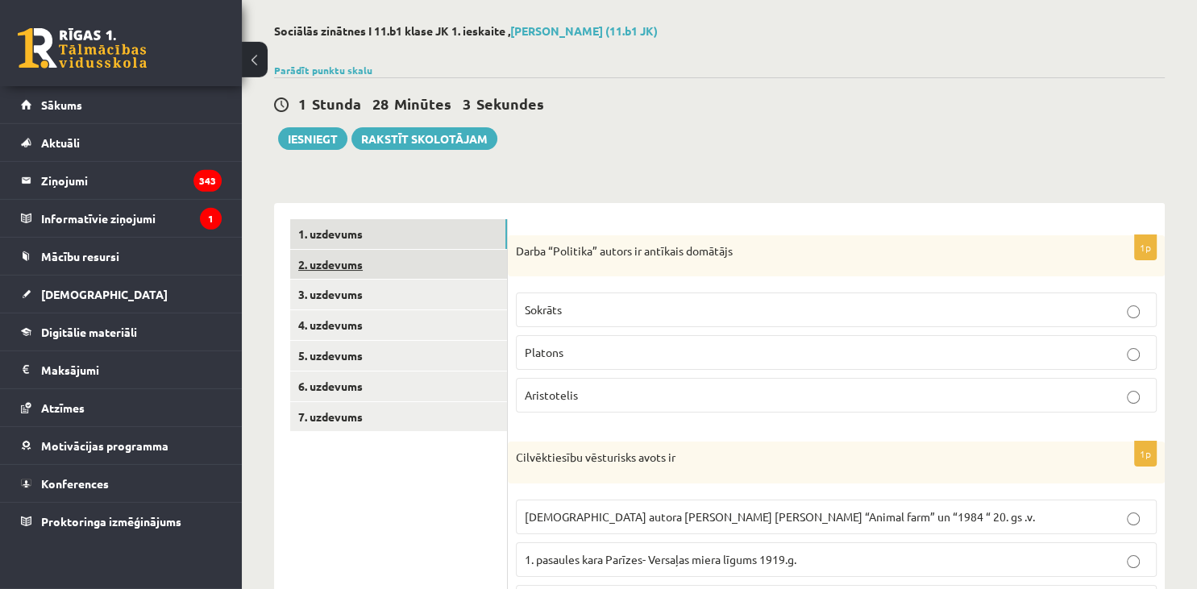
click at [442, 267] on link "2. uzdevums" at bounding box center [398, 265] width 217 height 30
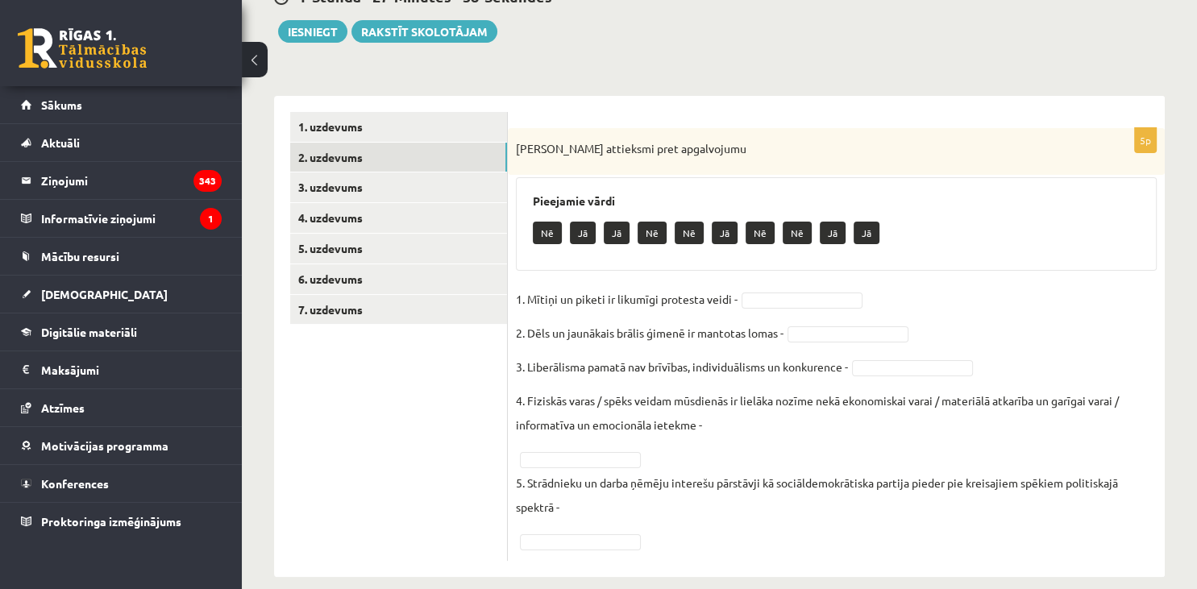
scroll to position [197, 0]
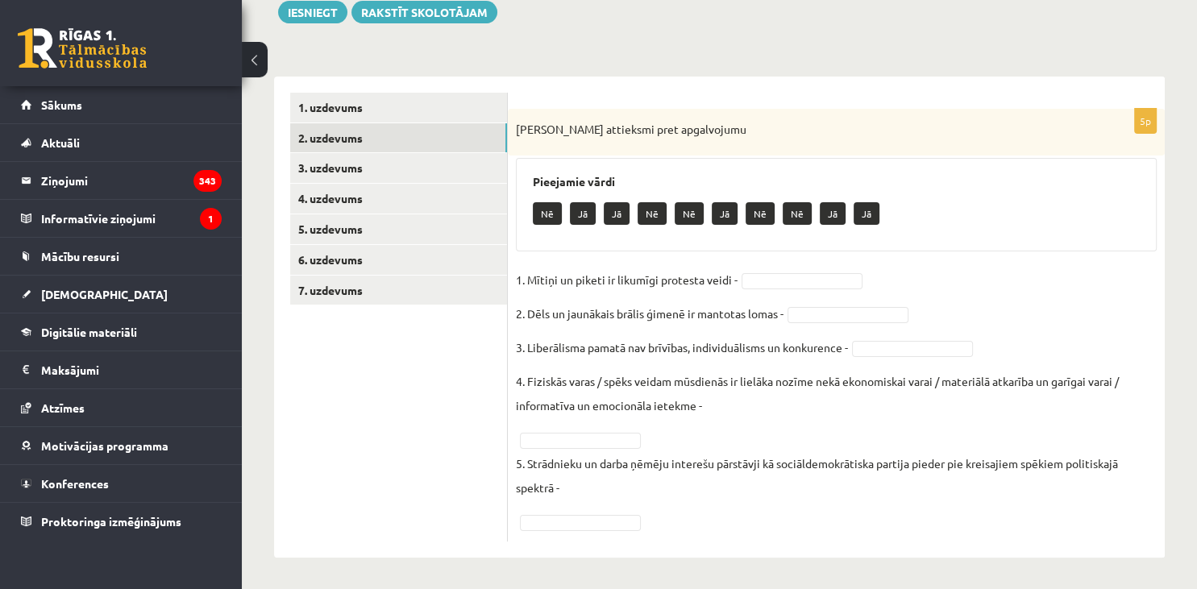
click at [830, 279] on body "0 Dāvanas 8112 mP 362 xp Laura Jevhuta Sākums Aktuāli Kā mācīties eSKOLĀ Kontak…" at bounding box center [598, 97] width 1197 height 589
click at [808, 319] on body "0 Dāvanas 8112 mP 362 xp Laura Jevhuta Sākums Aktuāli Kā mācīties eSKOLĀ Kontak…" at bounding box center [598, 97] width 1197 height 589
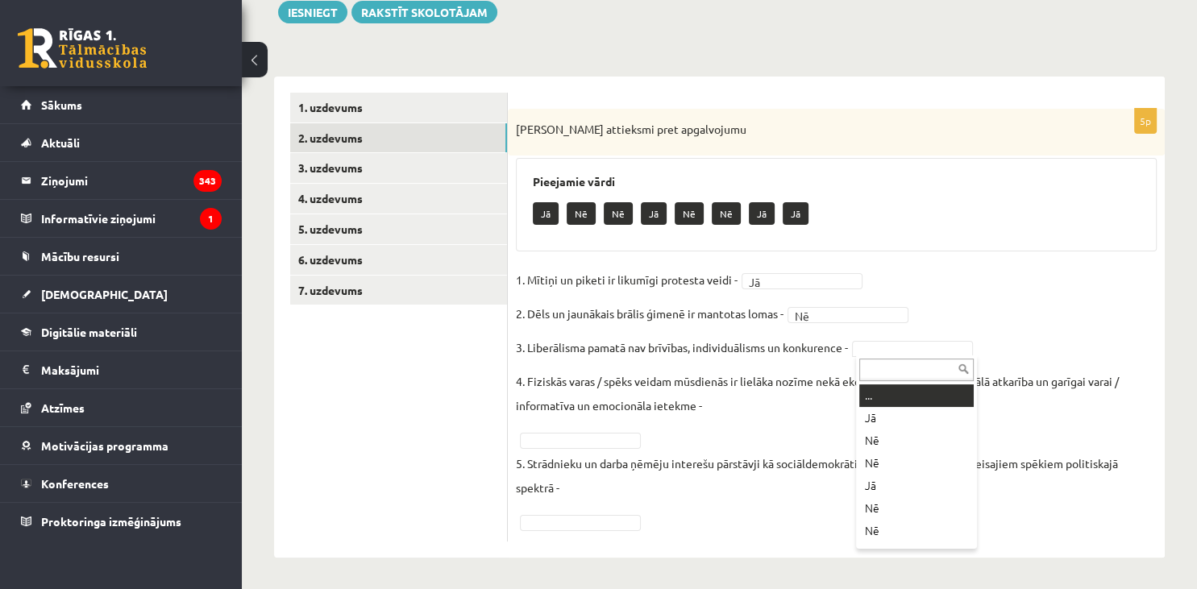
click at [879, 343] on body "0 Dāvanas 8112 mP 362 xp Laura Jevhuta Sākums Aktuāli Kā mācīties eSKOLĀ Kontak…" at bounding box center [598, 97] width 1197 height 589
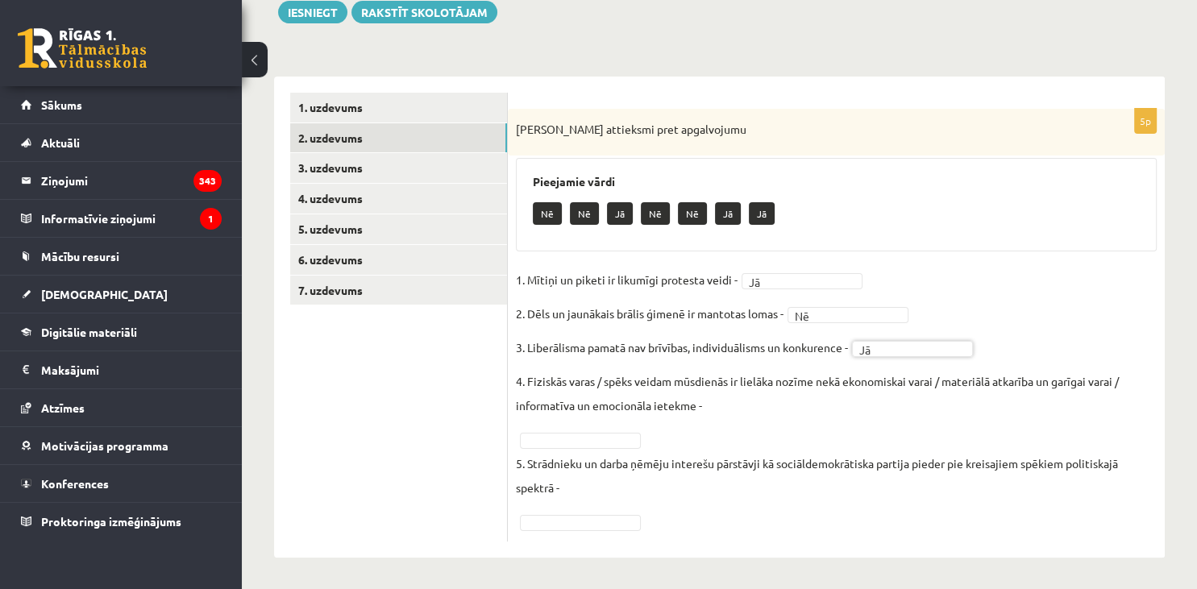
click at [612, 392] on body "0 Dāvanas 8112 mP 362 xp Laura Jevhuta Sākums Aktuāli Kā mācīties eSKOLĀ Kontak…" at bounding box center [598, 97] width 1197 height 589
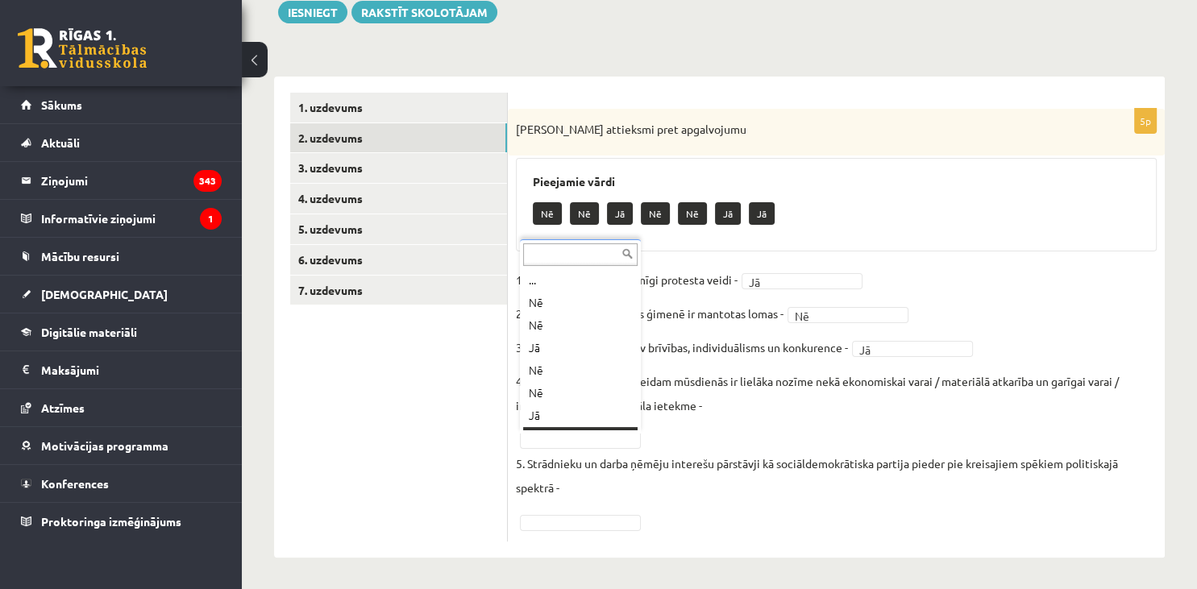
scroll to position [19, 0]
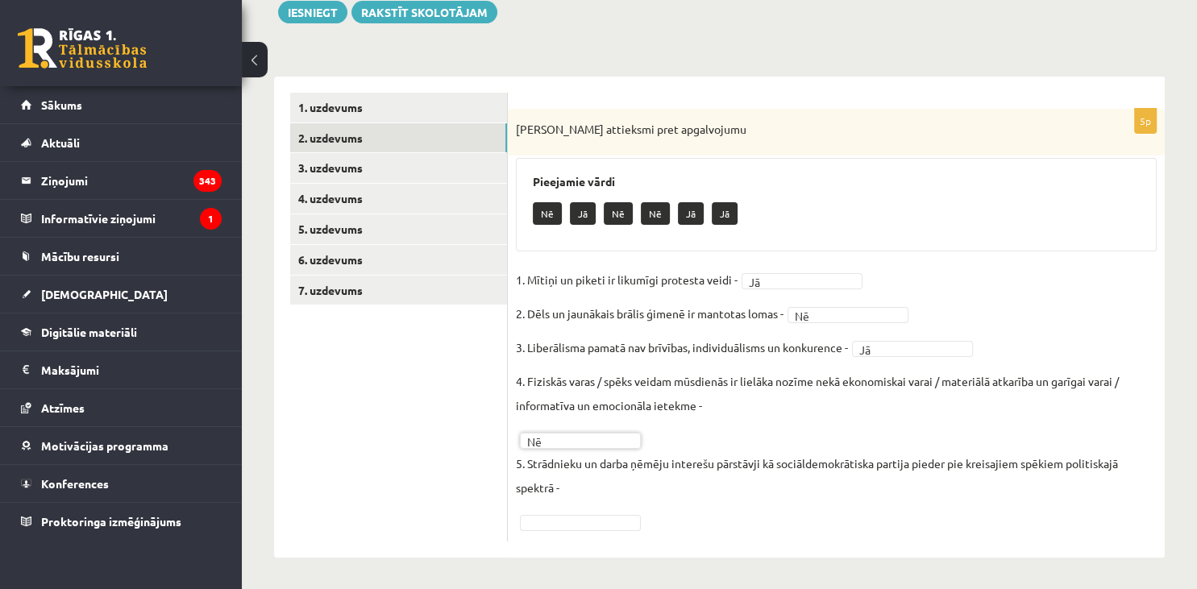
click at [594, 392] on body "0 Dāvanas 8112 mP 362 xp Laura Jevhuta Sākums Aktuāli Kā mācīties eSKOLĀ Kontak…" at bounding box center [598, 97] width 1197 height 589
drag, startPoint x: 514, startPoint y: 131, endPoint x: 770, endPoint y: 503, distance: 452.0
click at [770, 156] on div "Izsaki attieksmi pret apgalvojumu" at bounding box center [836, 132] width 657 height 47
copy fieldset "5. Strādnieku un darba ņēmēju interešu pārstāvji kā sociāldemokrātiska partija …"
click at [878, 168] on div "Pieejamie vārdi Jā Nē Nē Jā Jā" at bounding box center [836, 204] width 641 height 93
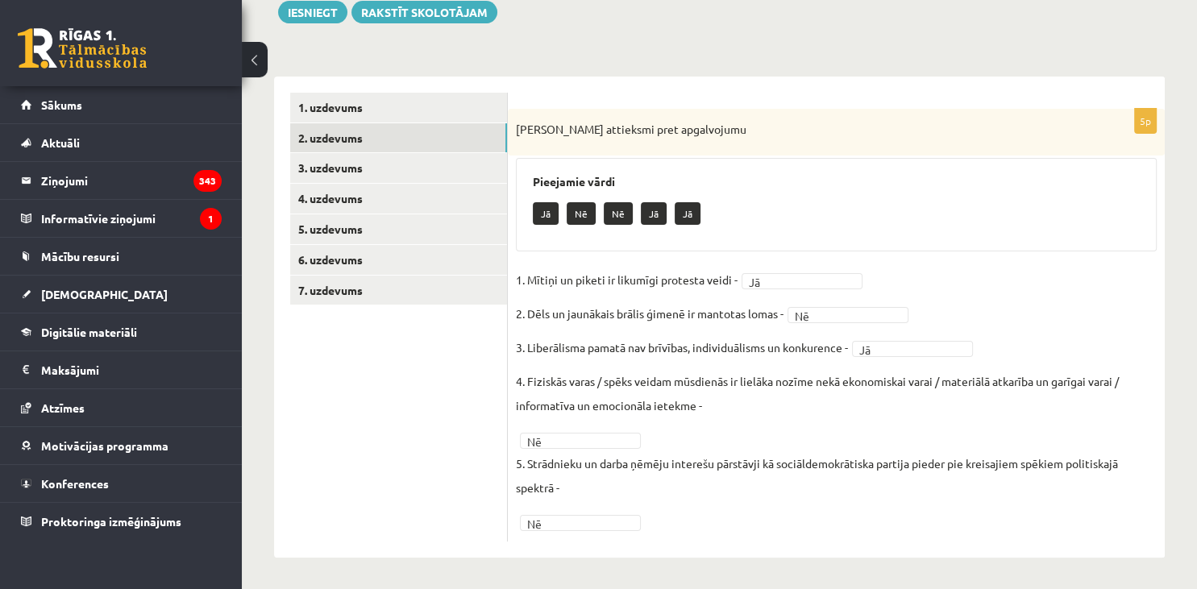
click at [916, 121] on p "Izsaki attieksmi pret apgalvojumu" at bounding box center [796, 127] width 560 height 21
click at [892, 353] on body "0 Dāvanas 8112 mP 362 xp Laura Jevhuta Sākums Aktuāli Kā mācīties eSKOLĀ Kontak…" at bounding box center [598, 97] width 1197 height 589
click at [562, 392] on body "0 Dāvanas 8112 mP 362 xp Laura Jevhuta Sākums Aktuāli Kā mācīties eSKOLĀ Kontak…" at bounding box center [598, 97] width 1197 height 589
click at [426, 164] on link "3. uzdevums" at bounding box center [398, 168] width 217 height 30
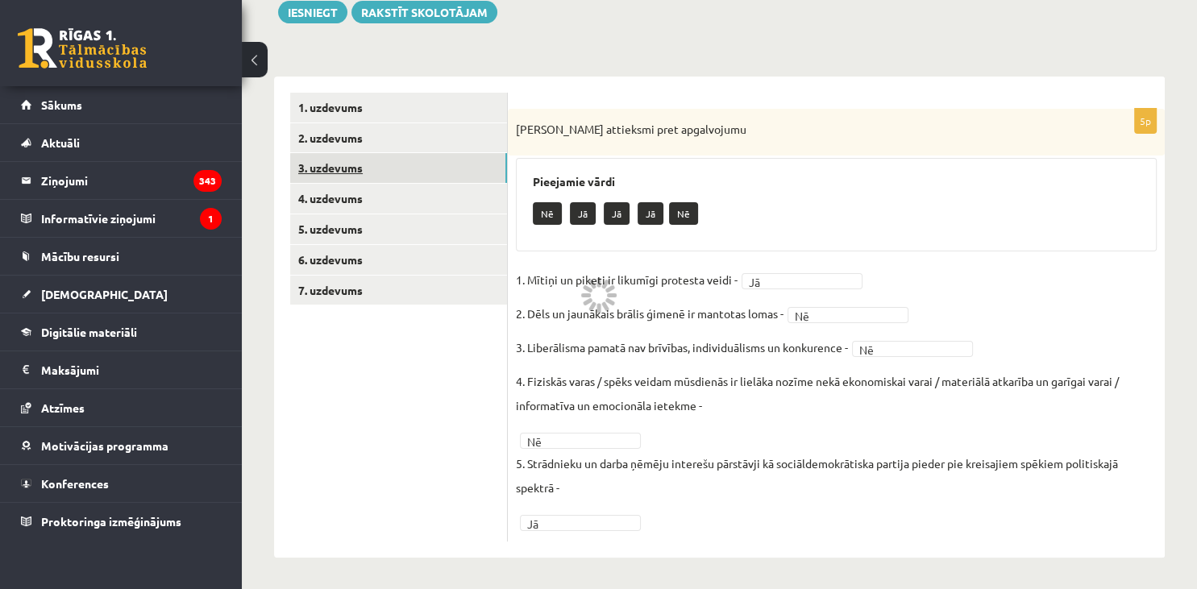
scroll to position [183, 0]
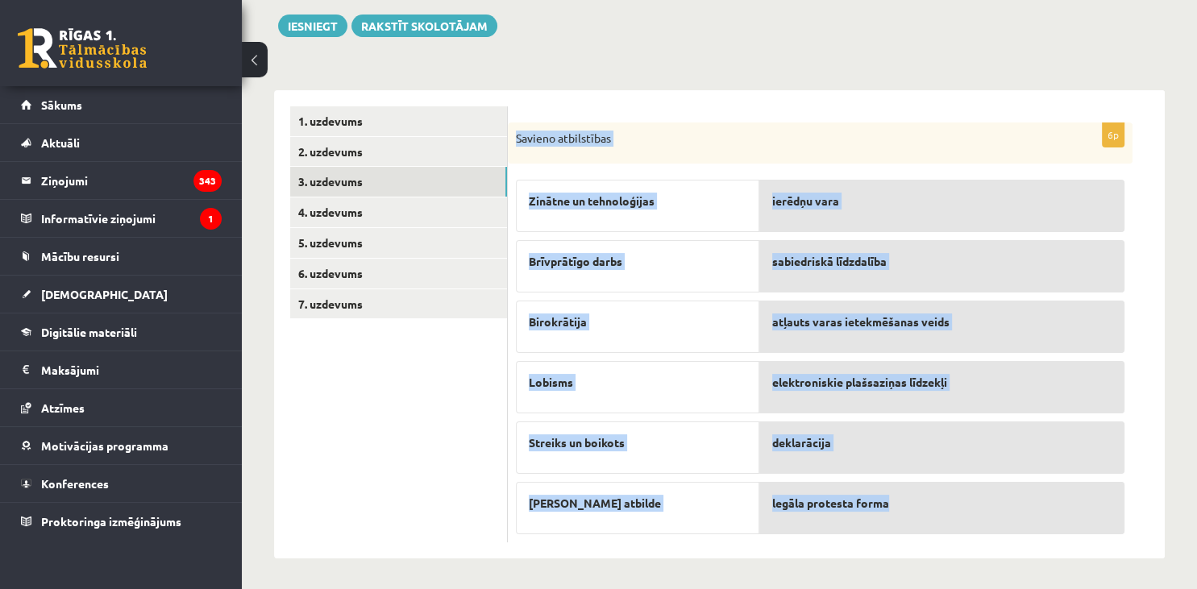
drag, startPoint x: 514, startPoint y: 134, endPoint x: 955, endPoint y: 488, distance: 565.7
click at [955, 164] on div "Savieno atbilstības" at bounding box center [820, 143] width 625 height 42
copy div "Savieno atbilstības Zinātne un tehnoloģijas Brīvprātīgo darbs Birokrātija Lobis…"
click at [888, 135] on p "Savieno atbilstības" at bounding box center [780, 139] width 528 height 16
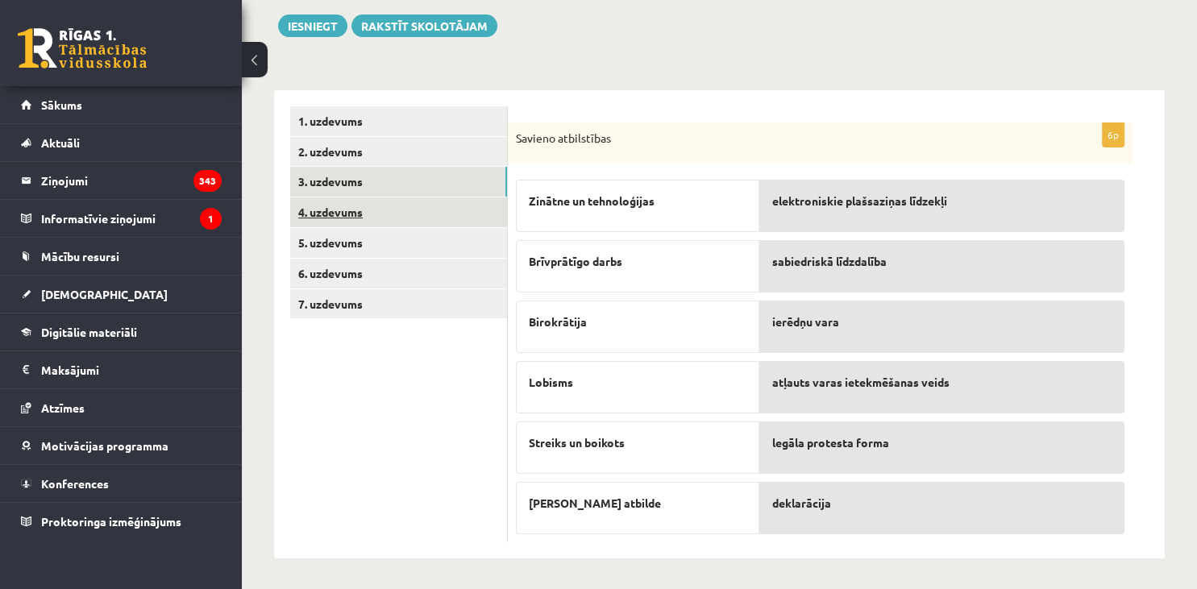
click at [409, 212] on link "4. uzdevums" at bounding box center [398, 212] width 217 height 30
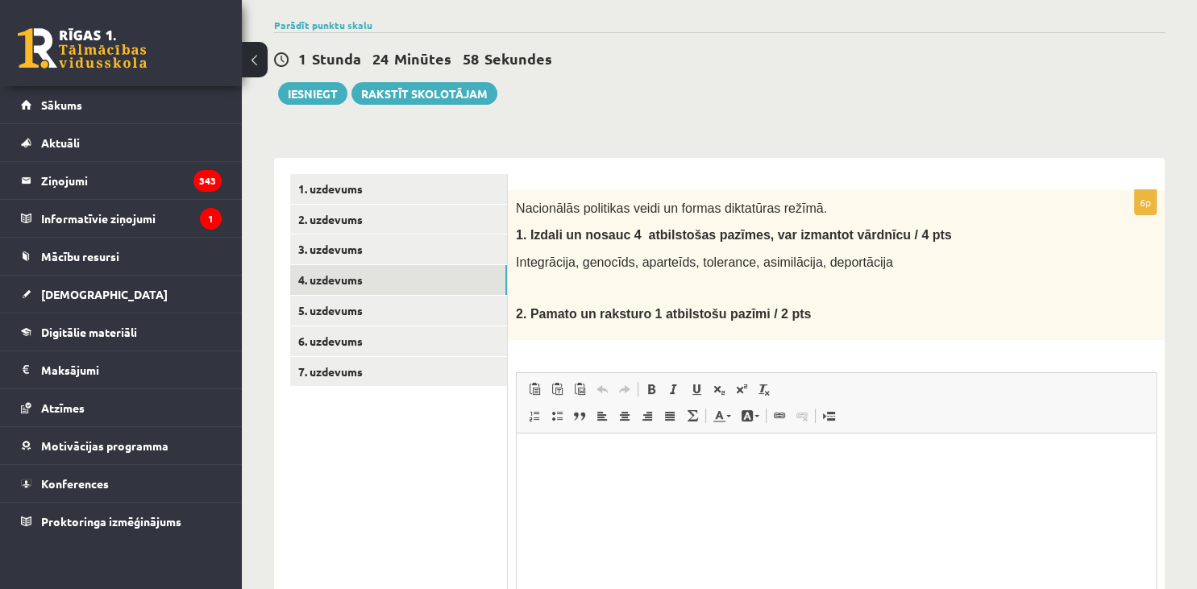
scroll to position [0, 0]
click at [516, 205] on span "Nacionālās politikas veidi un formas diktatūras režīmā." at bounding box center [671, 208] width 311 height 14
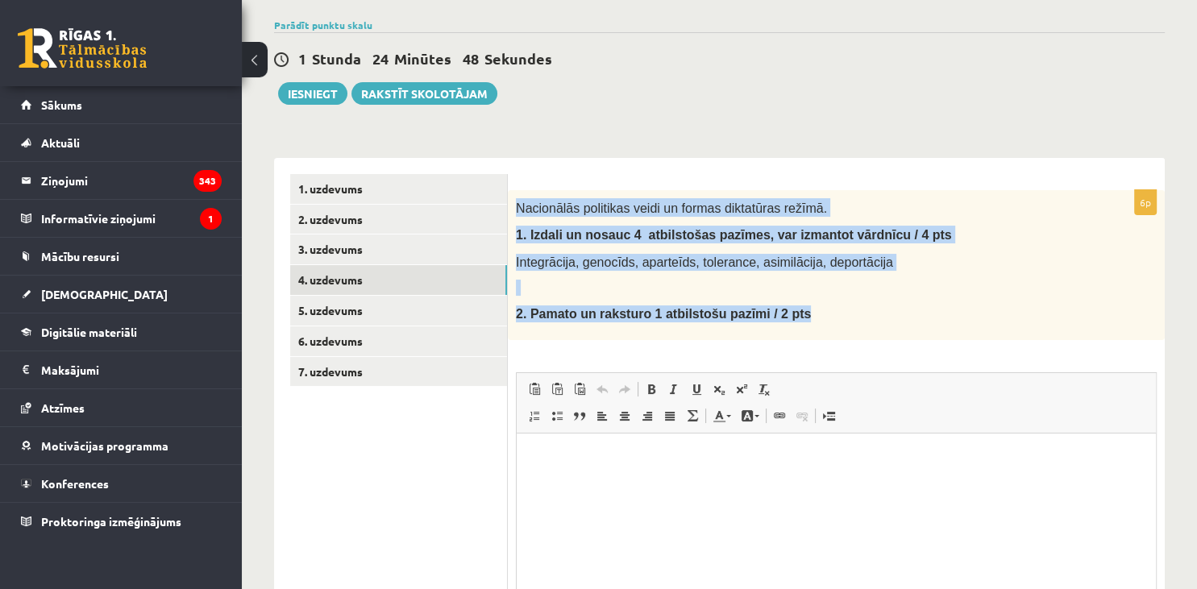
drag, startPoint x: 515, startPoint y: 201, endPoint x: 781, endPoint y: 322, distance: 292.1
click at [781, 322] on div "Nacionālās politikas veidi un formas diktatūras režīmā. 1. I zdali un nosauc 4 …" at bounding box center [836, 265] width 657 height 150
copy div "Nacionālās politikas veidi un formas diktatūras režīmā. 1. I zdali un nosauc 4 …"
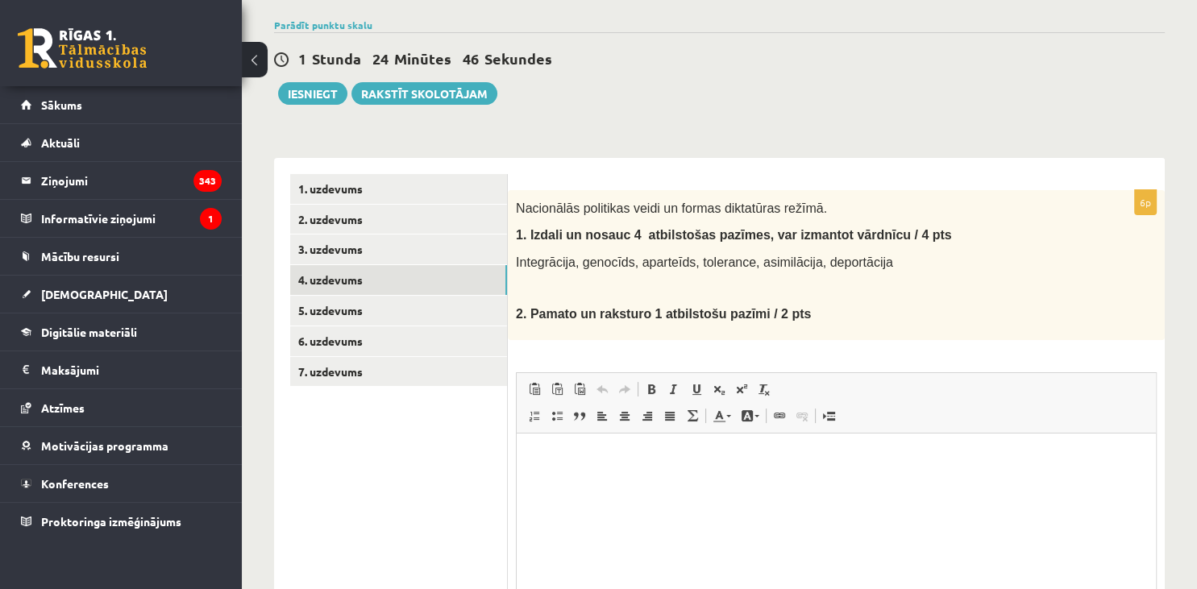
click at [1044, 189] on form "6p Nacionālās politikas veidi un formas diktatūras režīmā. 1. I zdali un nosauc…" at bounding box center [836, 441] width 625 height 534
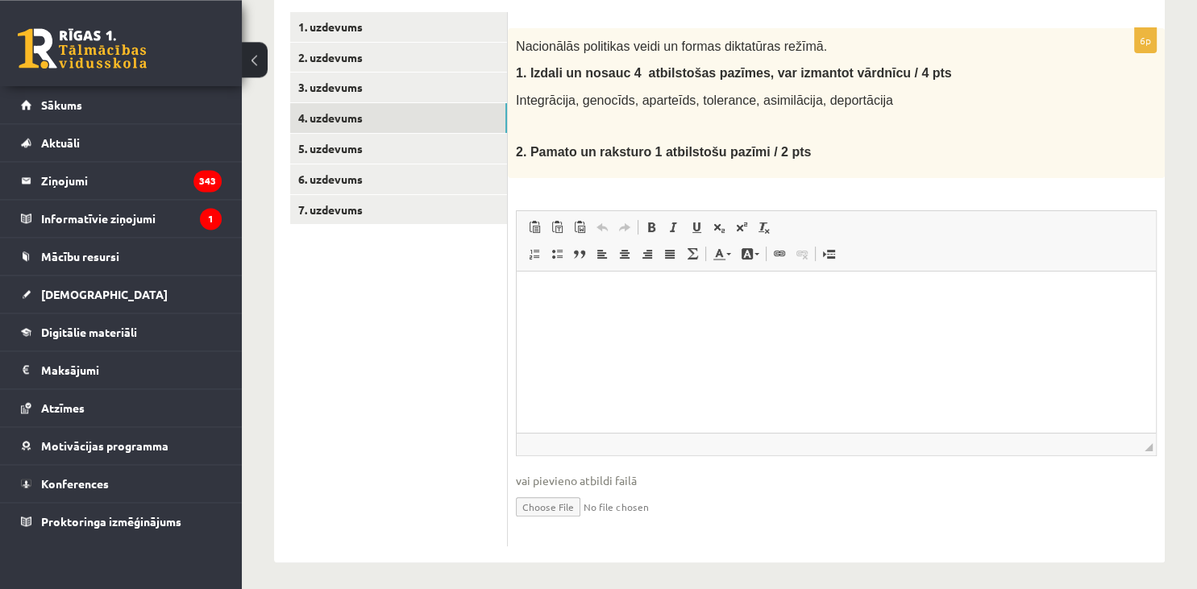
scroll to position [278, 0]
click at [608, 349] on html at bounding box center [836, 350] width 639 height 161
click at [625, 301] on p "**********" at bounding box center [837, 294] width 608 height 17
click at [628, 301] on p "**********" at bounding box center [837, 294] width 608 height 17
click at [674, 297] on p "**********" at bounding box center [837, 294] width 608 height 17
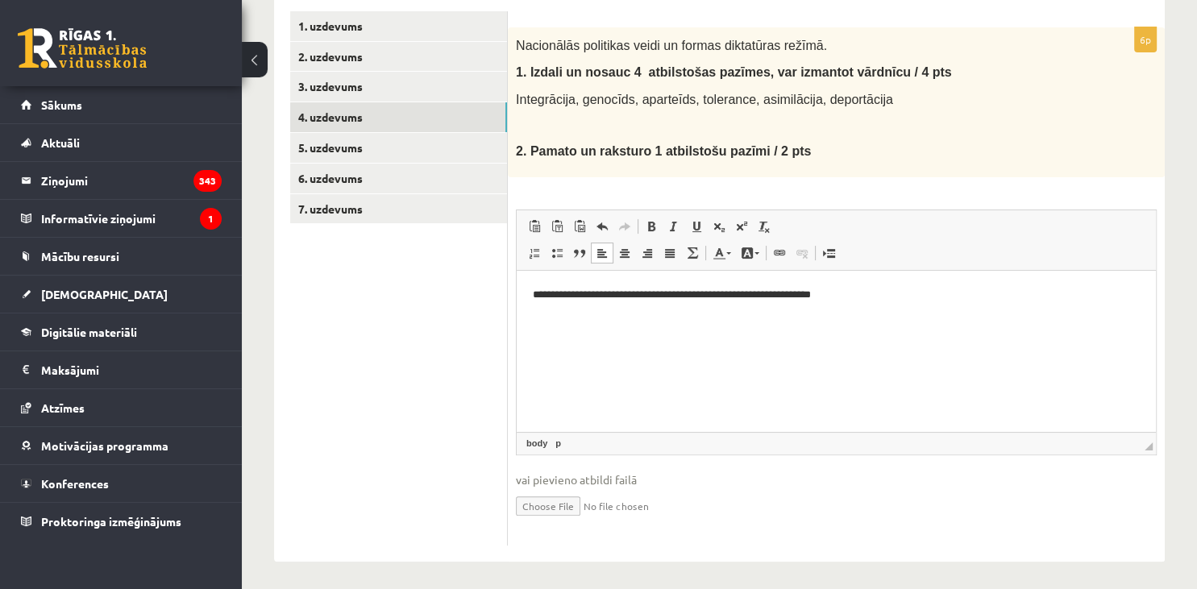
click at [862, 313] on html "**********" at bounding box center [836, 350] width 639 height 161
click at [876, 298] on p "**********" at bounding box center [837, 294] width 608 height 17
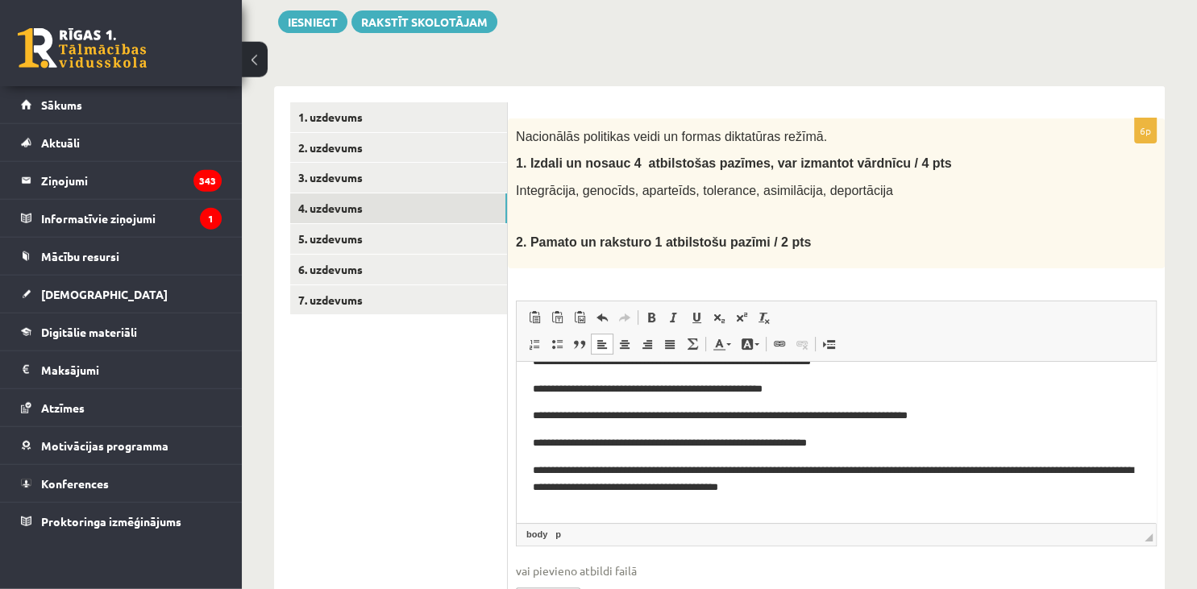
scroll to position [180, 0]
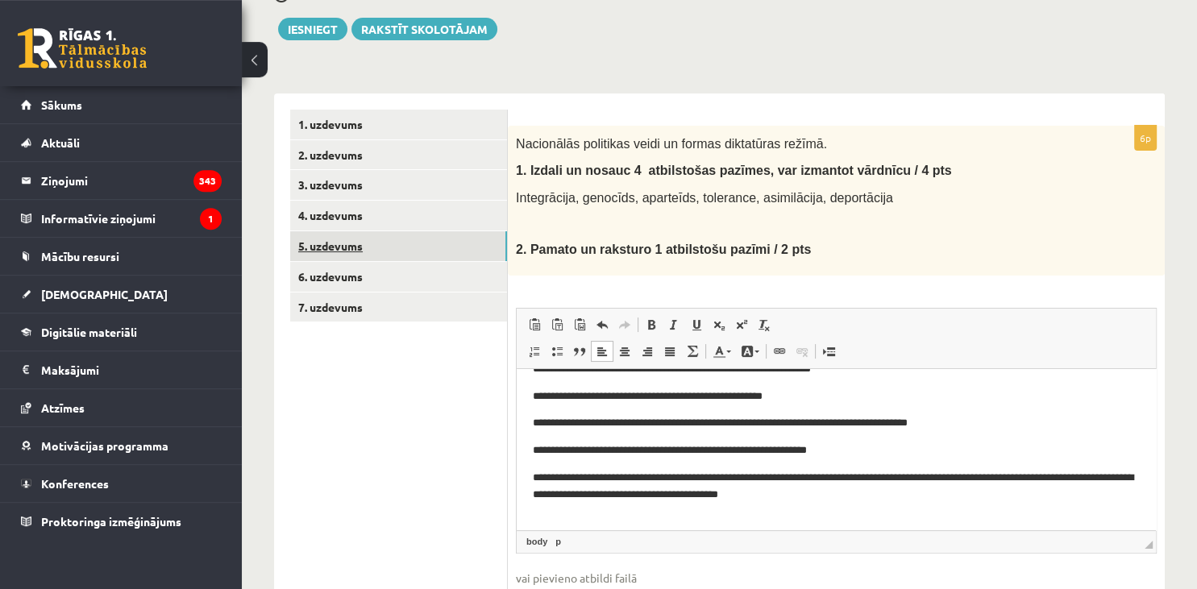
click at [435, 242] on link "5. uzdevums" at bounding box center [398, 246] width 217 height 30
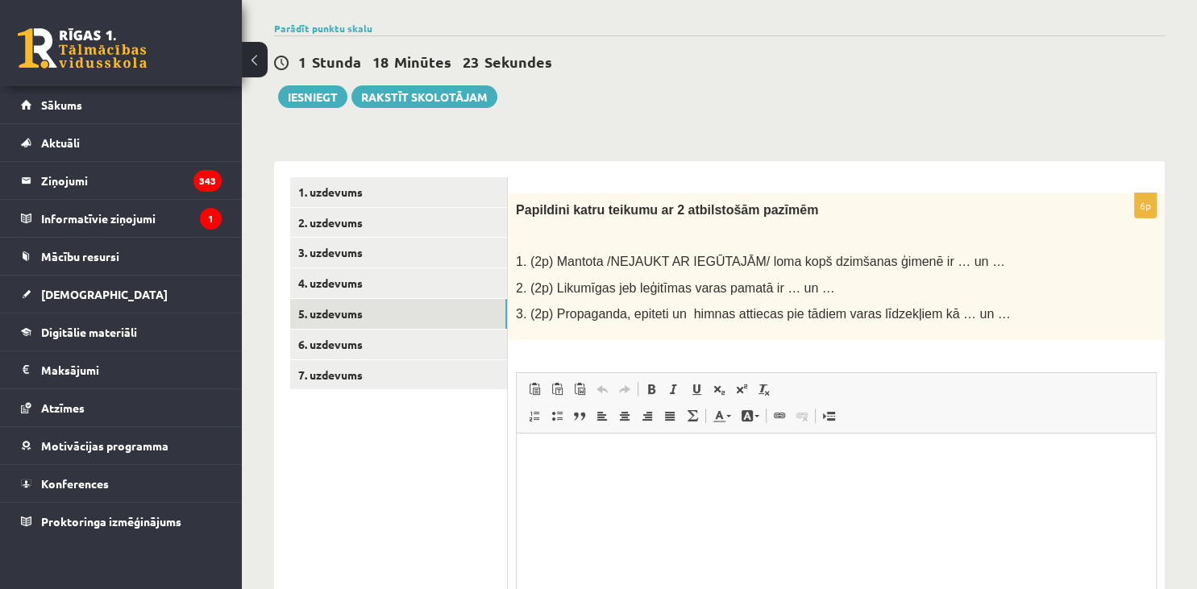
scroll to position [0, 0]
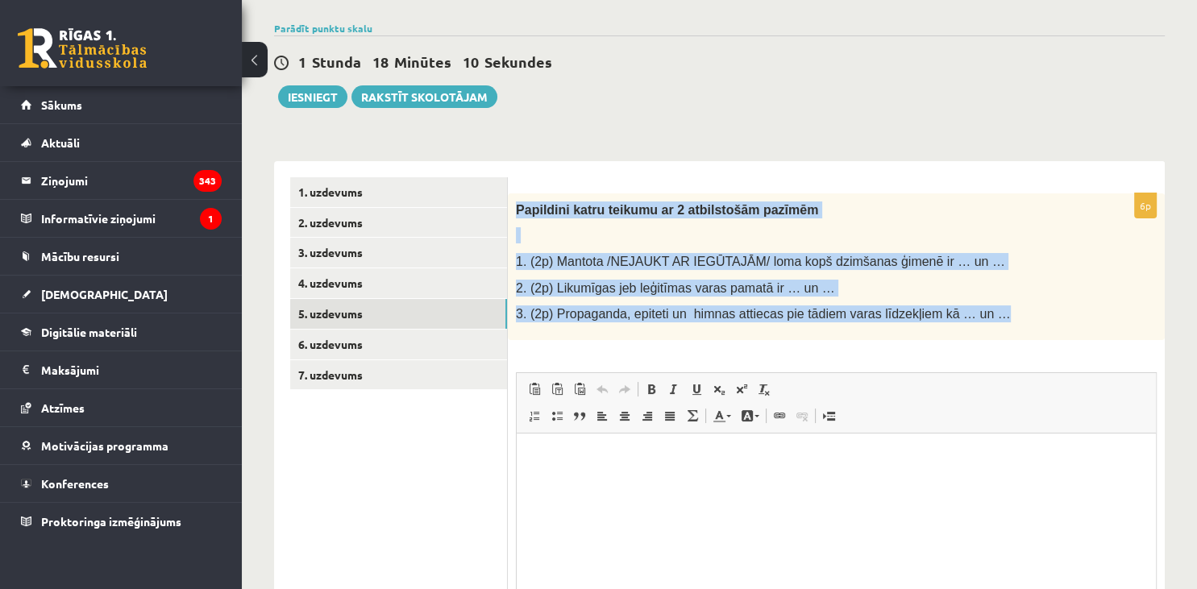
drag, startPoint x: 515, startPoint y: 208, endPoint x: 1007, endPoint y: 325, distance: 506.1
click at [1007, 325] on div "Papildini katru teikumu ar 2 atbilstošām pazīmēm 1. (2p) Mantota /NEJAUKT AR IE…" at bounding box center [836, 266] width 657 height 147
copy div "Papildini katru teikumu ar 2 atbilstošām pazīmēm 1. (2p) Mantota /NEJAUKT AR IE…"
click at [1015, 322] on div "Papildini katru teikumu ar 2 atbilstošām pazīmēm 1. (2p) Mantota /NEJAUKT AR IE…" at bounding box center [836, 266] width 657 height 147
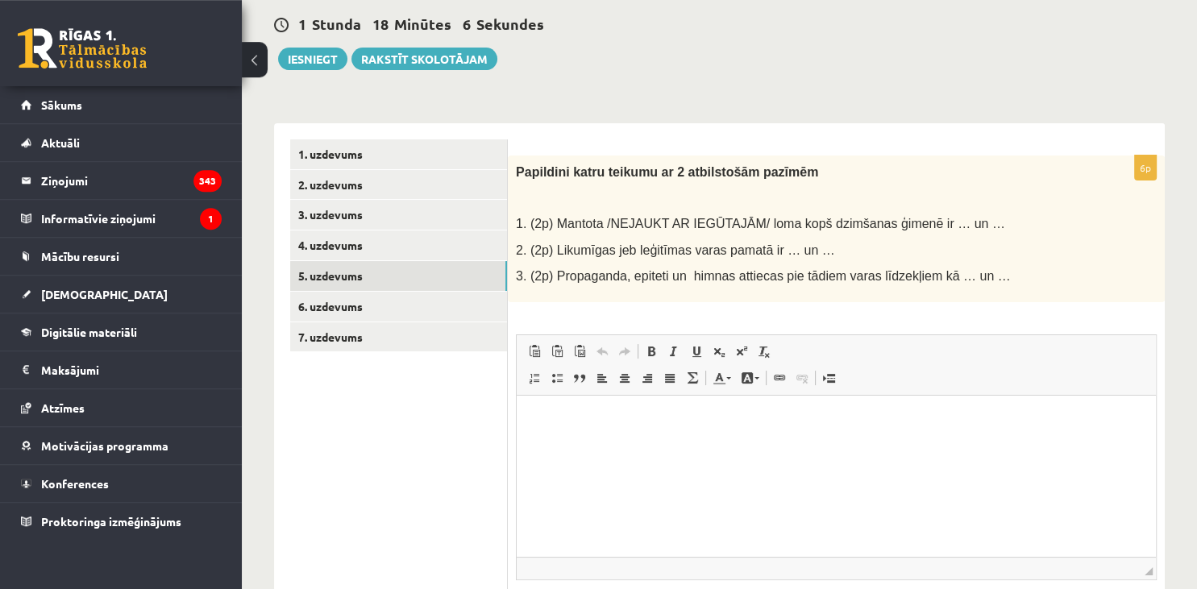
scroll to position [143, 0]
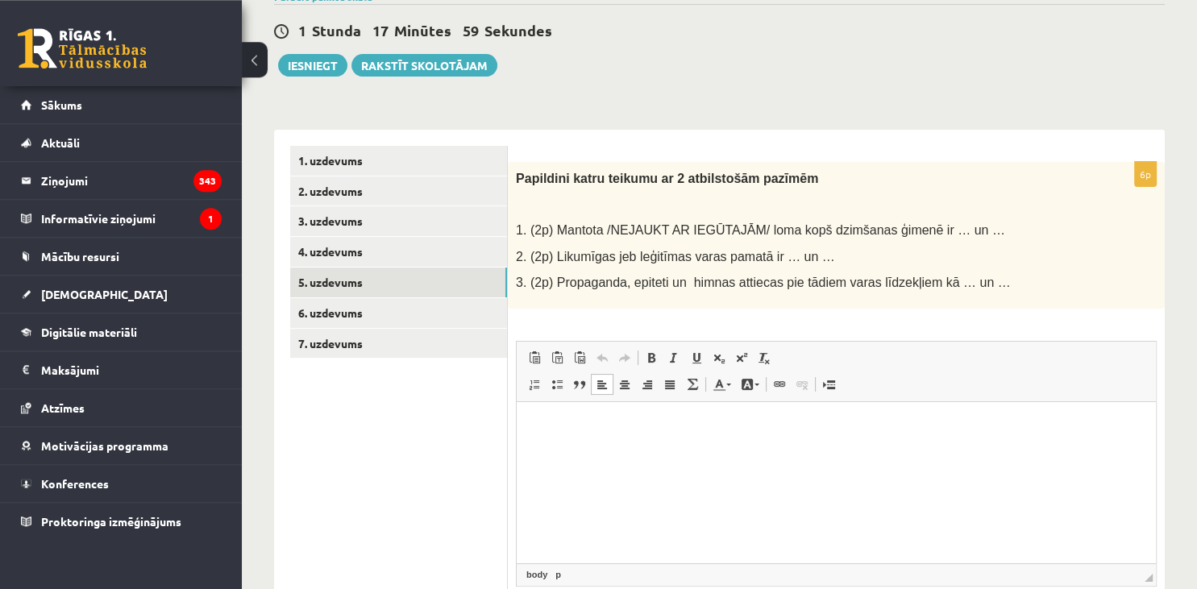
click at [608, 503] on html at bounding box center [836, 482] width 639 height 161
drag, startPoint x: 1196, startPoint y: 422, endPoint x: 1196, endPoint y: 557, distance: 134.6
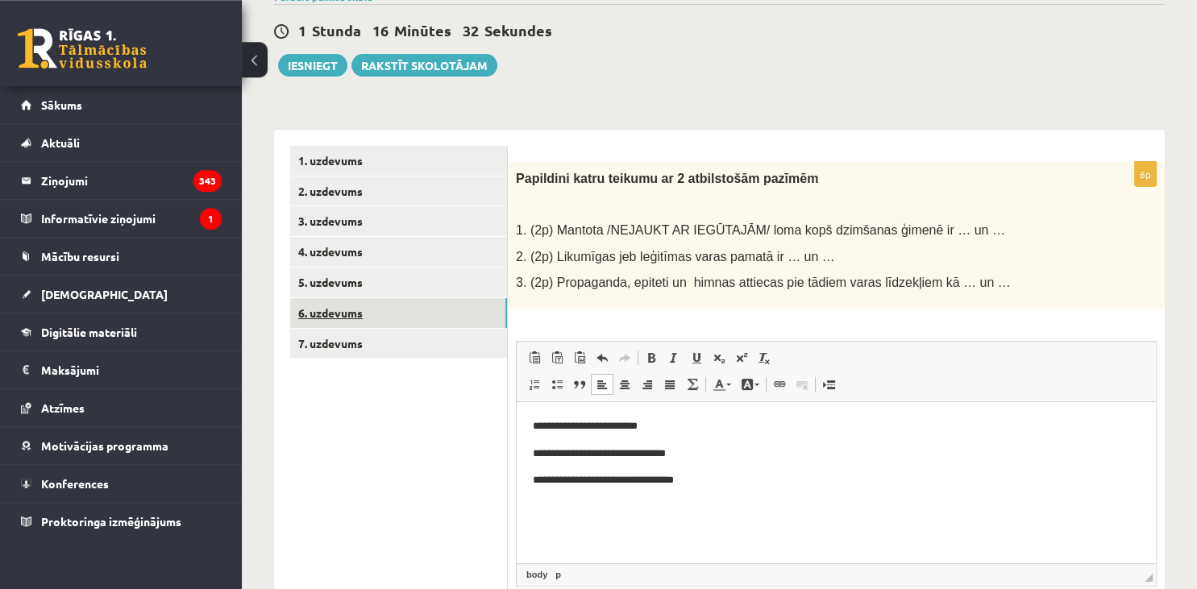
click at [423, 311] on link "6. uzdevums" at bounding box center [398, 313] width 217 height 30
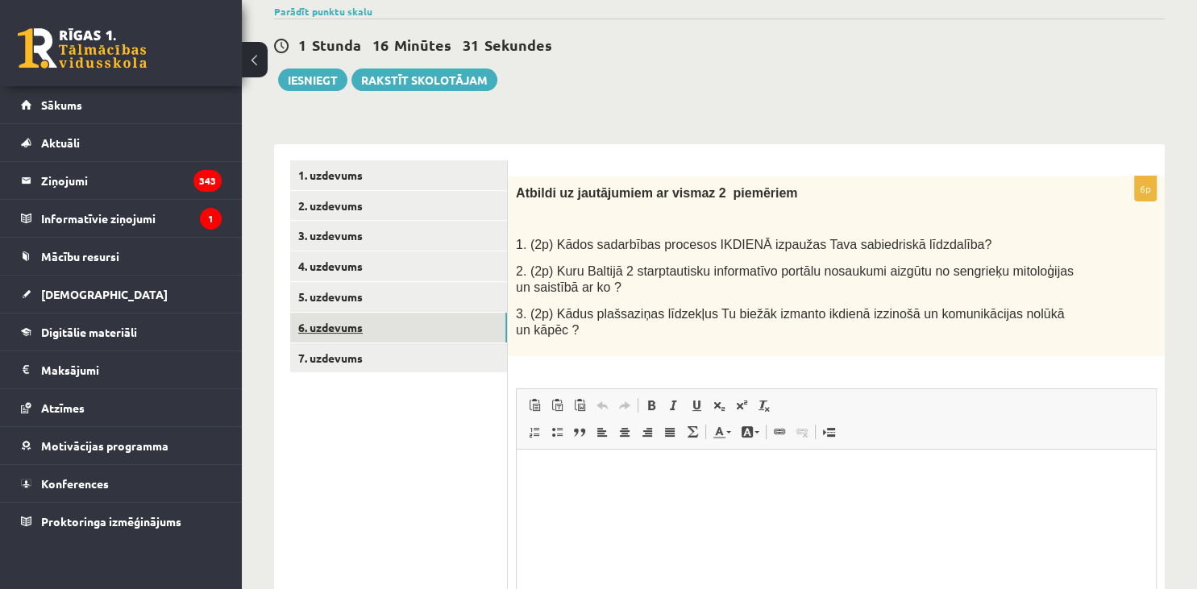
scroll to position [0, 0]
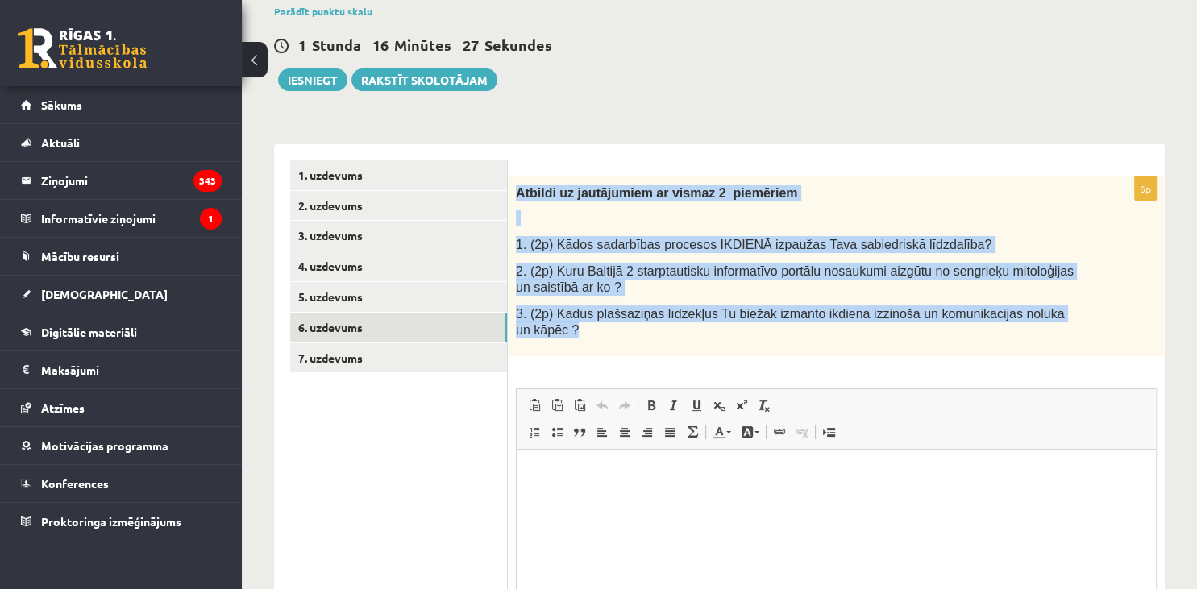
drag, startPoint x: 515, startPoint y: 195, endPoint x: 1076, endPoint y: 316, distance: 573.8
click at [1076, 316] on div "Atbildi uz jautājumiem ar vismaz 2 piemēriem 1. (2p) Kādos sadarbības procesos …" at bounding box center [836, 266] width 657 height 180
copy div "Atbildi uz jautājumiem ar vismaz 2 piemēriem 1. (2p) Kādos sadarbības procesos …"
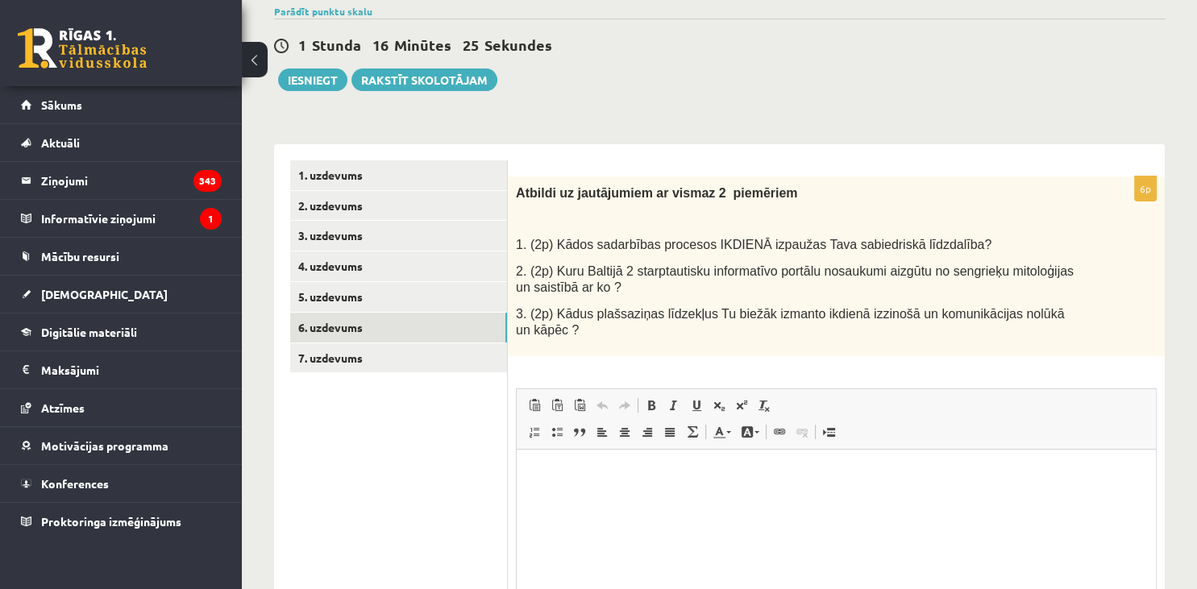
click at [1038, 171] on form "6p Atbildi uz jautājumiem ar vismaz 2 piemēriem 1. (2p) Kādos sadarbības proces…" at bounding box center [836, 442] width 625 height 564
click at [597, 529] on html at bounding box center [836, 530] width 639 height 161
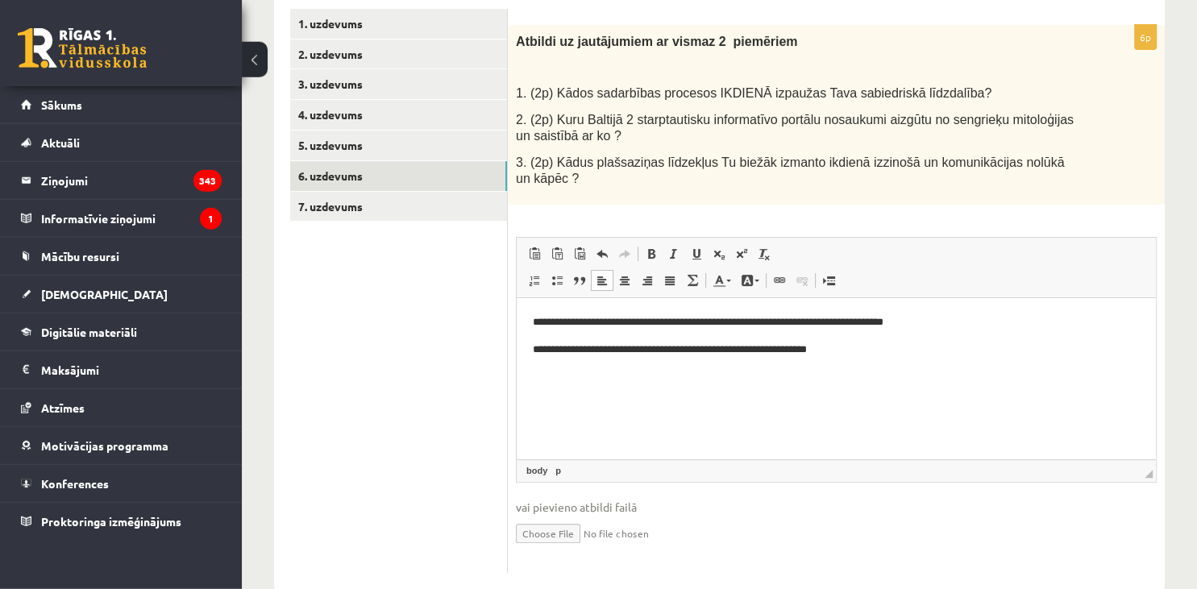
scroll to position [285, 0]
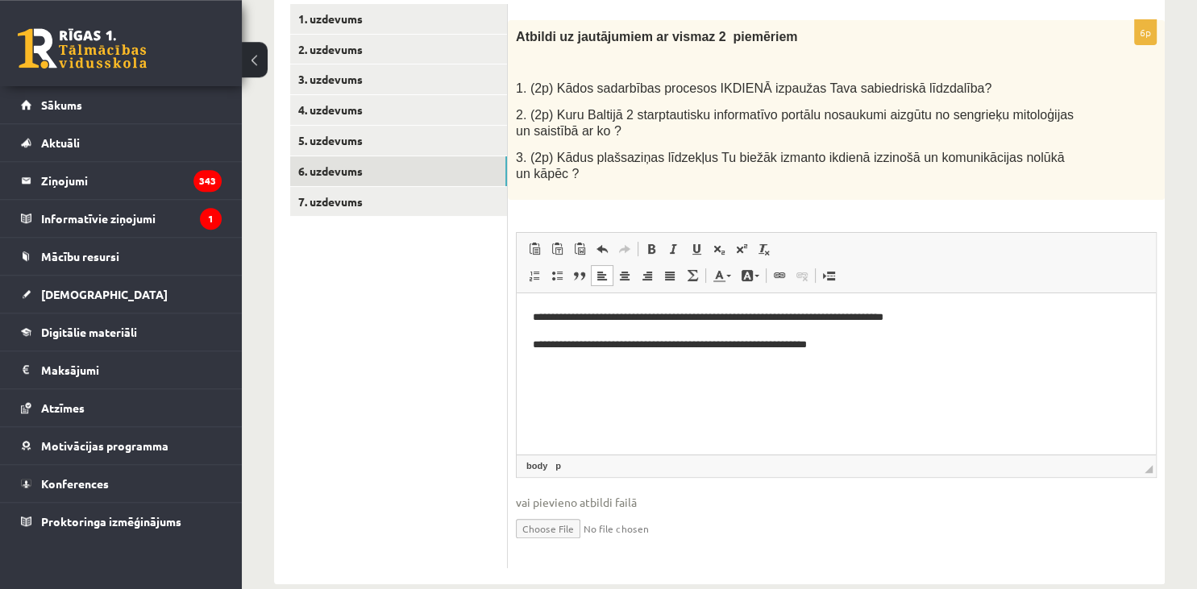
click at [525, 305] on html "**********" at bounding box center [836, 373] width 639 height 161
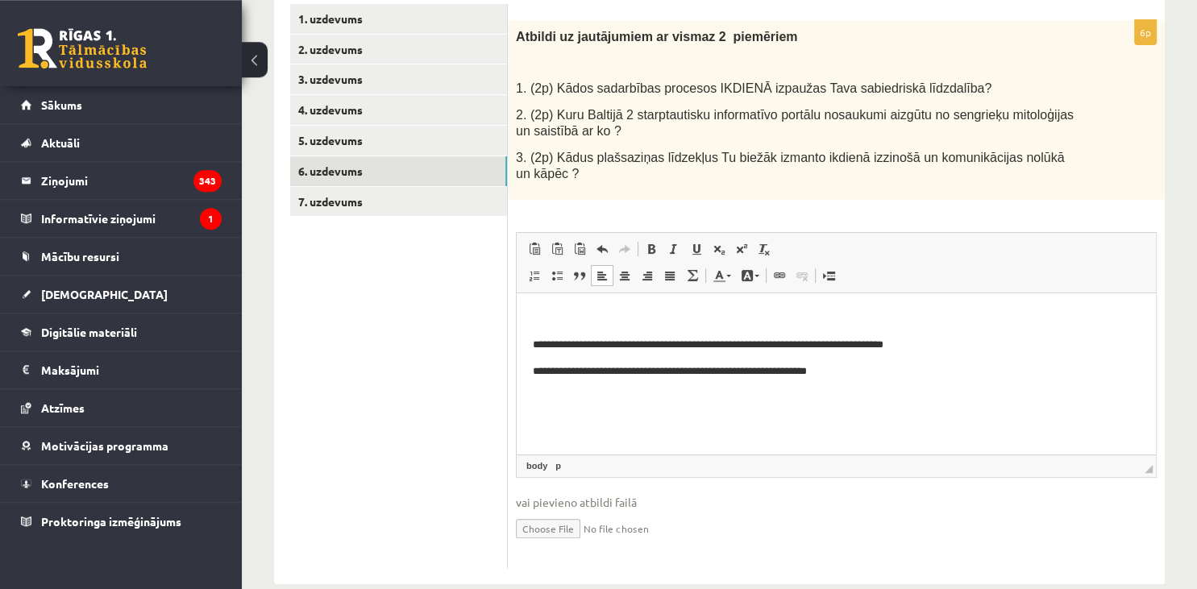
click at [532, 315] on html "**********" at bounding box center [836, 373] width 639 height 161
click at [532, 343] on html "**********" at bounding box center [836, 373] width 639 height 161
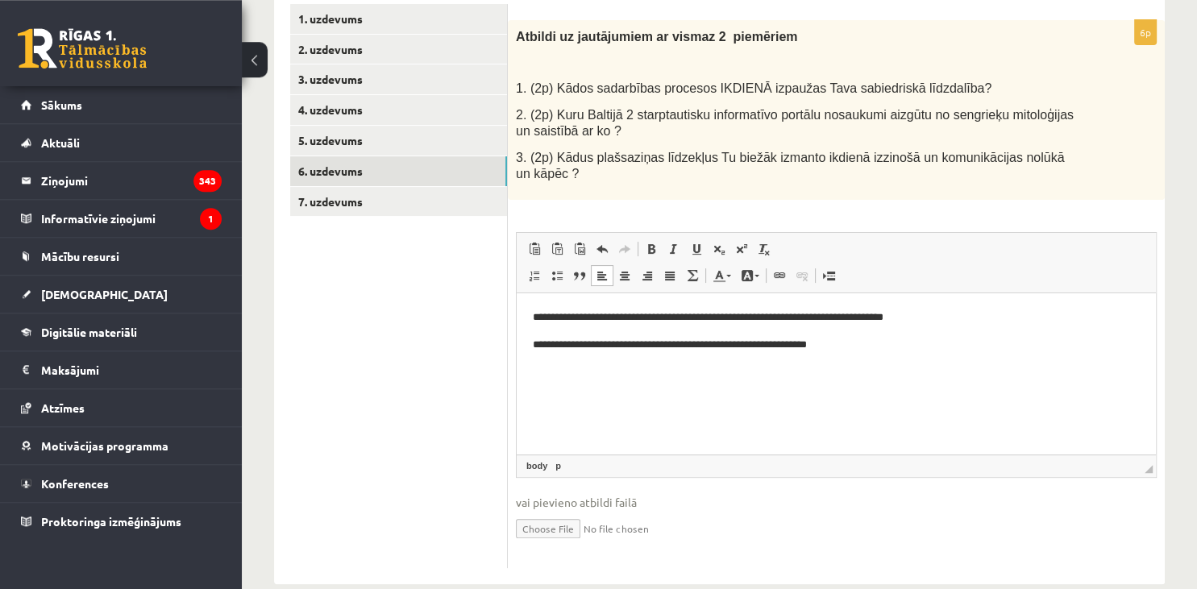
click at [921, 349] on p "**********" at bounding box center [837, 345] width 608 height 17
click at [550, 372] on p "**********" at bounding box center [837, 371] width 608 height 17
click at [813, 388] on body "**********" at bounding box center [836, 372] width 607 height 126
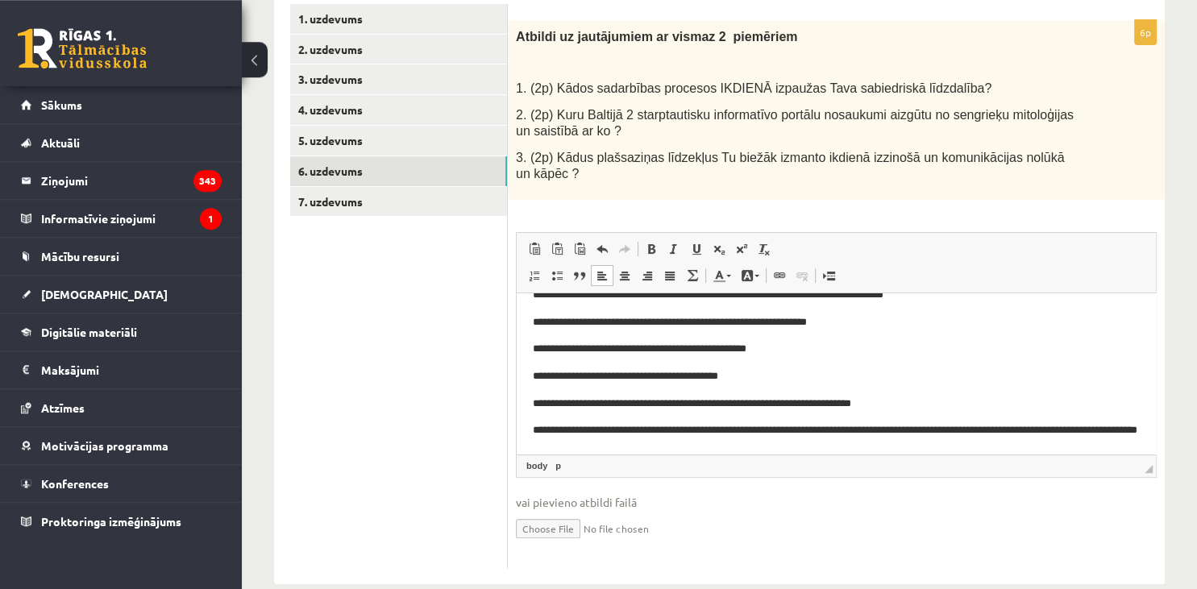
scroll to position [292, 0]
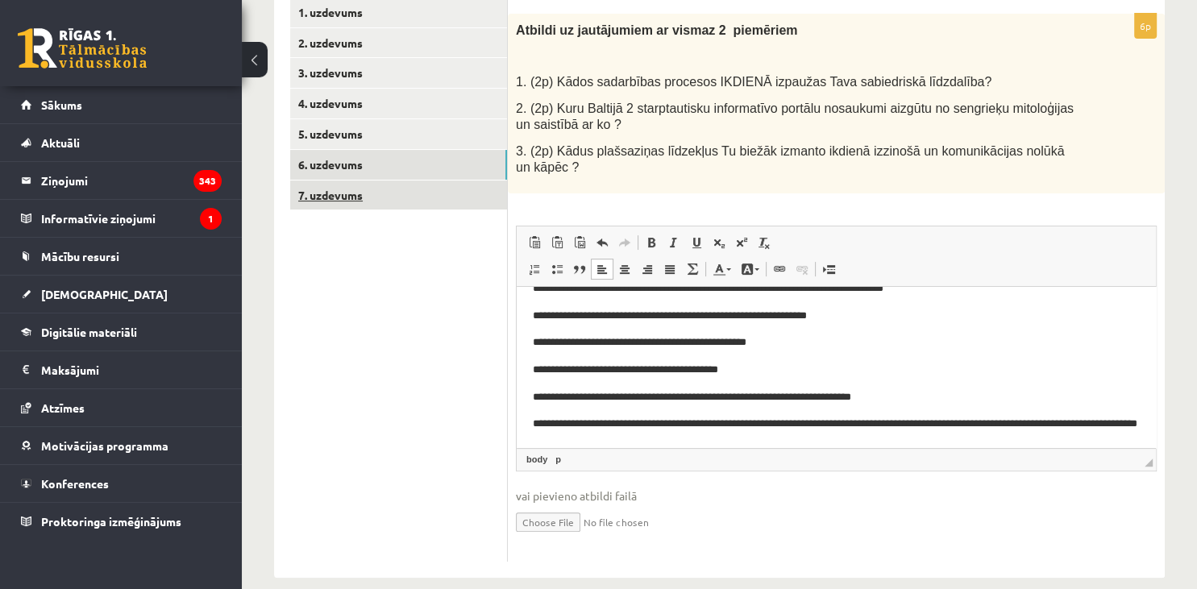
click at [382, 185] on link "7. uzdevums" at bounding box center [398, 196] width 217 height 30
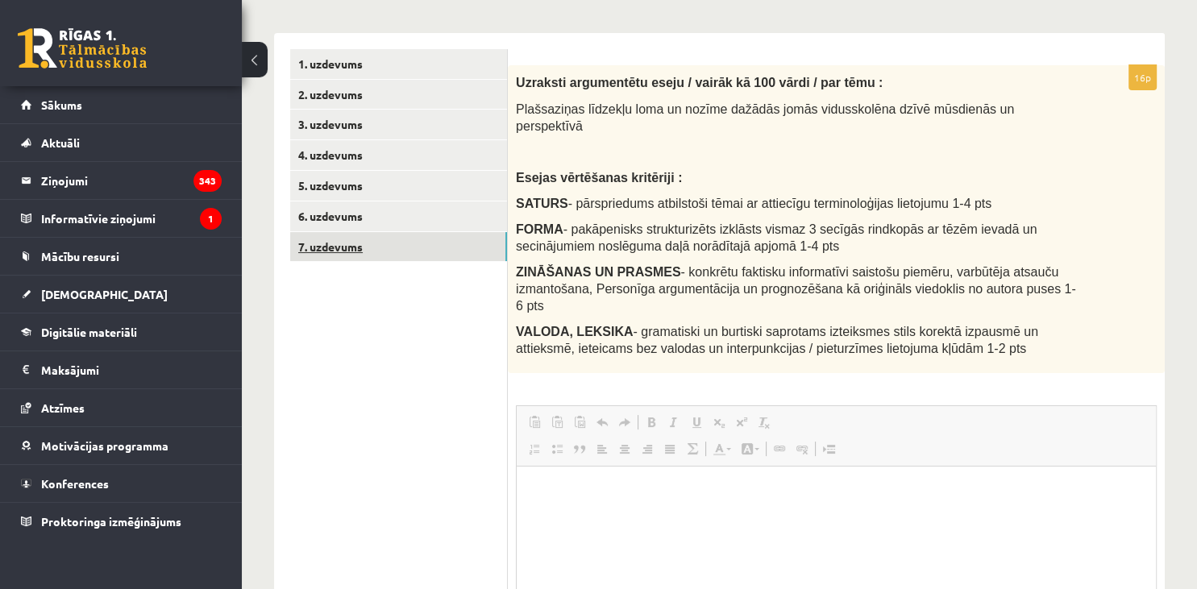
scroll to position [0, 0]
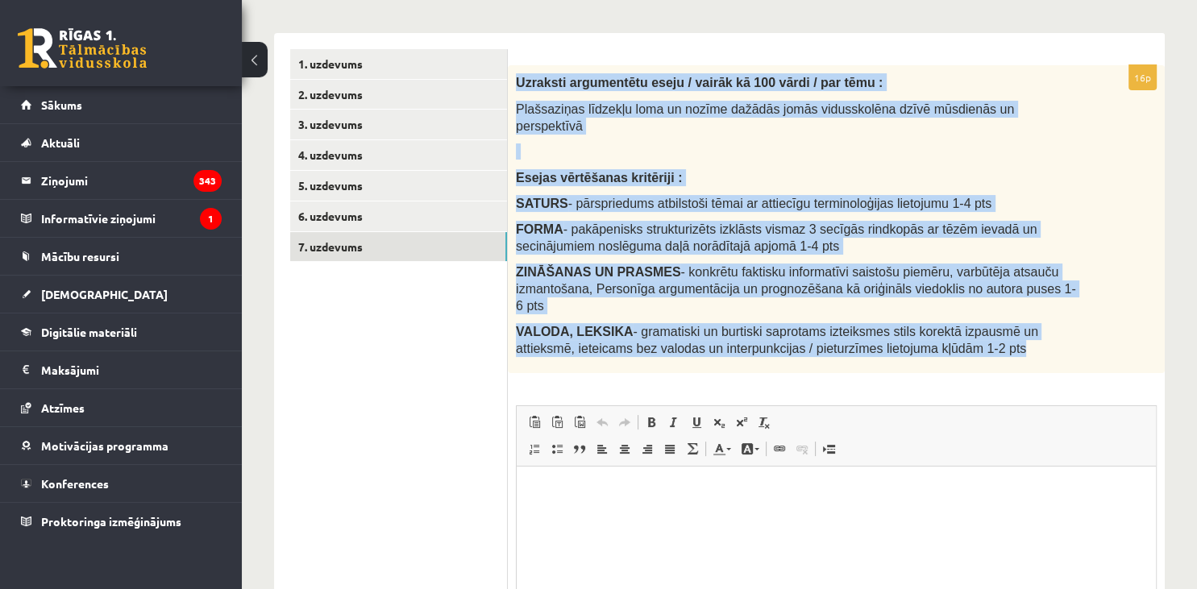
drag, startPoint x: 512, startPoint y: 79, endPoint x: 1044, endPoint y: 349, distance: 597.2
click at [1044, 349] on div "Uzraksti argumentētu eseju / vairāk kā 100 vārdi / par tēmu : Plašsaziņas līdze…" at bounding box center [836, 219] width 657 height 309
copy div "Uzraksti argumentētu eseju / vairāk kā 100 vārdi / par tēmu : Plašsaziņas līdze…"
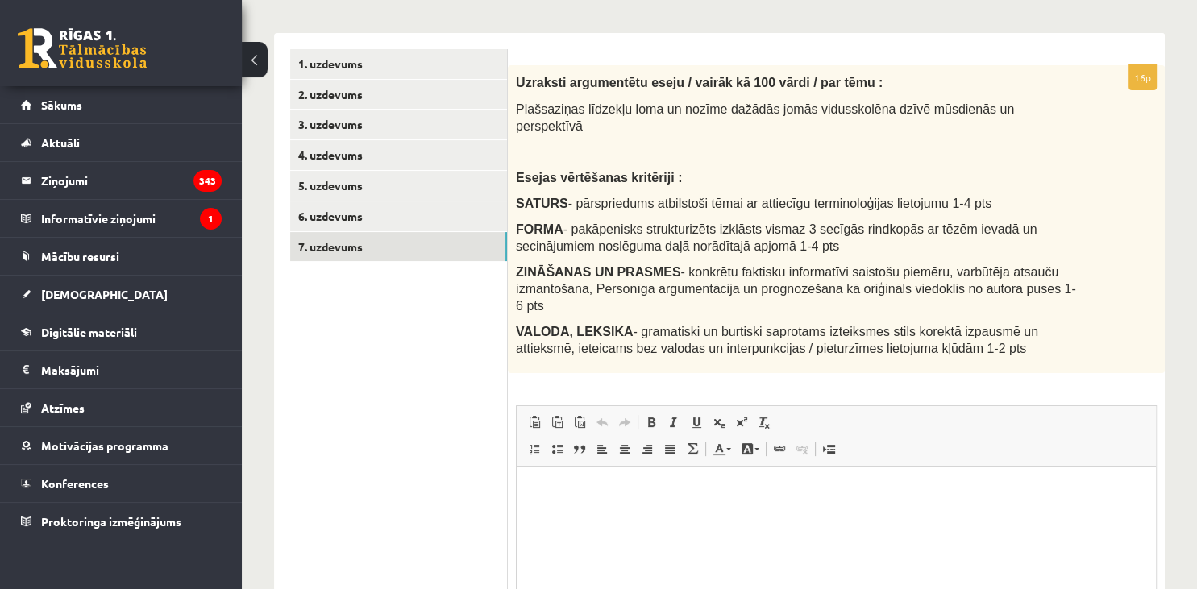
click at [1178, 200] on div "**********" at bounding box center [719, 306] width 955 height 968
click at [599, 521] on html at bounding box center [836, 547] width 639 height 161
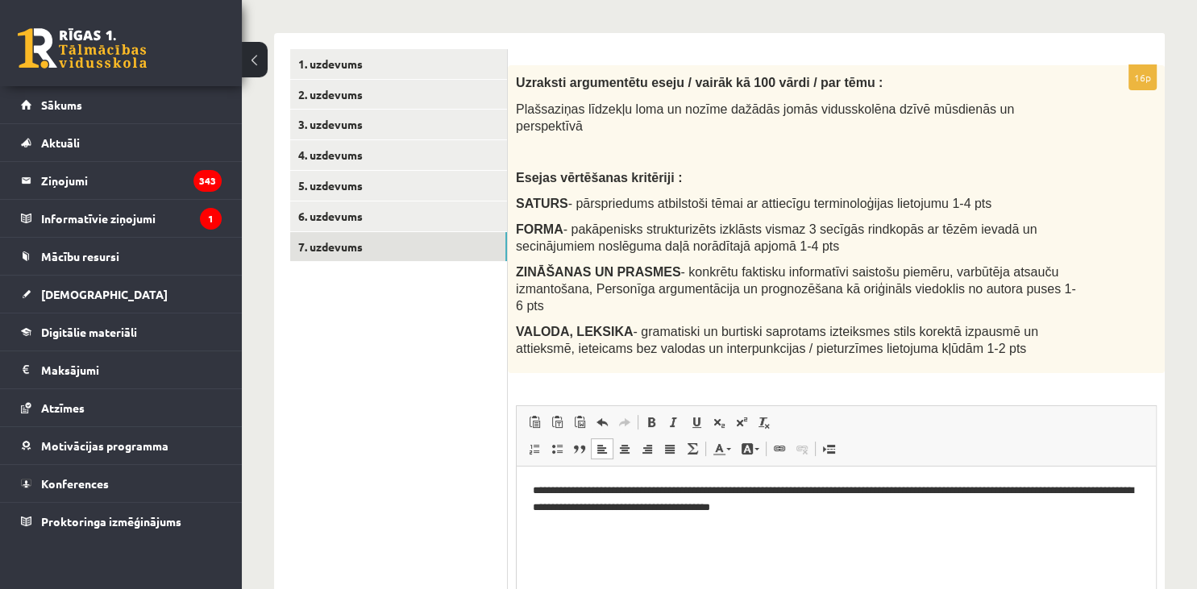
click at [765, 509] on p "**********" at bounding box center [837, 500] width 608 height 34
click at [767, 508] on p "**********" at bounding box center [837, 500] width 608 height 34
click at [851, 518] on html "**********" at bounding box center [836, 547] width 639 height 161
drag, startPoint x: 953, startPoint y: 506, endPoint x: 996, endPoint y: 513, distance: 43.2
click at [996, 513] on p "**********" at bounding box center [837, 500] width 608 height 34
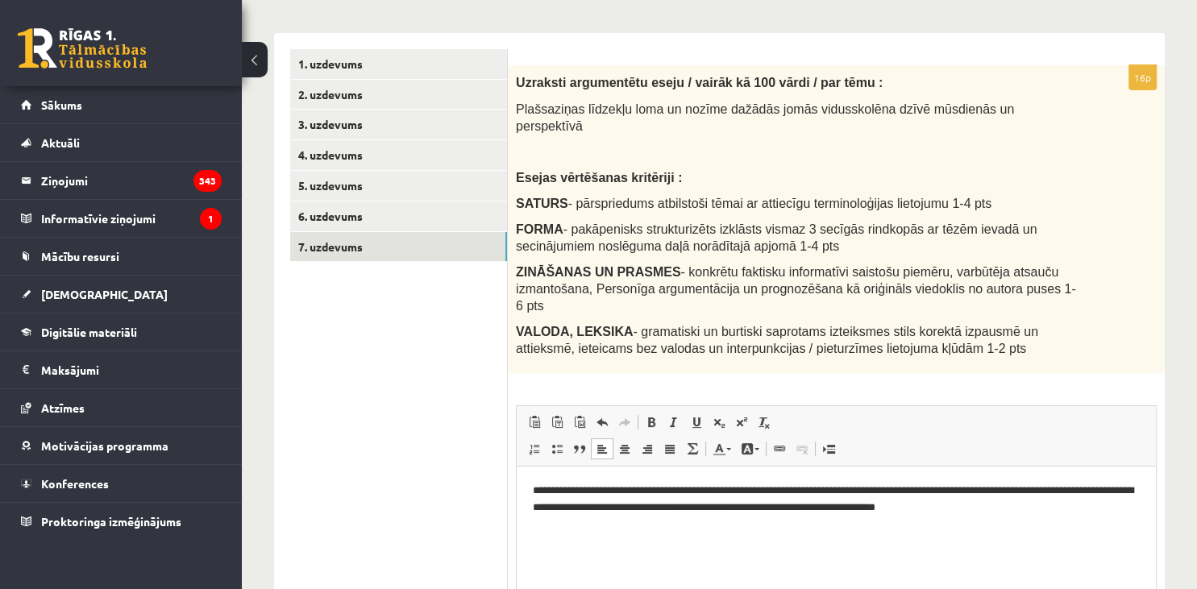
click at [1037, 519] on html "**********" at bounding box center [836, 547] width 639 height 161
click at [953, 512] on p "**********" at bounding box center [837, 500] width 608 height 34
click at [993, 509] on p "**********" at bounding box center [837, 500] width 608 height 34
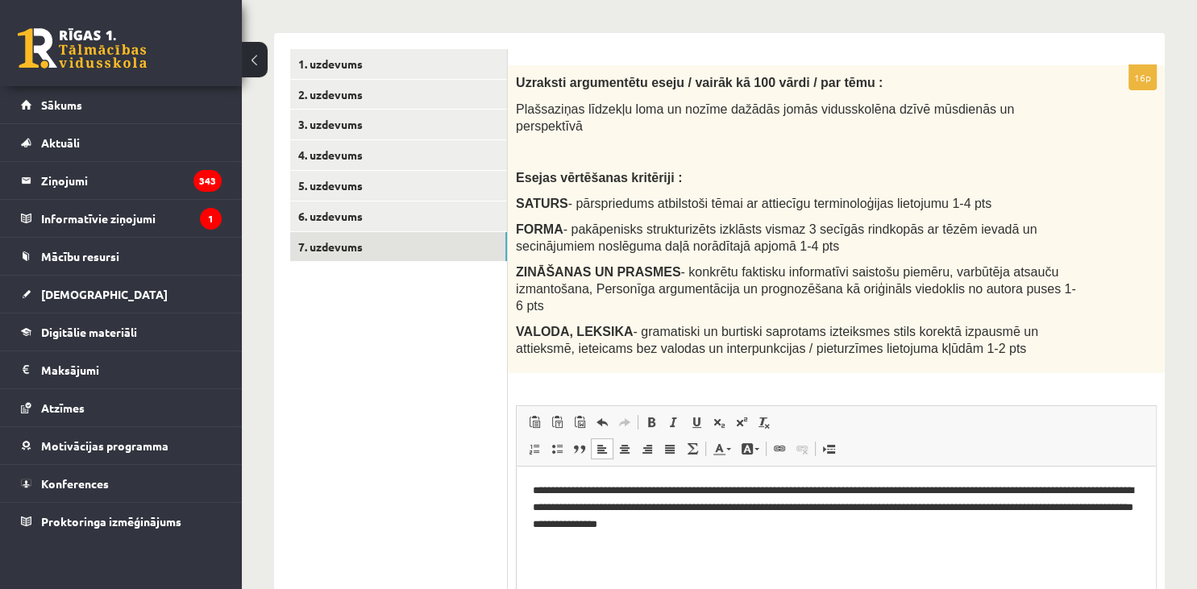
click at [993, 509] on p "**********" at bounding box center [837, 508] width 608 height 50
click at [744, 528] on p "**********" at bounding box center [837, 508] width 608 height 50
click at [839, 550] on html "**********" at bounding box center [836, 547] width 639 height 161
click at [687, 528] on p "**********" at bounding box center [837, 508] width 608 height 50
drag, startPoint x: 683, startPoint y: 527, endPoint x: 708, endPoint y: 529, distance: 25.8
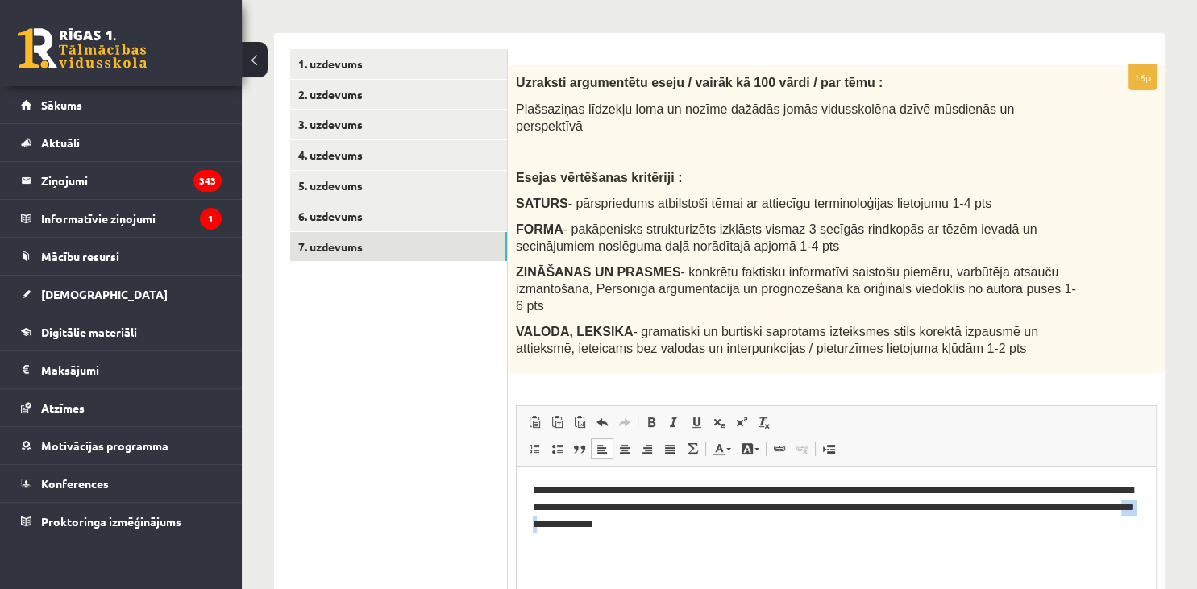
click at [708, 529] on p "**********" at bounding box center [837, 508] width 608 height 50
click at [781, 529] on p "**********" at bounding box center [837, 508] width 608 height 50
click at [788, 529] on p "**********" at bounding box center [837, 508] width 608 height 50
drag, startPoint x: 786, startPoint y: 529, endPoint x: 816, endPoint y: 534, distance: 31.1
click at [816, 534] on html "**********" at bounding box center [836, 547] width 639 height 161
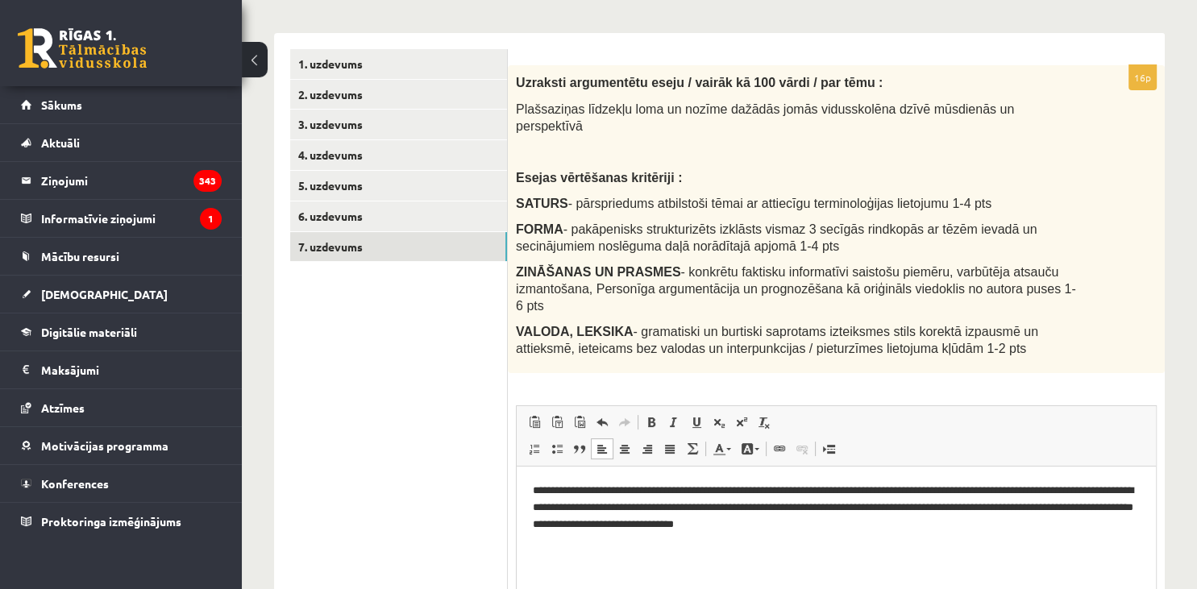
click at [791, 534] on html "**********" at bounding box center [836, 547] width 639 height 161
click at [790, 522] on p "**********" at bounding box center [837, 508] width 608 height 50
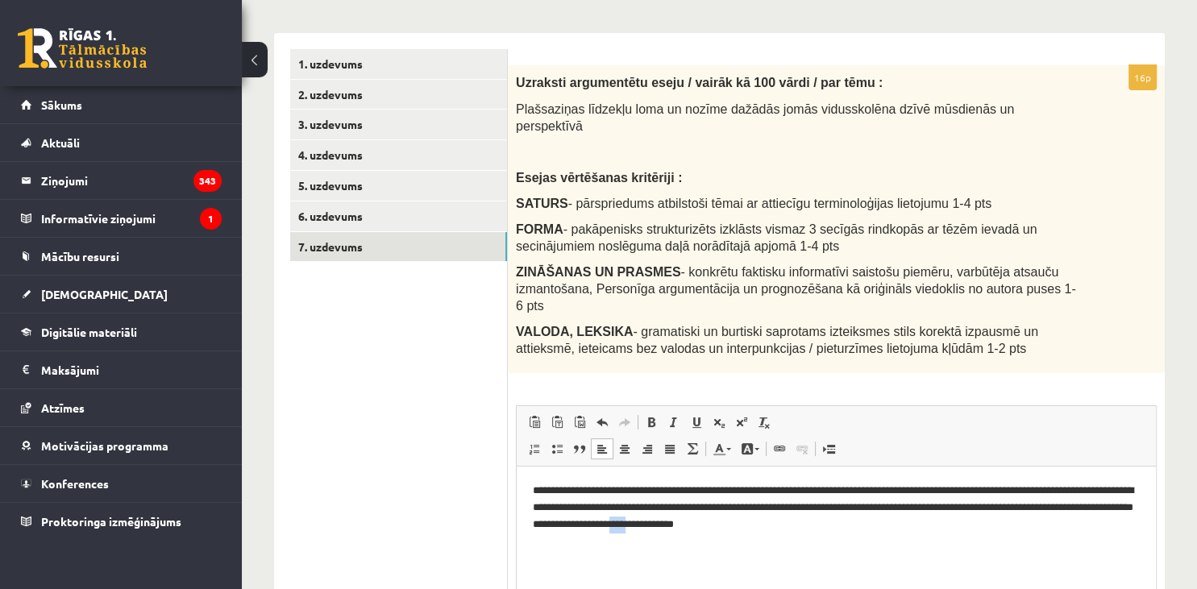
click at [790, 522] on p "**********" at bounding box center [837, 508] width 608 height 50
click at [837, 532] on p "**********" at bounding box center [837, 508] width 608 height 50
click at [932, 529] on p "**********" at bounding box center [837, 508] width 608 height 50
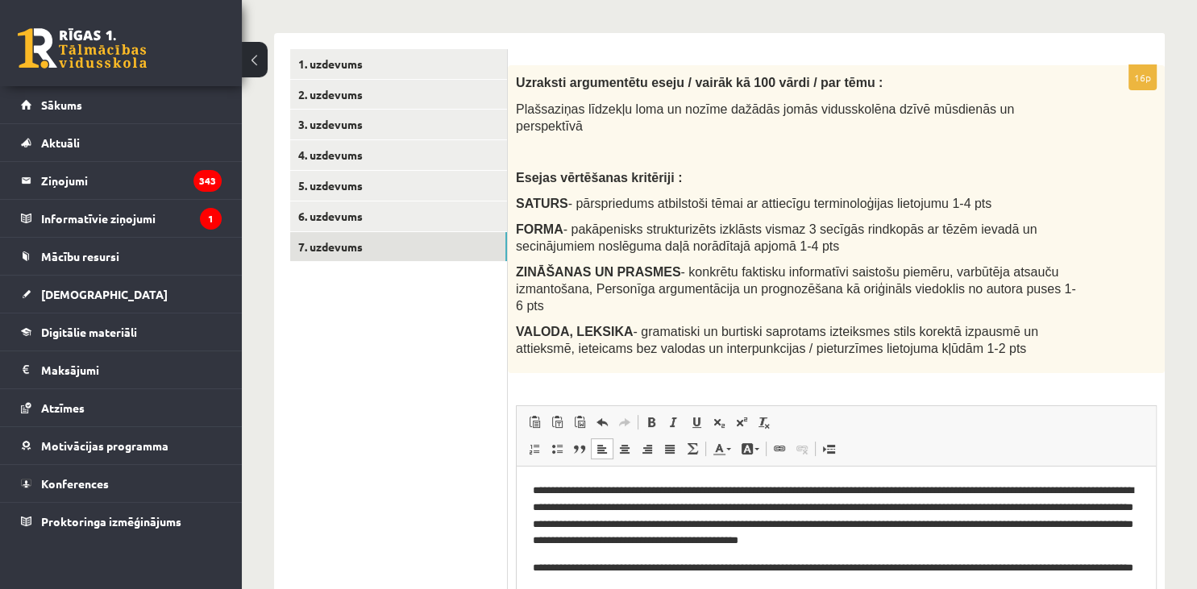
scroll to position [404, 0]
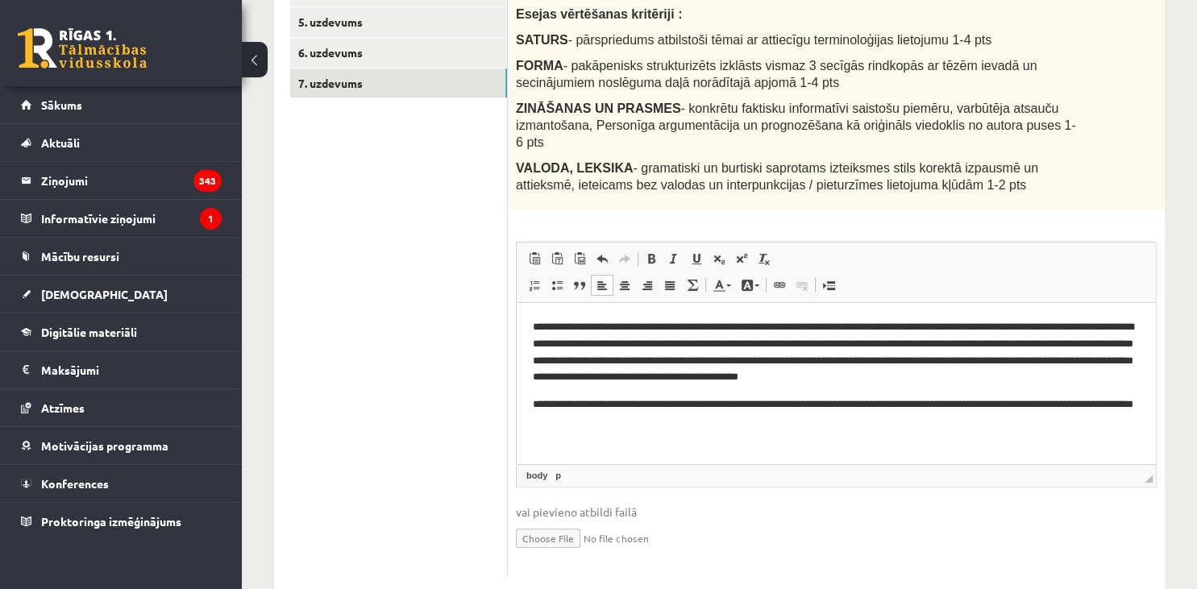
click at [1147, 464] on span "◢ Elements path body p" at bounding box center [836, 475] width 639 height 23
drag, startPoint x: 1149, startPoint y: 445, endPoint x: 1148, endPoint y: 598, distance: 153.1
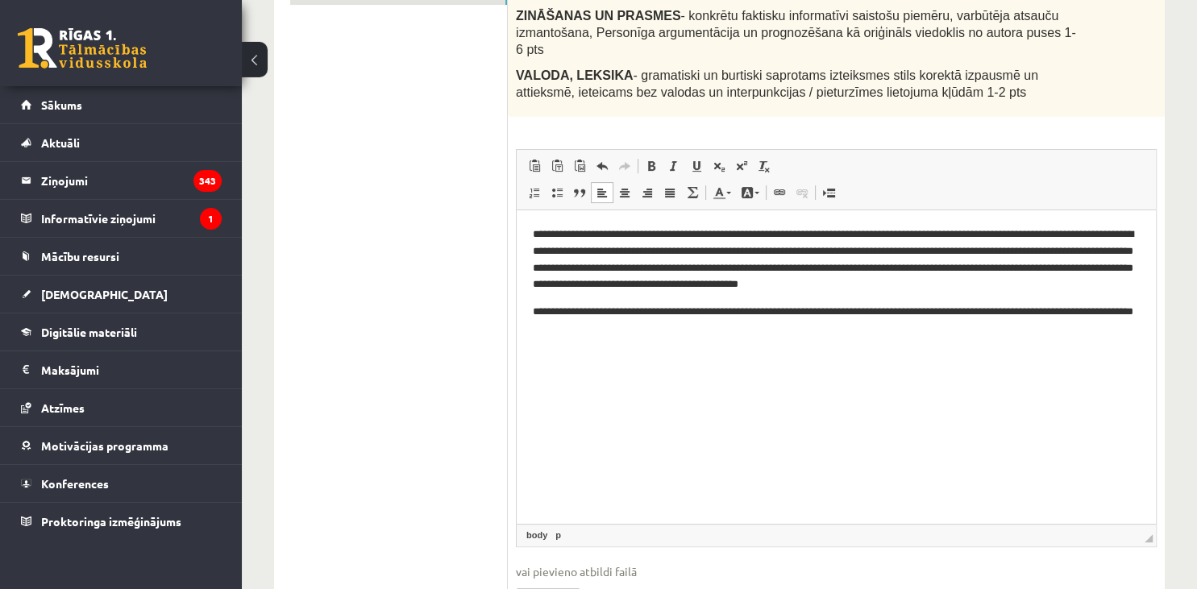
scroll to position [500, 0]
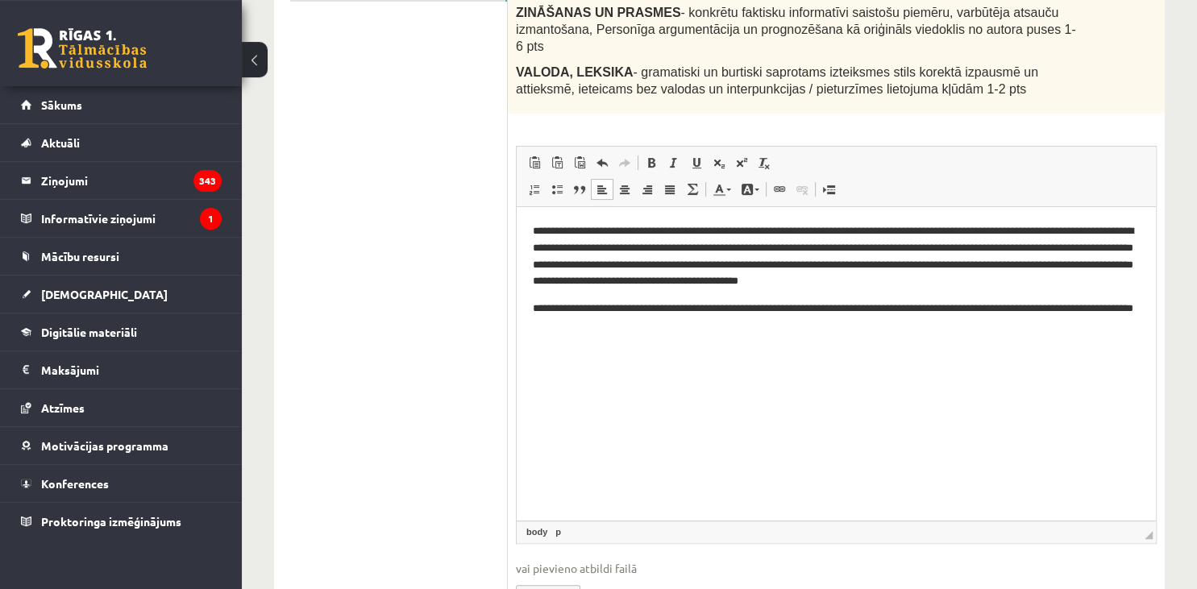
click at [735, 319] on p "**********" at bounding box center [837, 318] width 608 height 34
click at [734, 314] on p "**********" at bounding box center [837, 318] width 608 height 34
click at [663, 347] on html "**********" at bounding box center [836, 363] width 639 height 313
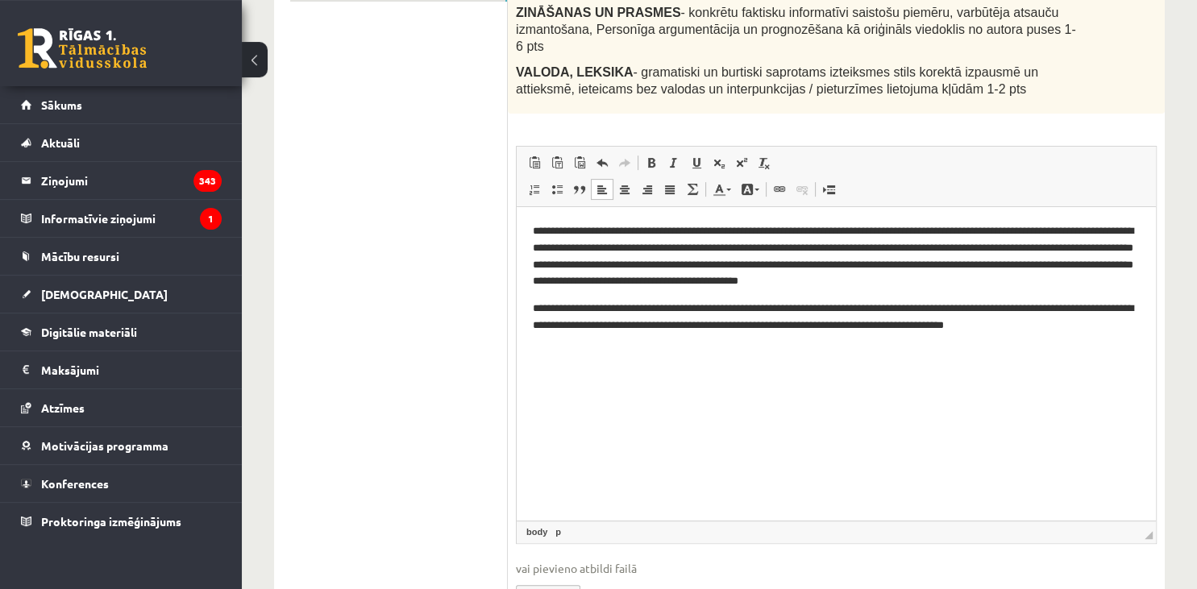
click at [1061, 330] on p "**********" at bounding box center [837, 318] width 608 height 34
click at [1119, 334] on p "**********" at bounding box center [837, 318] width 608 height 34
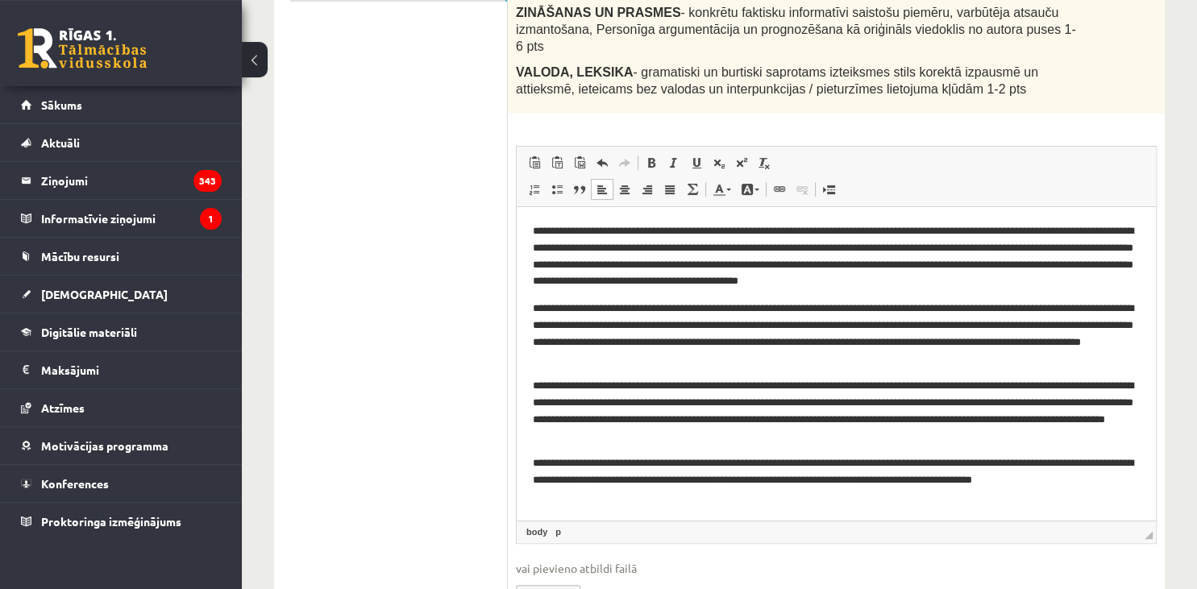
scroll to position [556, 0]
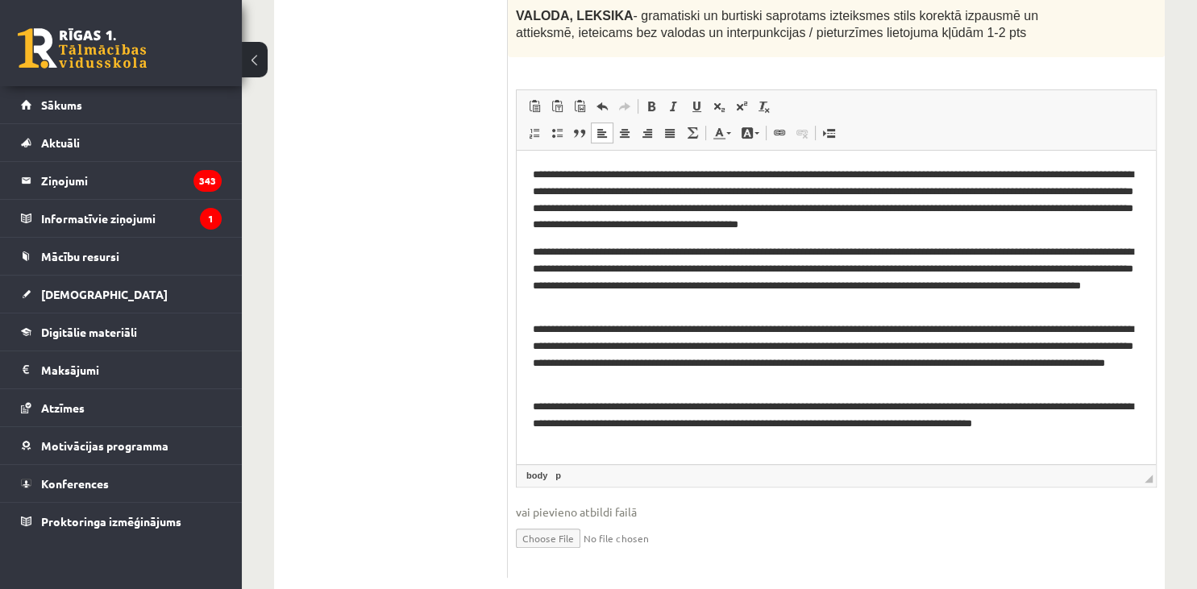
drag, startPoint x: 1196, startPoint y: 338, endPoint x: 1195, endPoint y: 313, distance: 25.0
drag, startPoint x: 1196, startPoint y: 336, endPoint x: 1196, endPoint y: 166, distance: 170.0
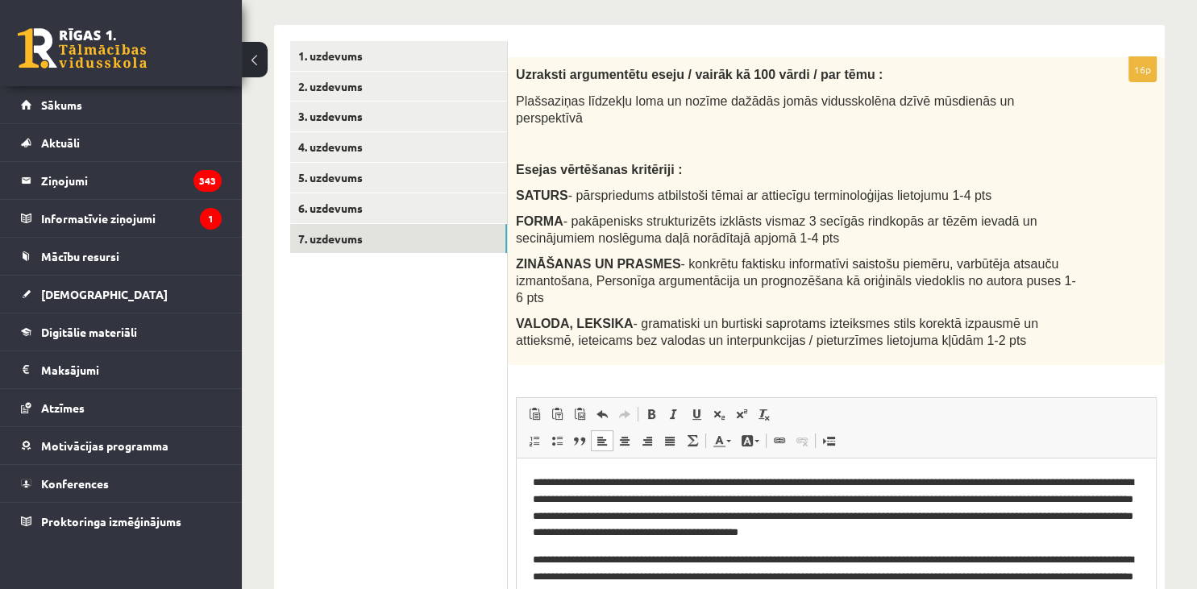
scroll to position [121, 0]
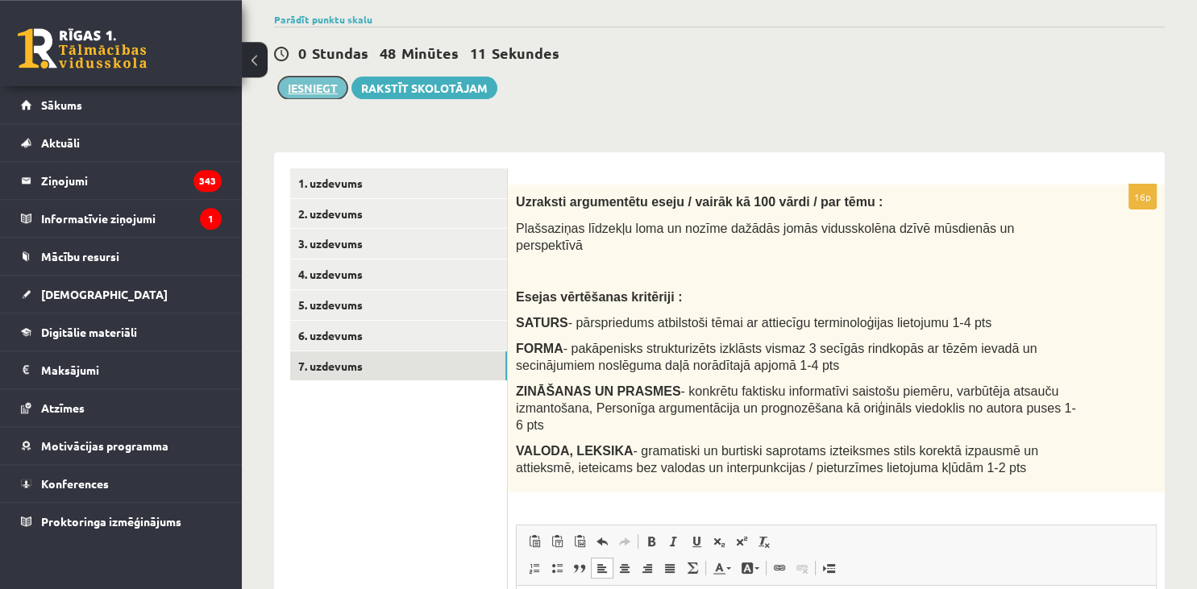
click at [307, 88] on button "Iesniegt" at bounding box center [312, 88] width 69 height 23
